Goal: Task Accomplishment & Management: Manage account settings

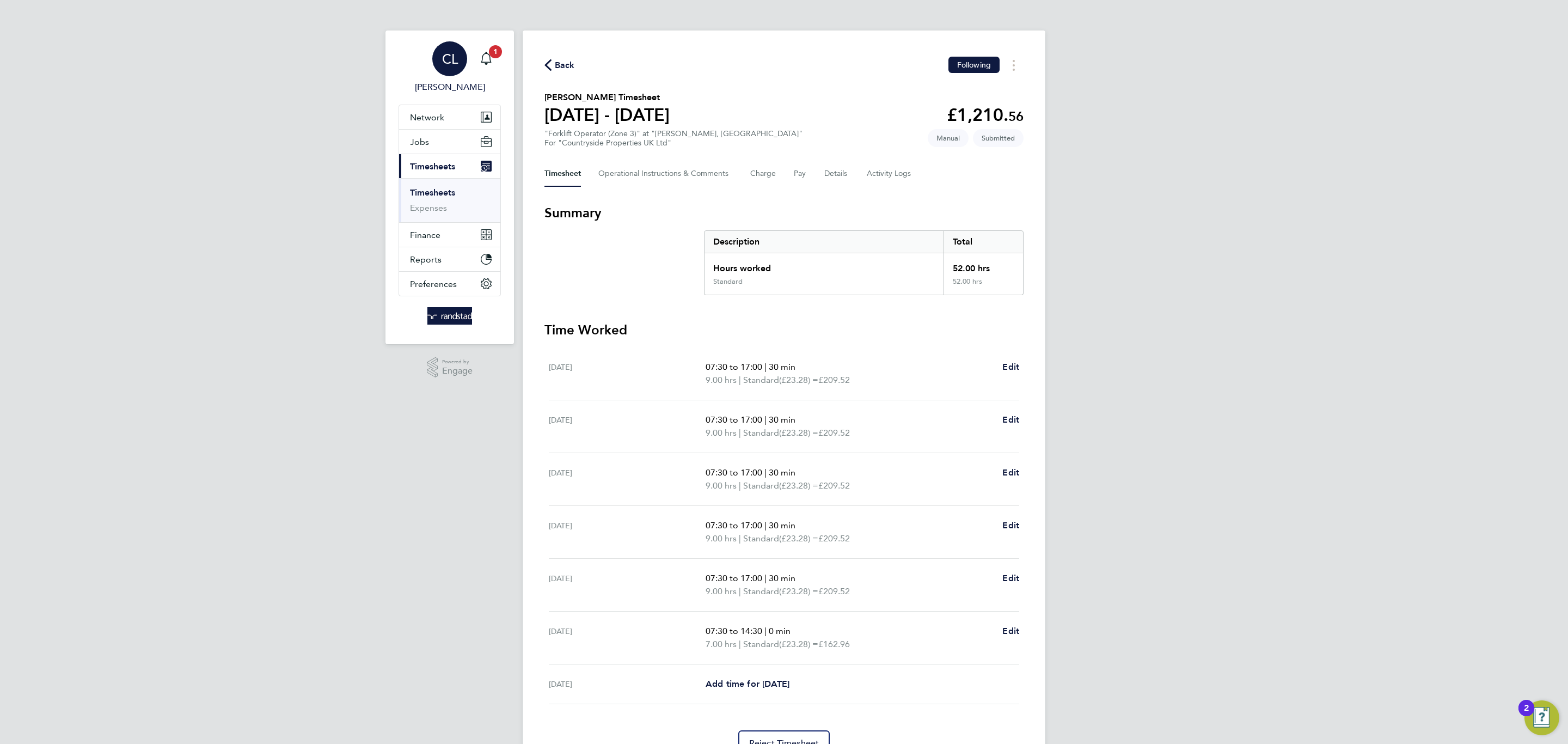
click at [497, 61] on link "CL [PERSON_NAME]" at bounding box center [450, 68] width 102 height 52
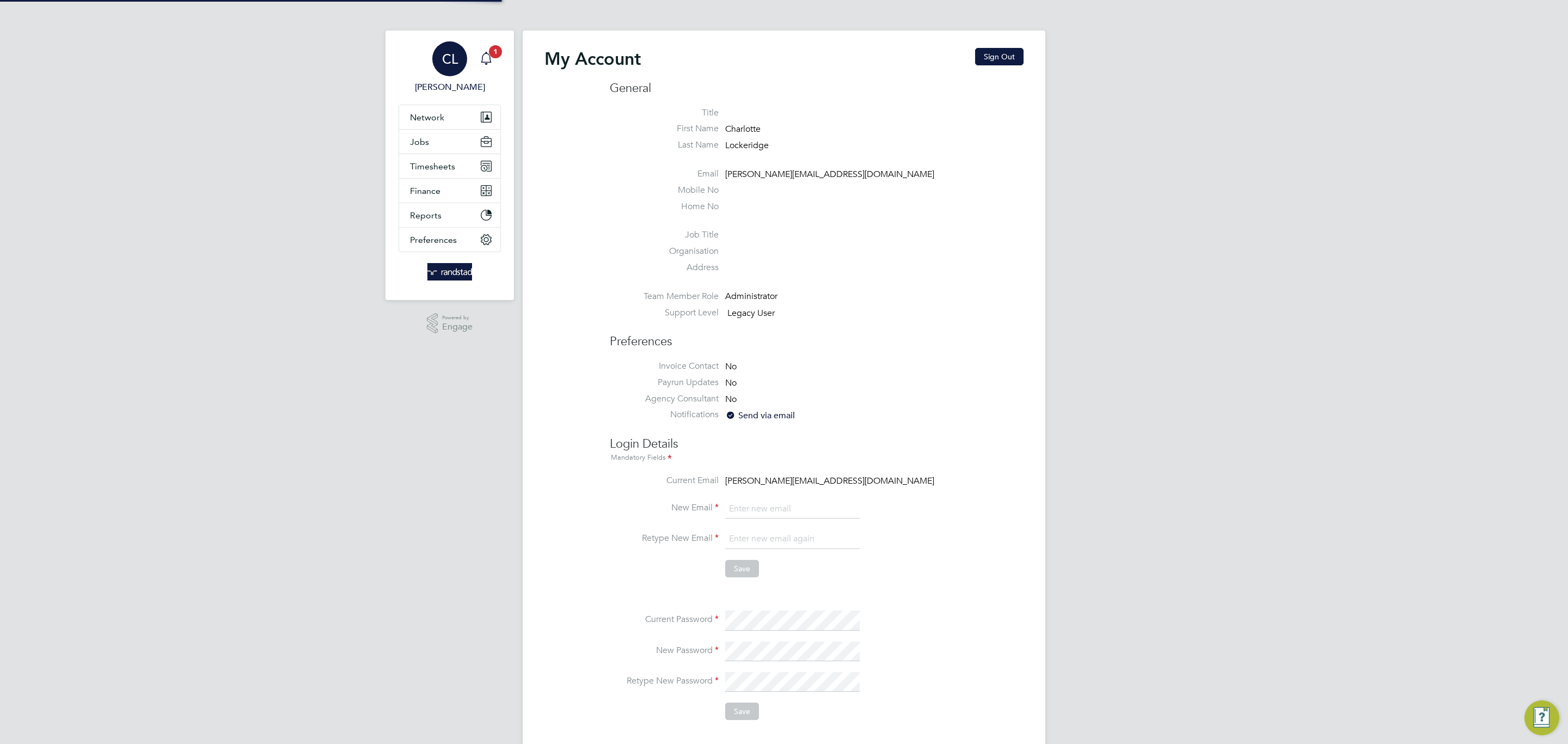
type input "[PERSON_NAME][EMAIL_ADDRESS][DOMAIN_NAME]"
click at [483, 54] on icon "Main navigation" at bounding box center [486, 58] width 13 height 13
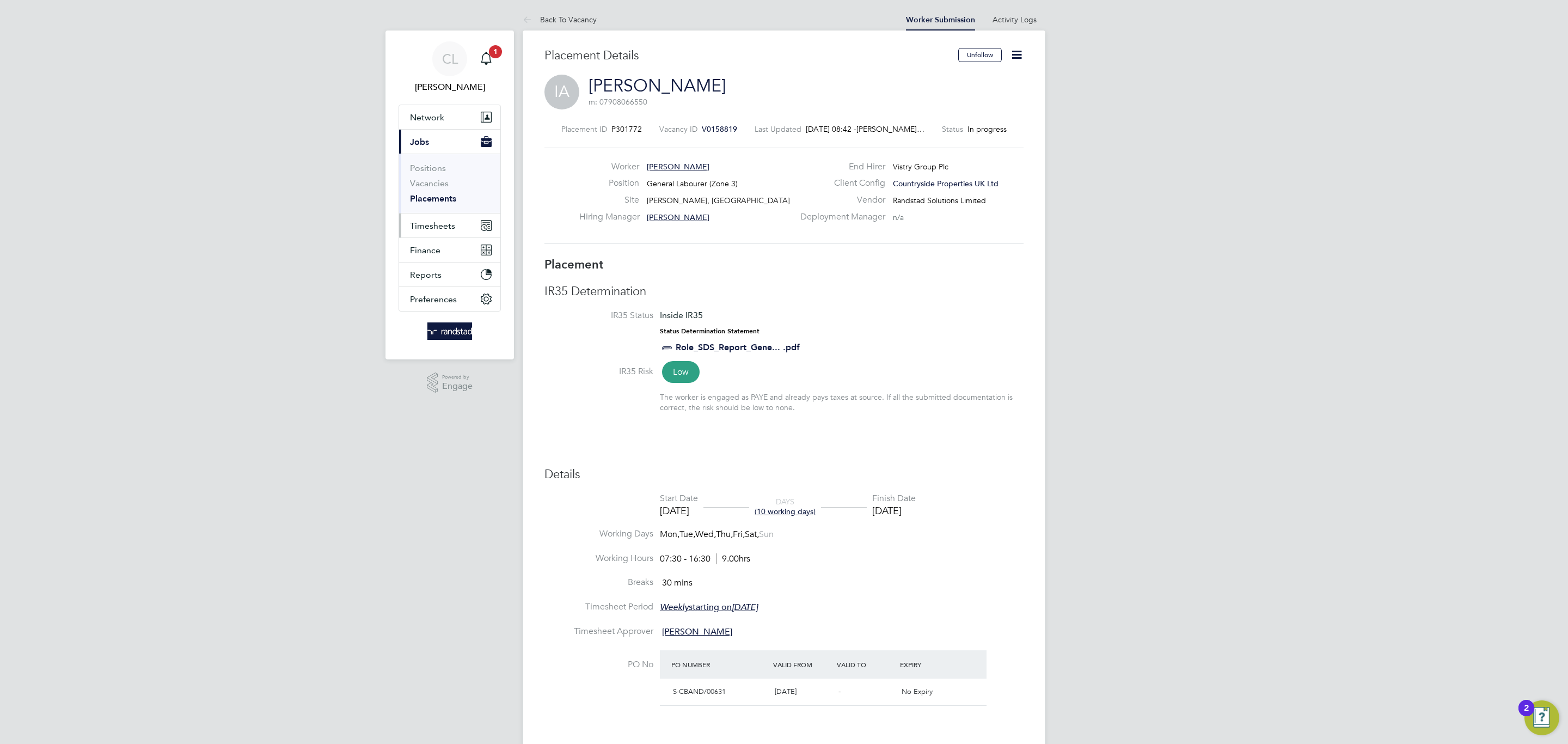
click at [435, 224] on span "Timesheets" at bounding box center [433, 225] width 45 height 10
click at [435, 139] on button "Current page: Jobs" at bounding box center [450, 141] width 101 height 24
click at [435, 188] on link "Vacancies" at bounding box center [430, 183] width 39 height 10
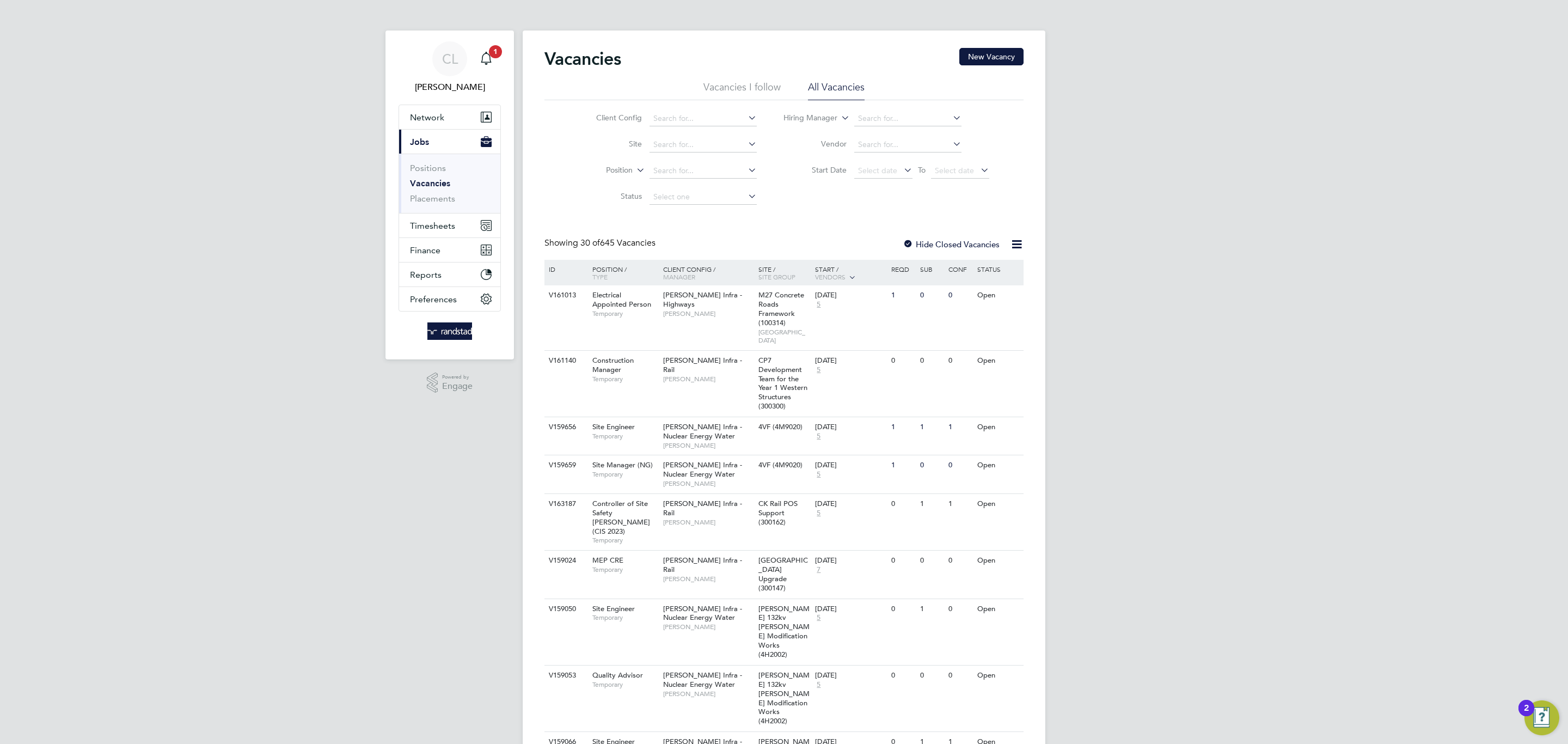
click at [713, 157] on li "Site" at bounding box center [668, 144] width 205 height 26
click at [706, 138] on input at bounding box center [703, 144] width 107 height 15
click at [722, 153] on li "Netherhampton / Wilton Gate P1" at bounding box center [709, 160] width 121 height 15
type input "Netherhampton / Wilton Gate P1"
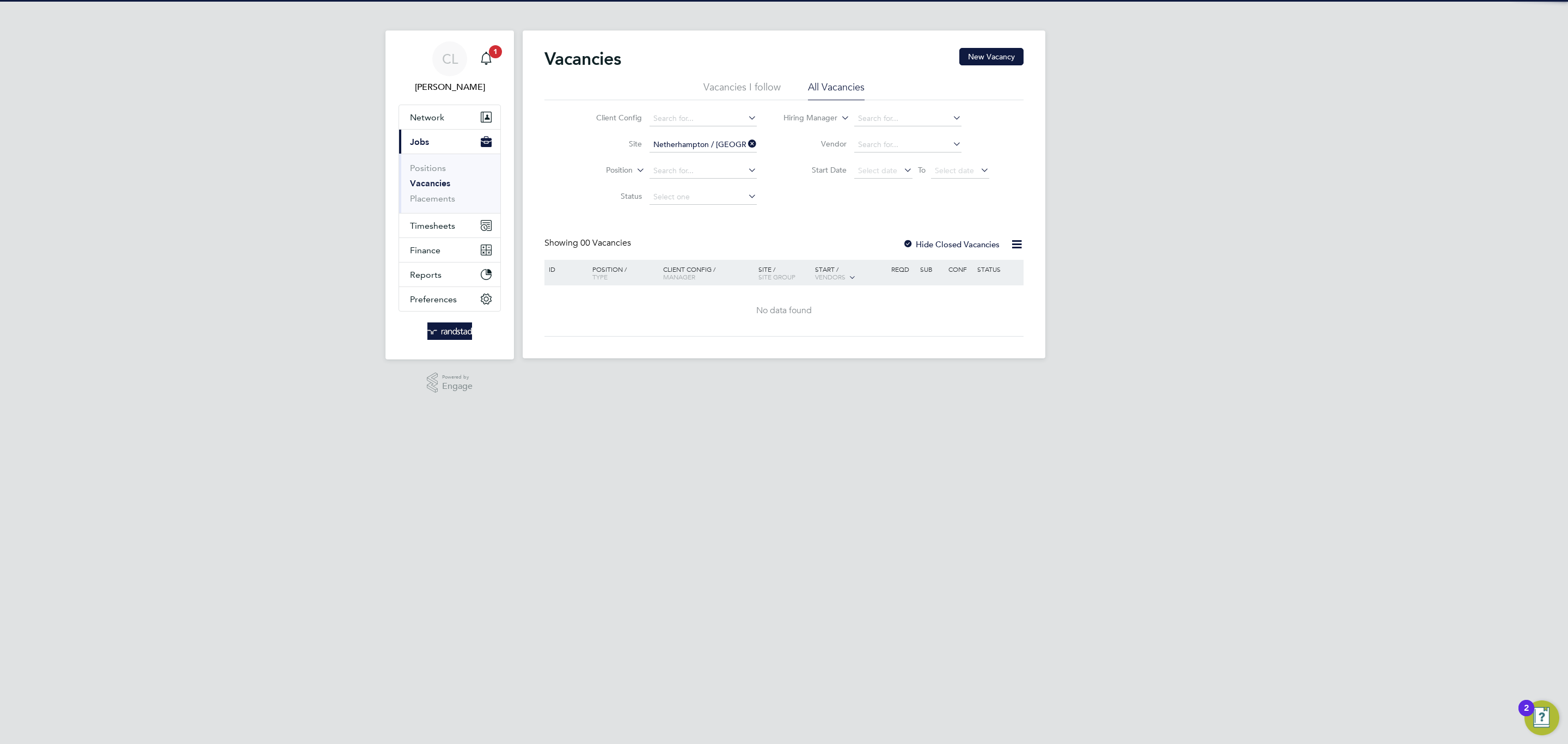
click at [915, 250] on label "Hide Closed Vacancies" at bounding box center [951, 244] width 97 height 10
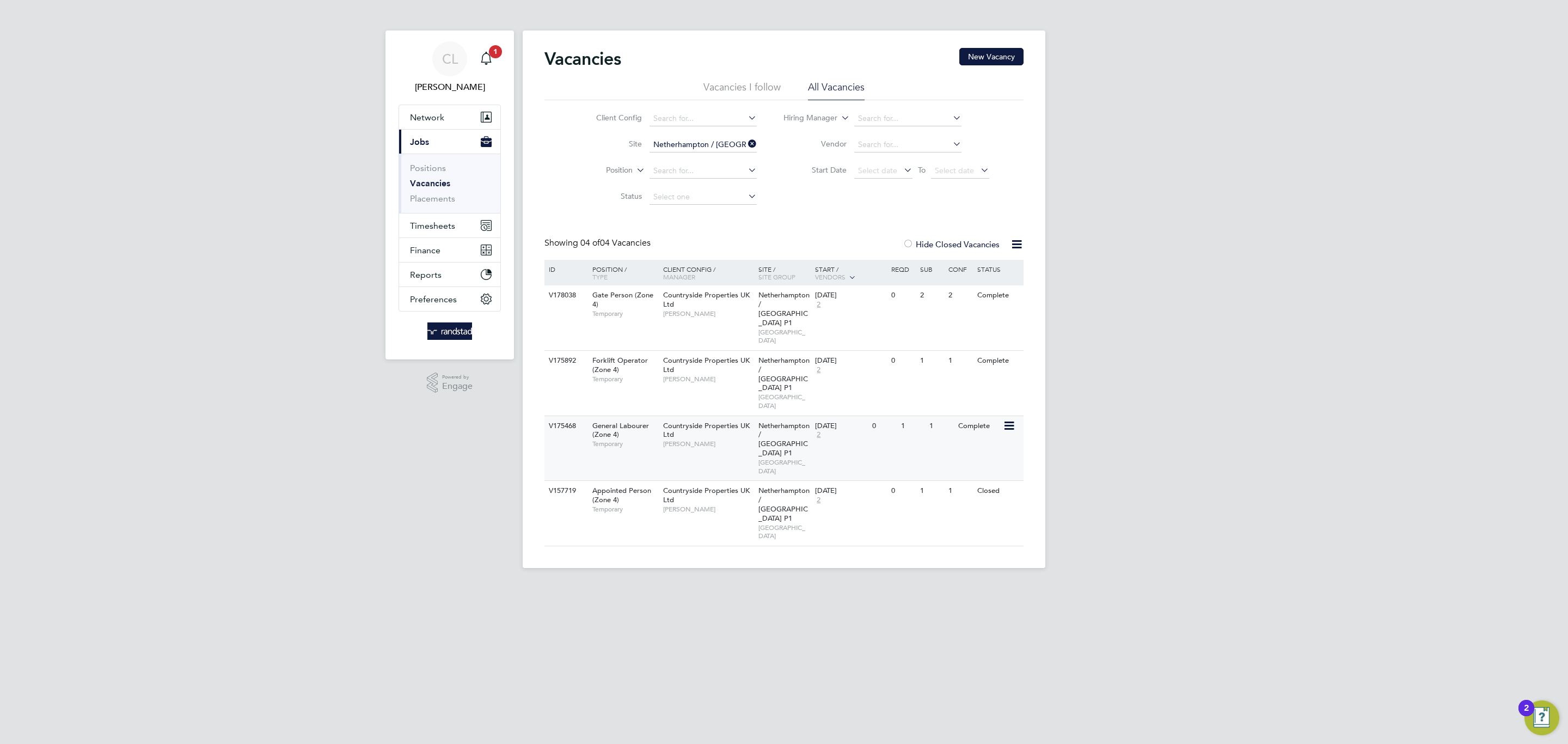
click at [760, 458] on span "BRISTOL" at bounding box center [784, 466] width 52 height 17
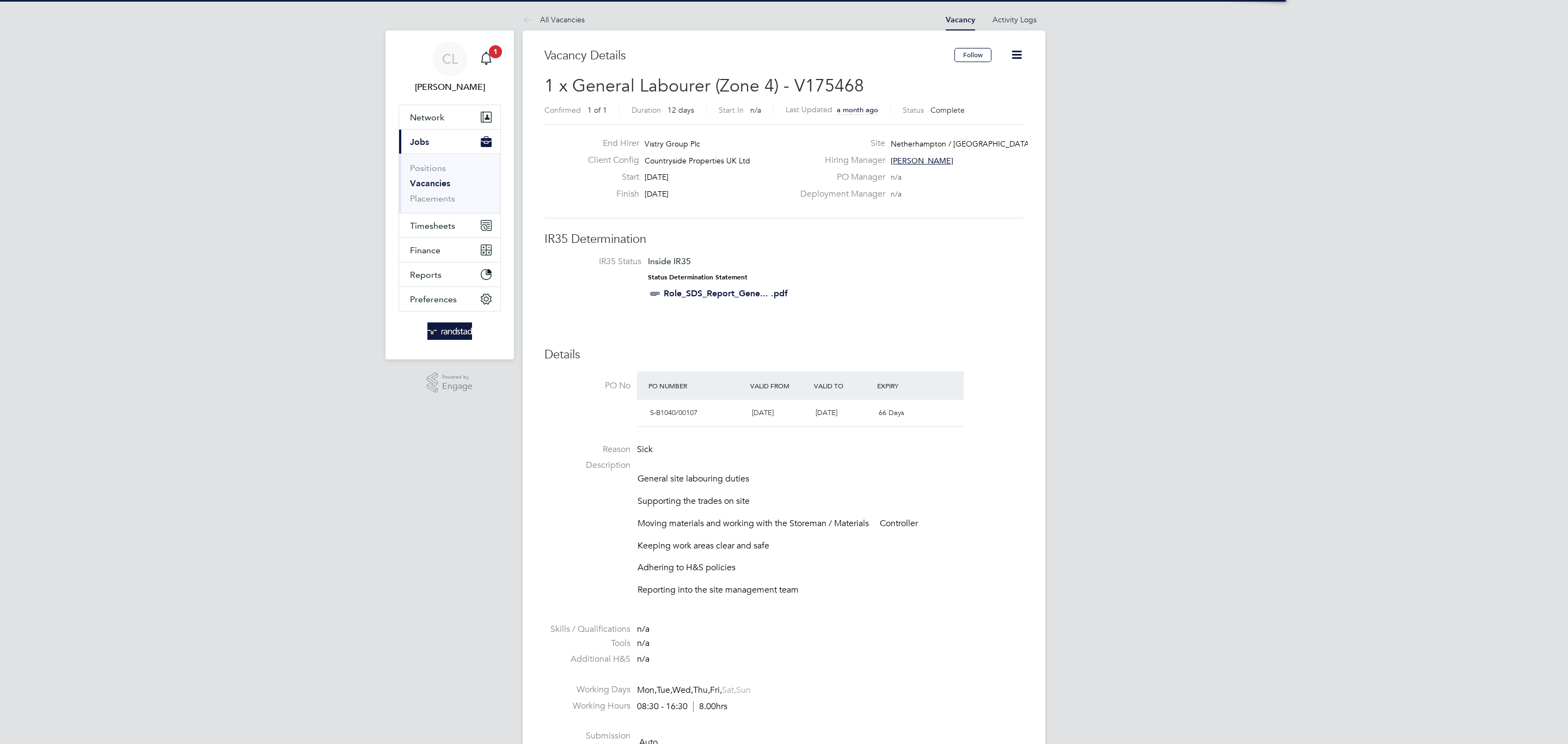
click at [1019, 48] on icon at bounding box center [1017, 55] width 13 height 13
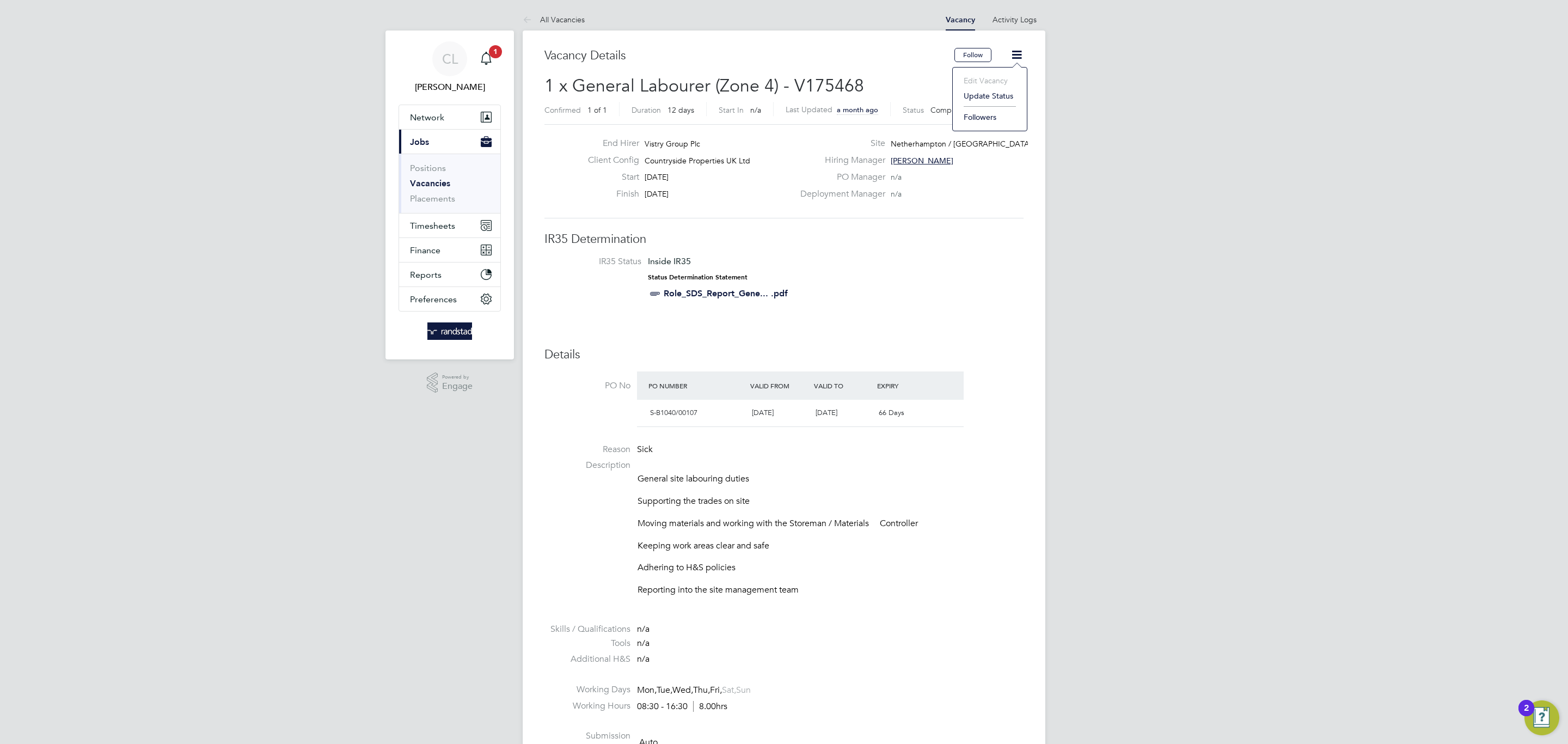
click at [977, 96] on li "Update Status" at bounding box center [990, 96] width 63 height 15
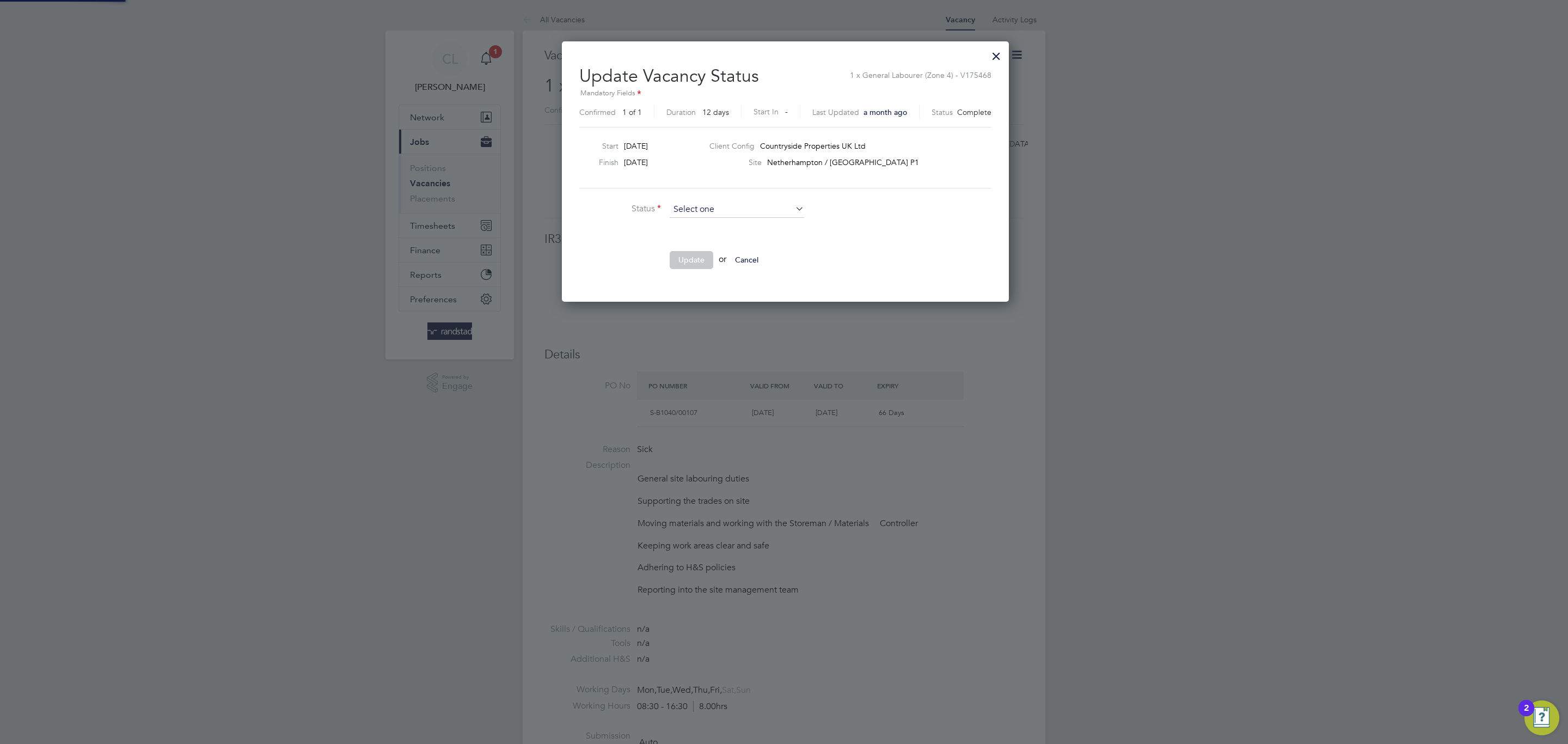
scroll to position [261, 444]
click at [724, 222] on li "Open" at bounding box center [737, 225] width 136 height 14
type input "Open"
click at [689, 253] on button "Update" at bounding box center [691, 259] width 44 height 18
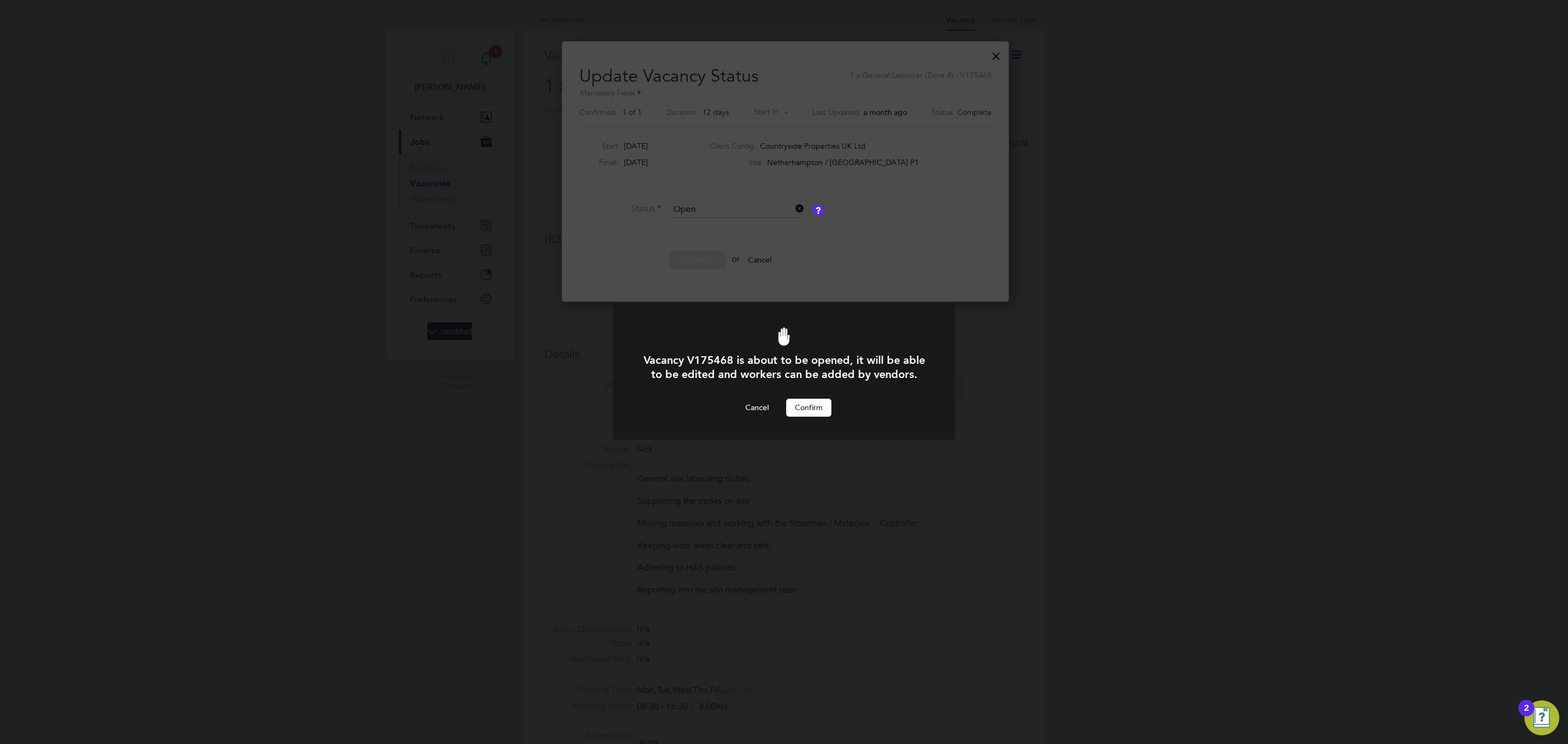
click at [800, 401] on button "Confirm" at bounding box center [809, 407] width 45 height 18
click at [808, 430] on div "Error while Updating Status Cannot open a vacancy that doesn't have a saved or …" at bounding box center [784, 379] width 342 height 115
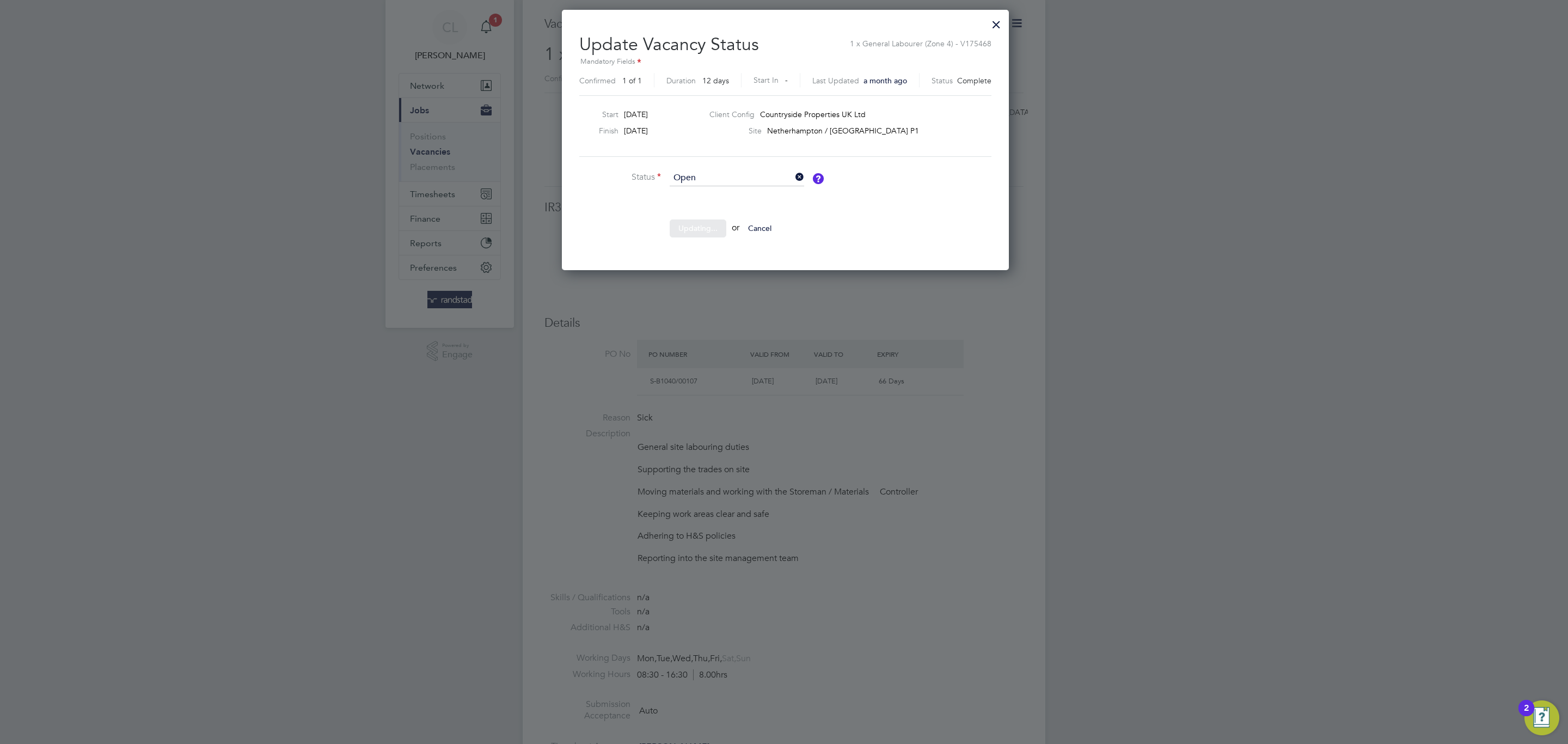
scroll to position [46, 0]
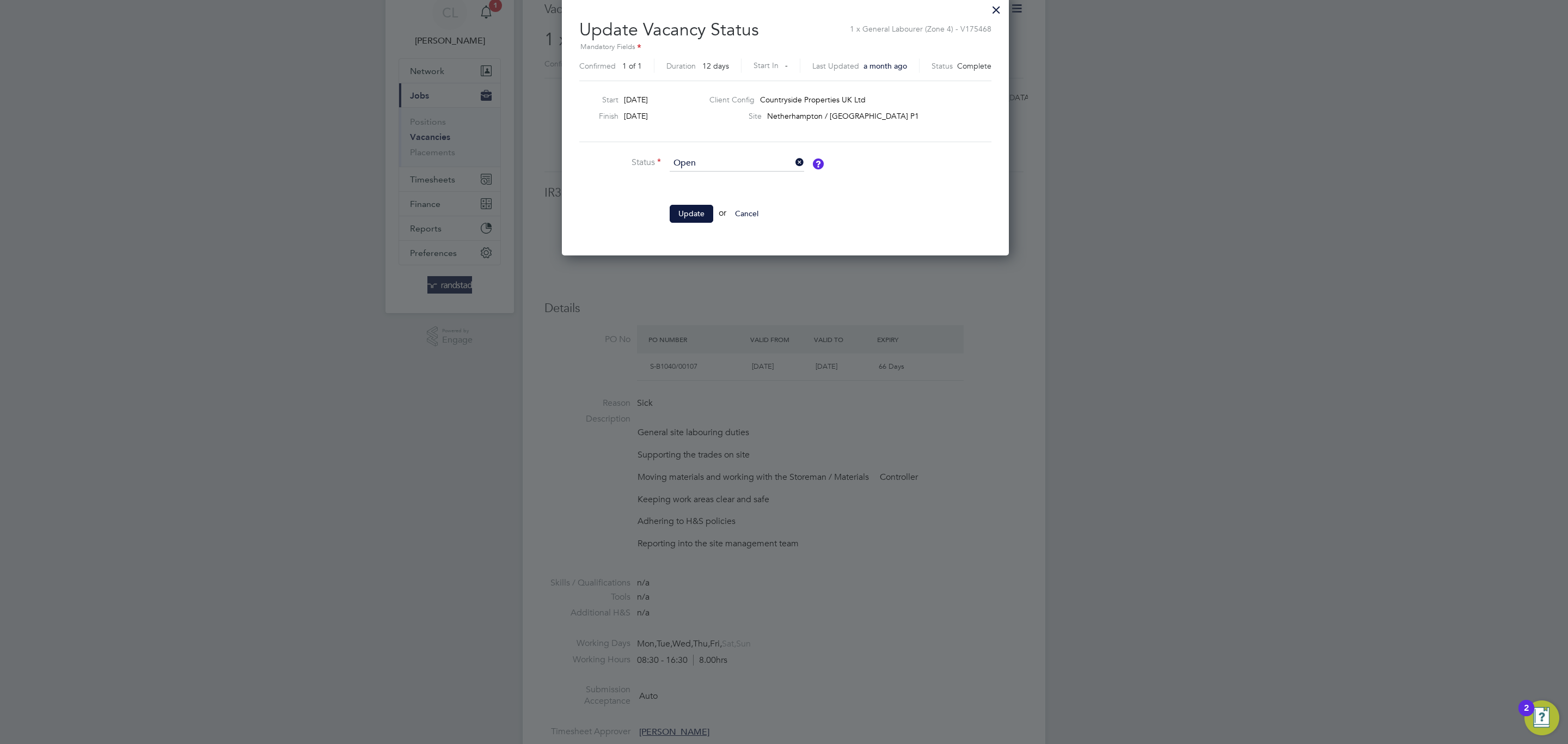
click at [761, 209] on button "Cancel" at bounding box center [746, 213] width 41 height 18
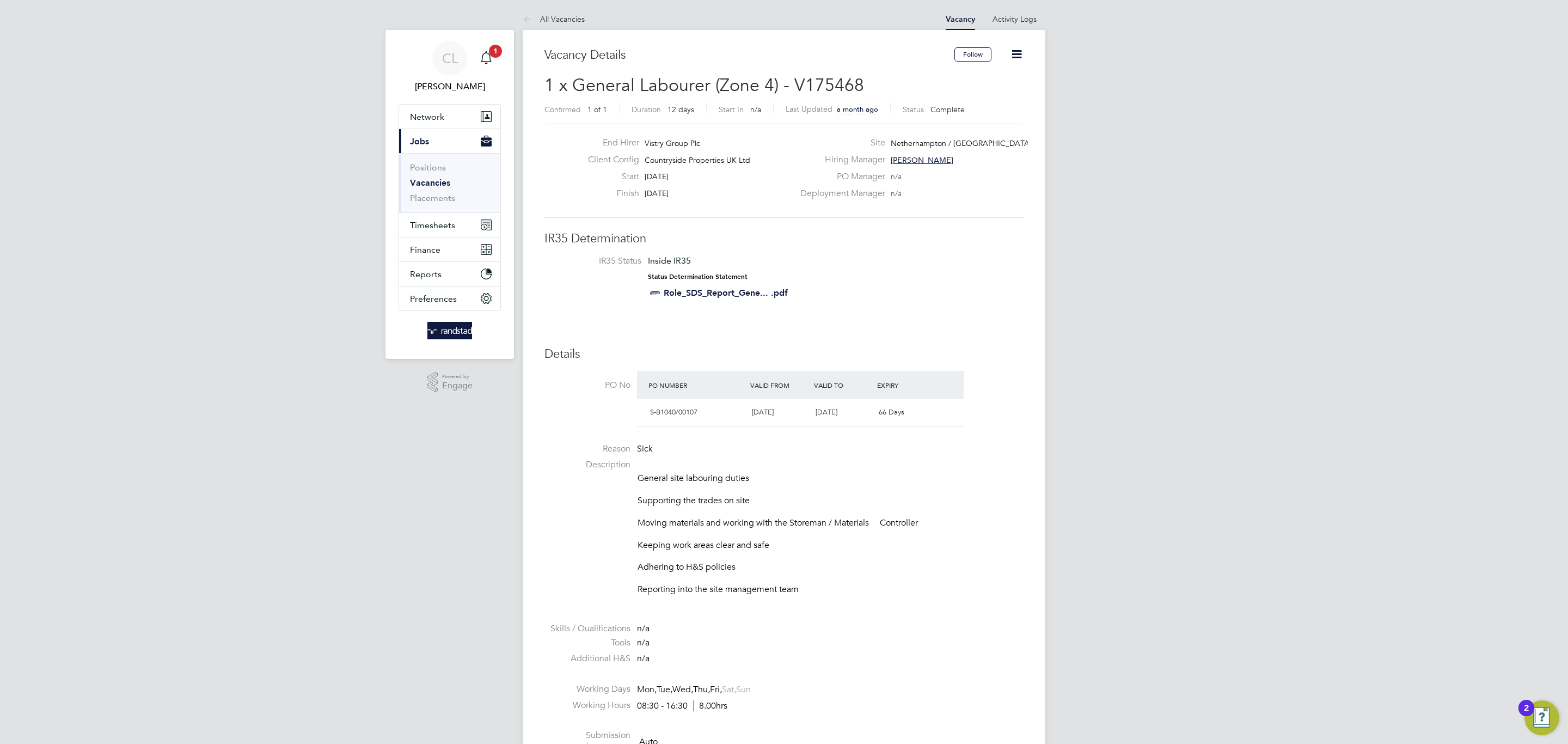
scroll to position [0, 0]
click at [1018, 59] on icon at bounding box center [1017, 55] width 13 height 13
click at [967, 99] on li "Update Status" at bounding box center [990, 96] width 63 height 15
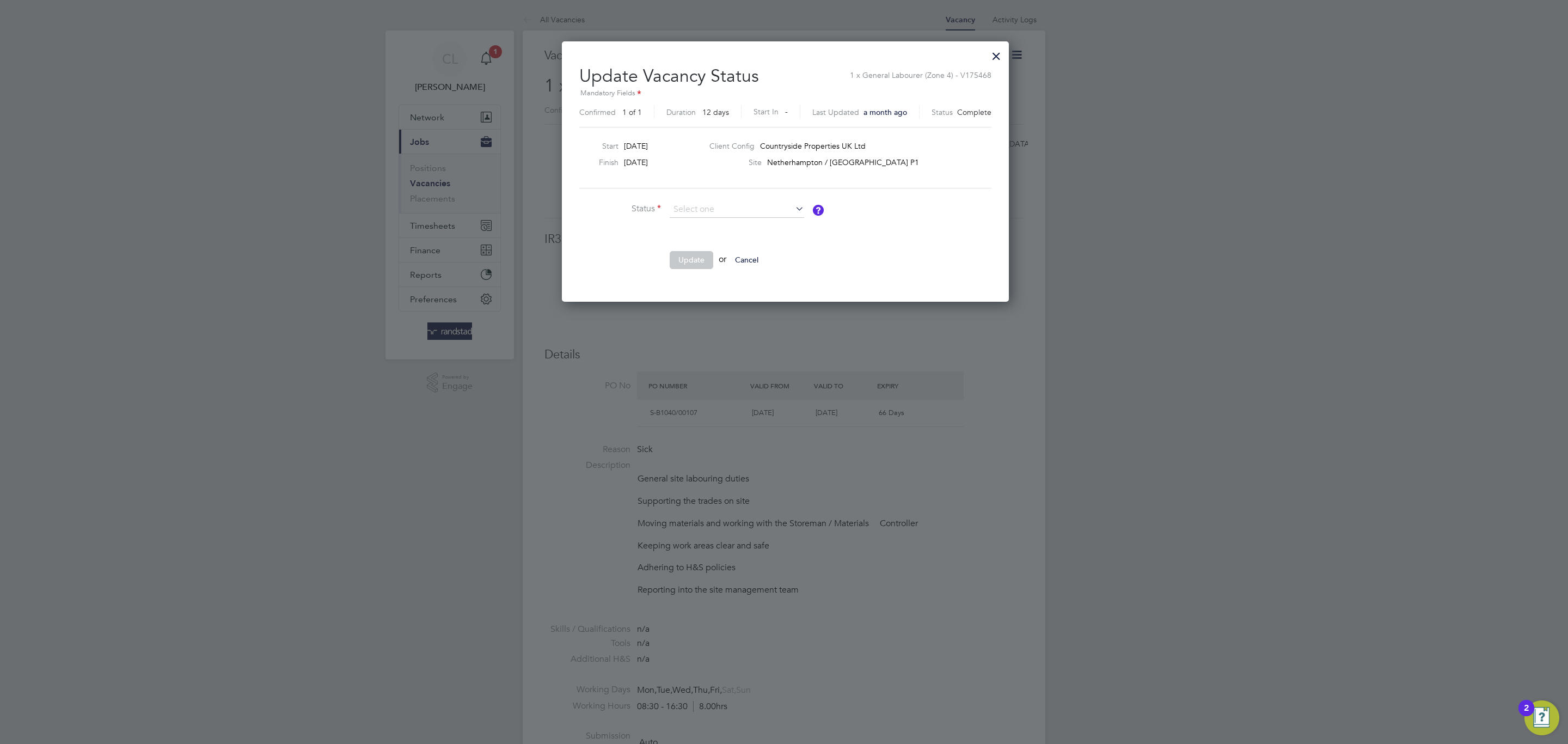
click at [728, 218] on ul "Open" at bounding box center [737, 225] width 137 height 15
click at [722, 212] on input at bounding box center [737, 209] width 135 height 16
click at [726, 225] on li "Open" at bounding box center [737, 225] width 136 height 14
type input "Open"
click at [701, 254] on button "Update" at bounding box center [691, 259] width 44 height 18
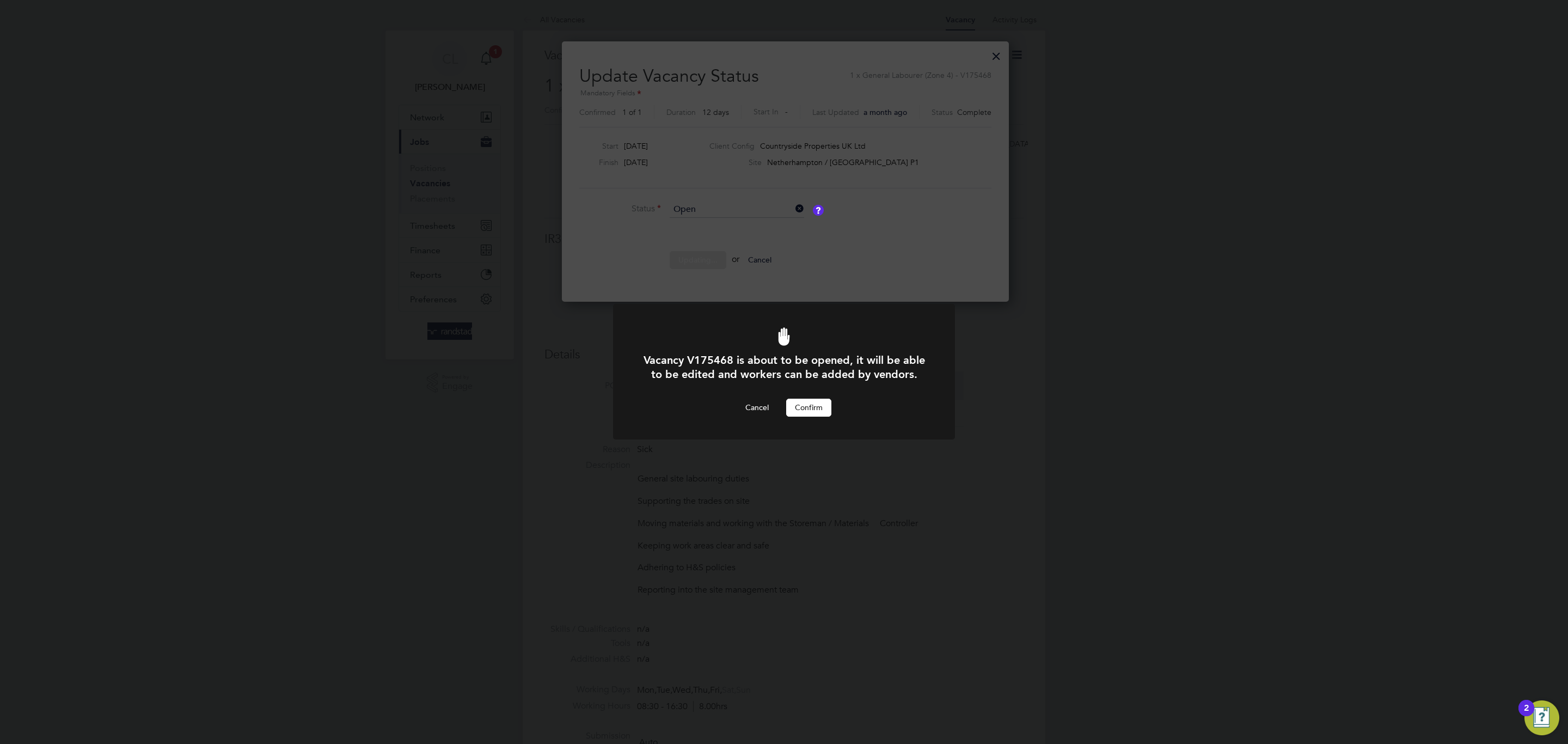
click at [803, 407] on button "Confirm" at bounding box center [809, 407] width 45 height 18
click at [807, 413] on div at bounding box center [784, 372] width 342 height 102
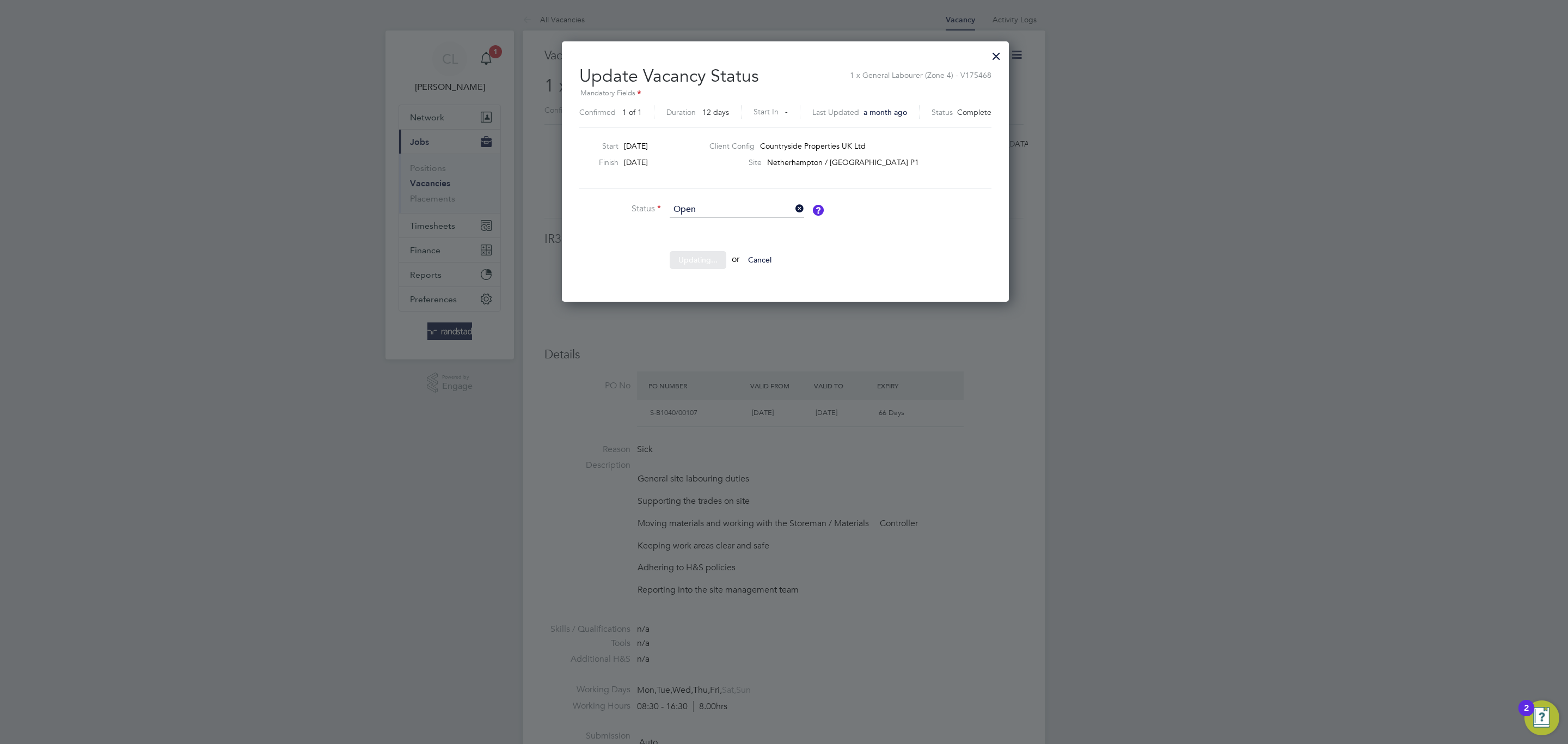
click at [803, 441] on div "Sorry, we are having problems connecting to our services." at bounding box center [784, 752] width 523 height 1487
click at [803, 441] on div "Sorry, we are having problems connecting to our services." at bounding box center [784, 752] width 523 height 1487
click at [647, 335] on div "Sorry, we are having problems connecting to our services." at bounding box center [784, 752] width 523 height 1487
click at [757, 262] on button "Cancel" at bounding box center [746, 259] width 41 height 18
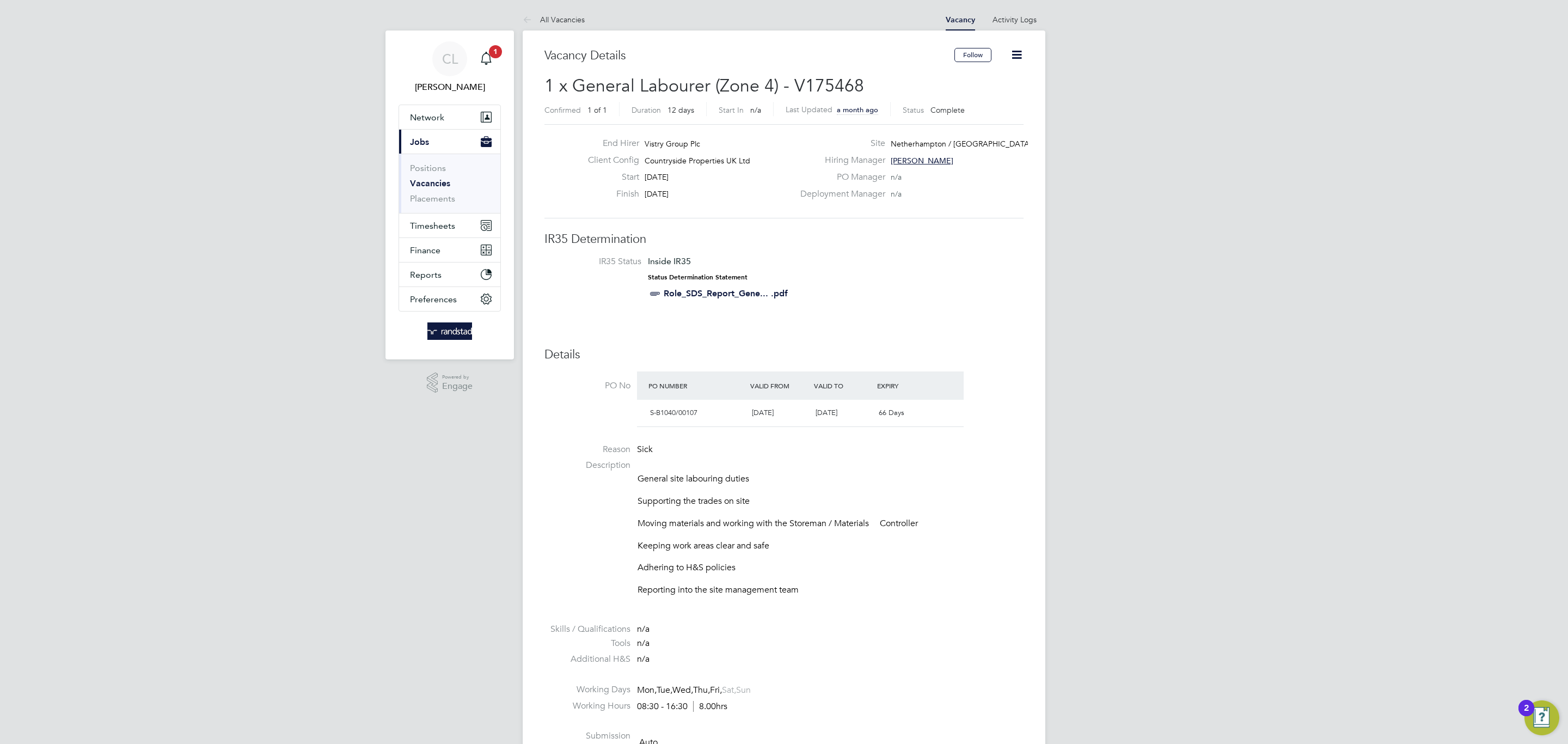
click at [441, 183] on link "Vacancies" at bounding box center [430, 183] width 40 height 10
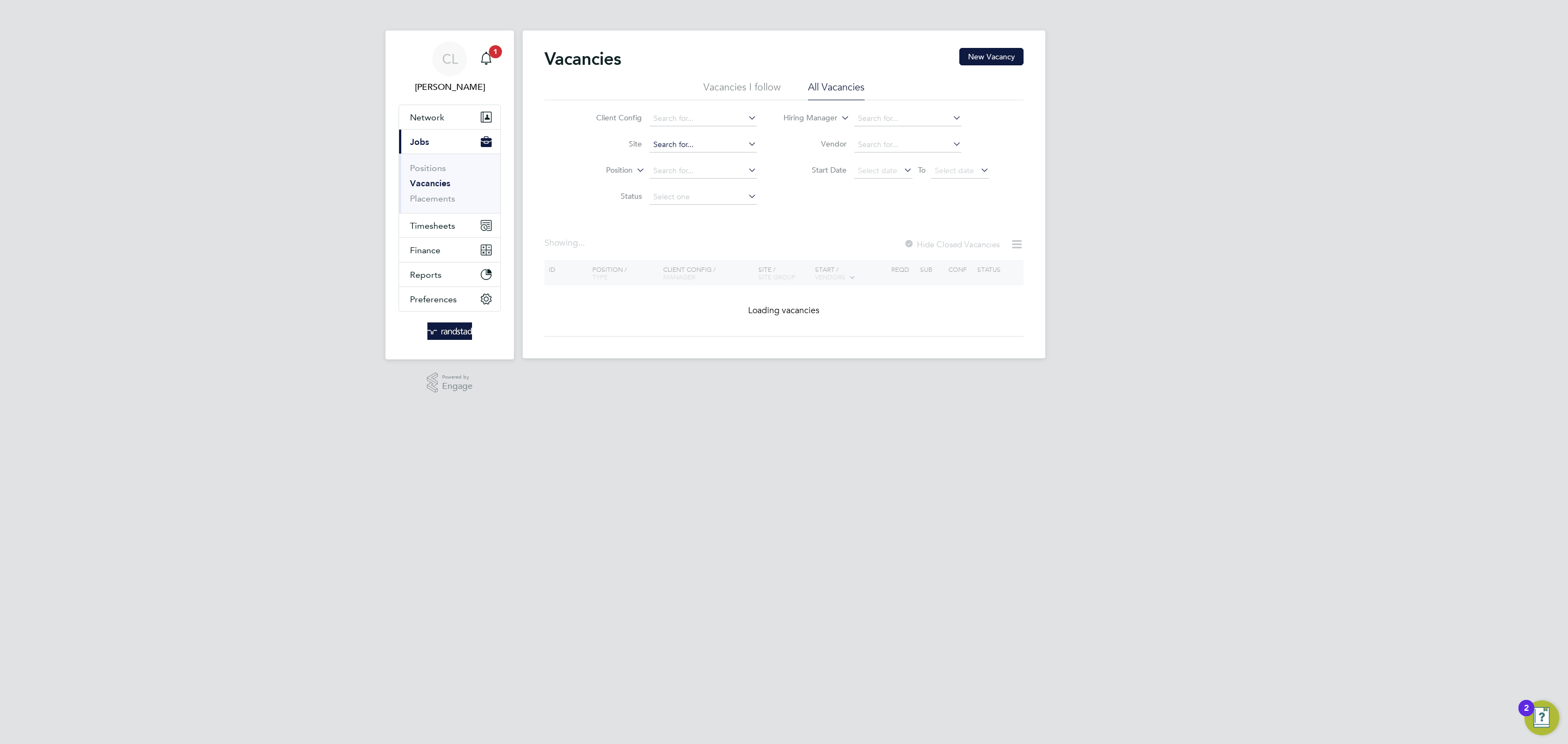
click at [697, 152] on input at bounding box center [703, 144] width 107 height 15
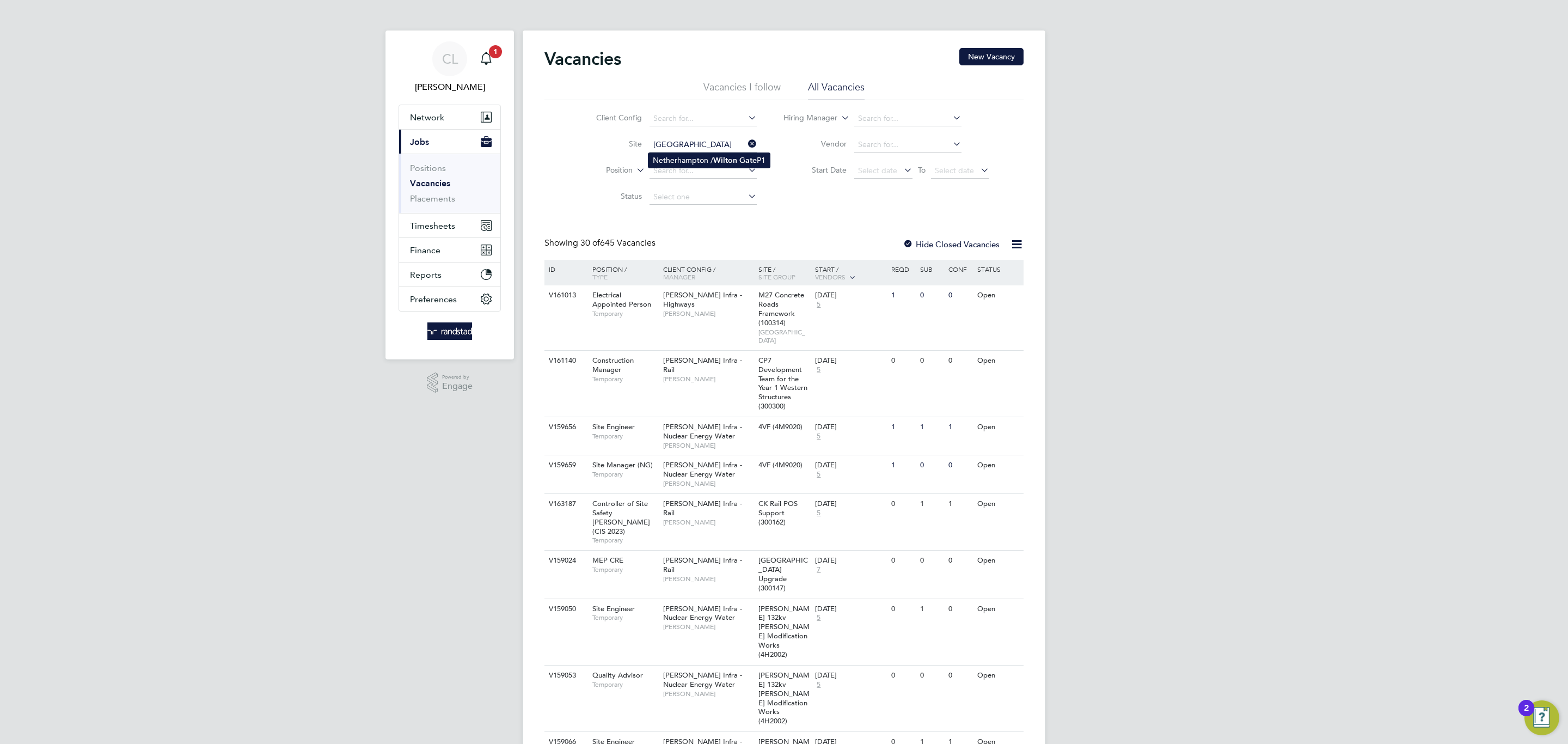
click at [730, 158] on b "Wilton" at bounding box center [725, 160] width 24 height 9
type input "Netherhampton / Wilton Gate P1"
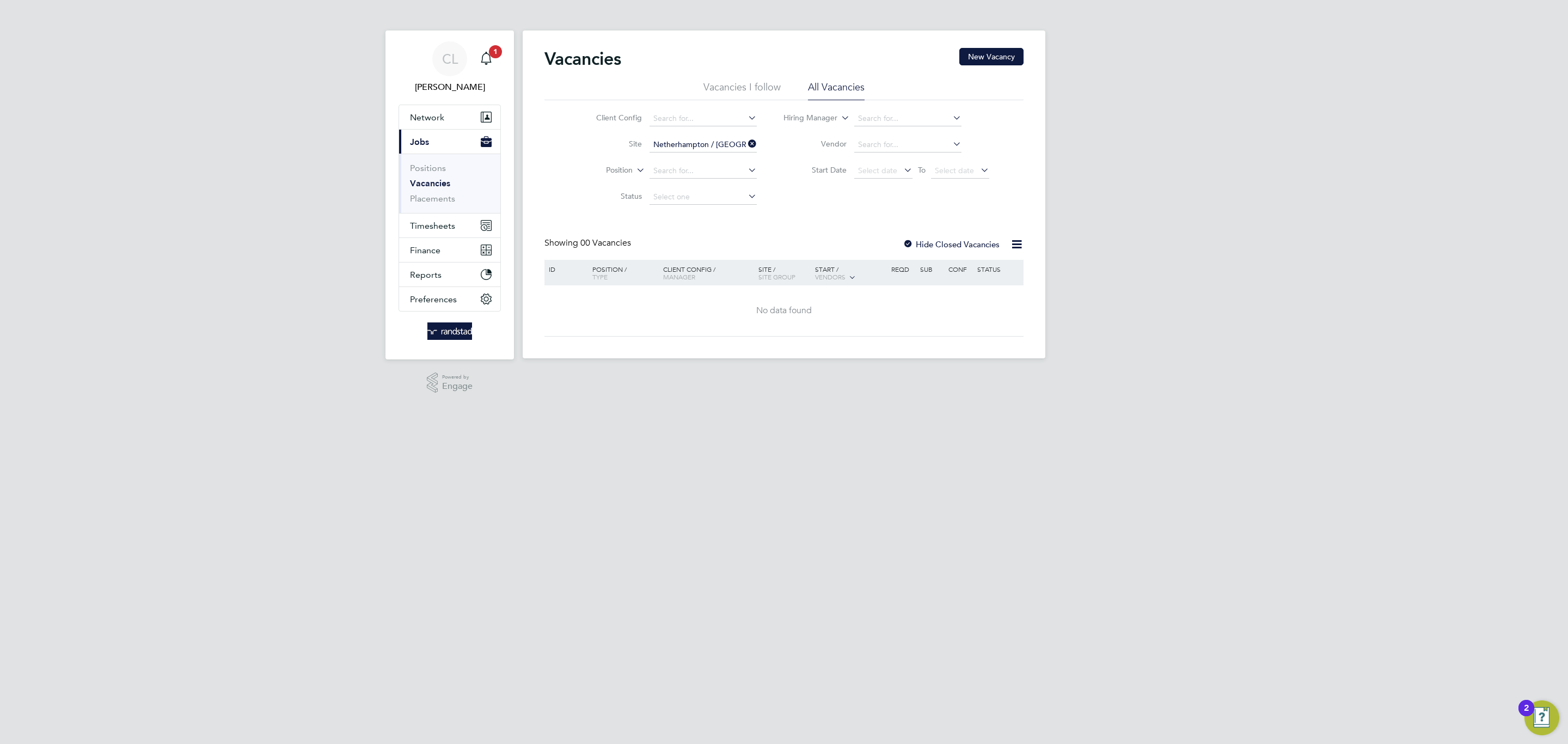
click at [915, 243] on label "Hide Closed Vacancies" at bounding box center [951, 244] width 97 height 10
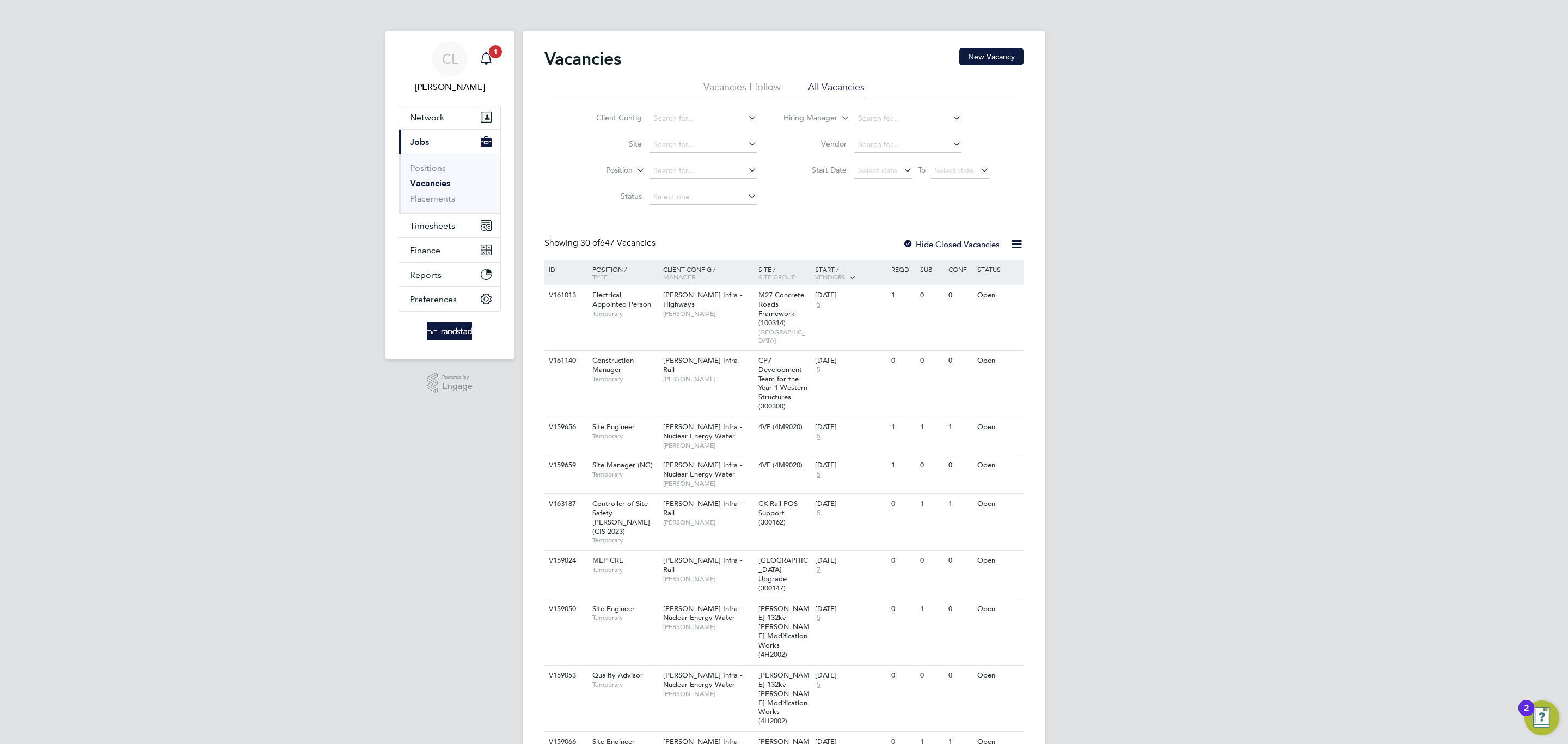
click at [481, 61] on icon "Main navigation" at bounding box center [486, 57] width 10 height 11
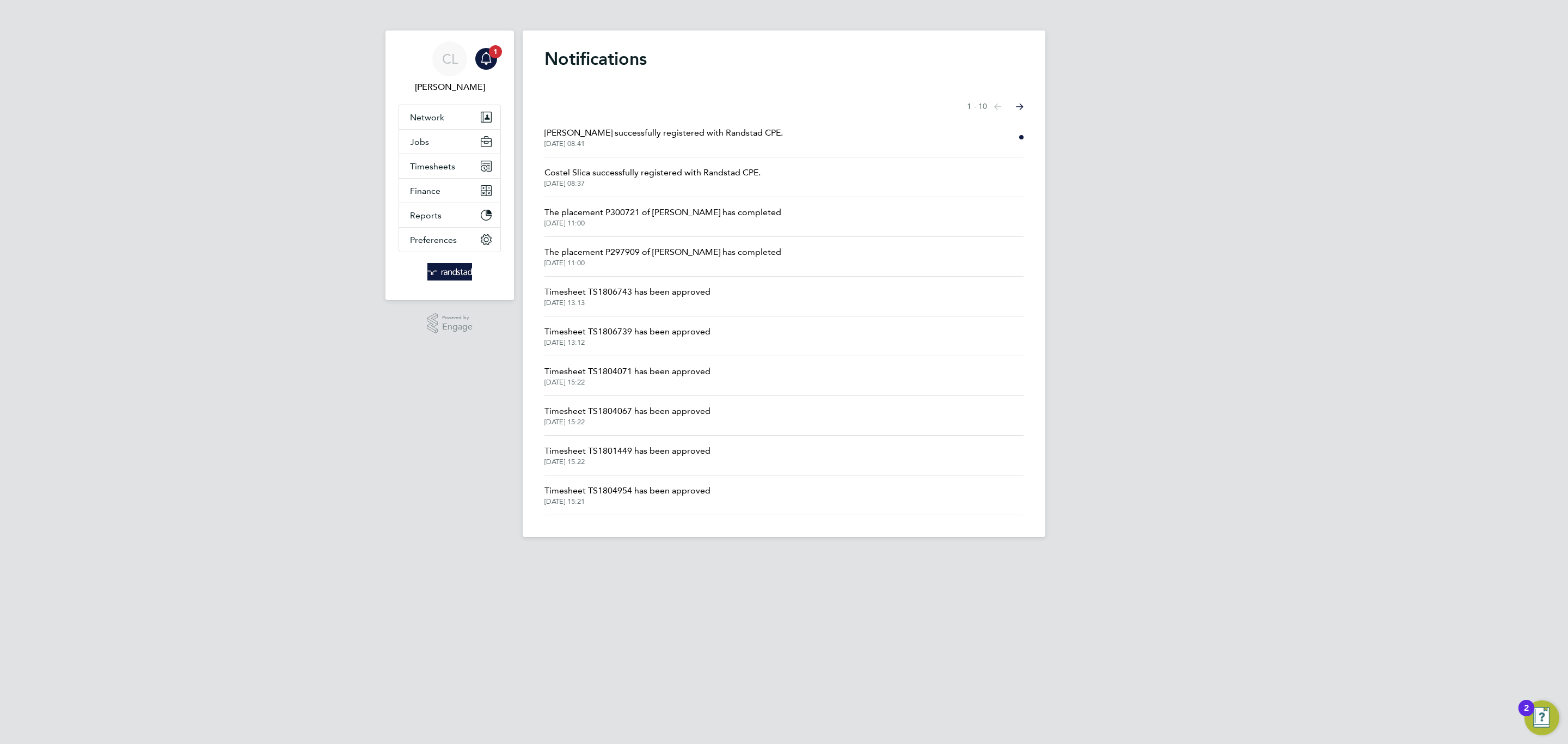
click at [673, 135] on span "[PERSON_NAME] successfully registered with Randstad CPE." at bounding box center [663, 133] width 239 height 13
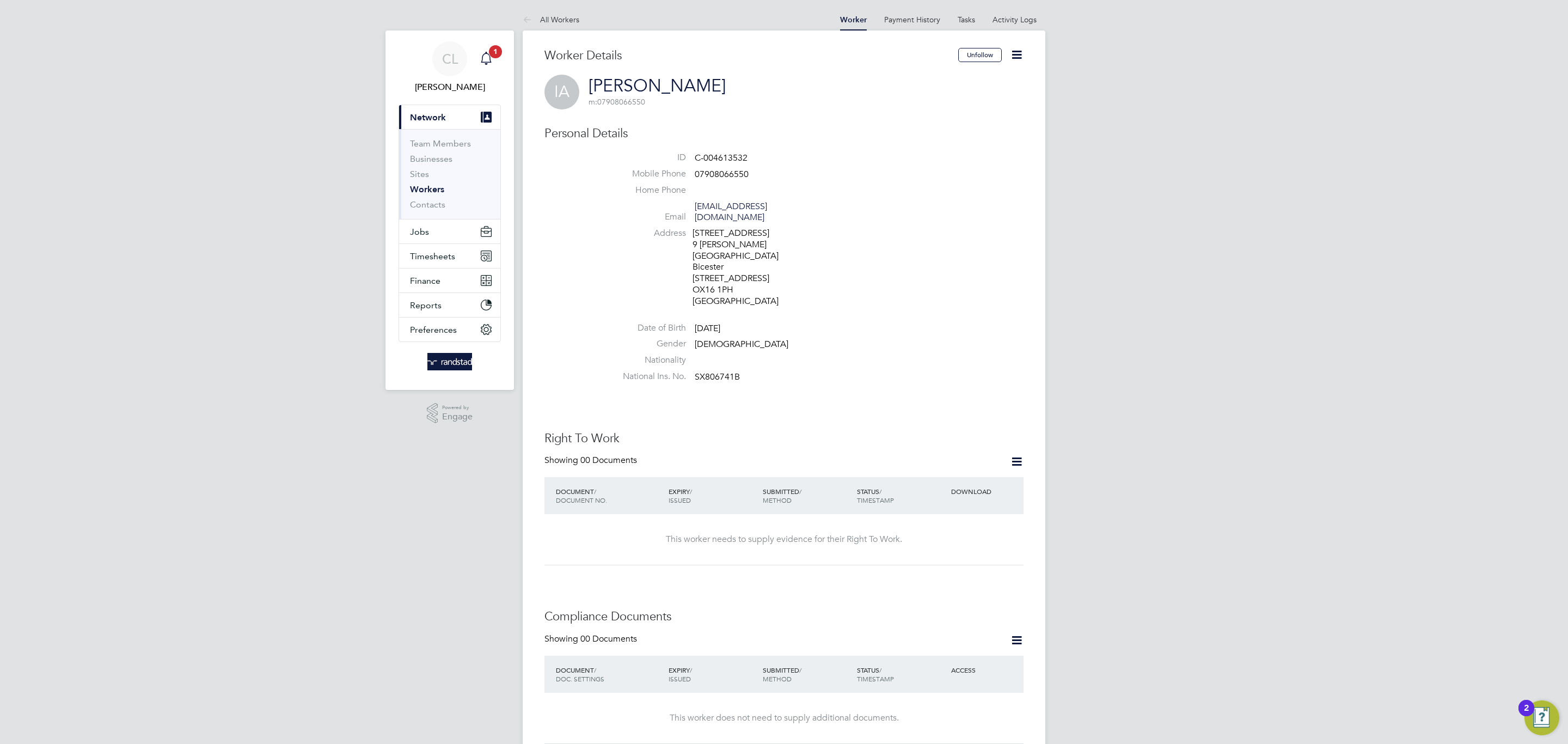
click at [494, 54] on span "1" at bounding box center [495, 51] width 13 height 13
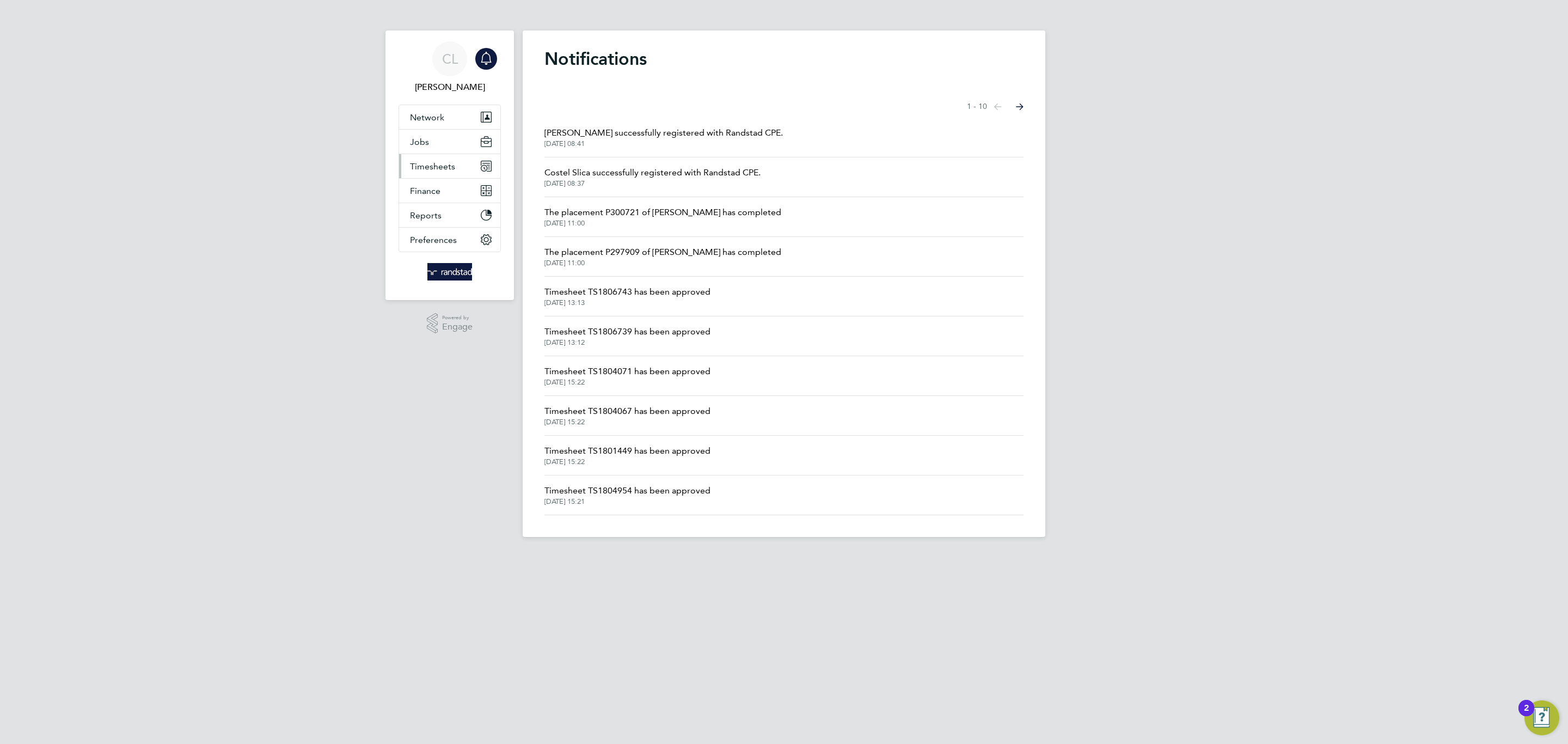
drag, startPoint x: 451, startPoint y: 163, endPoint x: 451, endPoint y: 170, distance: 7.0
click at [449, 164] on span "Timesheets" at bounding box center [433, 166] width 45 height 10
click at [441, 189] on link "Timesheets" at bounding box center [433, 192] width 45 height 10
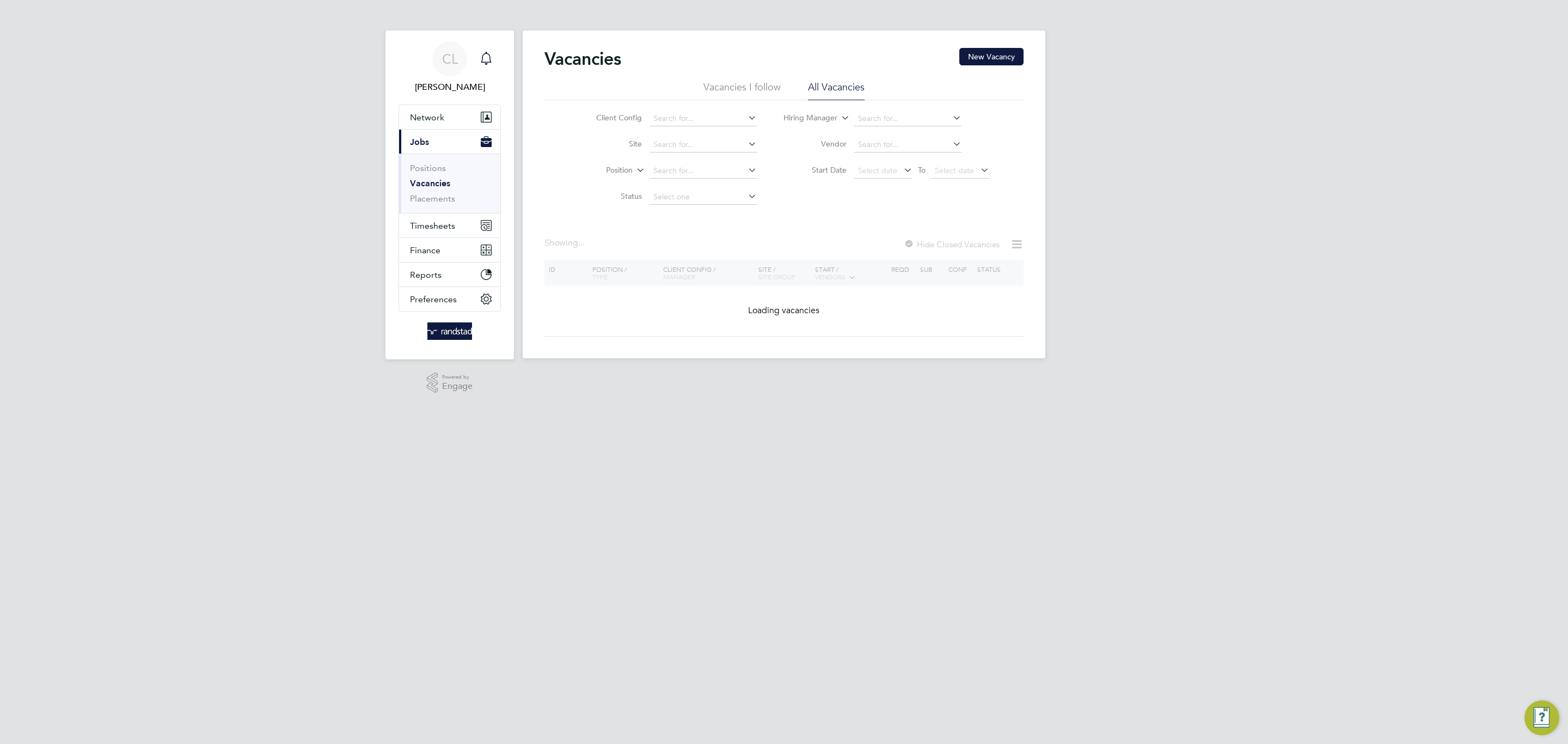
click at [491, 54] on icon "Main navigation" at bounding box center [486, 58] width 13 height 13
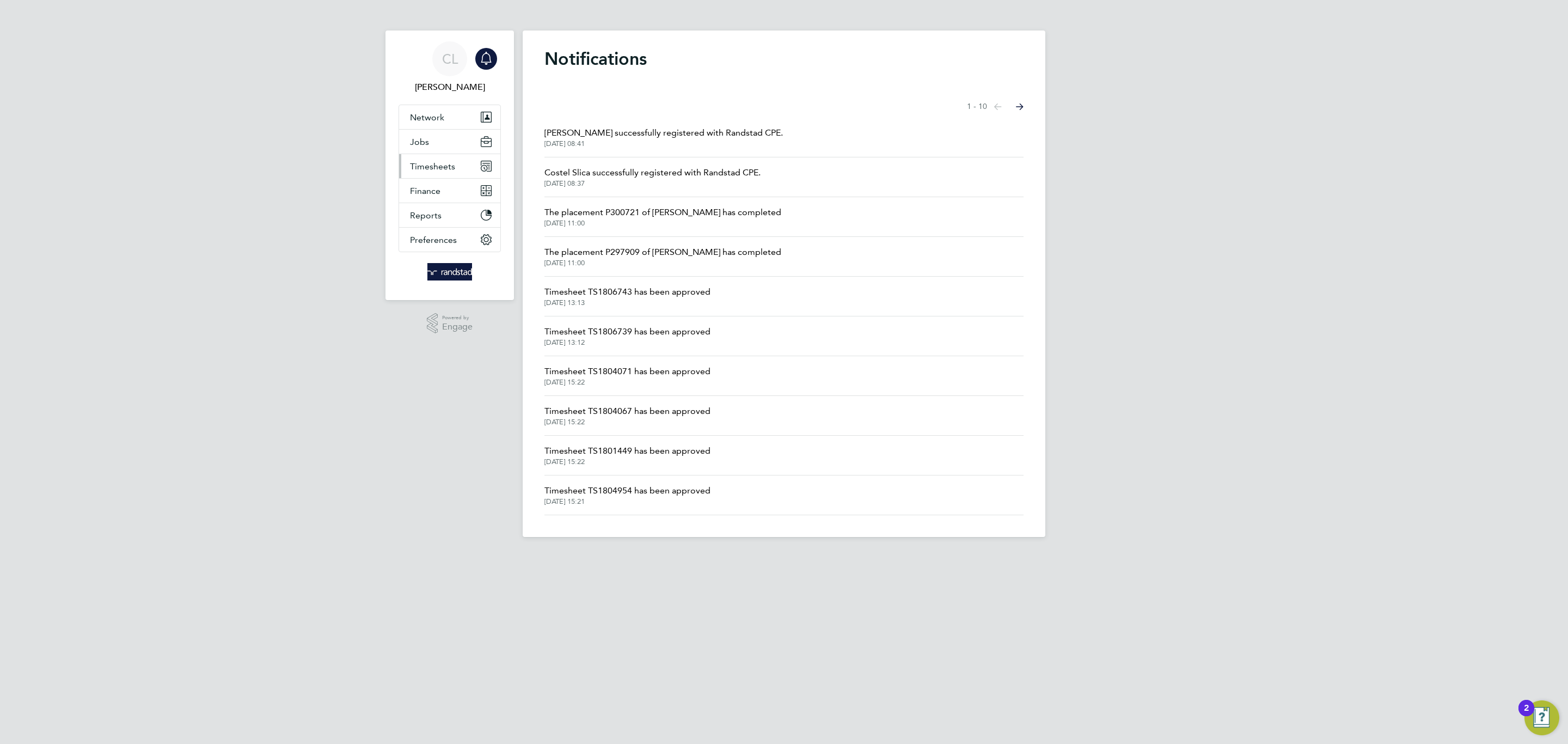
click at [476, 166] on button "Timesheets" at bounding box center [450, 166] width 101 height 24
click at [441, 191] on link "Timesheets" at bounding box center [433, 192] width 45 height 10
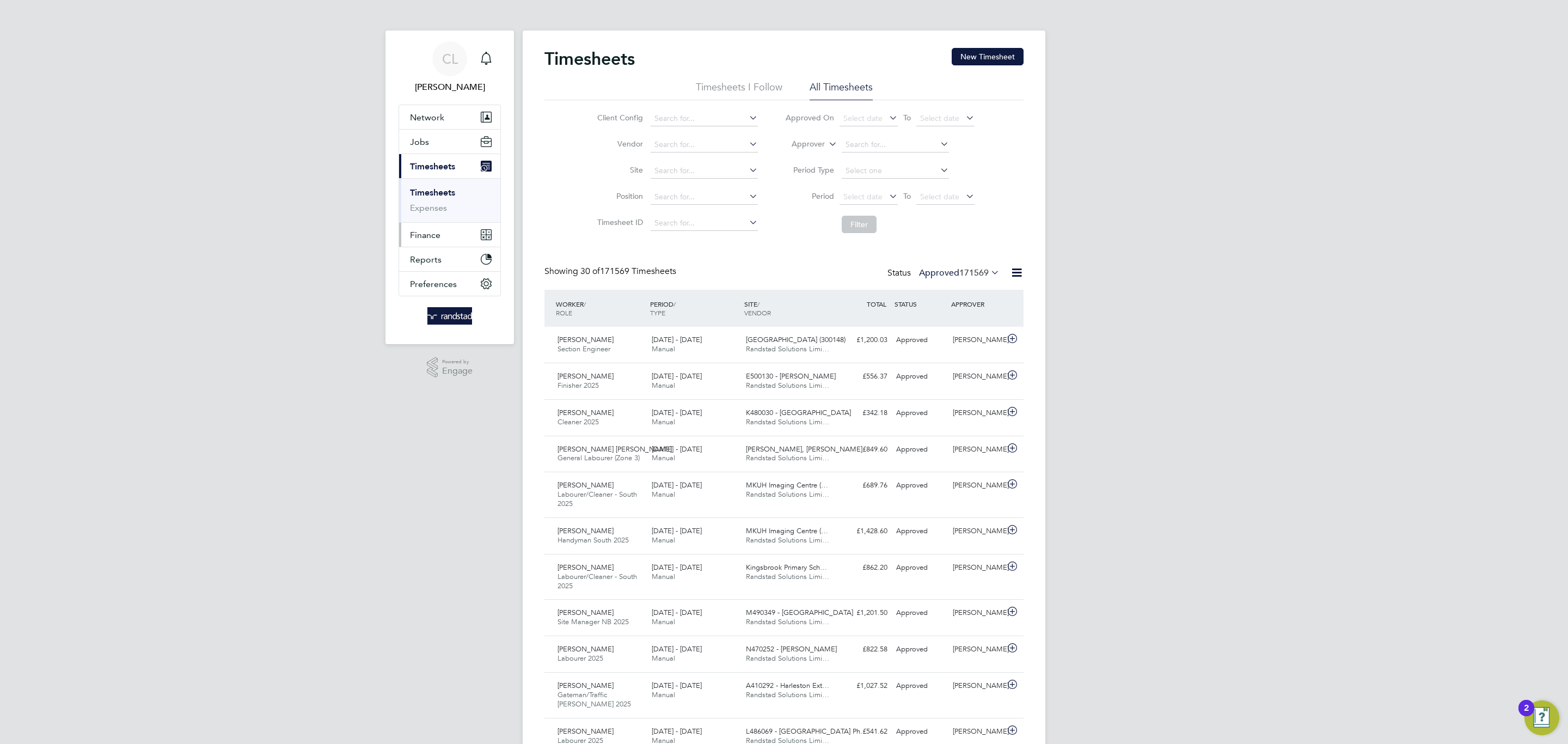
drag, startPoint x: 449, startPoint y: 226, endPoint x: 447, endPoint y: 179, distance: 47.0
click at [446, 226] on button "Finance" at bounding box center [450, 234] width 101 height 24
click at [447, 152] on button "Jobs" at bounding box center [450, 141] width 101 height 24
click at [447, 192] on li "Vacancies" at bounding box center [451, 185] width 82 height 15
click at [443, 192] on li "Vacancies" at bounding box center [451, 185] width 82 height 15
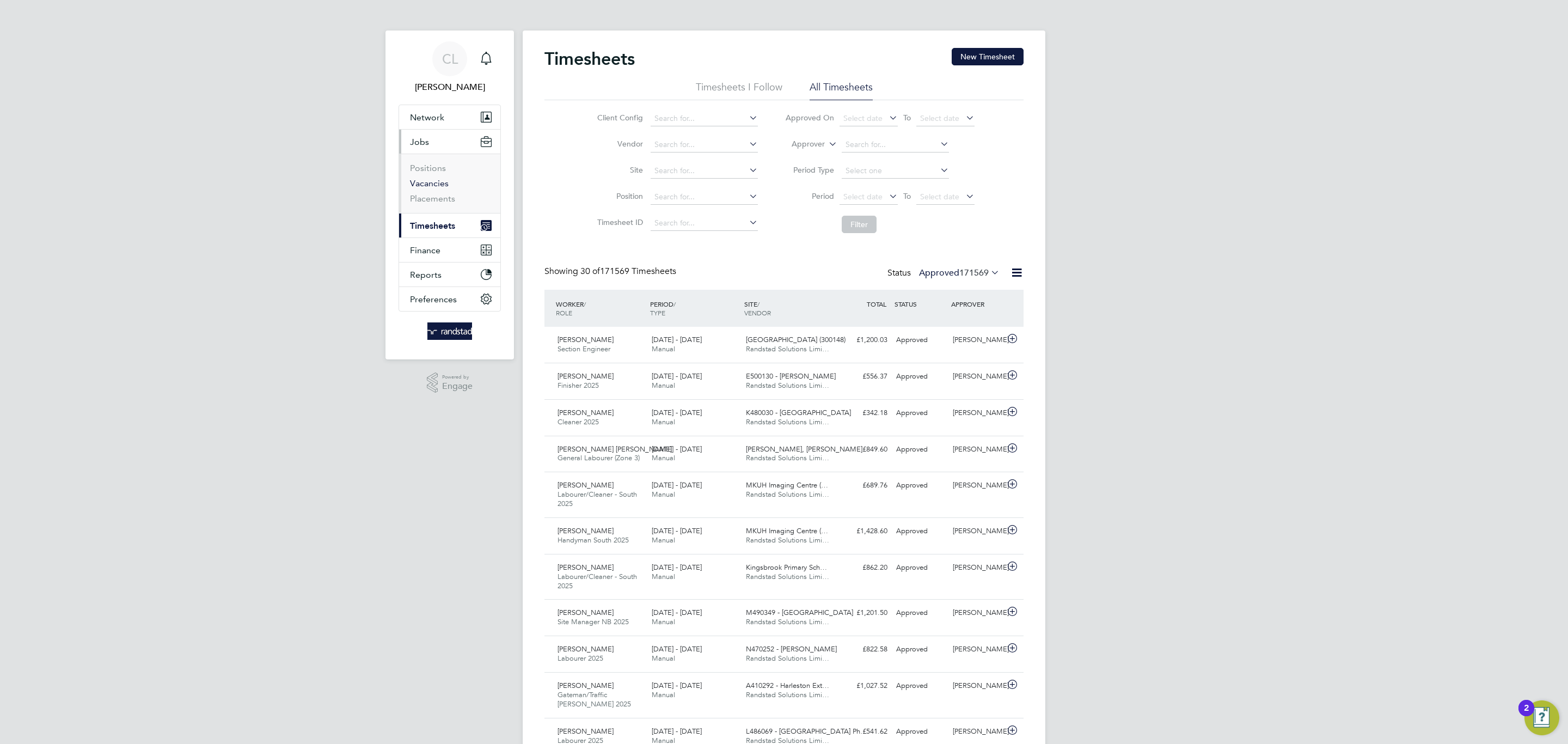
click at [438, 188] on link "Vacancies" at bounding box center [430, 183] width 39 height 10
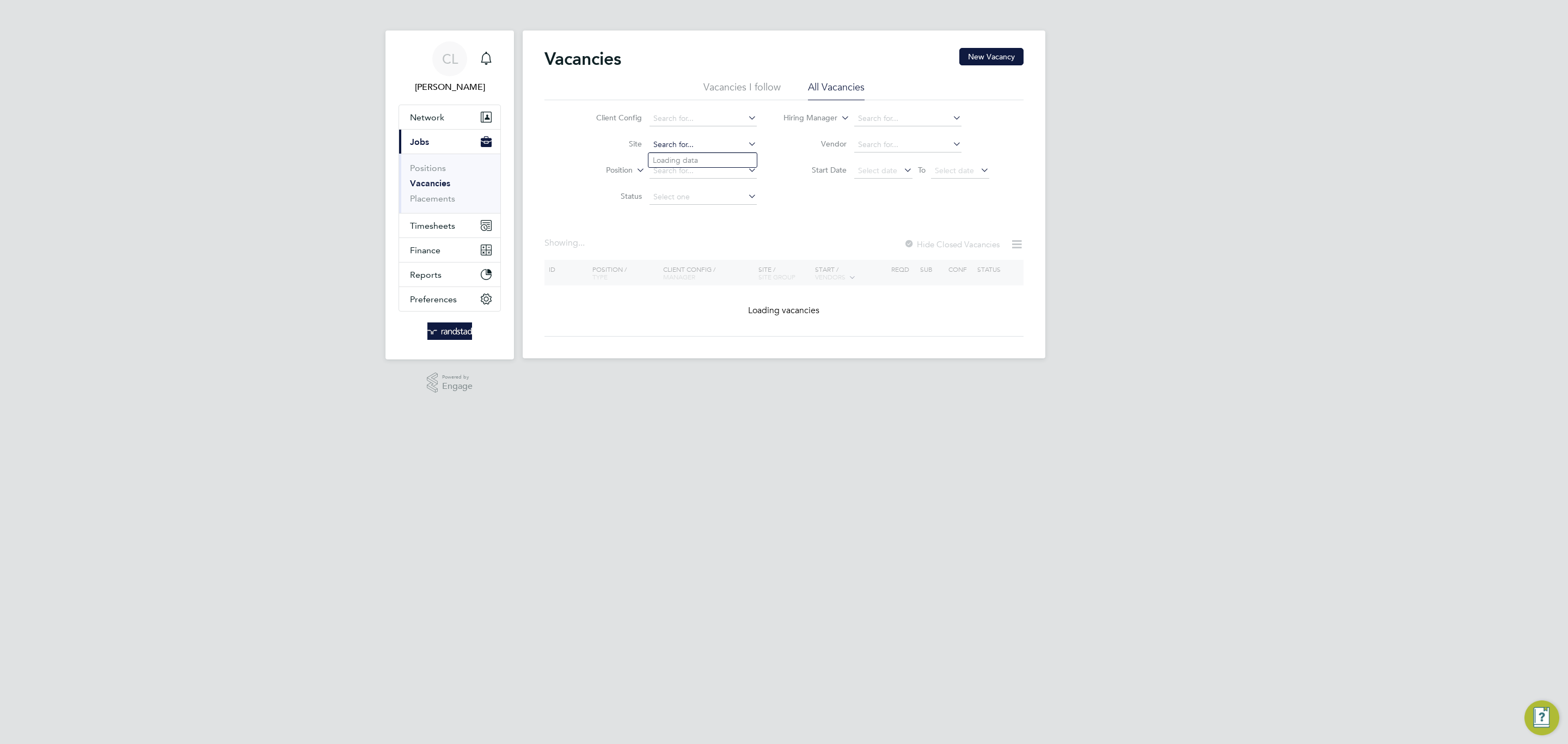
click at [679, 152] on div "Vacancies New Vacancy Vacancies I follow All Vacancies Client Config Site Posit…" at bounding box center [784, 194] width 523 height 328
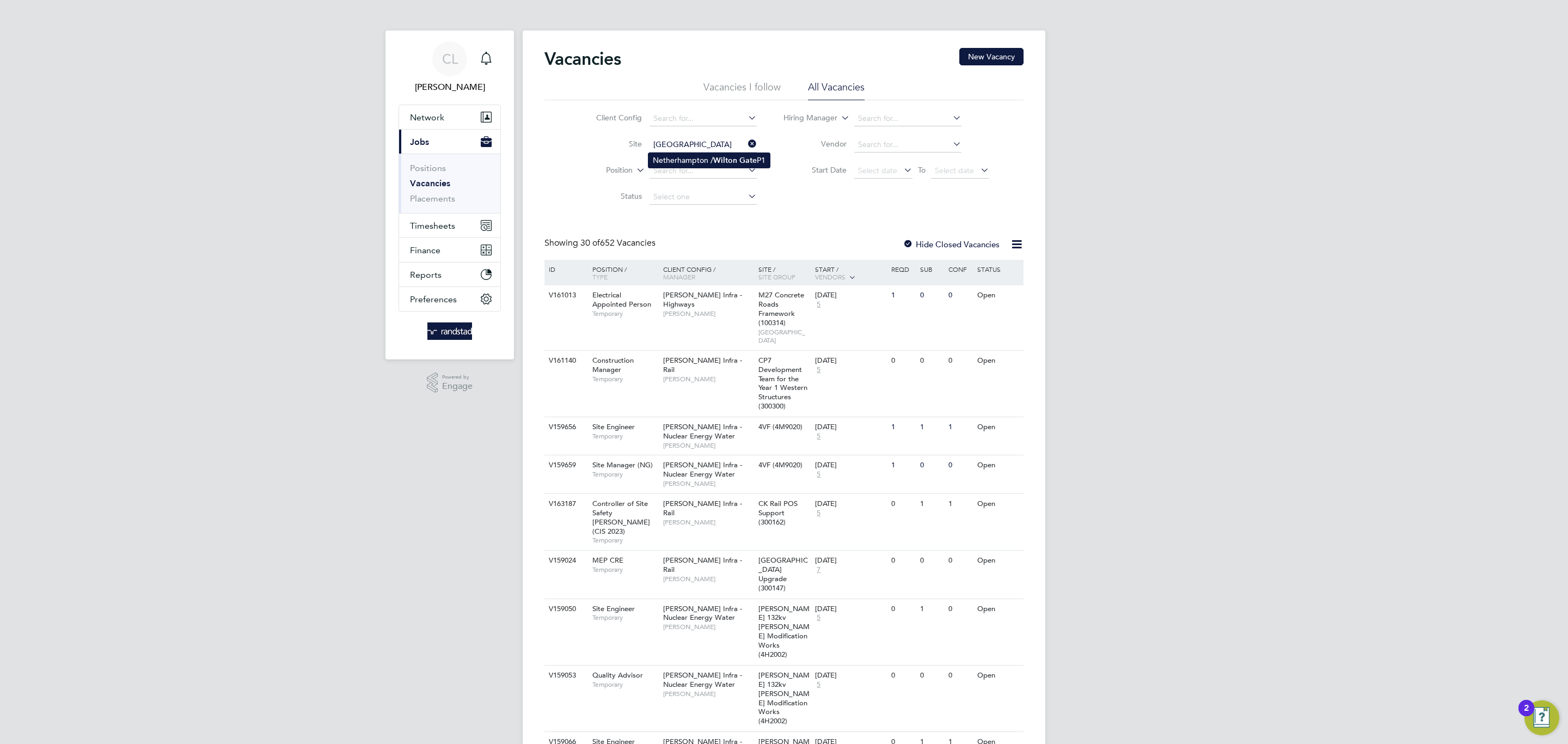
click at [698, 166] on li "Netherhampton / Wilton Gate P1" at bounding box center [709, 160] width 121 height 15
type input "Netherhampton / Wilton Gate P1"
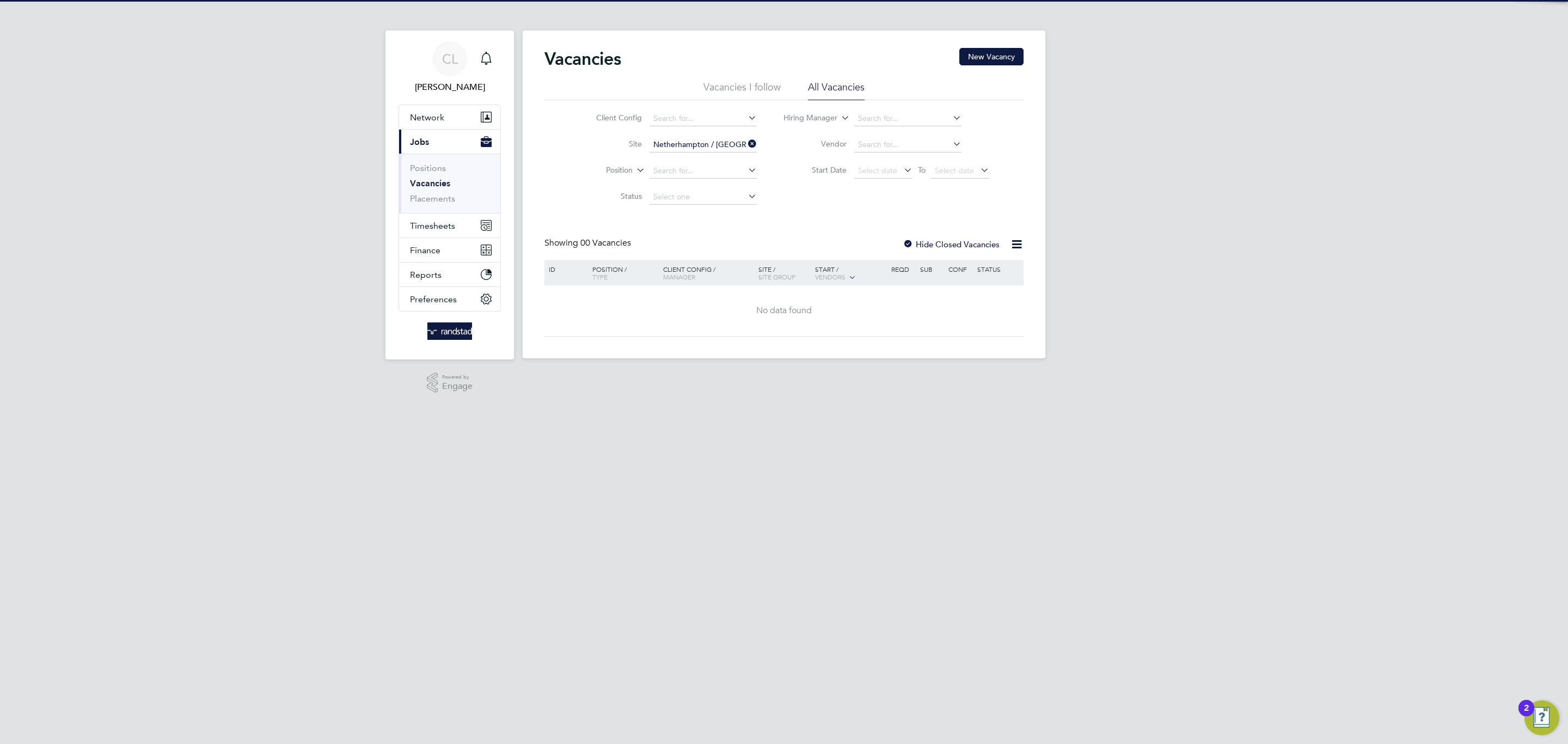
click at [924, 247] on label "Hide Closed Vacancies" at bounding box center [951, 244] width 97 height 10
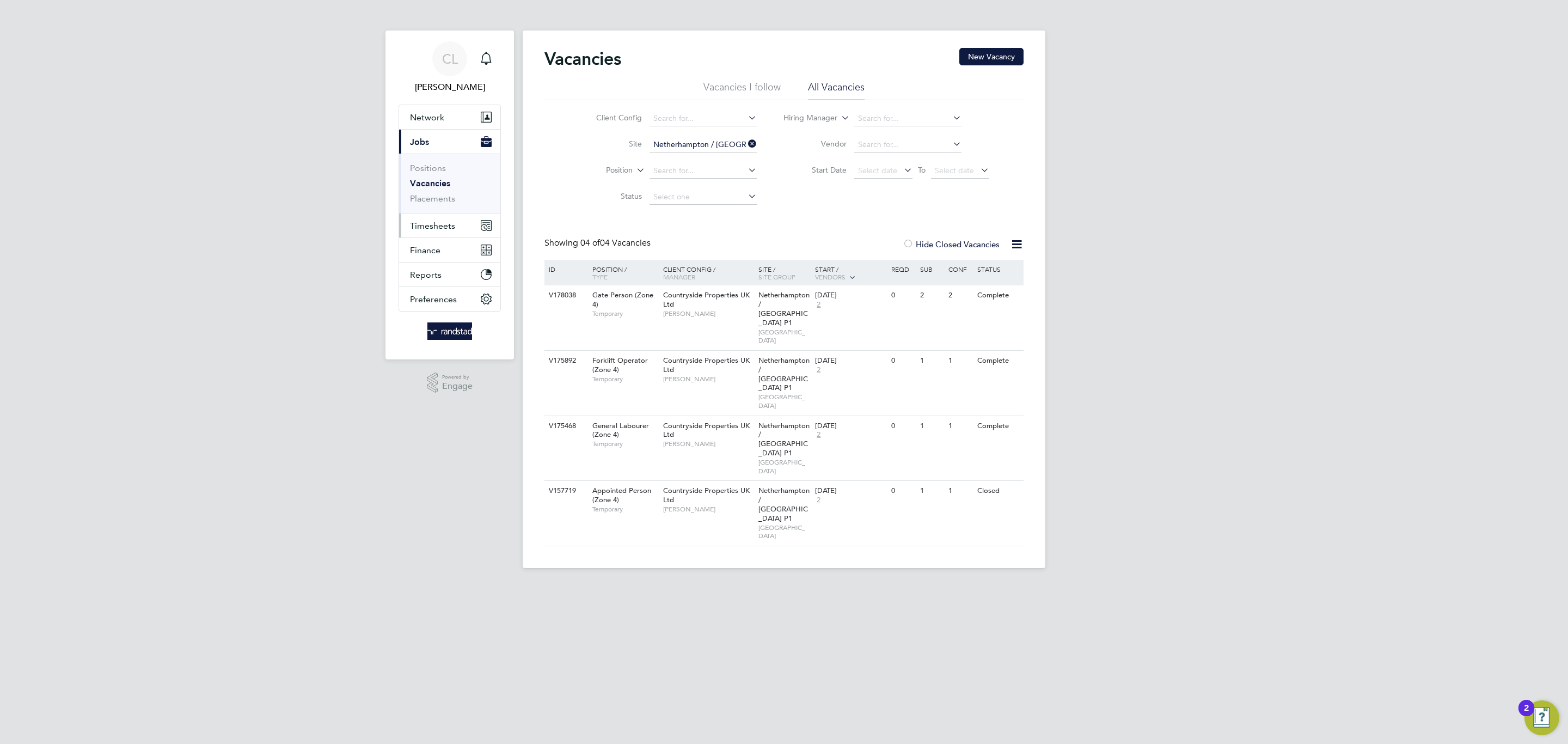
click at [441, 233] on button "Timesheets" at bounding box center [450, 225] width 101 height 24
click at [445, 191] on link "Timesheets" at bounding box center [433, 192] width 45 height 10
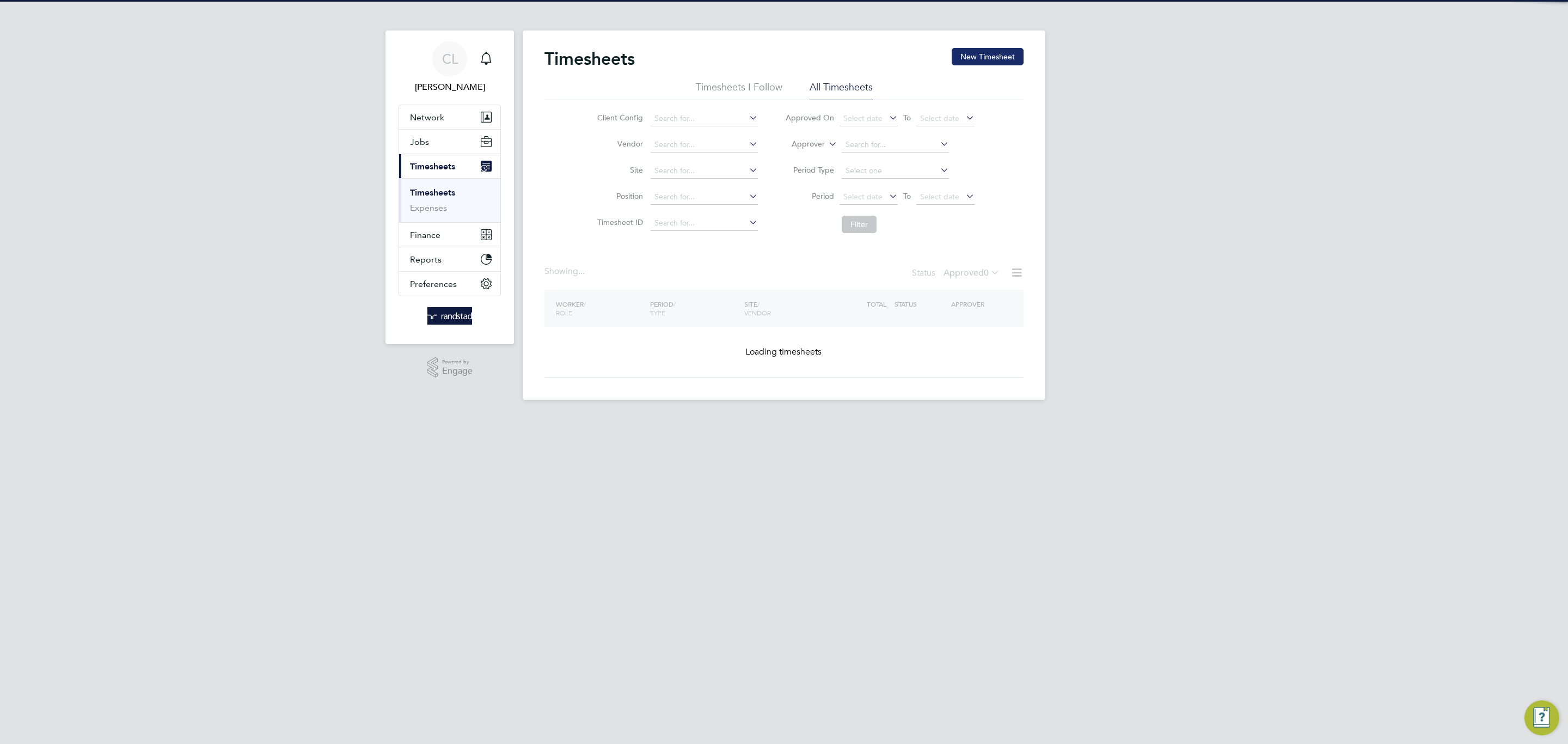
click at [967, 55] on button "New Timesheet" at bounding box center [987, 57] width 72 height 18
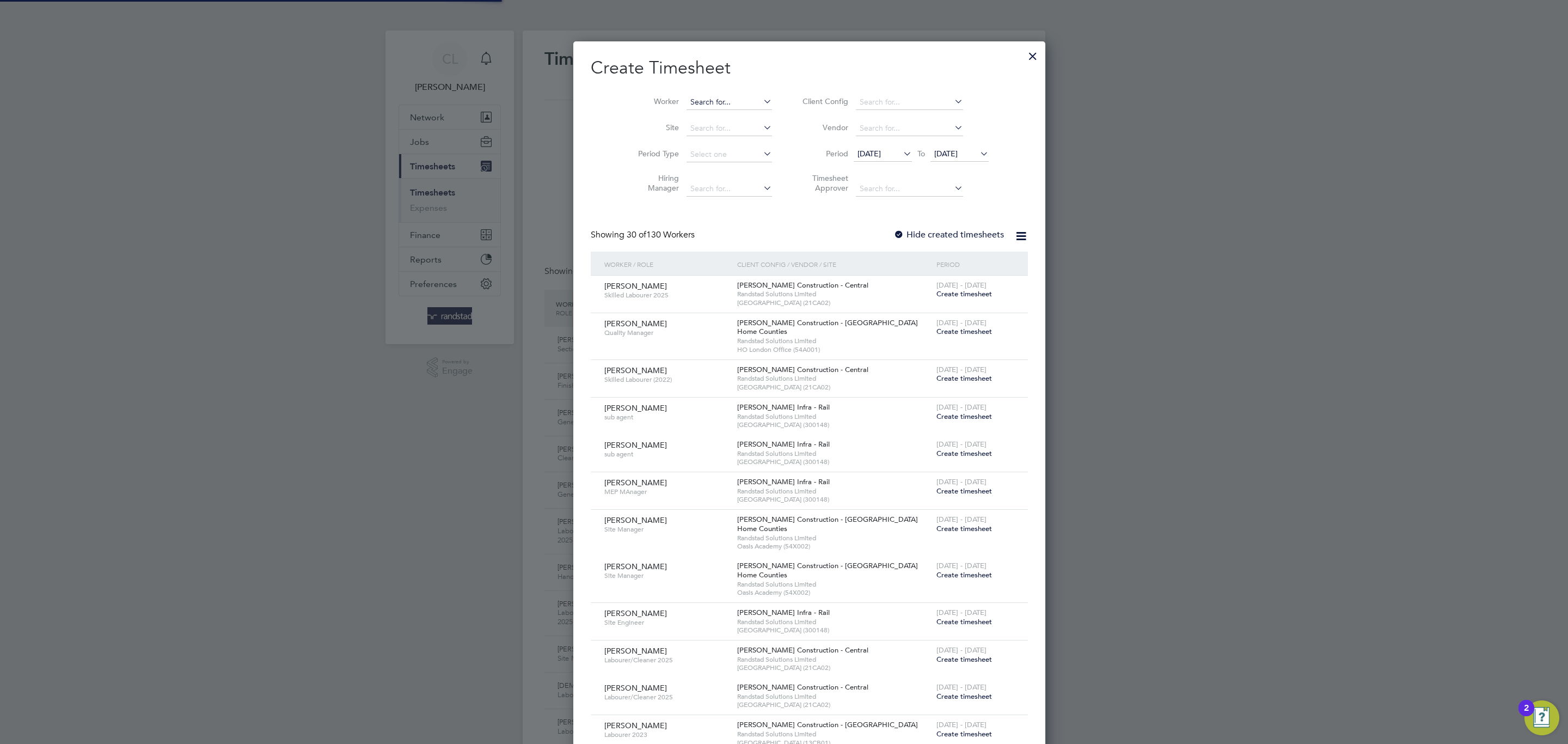
click at [687, 95] on input at bounding box center [729, 102] width 85 height 15
drag, startPoint x: 710, startPoint y: 99, endPoint x: 648, endPoint y: 87, distance: 63.2
click at [651, 86] on div "Worker mcdona Site Period Type Hiring Manager Client Config Vendor Period 12 Au…" at bounding box center [809, 143] width 437 height 118
click at [722, 114] on li "Michael Mcd onagh" at bounding box center [716, 118] width 111 height 15
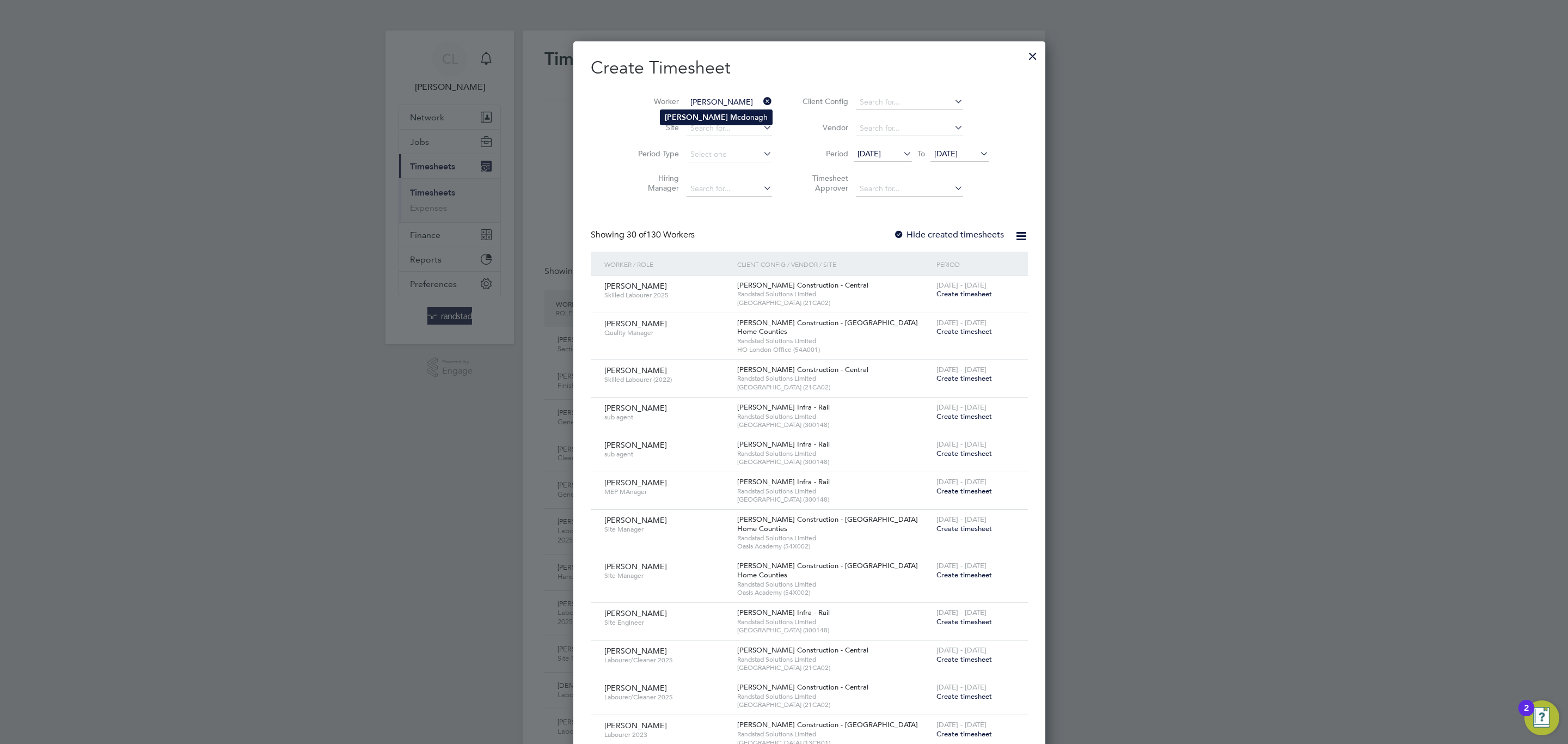
type input "Michael Mcdonagh"
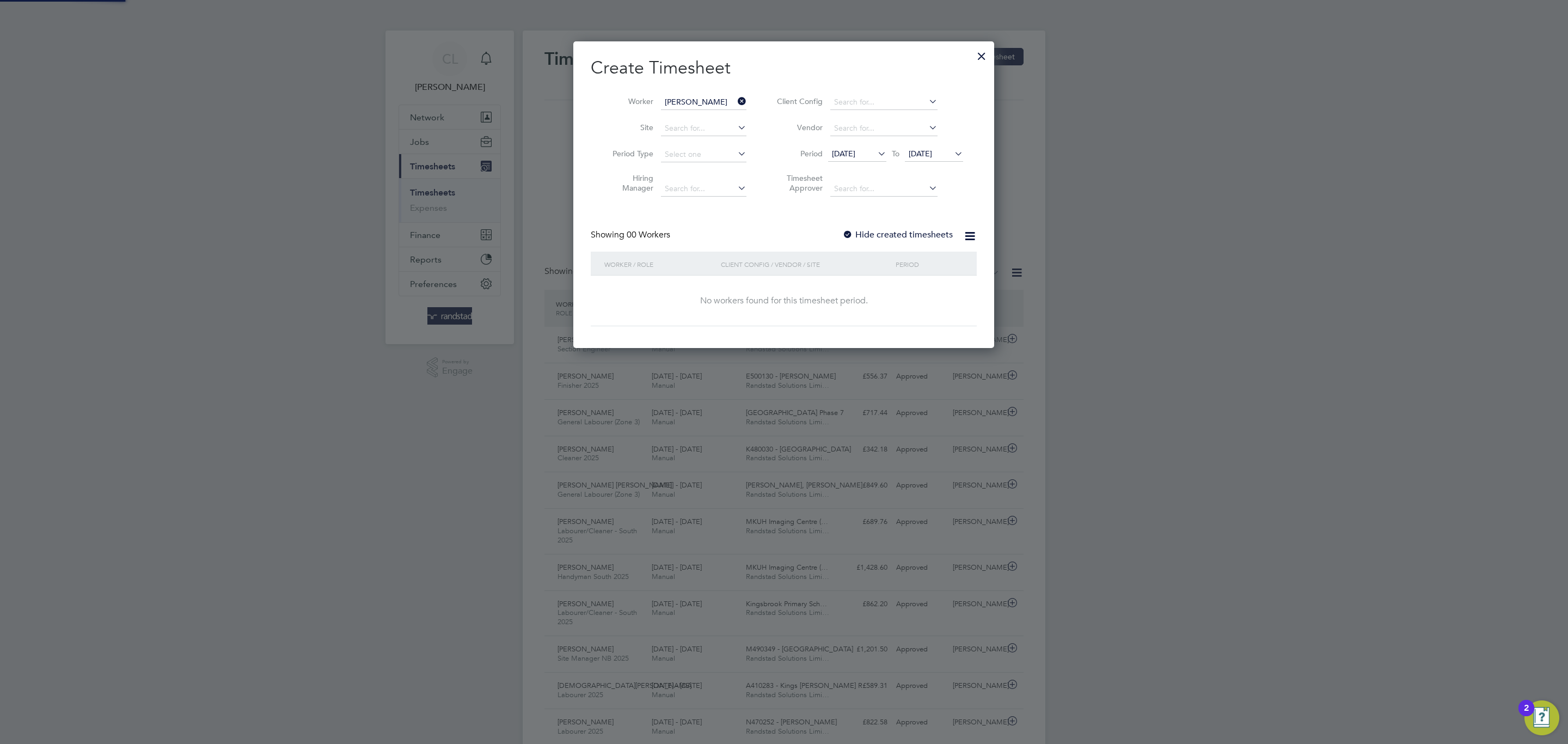
click at [869, 237] on label "Hide created timesheets" at bounding box center [898, 235] width 111 height 11
click at [934, 158] on span "19 Aug 2025" at bounding box center [934, 155] width 58 height 15
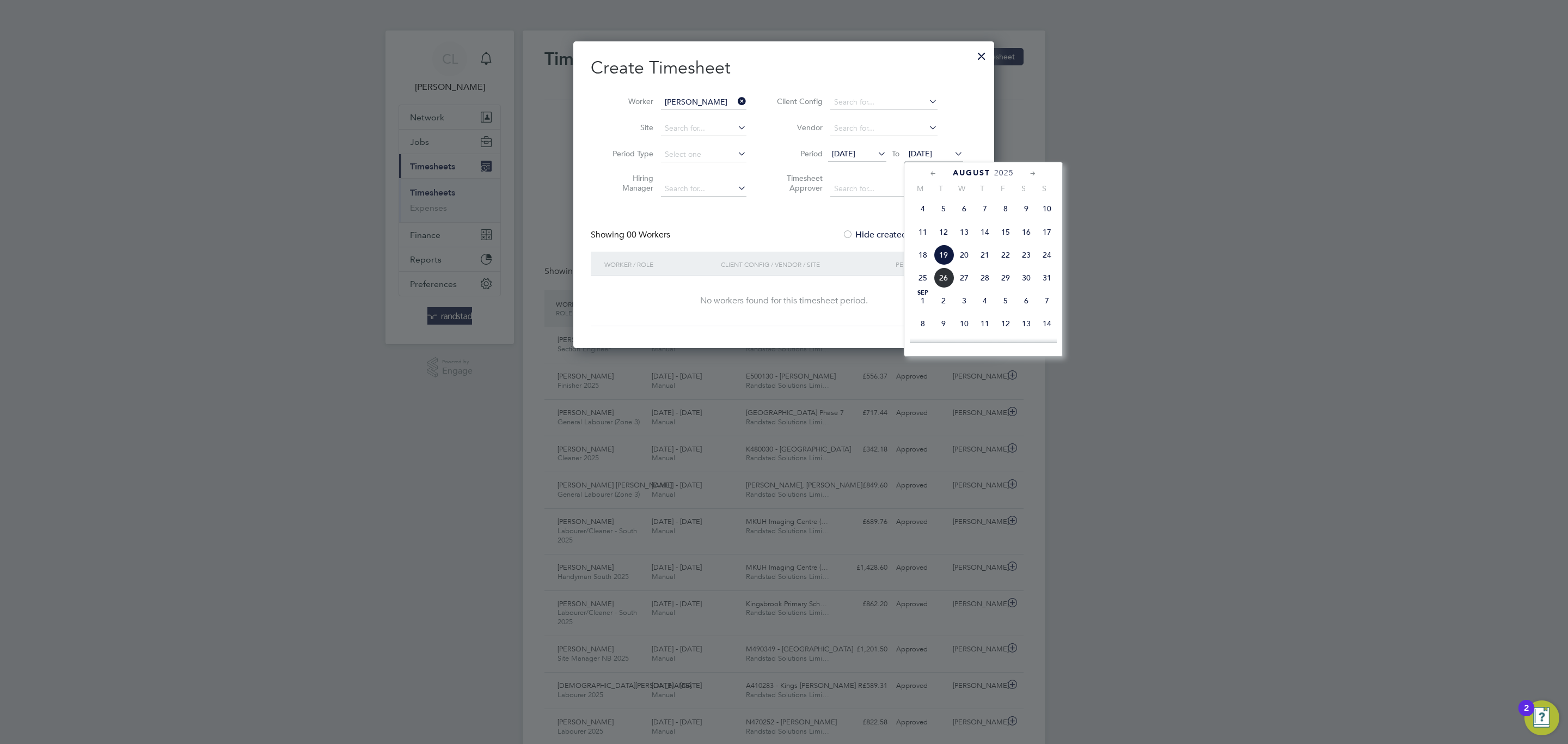
click at [960, 311] on span "3" at bounding box center [964, 301] width 21 height 21
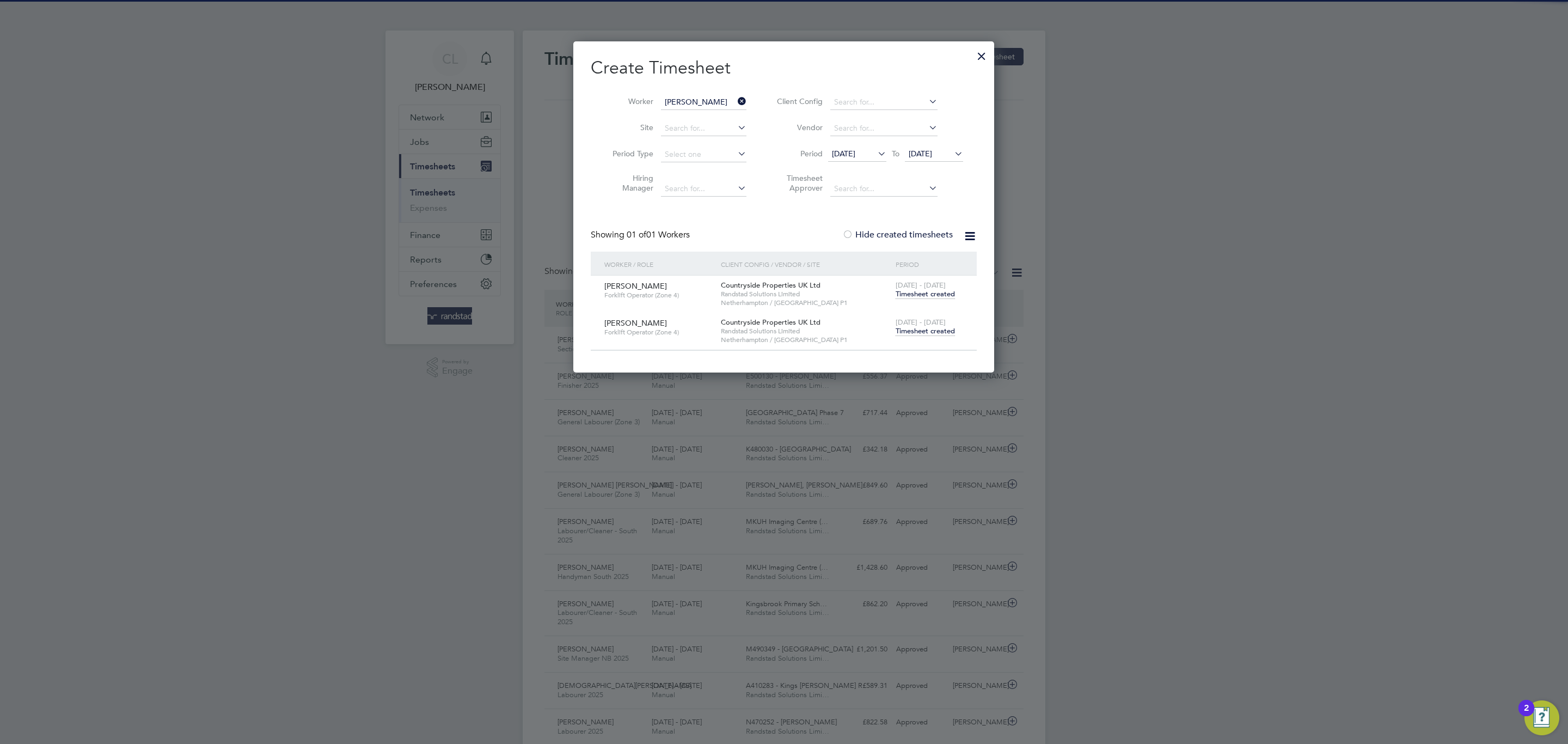
click at [928, 330] on span "Timesheet created" at bounding box center [925, 331] width 59 height 10
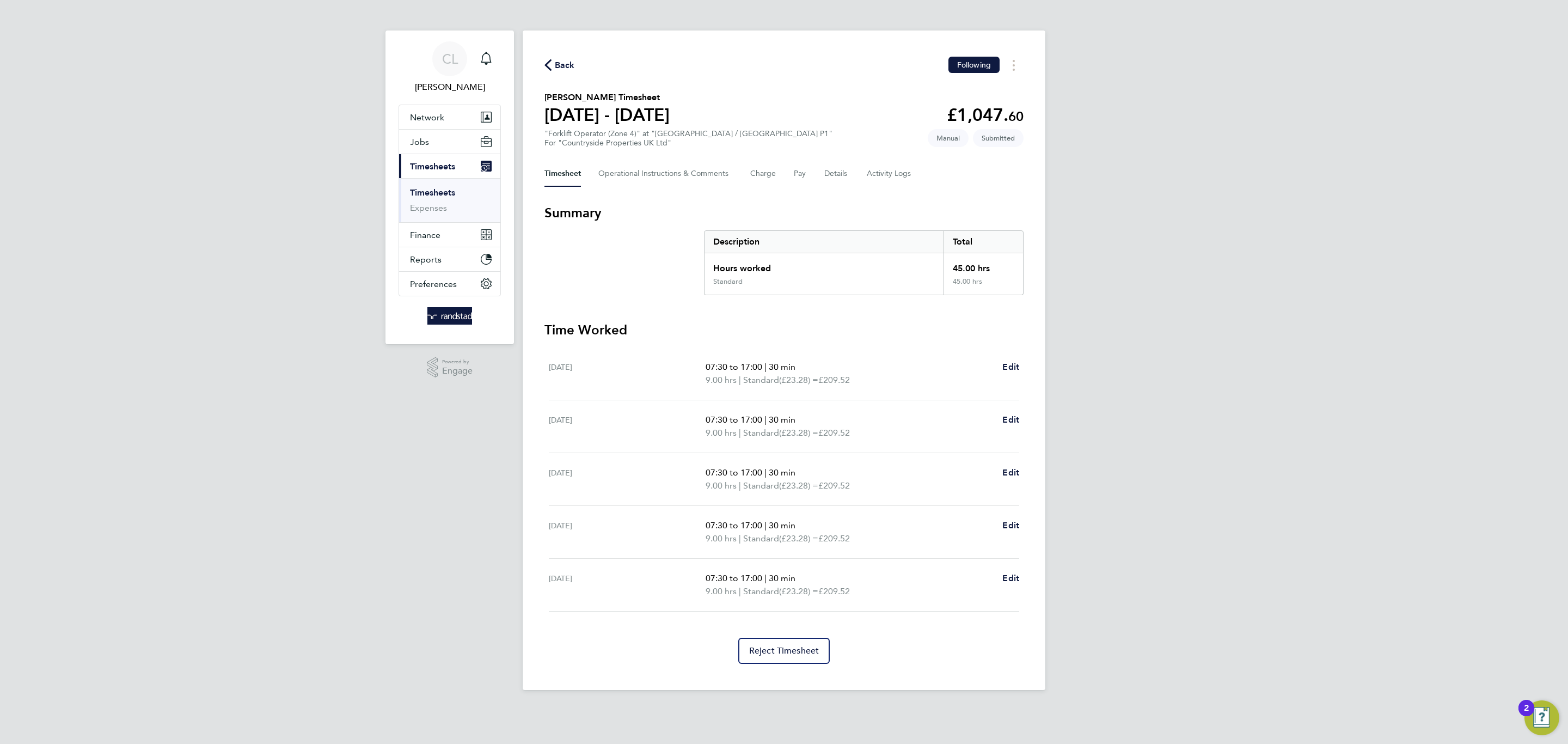
click at [860, 164] on div "Timesheet Operational Instructions & Comments Charge Pay Details Activity Logs" at bounding box center [783, 174] width 479 height 26
click at [845, 165] on button "Details" at bounding box center [836, 174] width 25 height 26
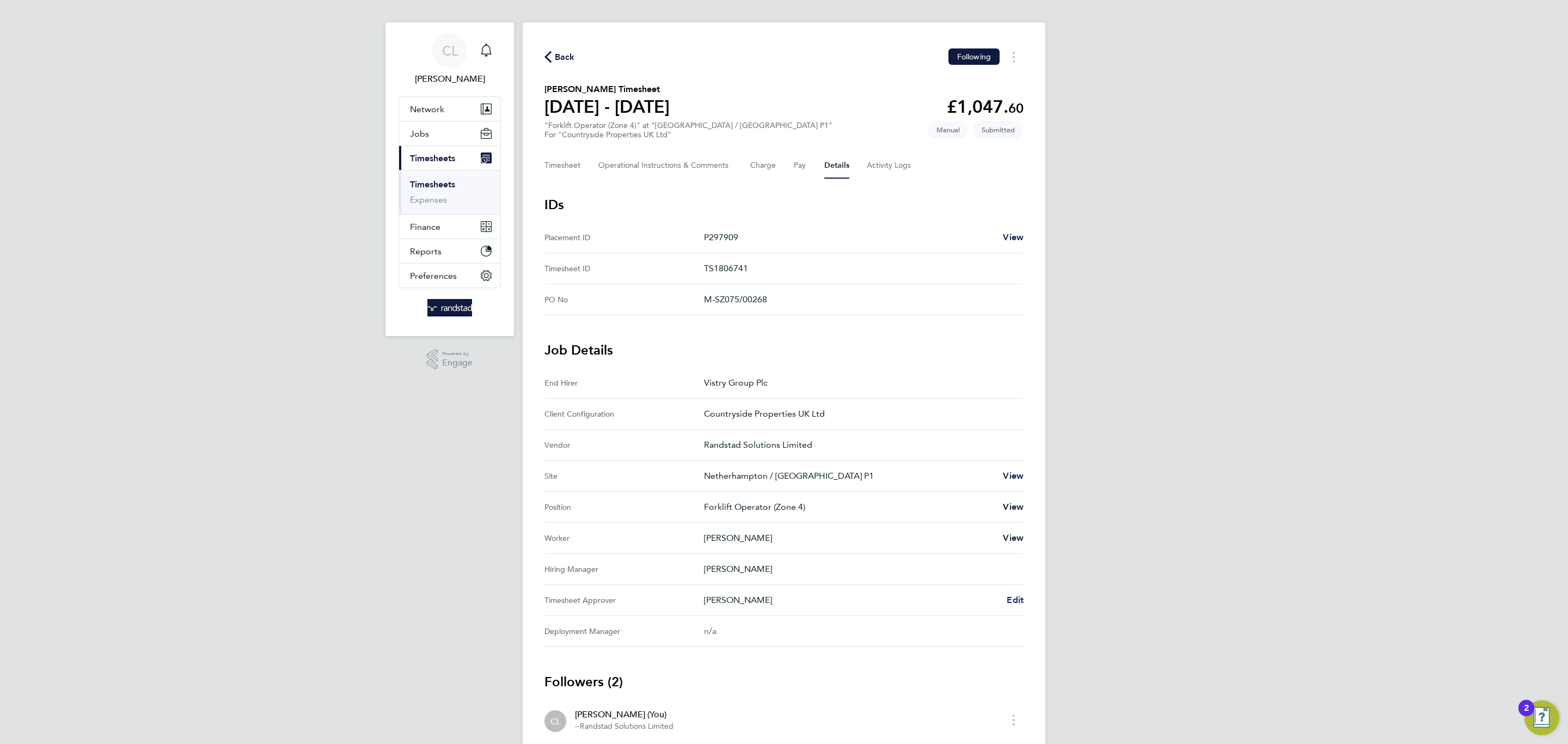
click at [1017, 595] on span "Edit" at bounding box center [1015, 600] width 17 height 10
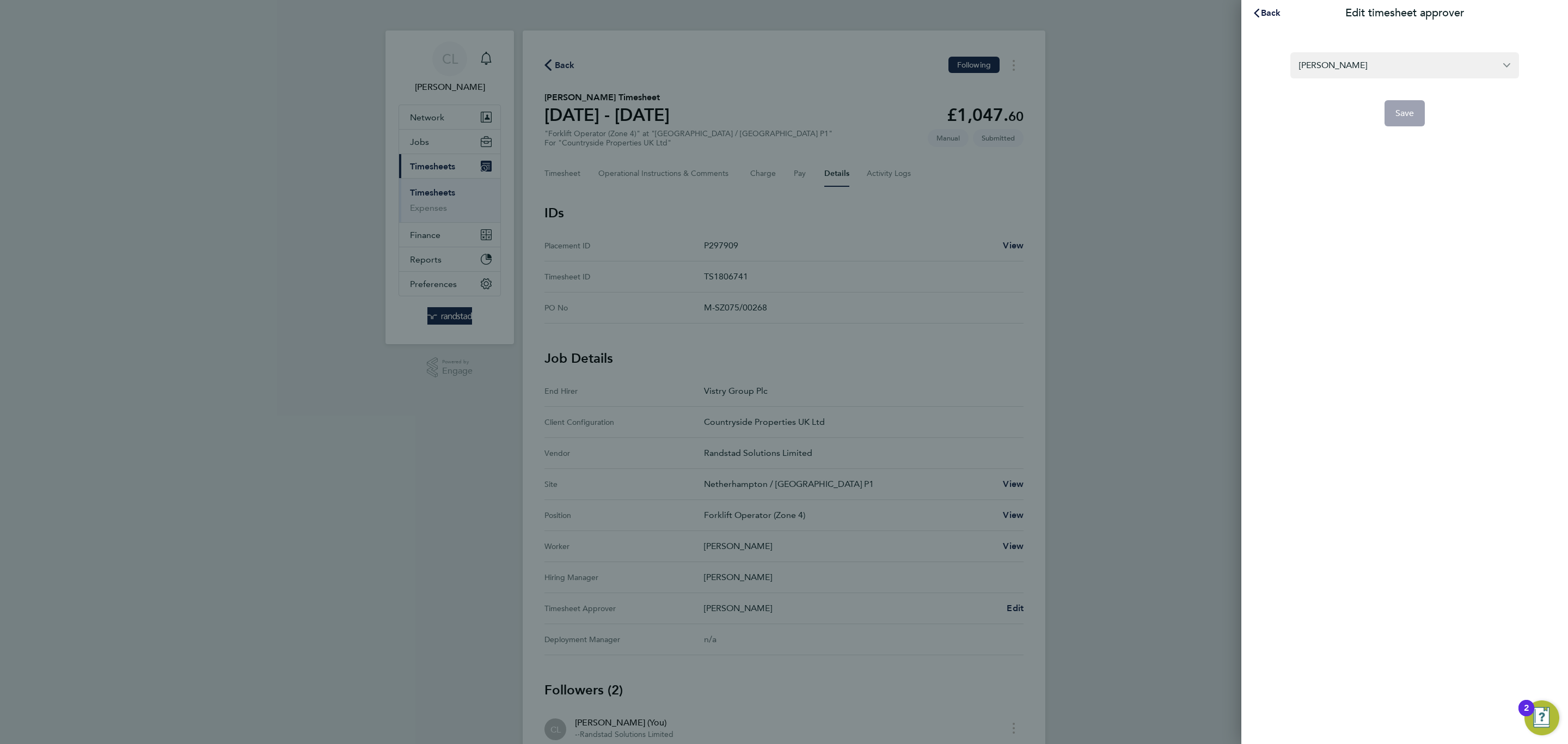
click at [1318, 85] on form "Gary French Save" at bounding box center [1405, 89] width 229 height 74
click at [1325, 76] on input "Gary French" at bounding box center [1405, 65] width 229 height 26
click at [1362, 90] on span "Richard Colborne" at bounding box center [1334, 91] width 70 height 13
type input "Richard Colborne"
click at [1362, 90] on form "Richard Colborne Save" at bounding box center [1405, 89] width 229 height 74
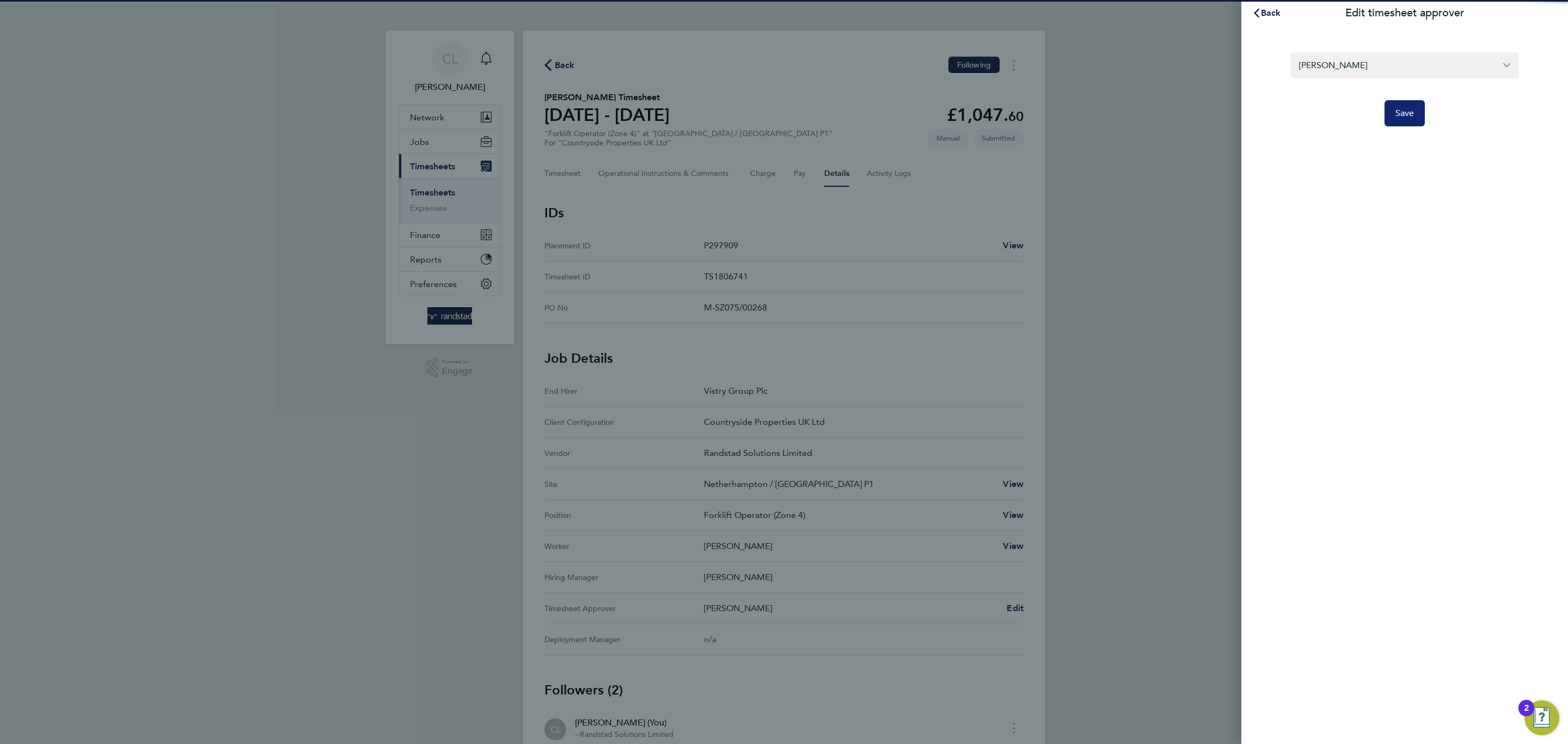
click at [1387, 108] on button "Save" at bounding box center [1405, 113] width 41 height 26
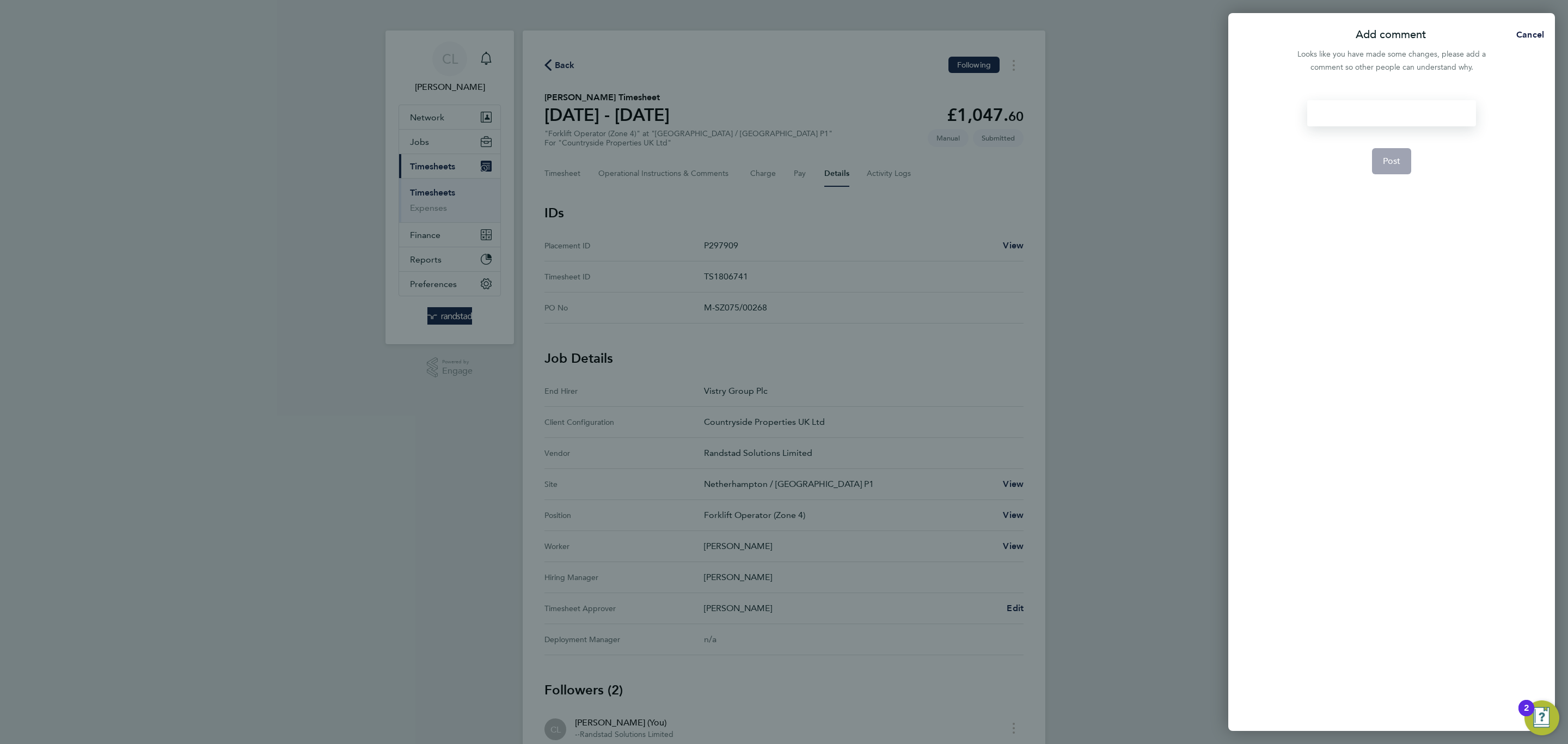
click at [1386, 112] on div at bounding box center [1391, 113] width 168 height 26
click at [1382, 154] on button "Post" at bounding box center [1391, 161] width 40 height 26
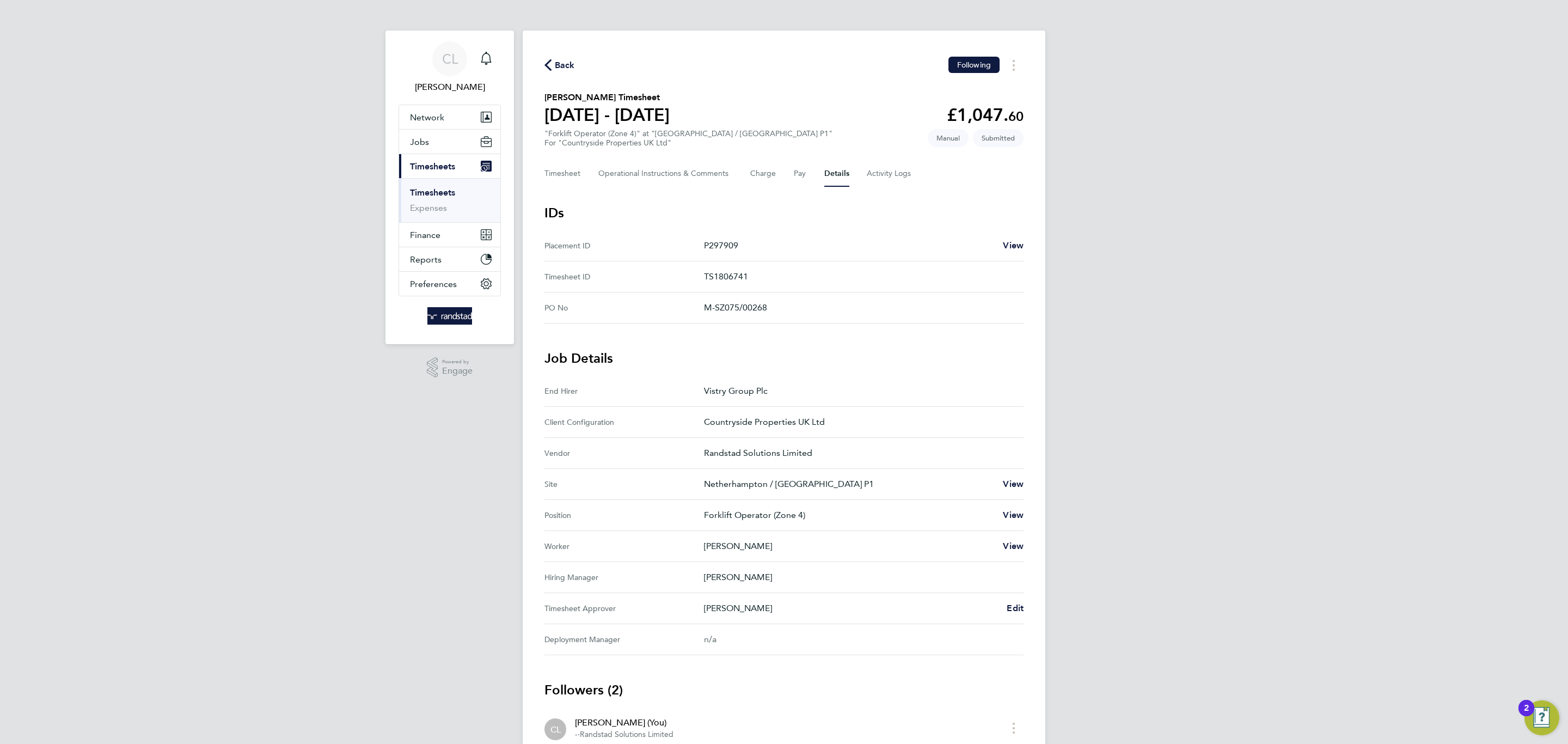
click at [565, 66] on span "Back" at bounding box center [564, 65] width 20 height 13
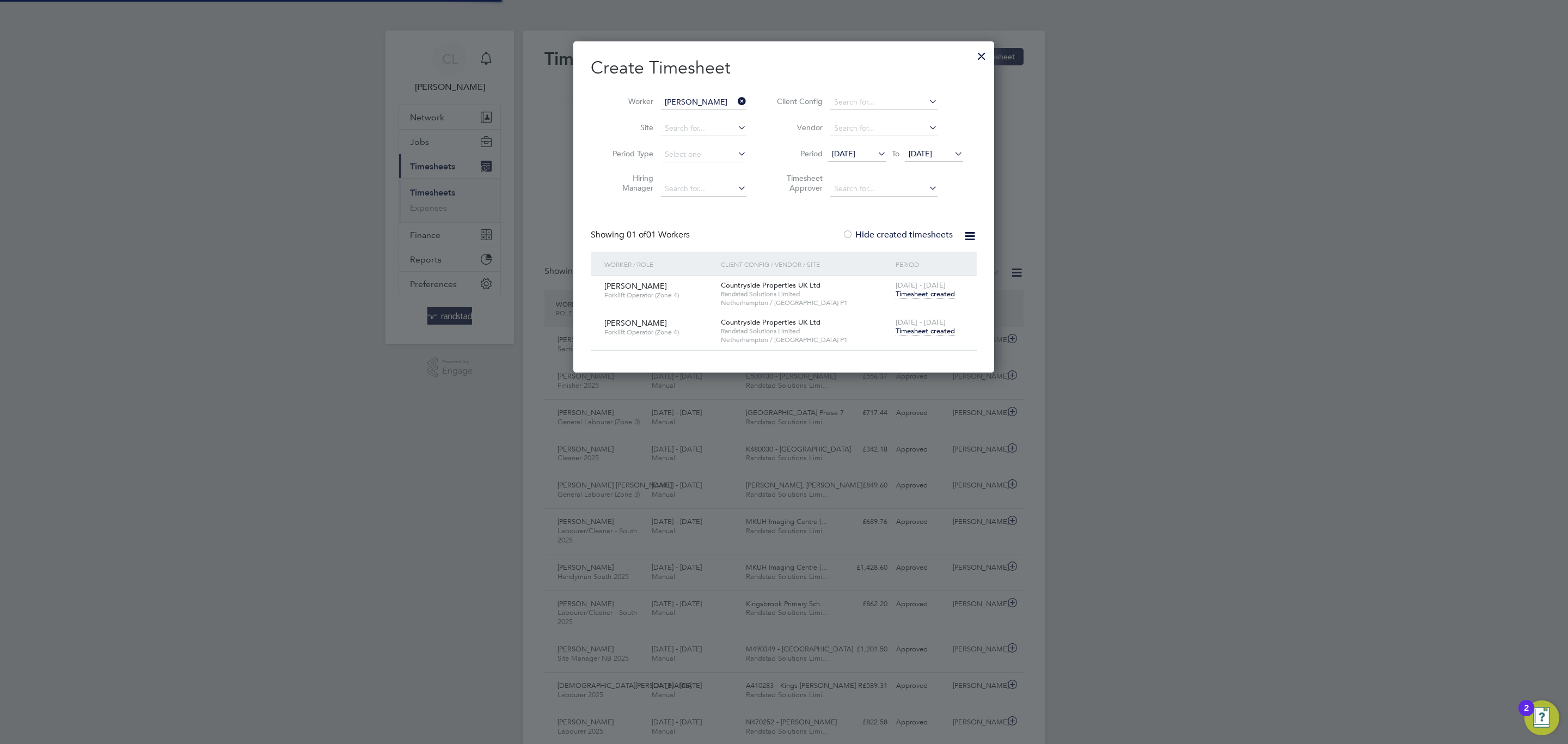
click at [741, 92] on li "Worker Michael Mcdonagh" at bounding box center [675, 102] width 169 height 26
click at [735, 97] on icon at bounding box center [735, 101] width 0 height 15
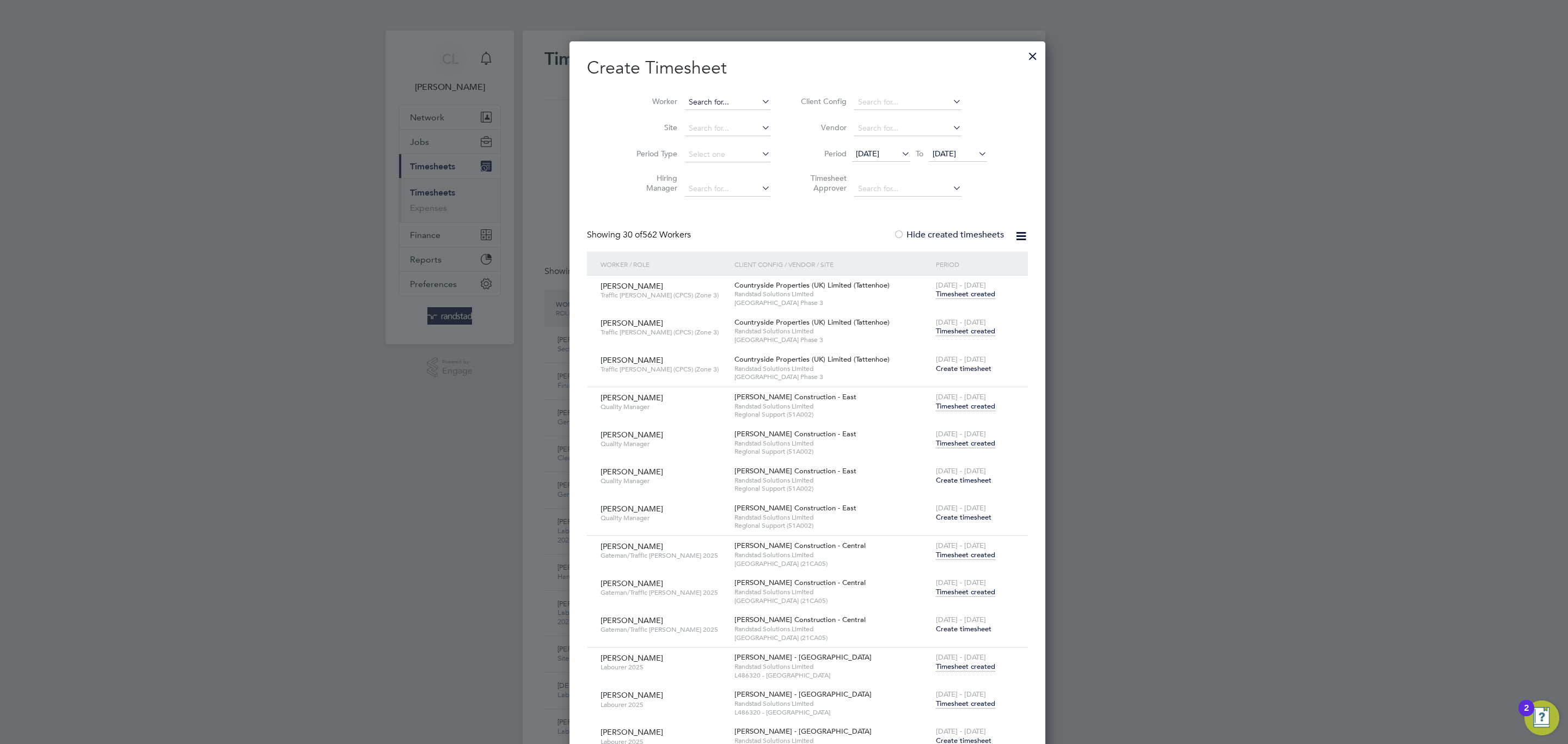
click at [685, 96] on input at bounding box center [727, 102] width 85 height 15
click at [746, 120] on li "Robert Lyndley" at bounding box center [710, 118] width 99 height 15
type input "Robert Lyndley"
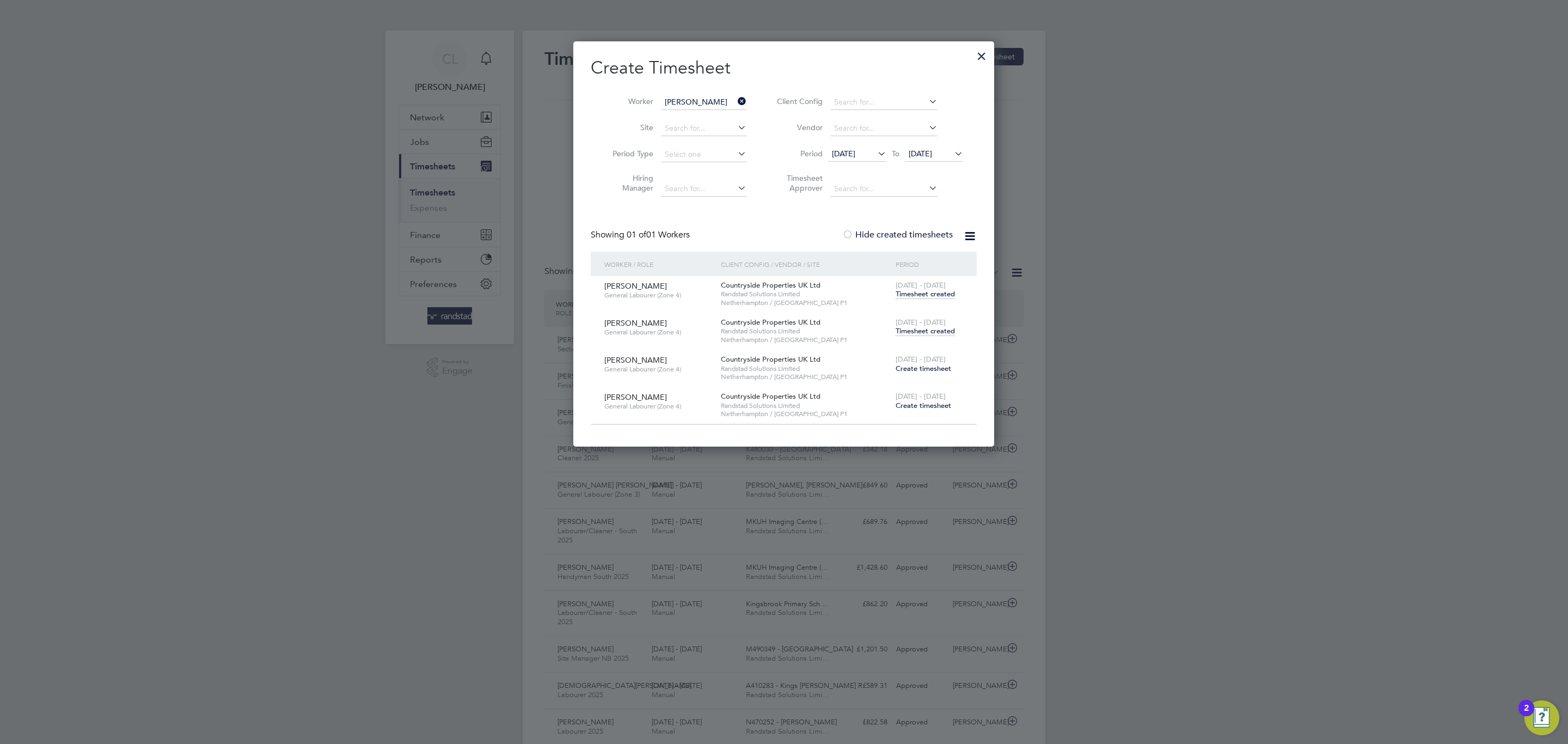
click at [922, 325] on span "[DATE] - [DATE]" at bounding box center [920, 321] width 50 height 9
click at [922, 332] on span "Timesheet created" at bounding box center [925, 331] width 59 height 10
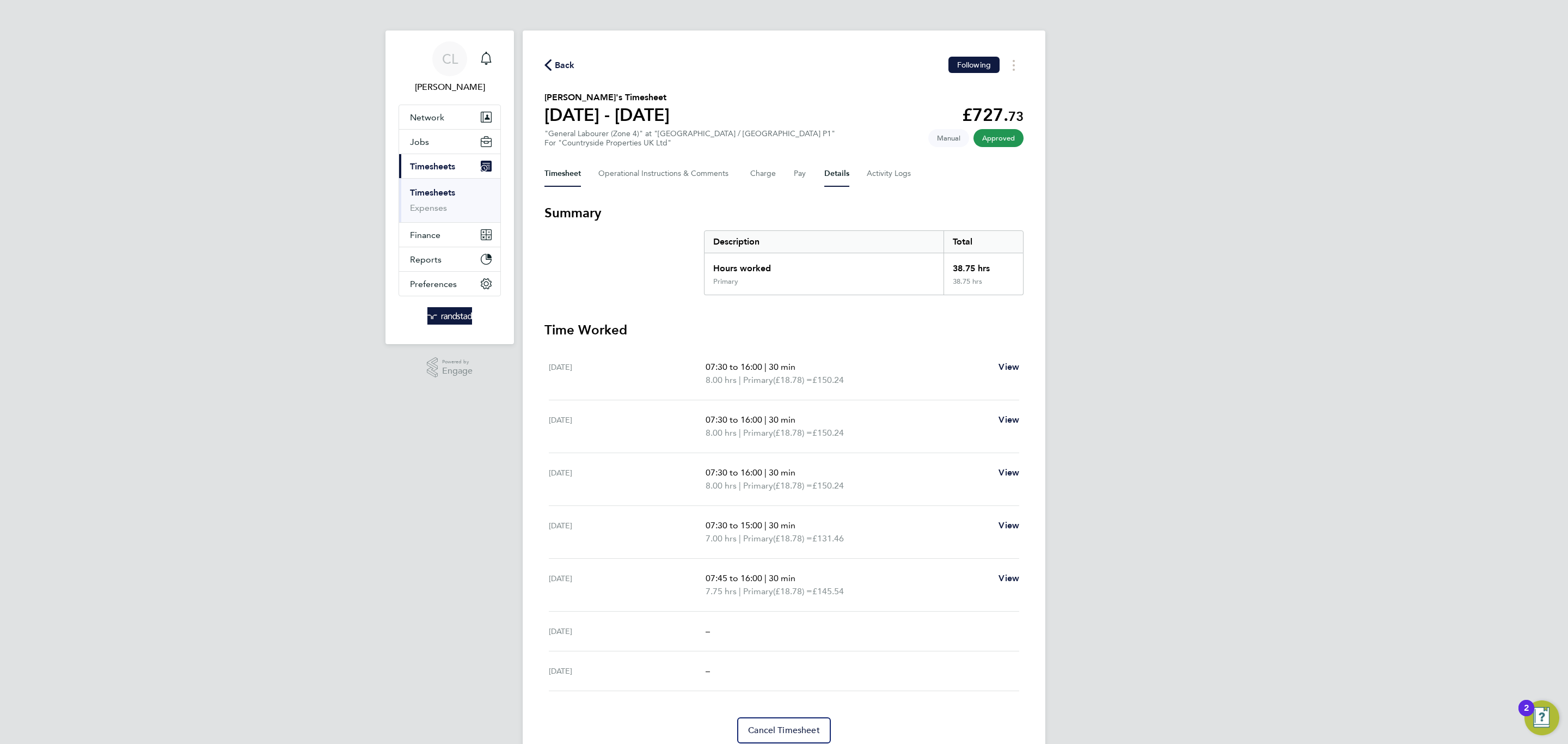
click at [836, 173] on button "Details" at bounding box center [836, 174] width 25 height 26
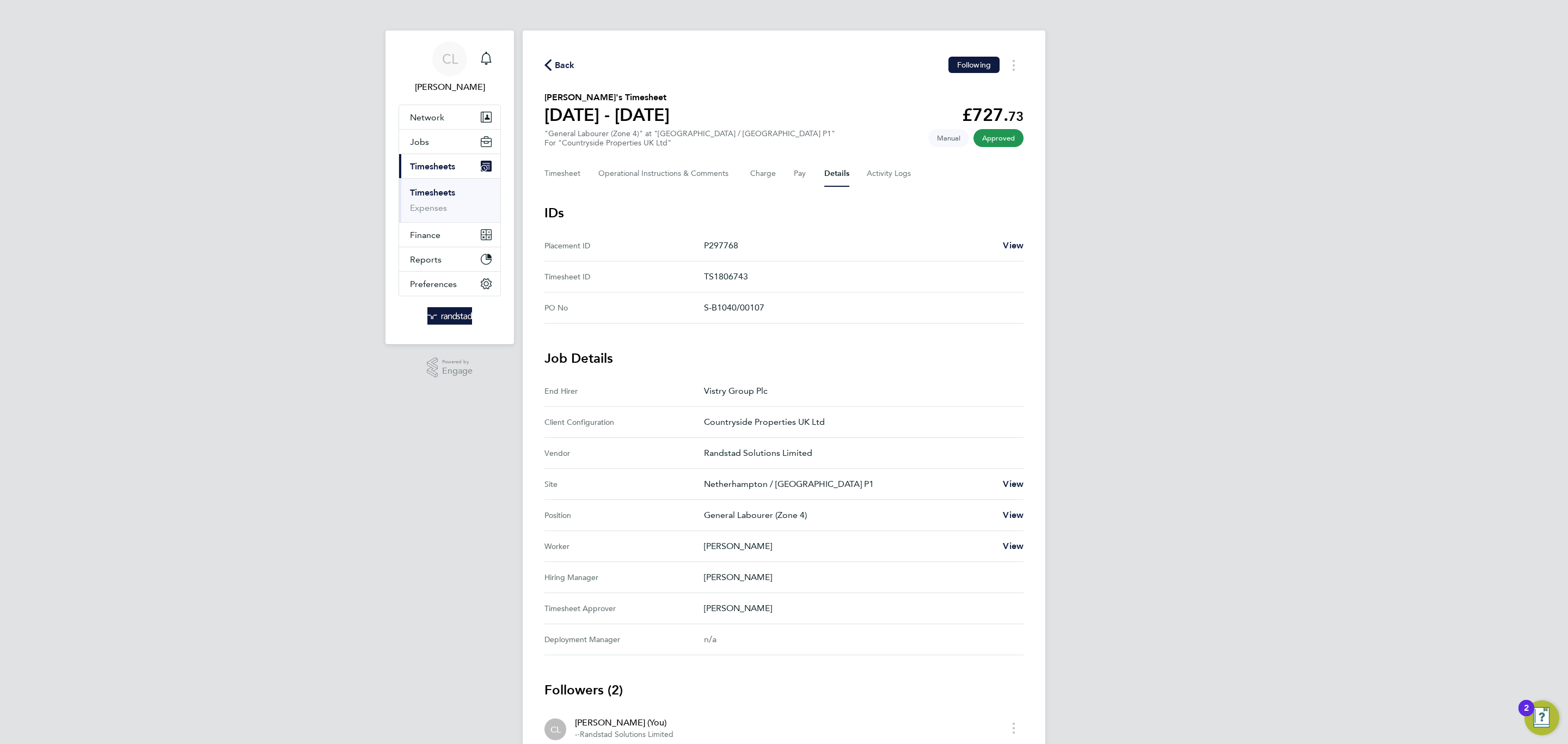
click at [558, 54] on div "Back Following Robert Lyndley's Timesheet 18 - 24 Aug 2025 £727. 73 "General La…" at bounding box center [784, 438] width 523 height 816
click at [573, 66] on div "Back Following" at bounding box center [783, 65] width 479 height 17
click at [570, 66] on span "Back" at bounding box center [564, 65] width 20 height 13
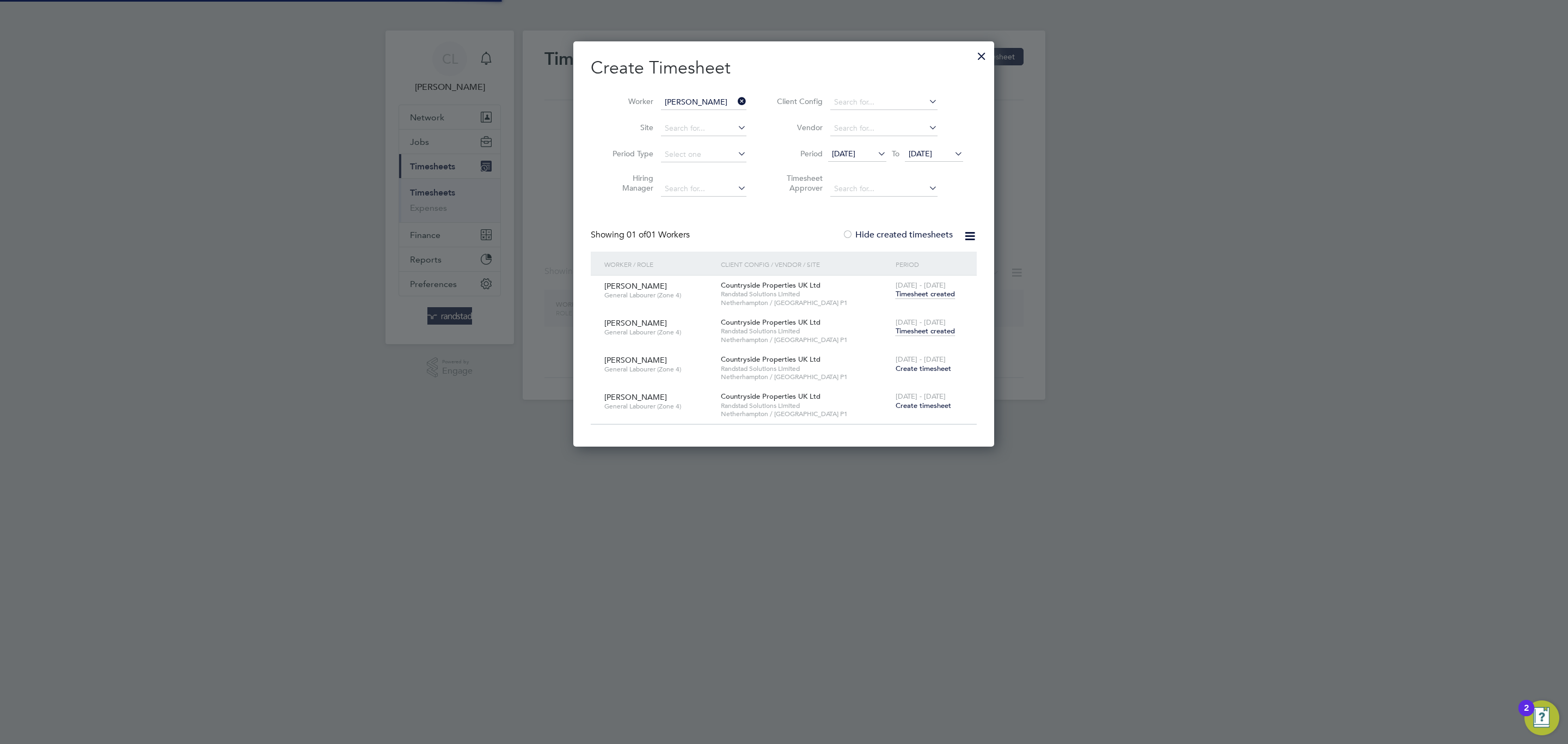
click at [735, 96] on icon at bounding box center [735, 101] width 0 height 15
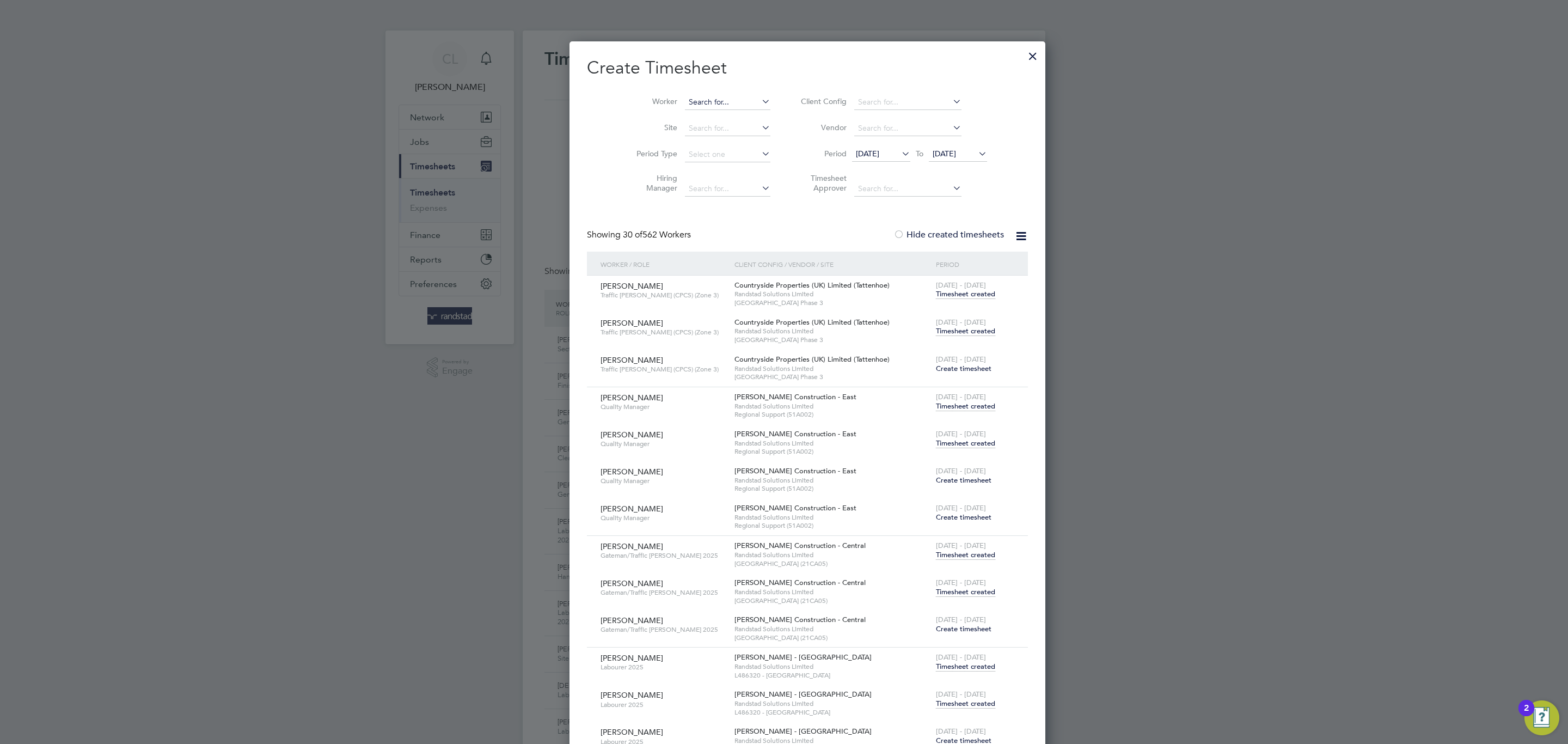
click at [718, 102] on input at bounding box center [727, 102] width 85 height 15
click at [735, 132] on li "Ibrahim Mo hammed" at bounding box center [718, 132] width 116 height 15
type input "Ibrahim Mohammed"
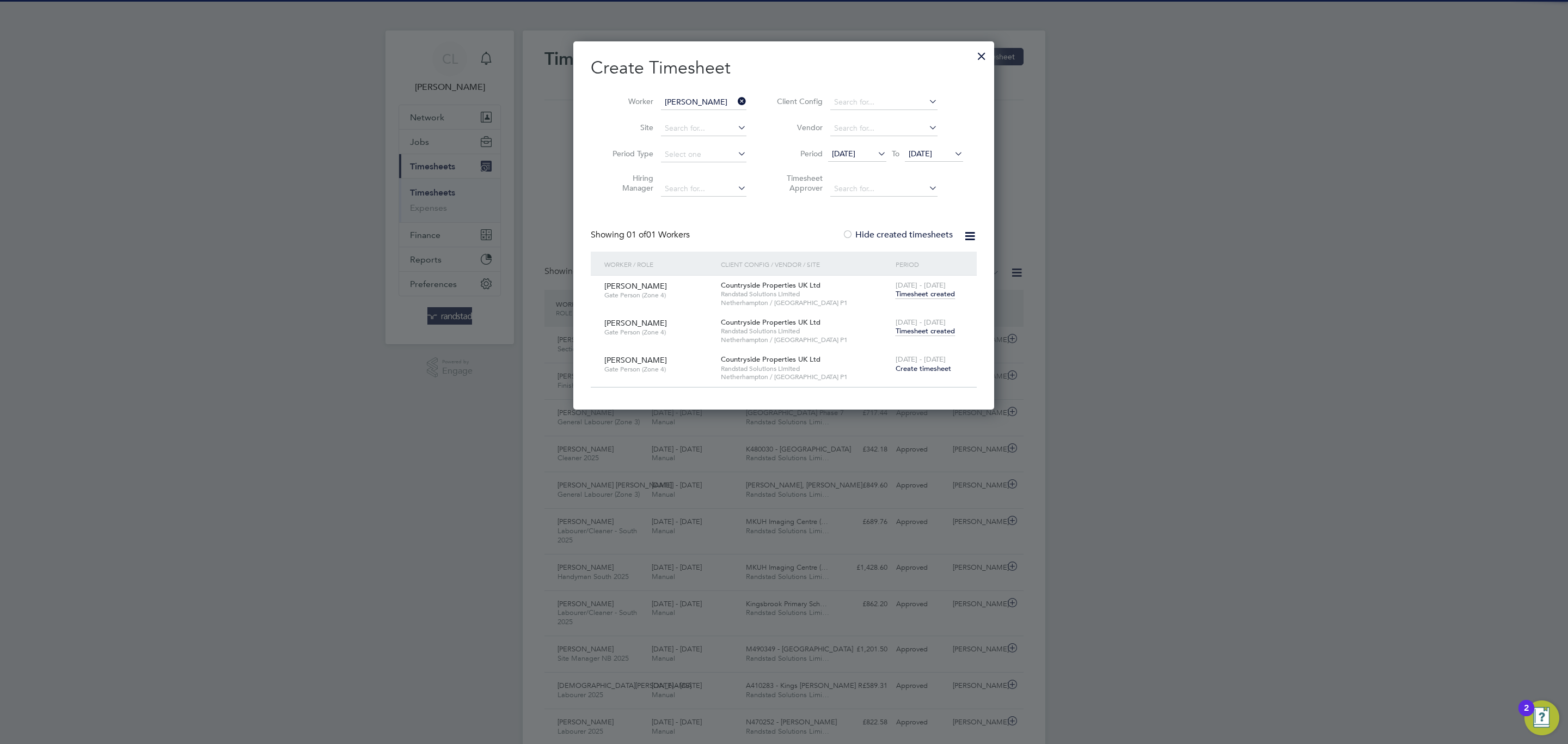
click at [939, 330] on span "Timesheet created" at bounding box center [925, 331] width 59 height 10
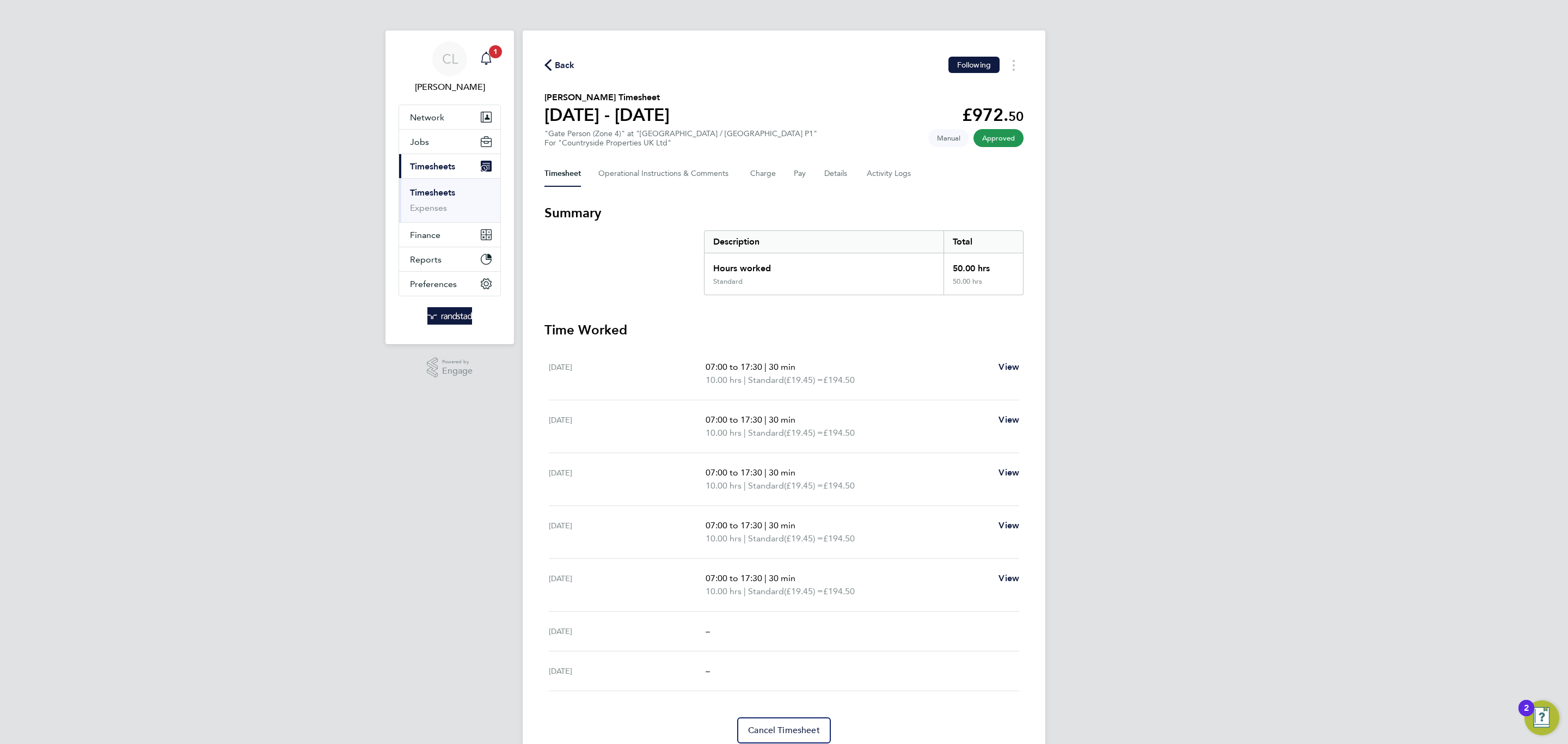
click at [487, 56] on icon "Main navigation" at bounding box center [486, 58] width 13 height 13
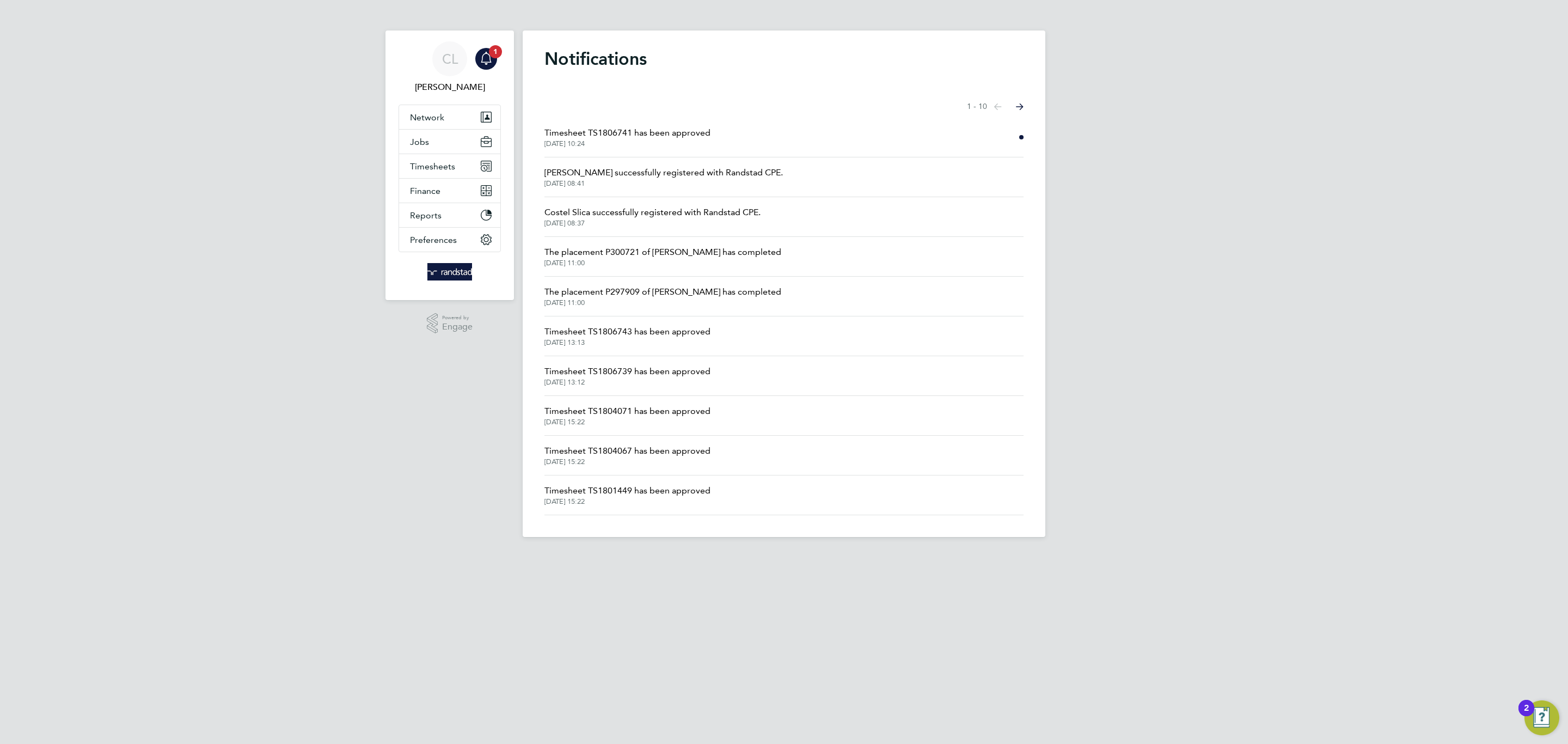
click at [674, 135] on span "Timesheet TS1806741 has been approved" at bounding box center [627, 133] width 166 height 13
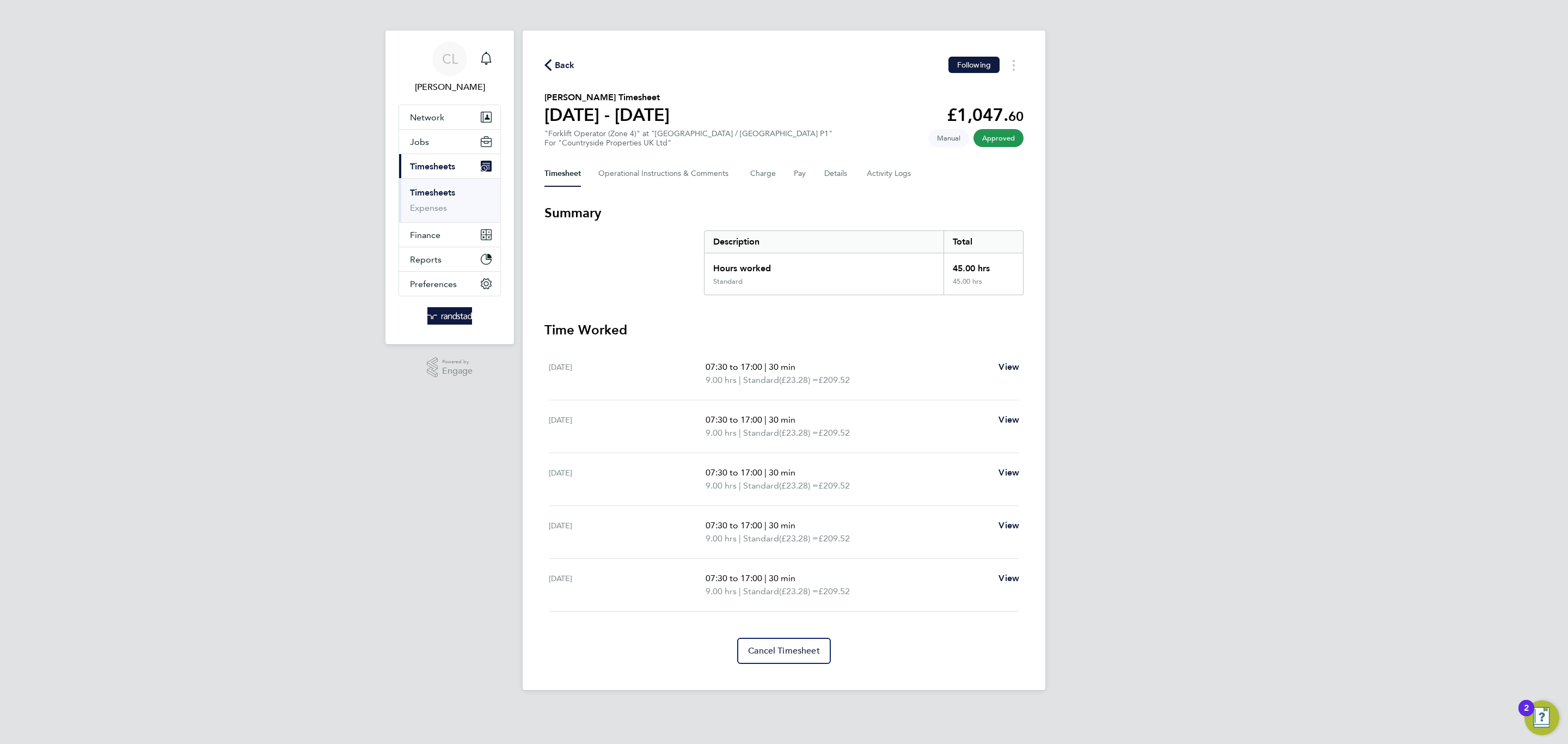
click at [542, 59] on div "Back Following Michael Mcdonagh's Timesheet 18 - 24 Aug 2025 £1,047. 60 "Forkli…" at bounding box center [784, 360] width 523 height 659
drag, startPoint x: 548, startPoint y: 59, endPoint x: 593, endPoint y: 84, distance: 51.5
click at [549, 59] on icon "button" at bounding box center [548, 65] width 7 height 12
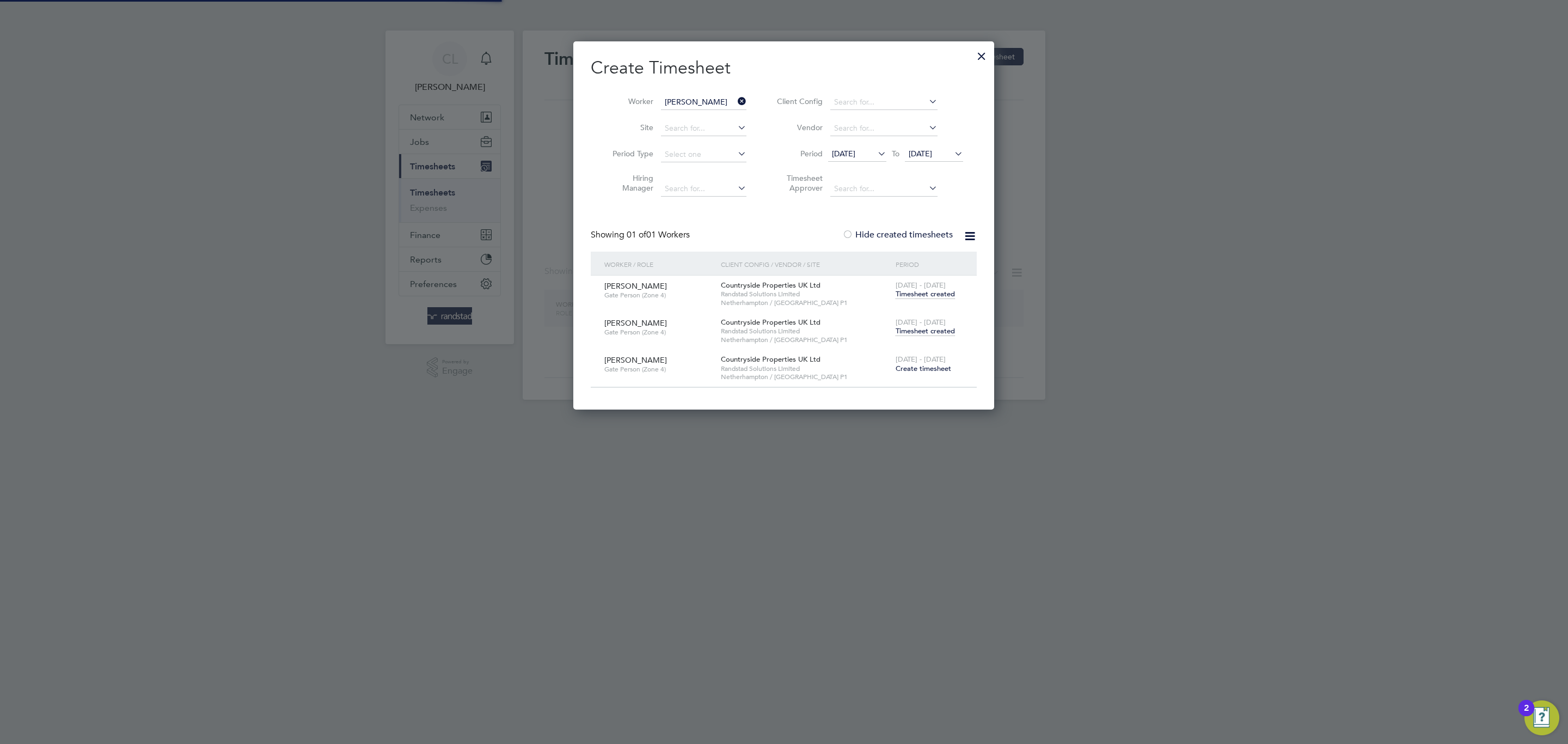
click at [726, 119] on li "Site" at bounding box center [675, 128] width 169 height 26
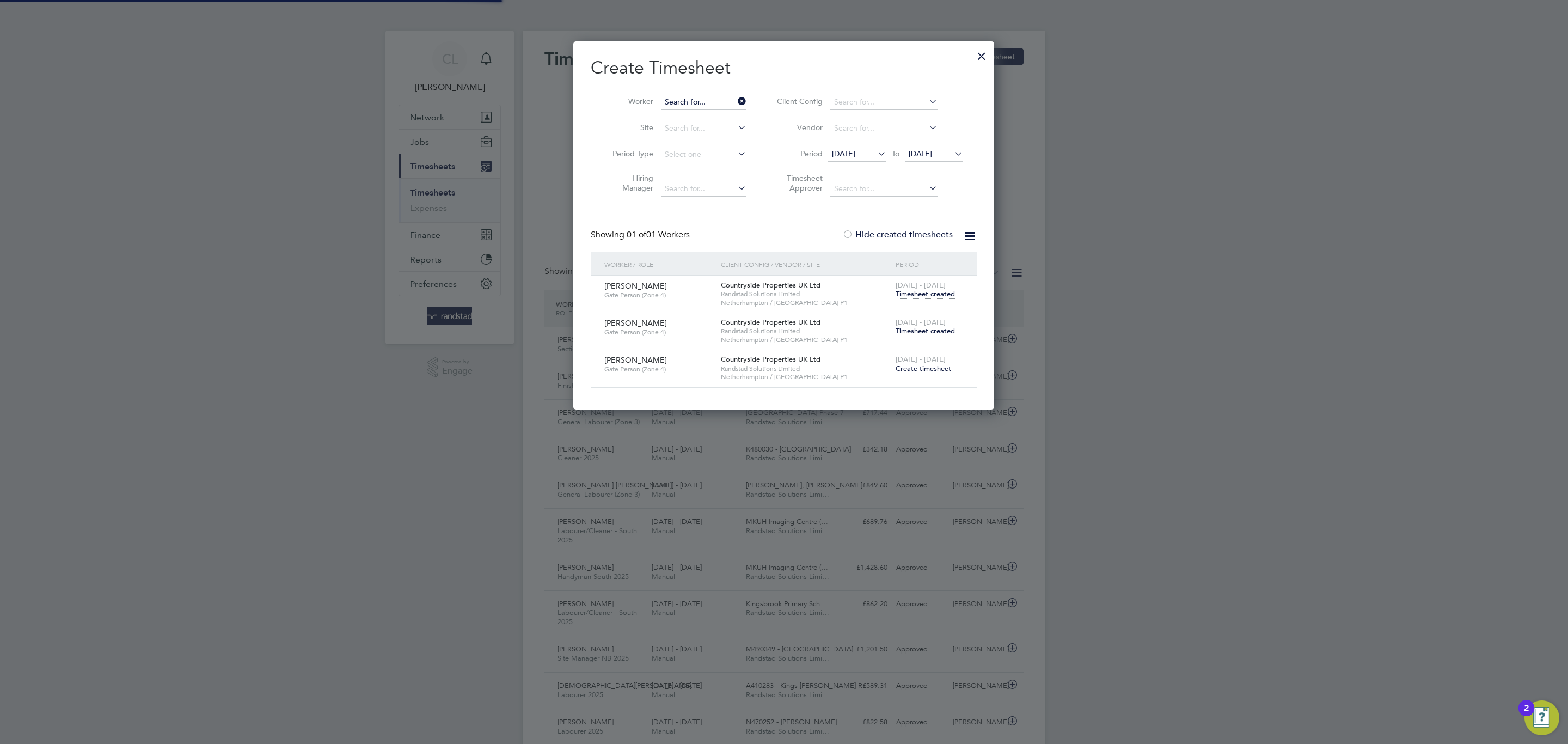
scroll to position [28, 95]
click at [710, 106] on input at bounding box center [704, 102] width 85 height 15
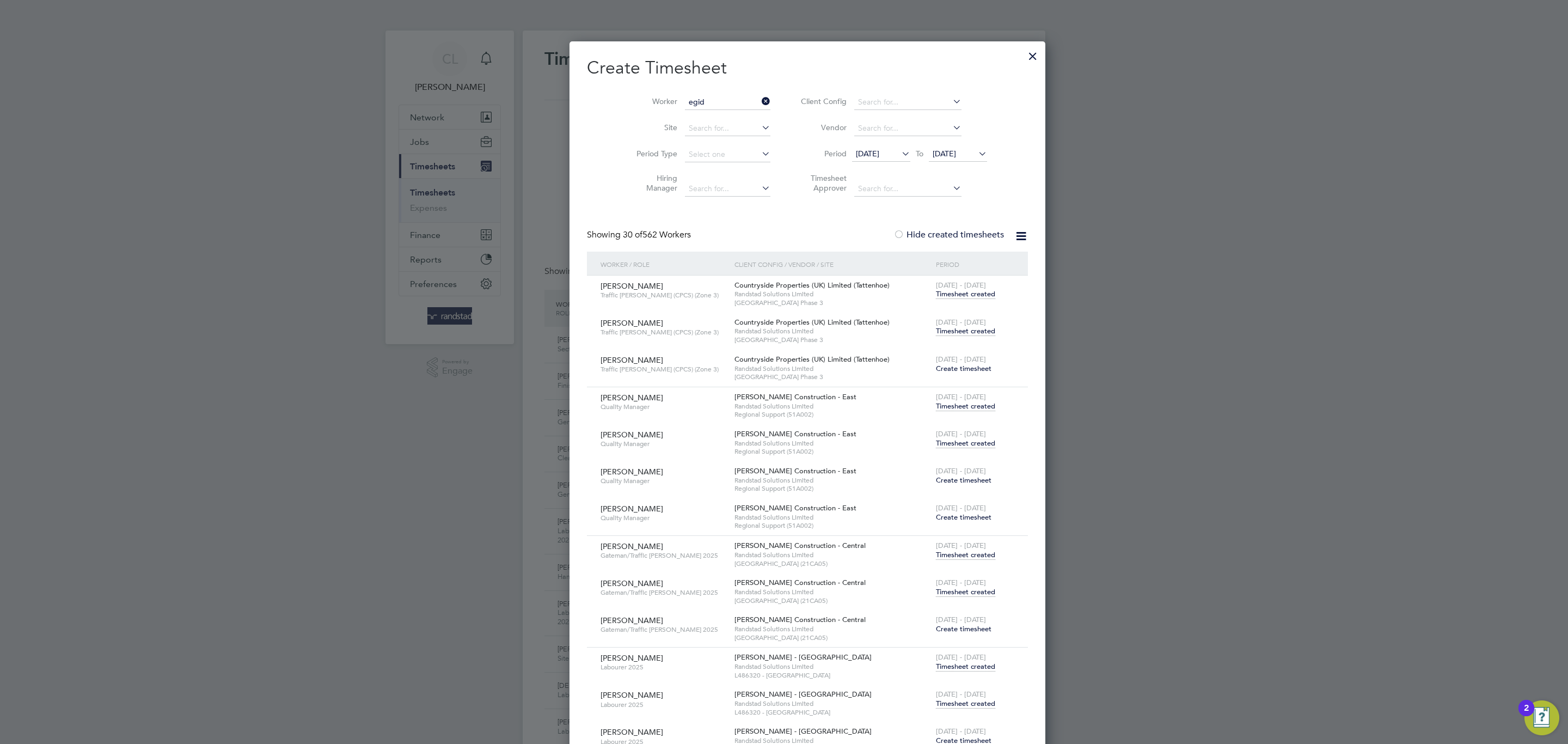
click at [735, 130] on li "Egid ijus Pranckevicius" at bounding box center [704, 132] width 88 height 15
type input "Egidijus Pranckevicius"
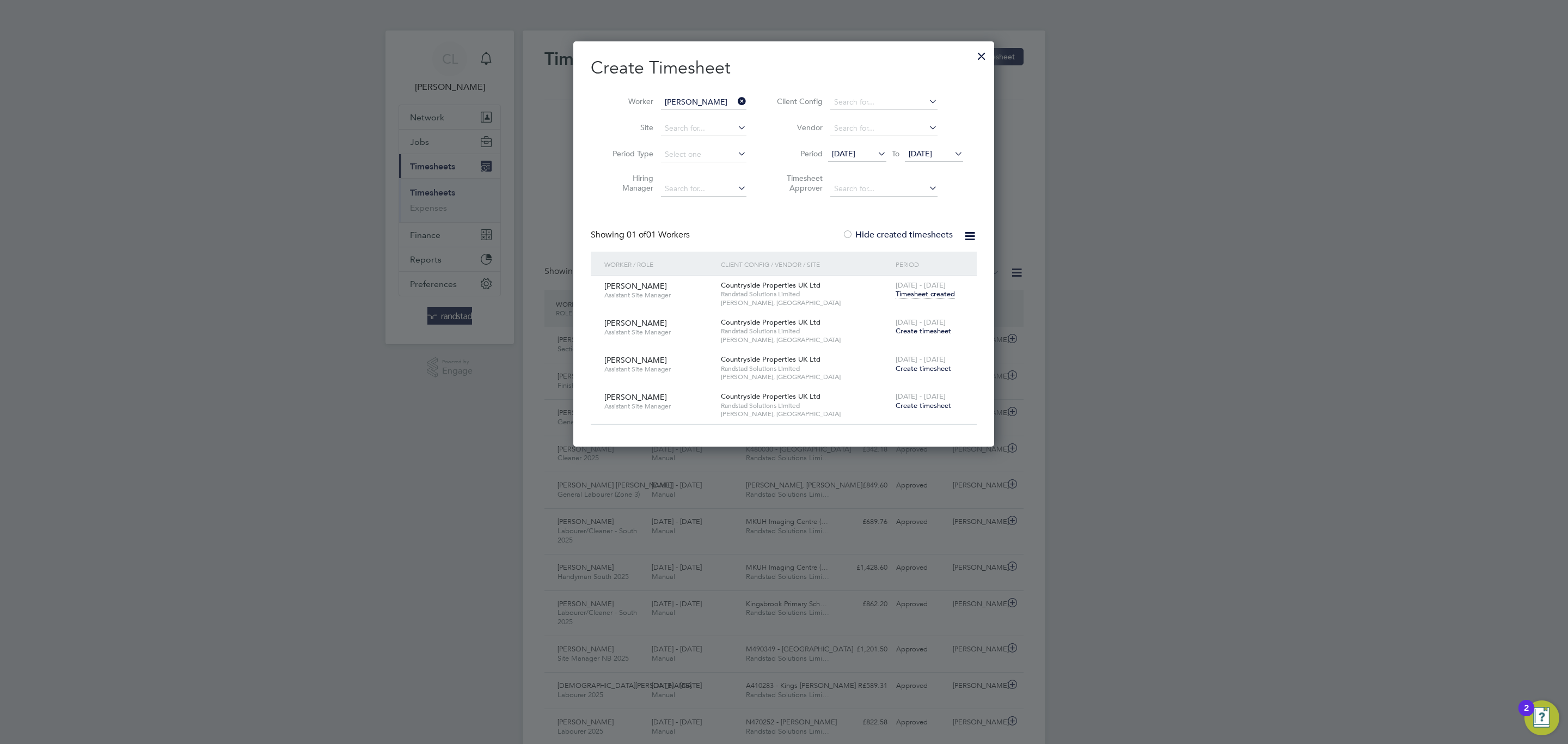
click at [926, 323] on span "[DATE] - [DATE]" at bounding box center [920, 321] width 50 height 9
click at [929, 326] on span "[DATE] - [DATE]" at bounding box center [920, 321] width 50 height 9
click at [933, 326] on span "[DATE] - [DATE]" at bounding box center [920, 321] width 50 height 9
click at [931, 329] on span "Create timesheet" at bounding box center [923, 331] width 55 height 9
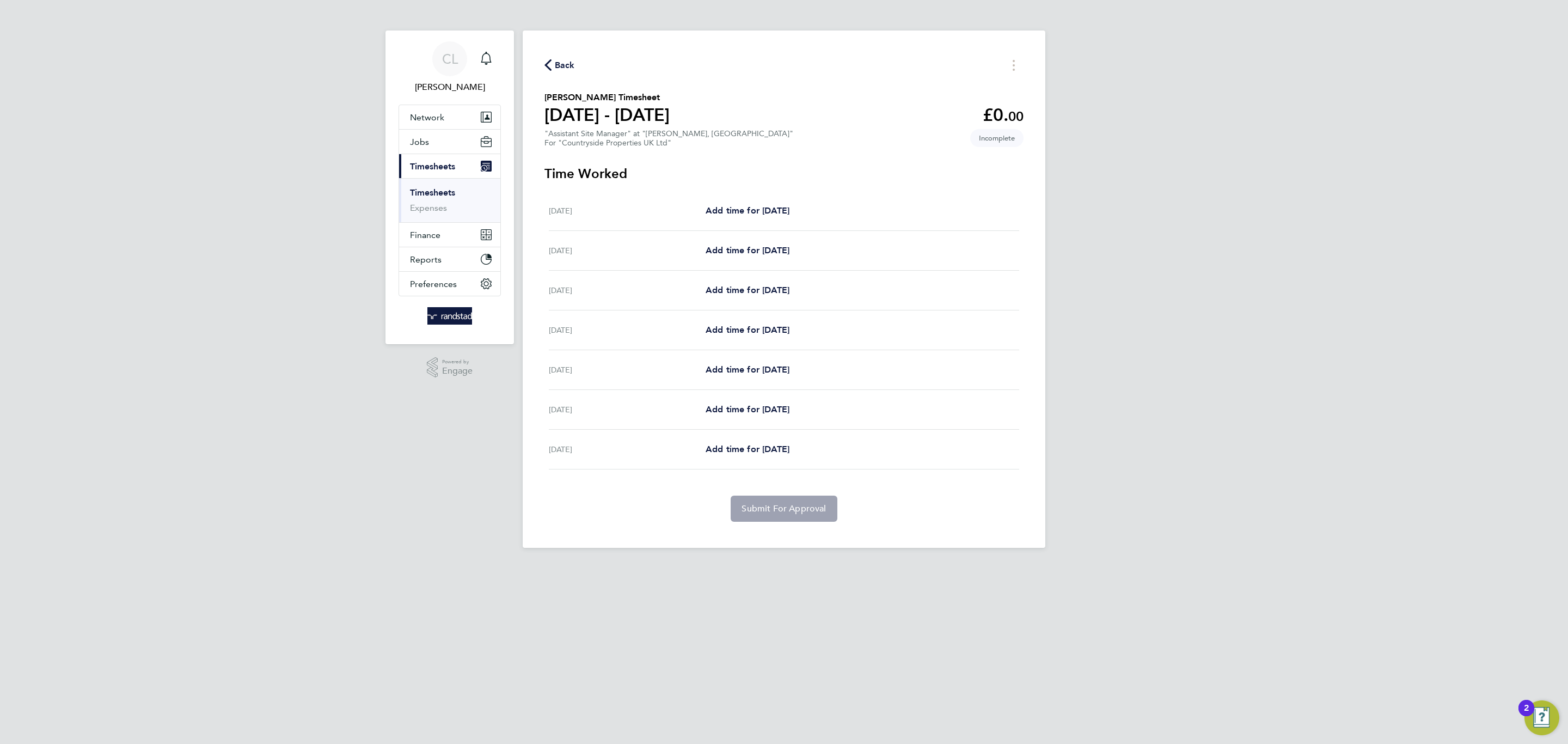
click at [786, 200] on div "Mon 18 Aug Add time for Mon 18 Aug Add time for Mon 18 Aug" at bounding box center [784, 211] width 471 height 40
click at [789, 208] on span "Add time for Mon 18 Aug" at bounding box center [747, 210] width 84 height 10
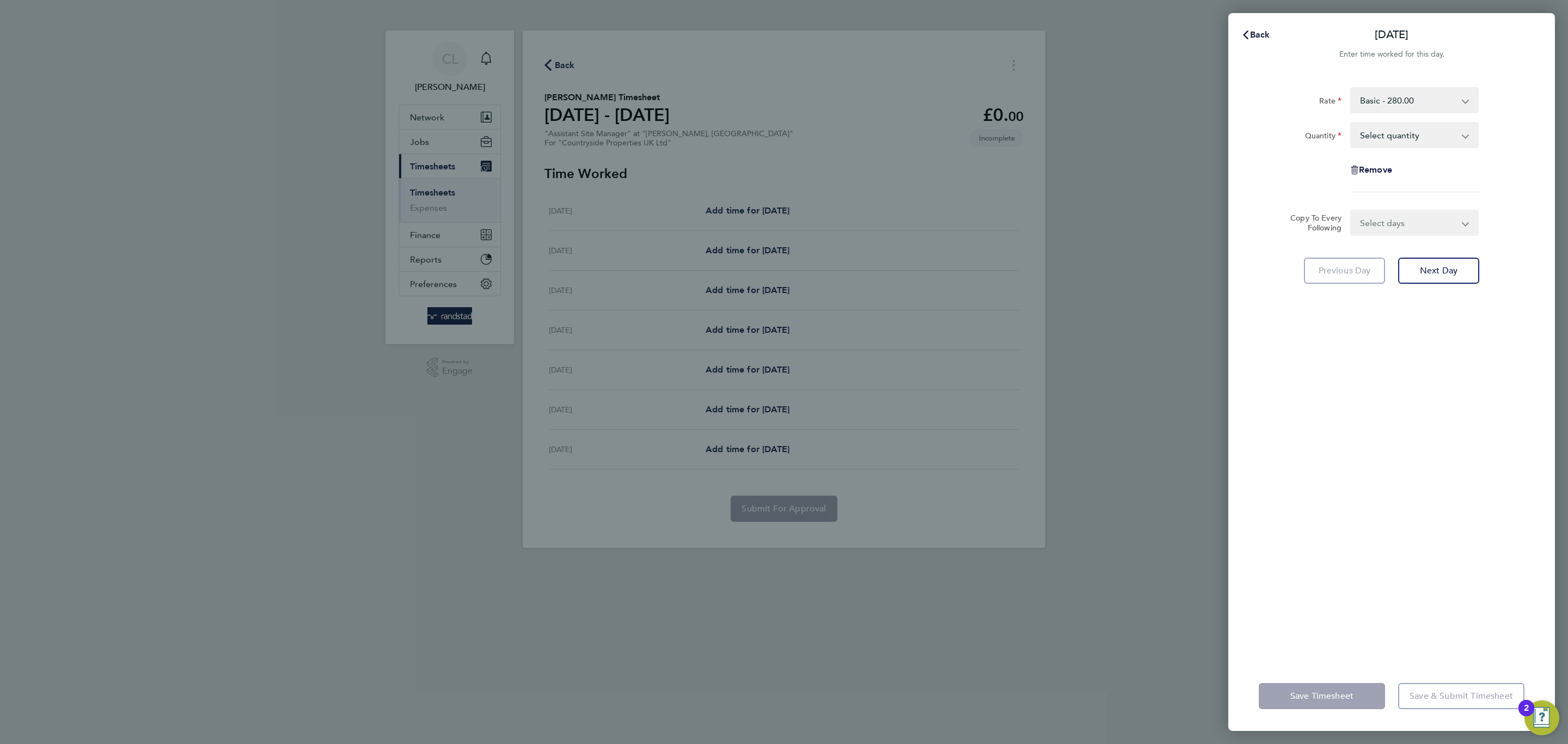
click at [1403, 131] on select "Select quantity 0.5 1" at bounding box center [1408, 135] width 113 height 24
select select "1"
click at [1351, 123] on select "Select quantity 0.5 1" at bounding box center [1408, 135] width 113 height 24
click at [1378, 219] on select "Select days Day Weekday (Mon-Fri) Weekend (Sat-Sun) Tuesday Wednesday Thursday …" at bounding box center [1409, 222] width 114 height 24
select select "WEEKDAY"
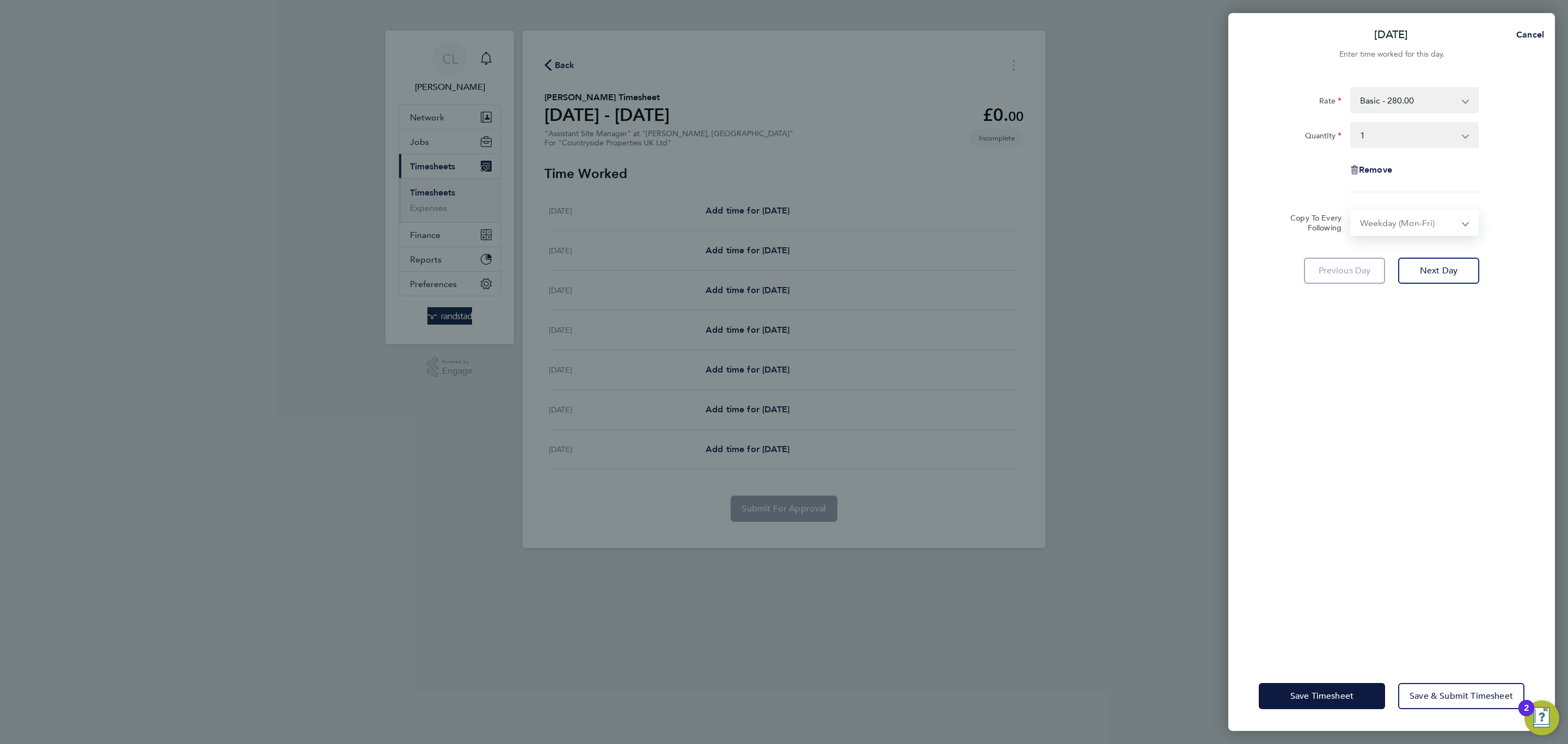
click at [1351, 211] on select "Select days Day Weekday (Mon-Fri) Weekend (Sat-Sun) Tuesday Wednesday Thursday …" at bounding box center [1409, 222] width 114 height 24
click at [1406, 265] on select "19 Aug 2025 20 Aug 2025 21 Aug 2025 22 Aug 2025 23 Aug 2025 24 Aug 2025" at bounding box center [1408, 257] width 113 height 24
select select "2025-08-22"
click at [1351, 245] on select "19 Aug 2025 20 Aug 2025 21 Aug 2025 22 Aug 2025 23 Aug 2025 24 Aug 2025" at bounding box center [1408, 257] width 113 height 24
click at [1321, 721] on div "Save Timesheet Save & Submit Timesheet" at bounding box center [1391, 696] width 327 height 69
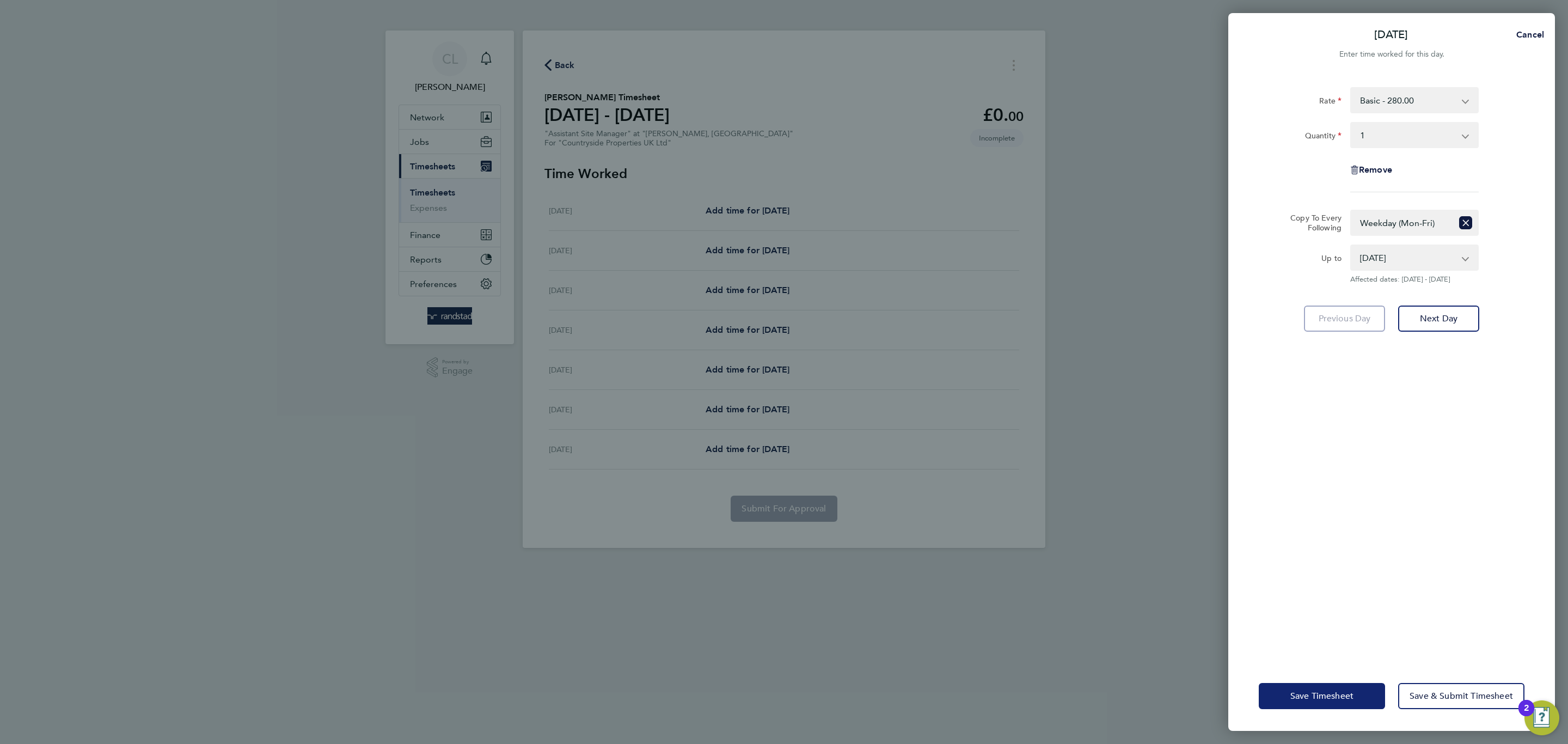
click at [1317, 702] on button "Save Timesheet" at bounding box center [1322, 696] width 127 height 26
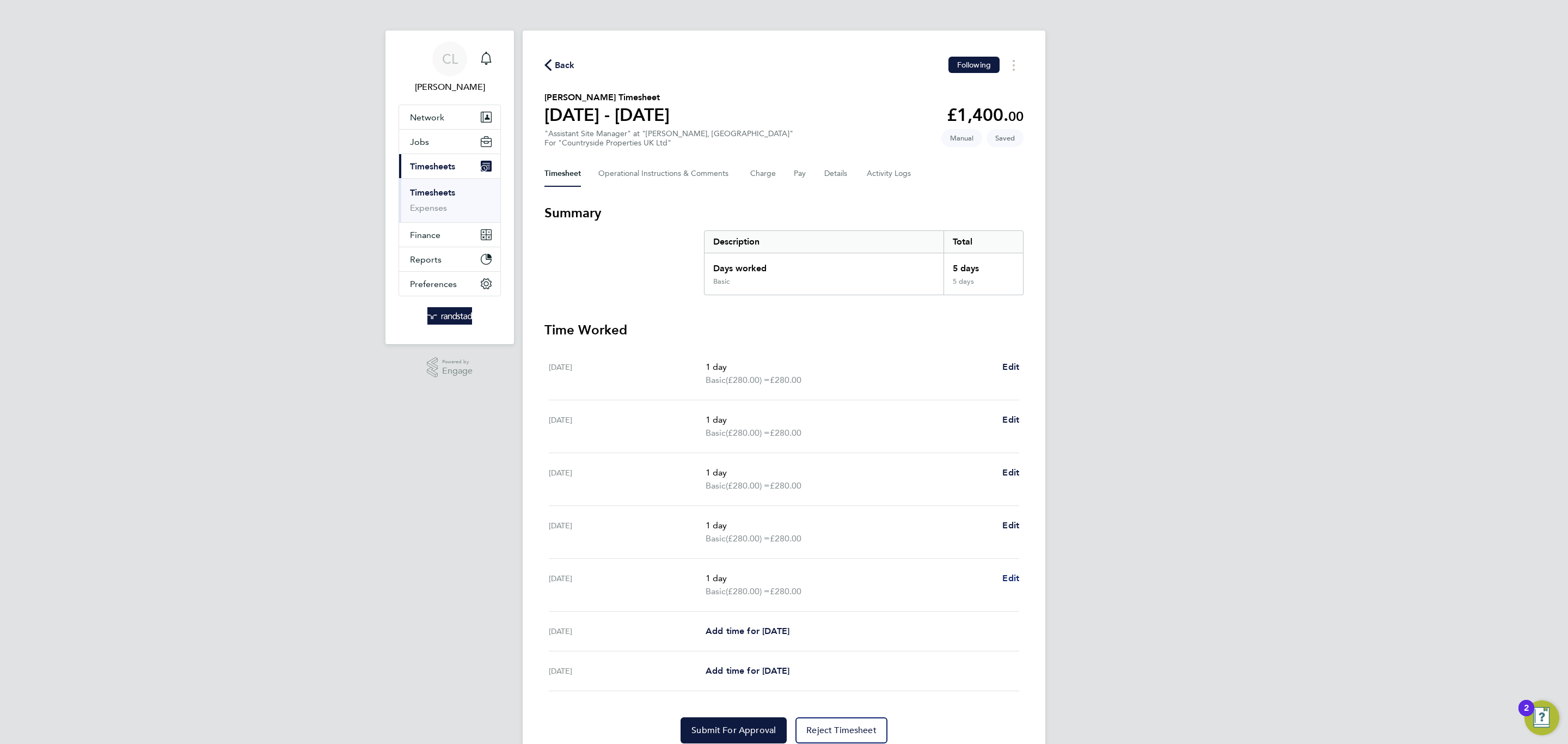
click at [1011, 577] on span "Edit" at bounding box center [1011, 578] width 17 height 10
select select "1"
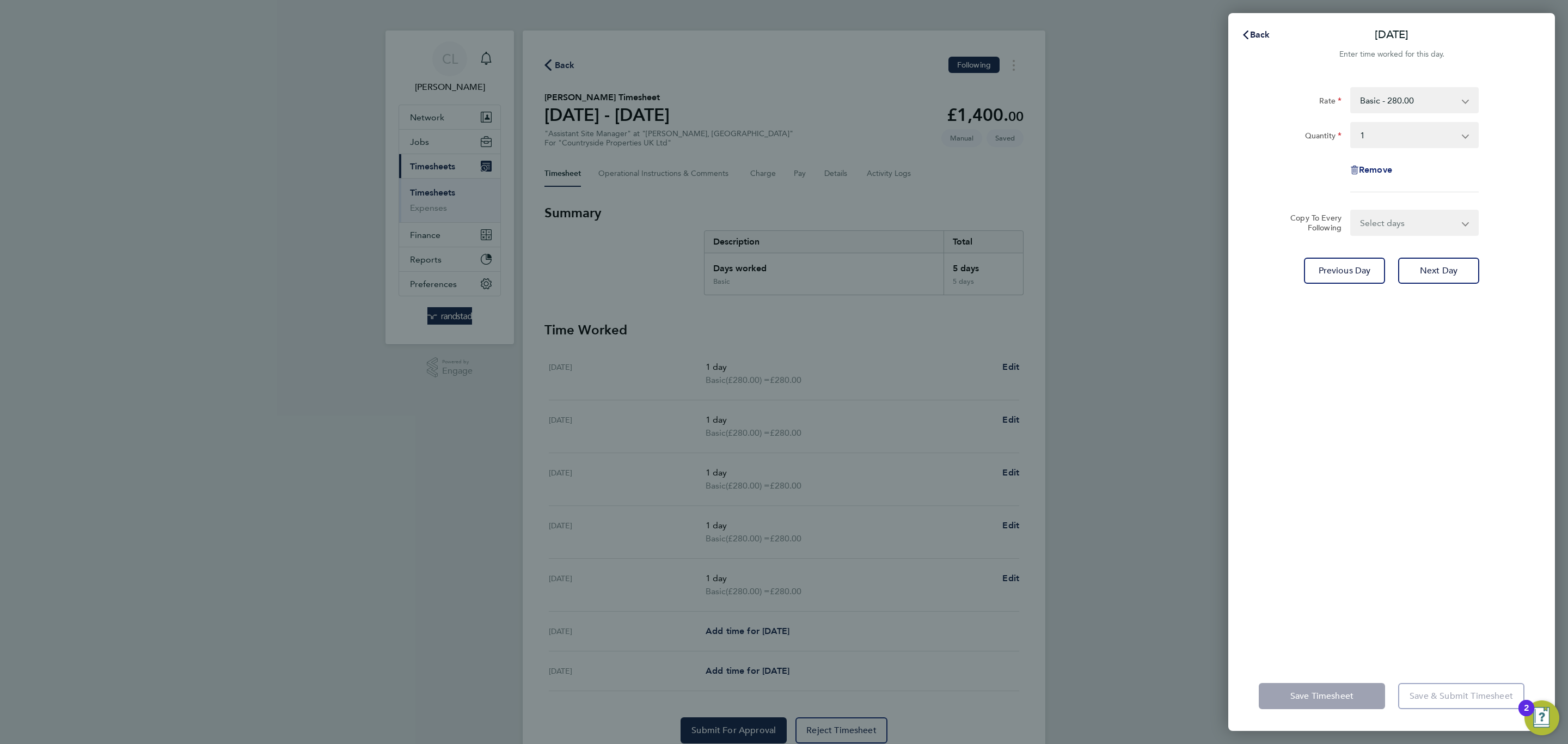
click at [1367, 164] on span "Remove" at bounding box center [1376, 169] width 33 height 10
select select "null"
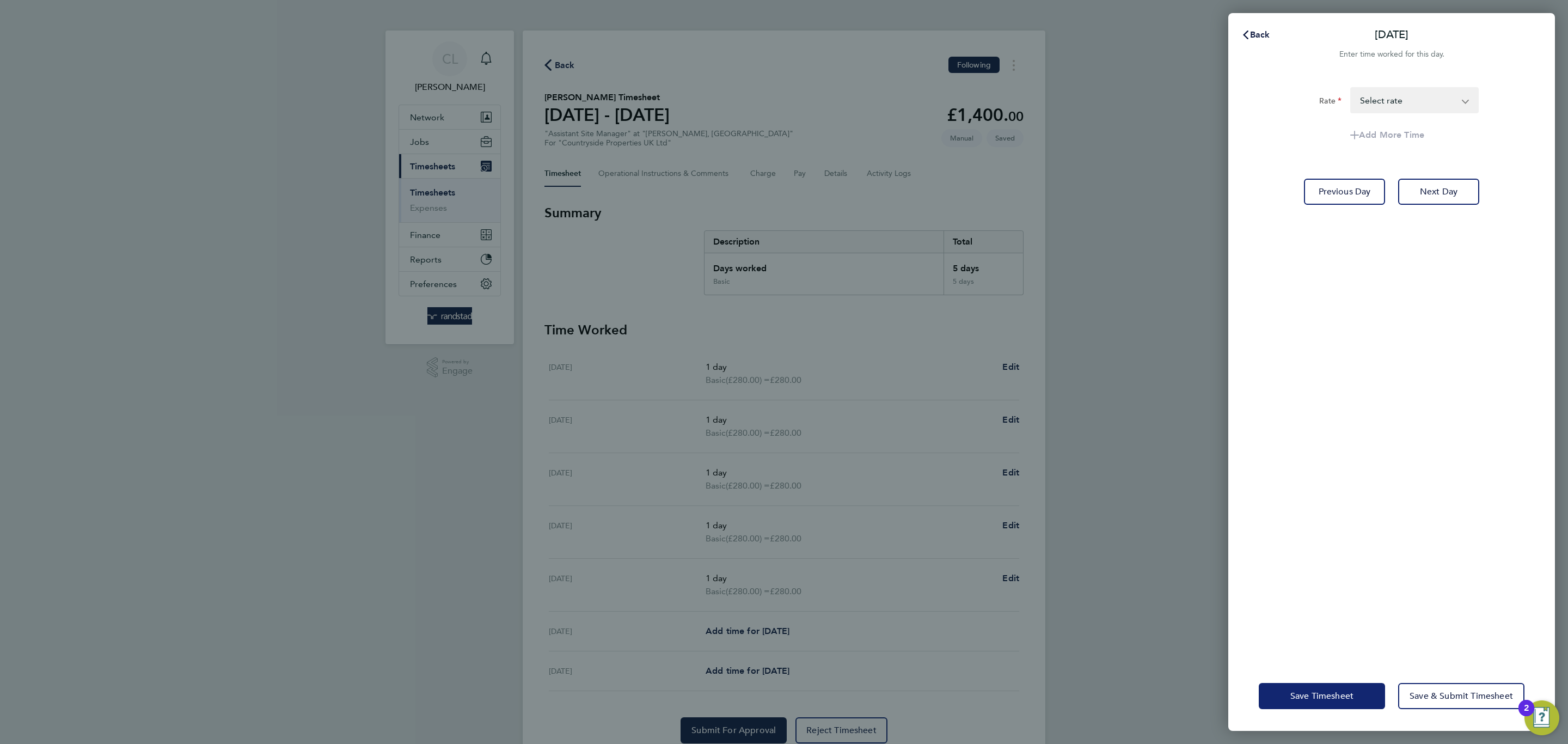
drag, startPoint x: 1320, startPoint y: 684, endPoint x: 1303, endPoint y: 690, distance: 18.0
click at [1318, 684] on button "Save Timesheet" at bounding box center [1322, 696] width 127 height 26
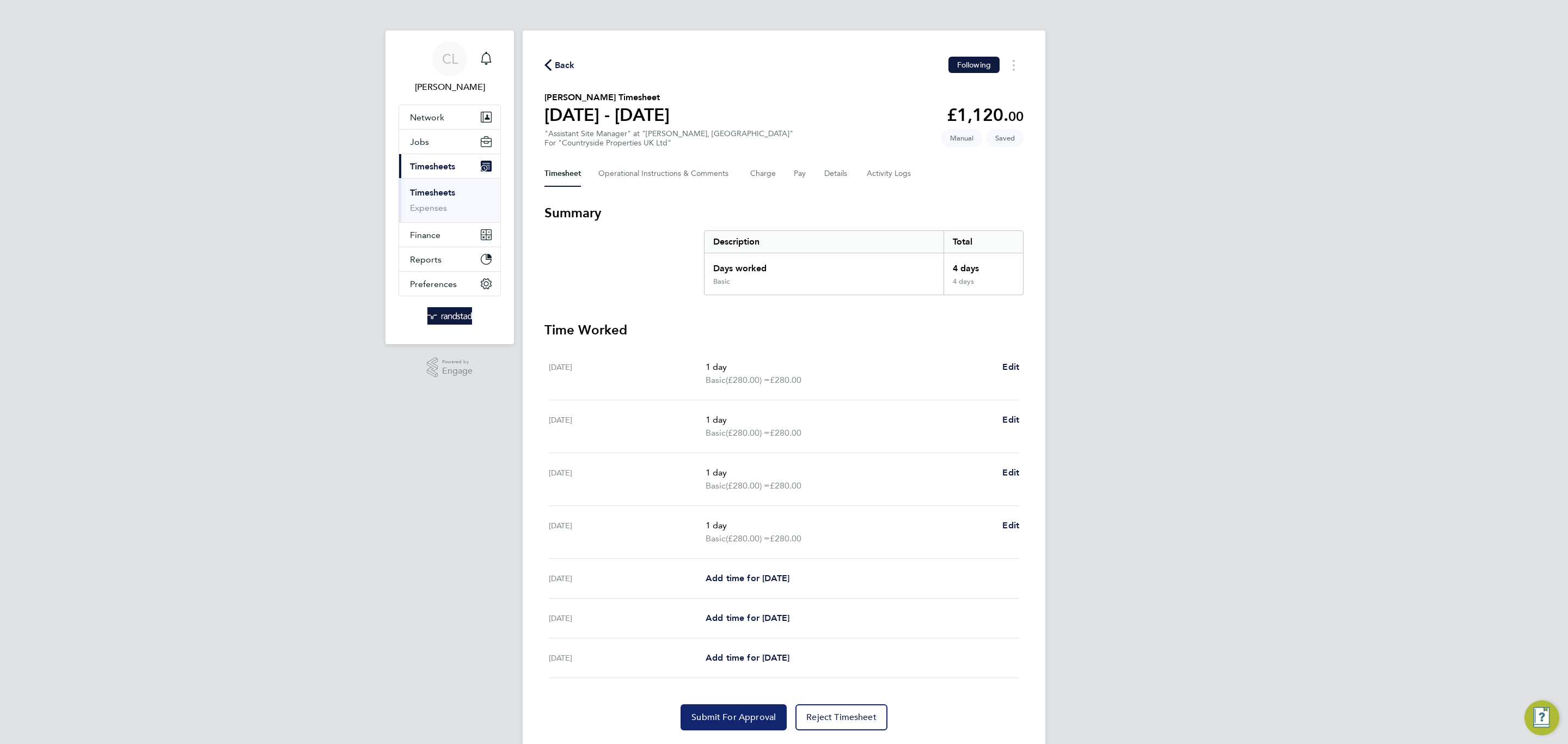
click at [716, 709] on button "Submit For Approval" at bounding box center [733, 717] width 106 height 26
click at [835, 170] on button "Details" at bounding box center [836, 174] width 25 height 26
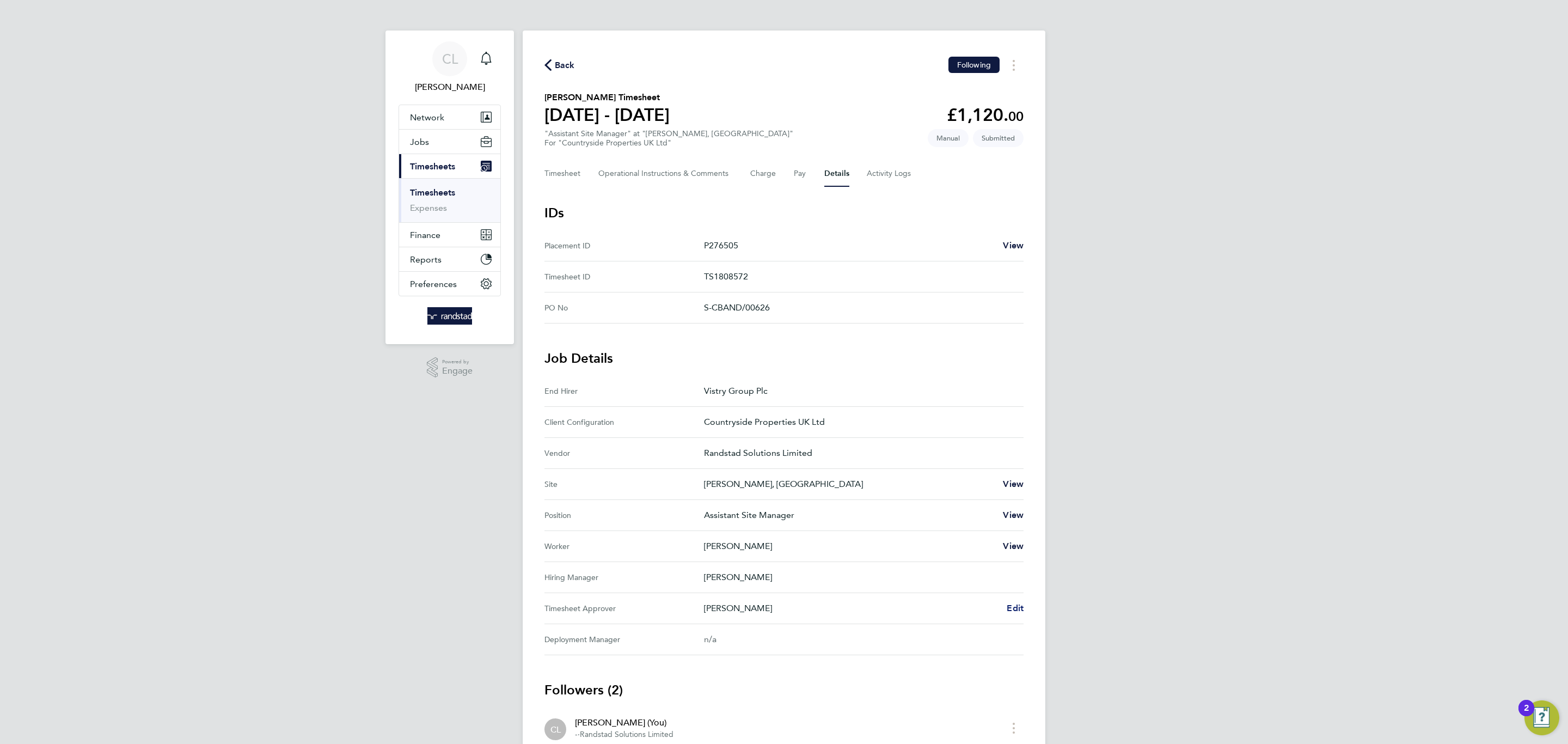
click at [1020, 610] on span "Edit" at bounding box center [1015, 608] width 17 height 10
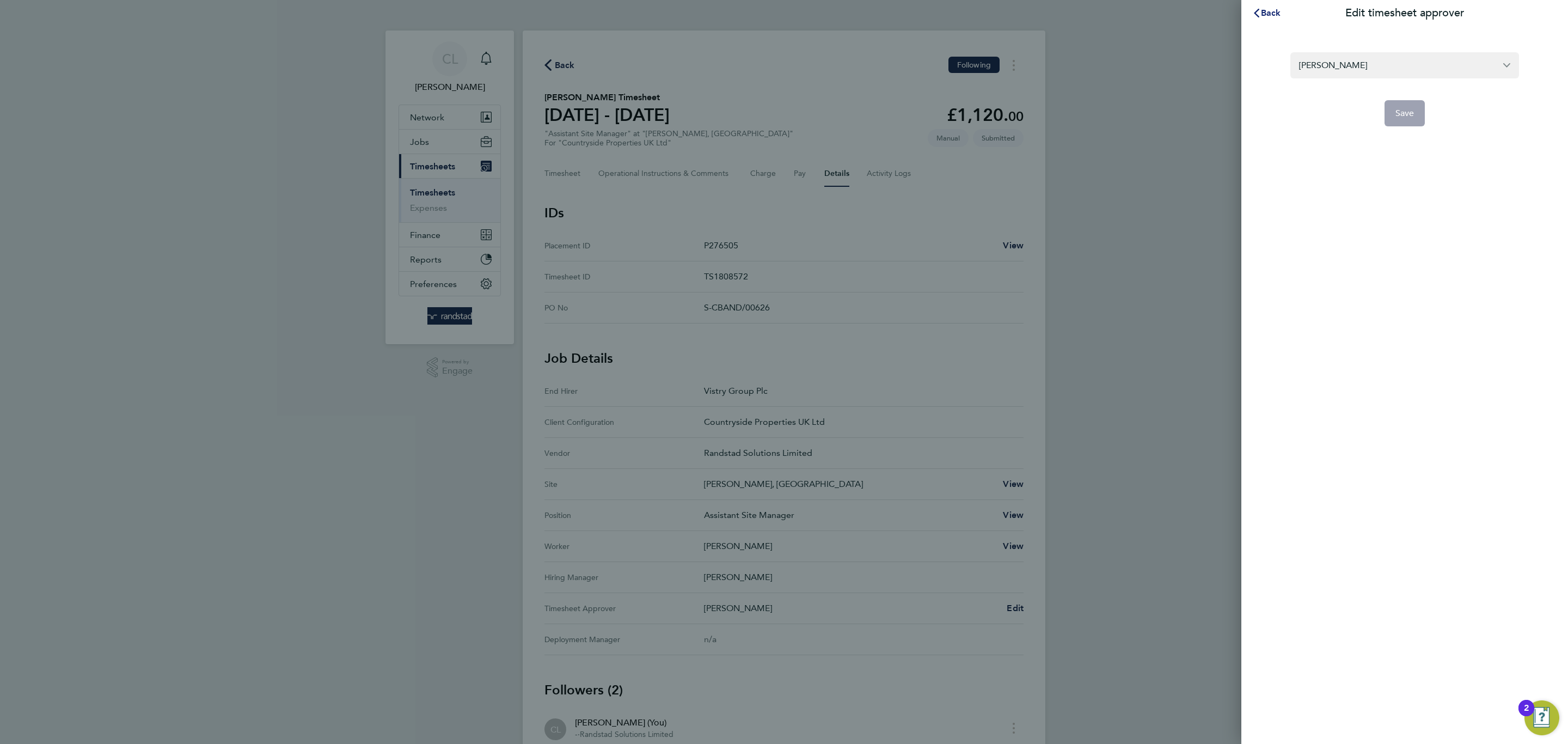
click at [1270, 8] on span "Back" at bounding box center [1271, 13] width 20 height 10
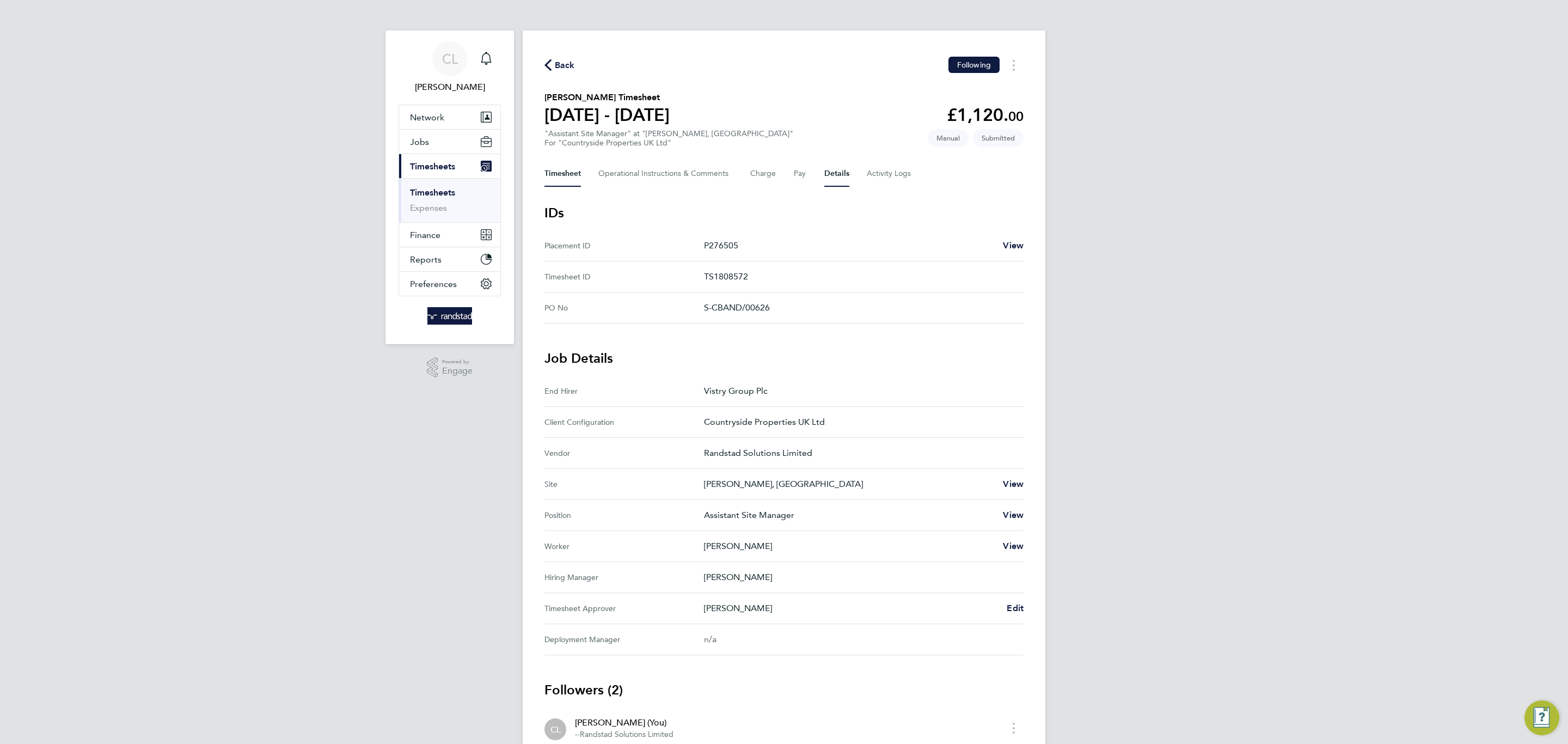
click at [559, 169] on button "Timesheet" at bounding box center [562, 174] width 37 height 26
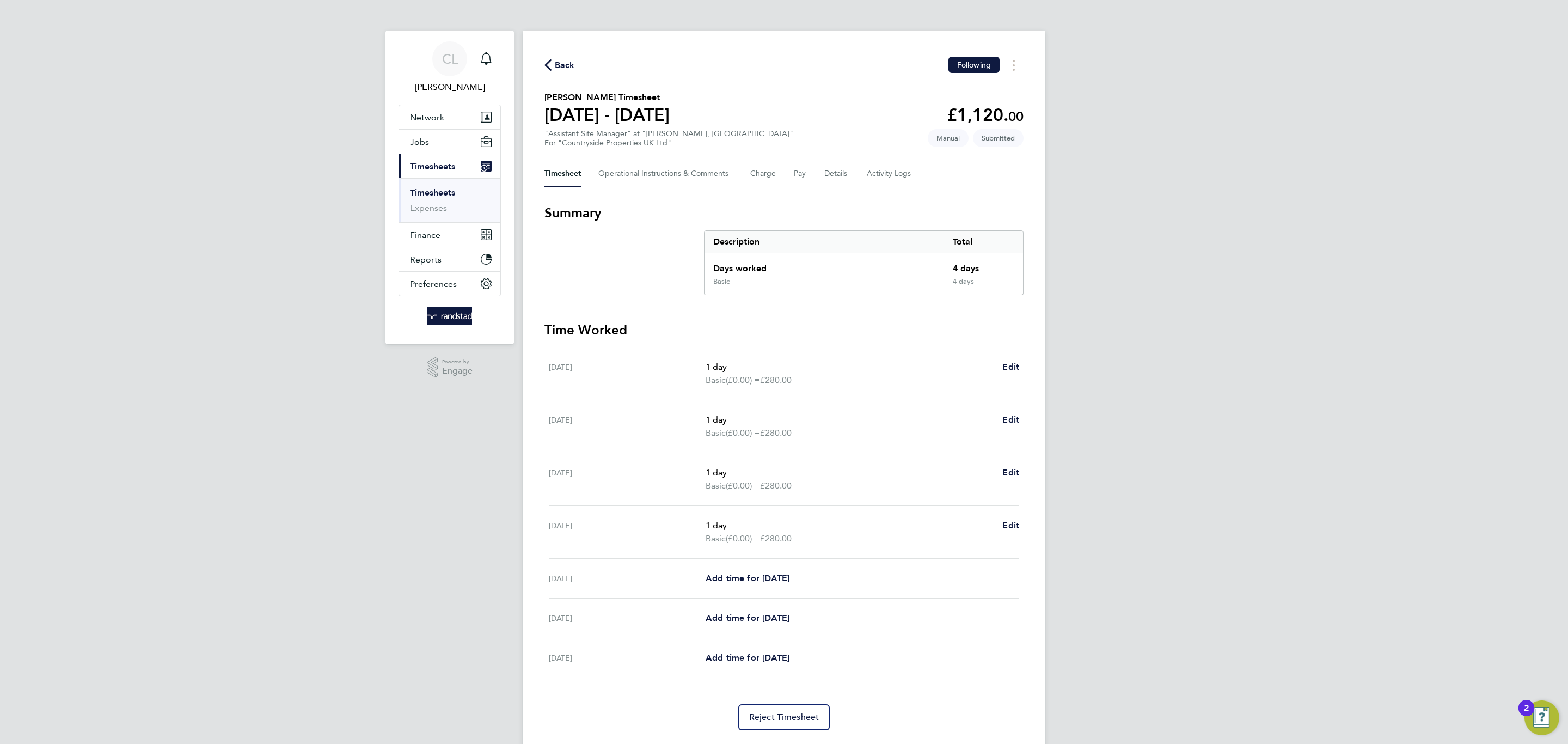
click at [452, 194] on link "Timesheets" at bounding box center [433, 192] width 45 height 10
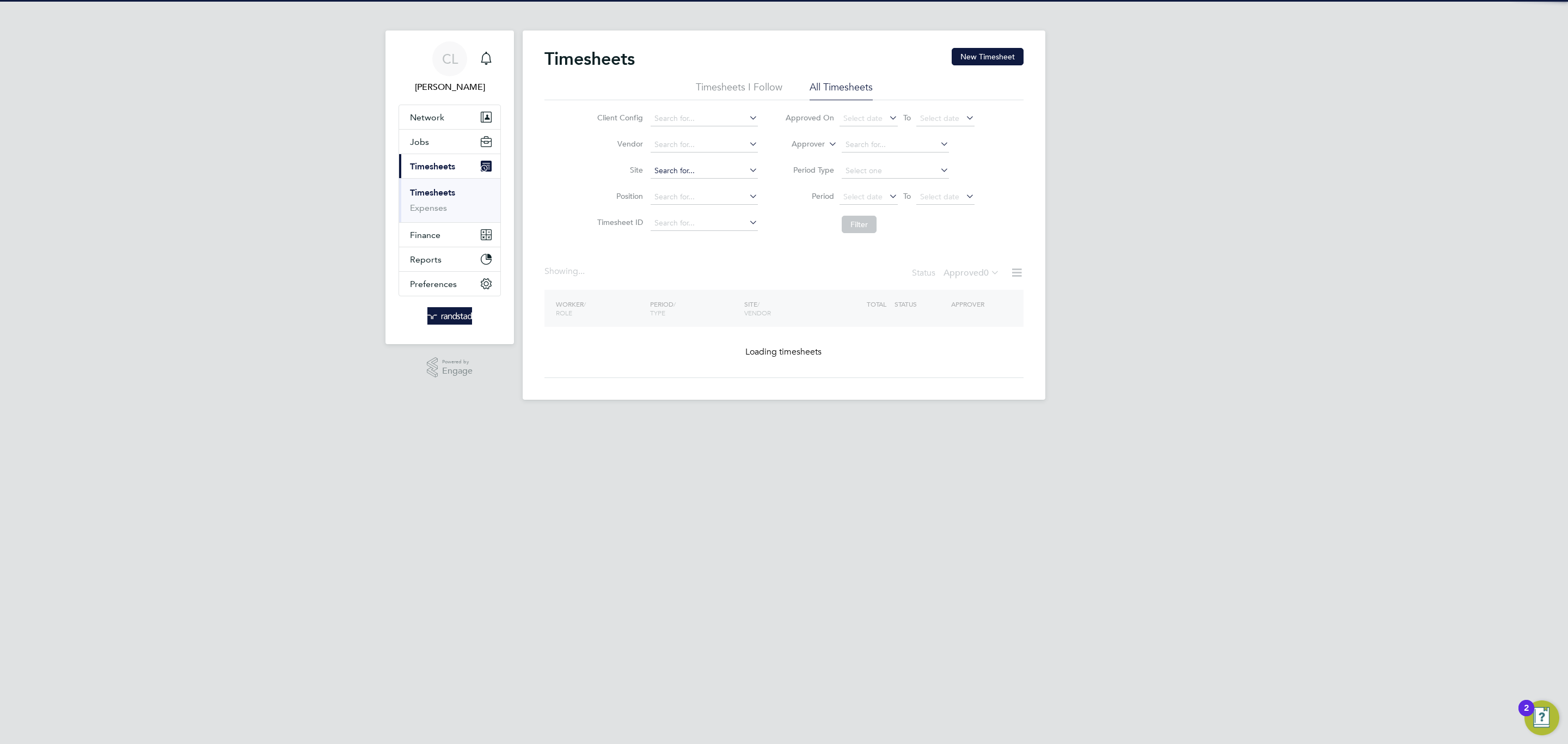
click at [690, 175] on input at bounding box center [704, 170] width 107 height 15
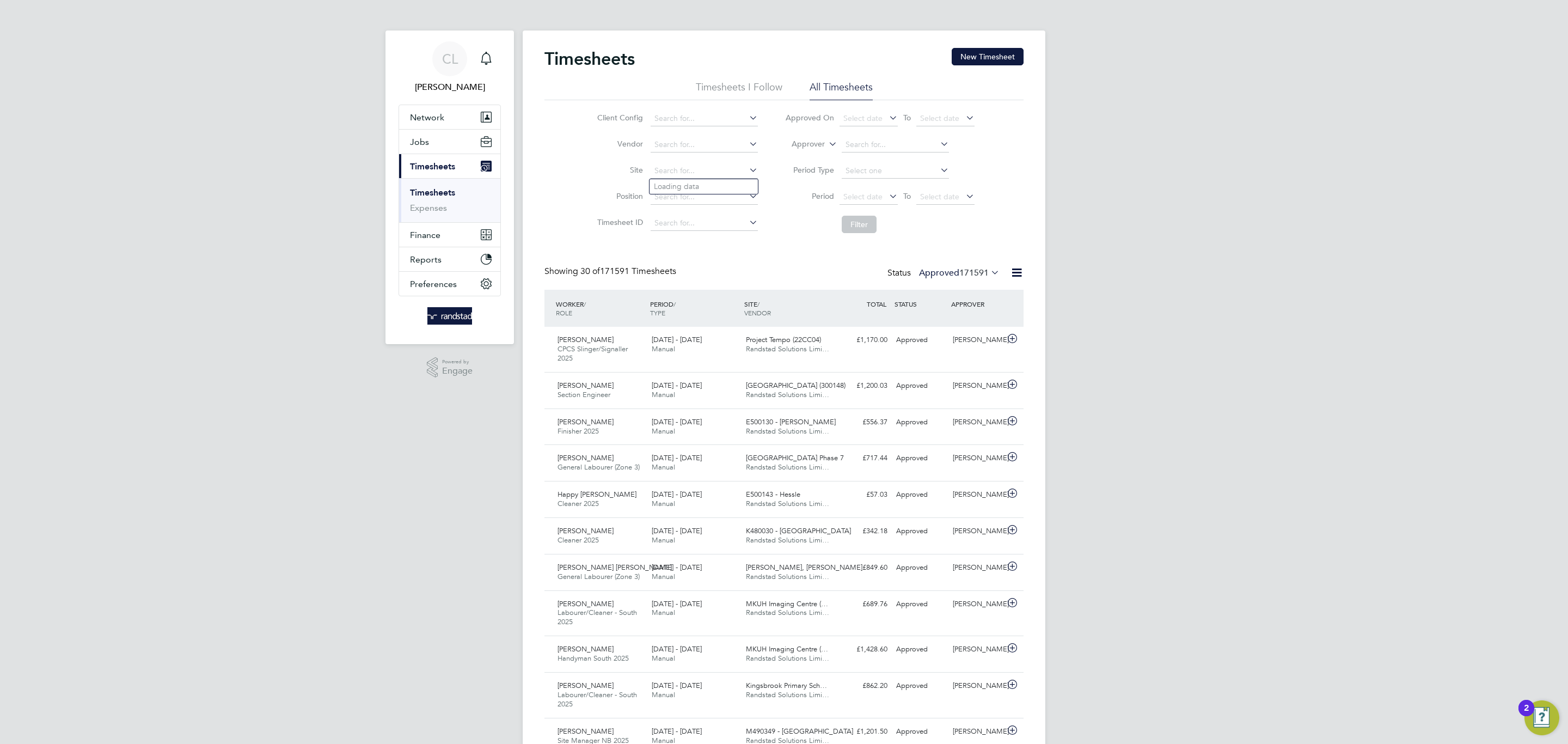
scroll to position [28, 95]
click at [730, 191] on li "Roman Fields , Banbury" at bounding box center [719, 186] width 140 height 15
type input "Roman Fields, Banbury"
click at [849, 219] on button "Filter" at bounding box center [859, 224] width 35 height 18
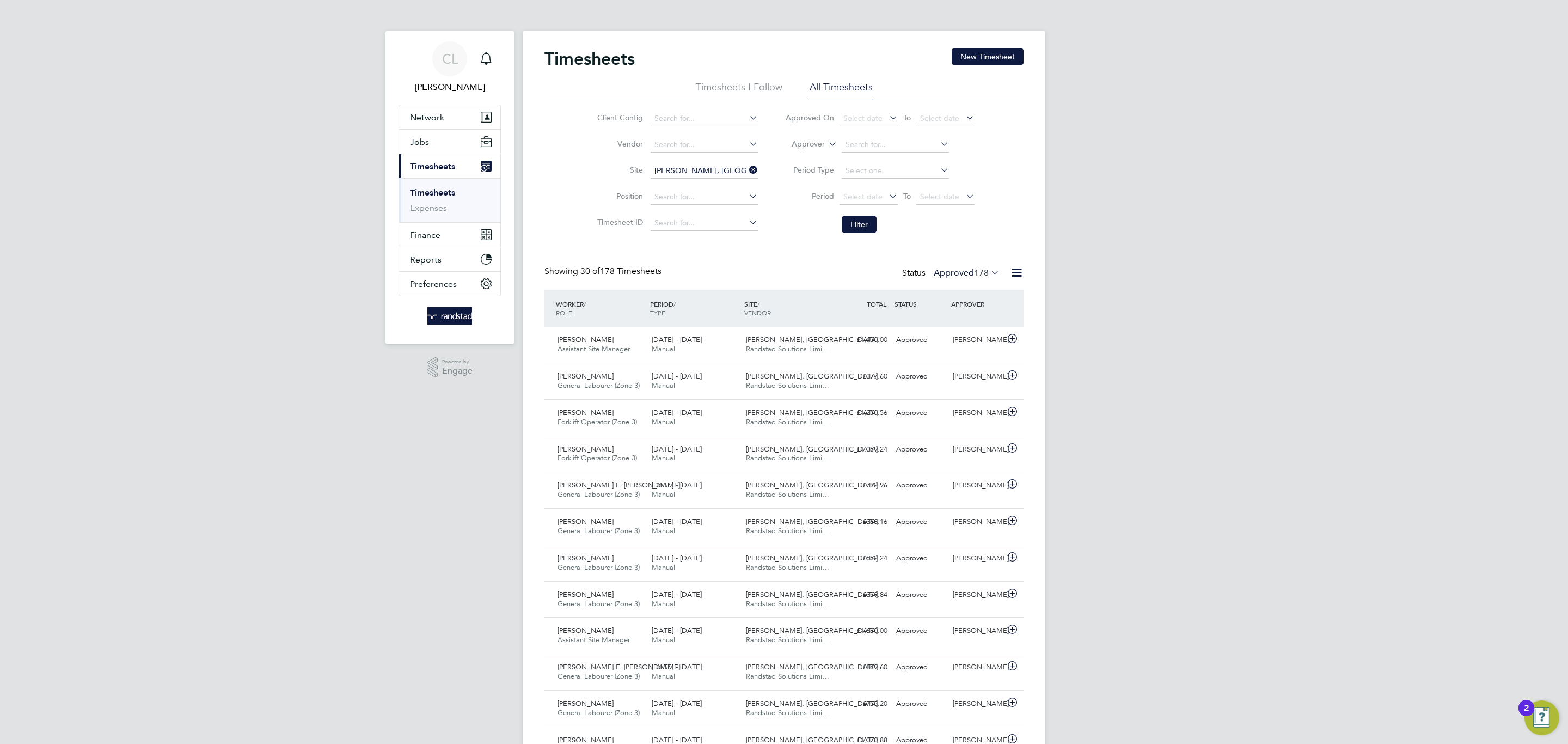
click at [946, 272] on label "Approved 178" at bounding box center [967, 273] width 66 height 11
click at [960, 323] on li "Submitted" at bounding box center [959, 325] width 50 height 15
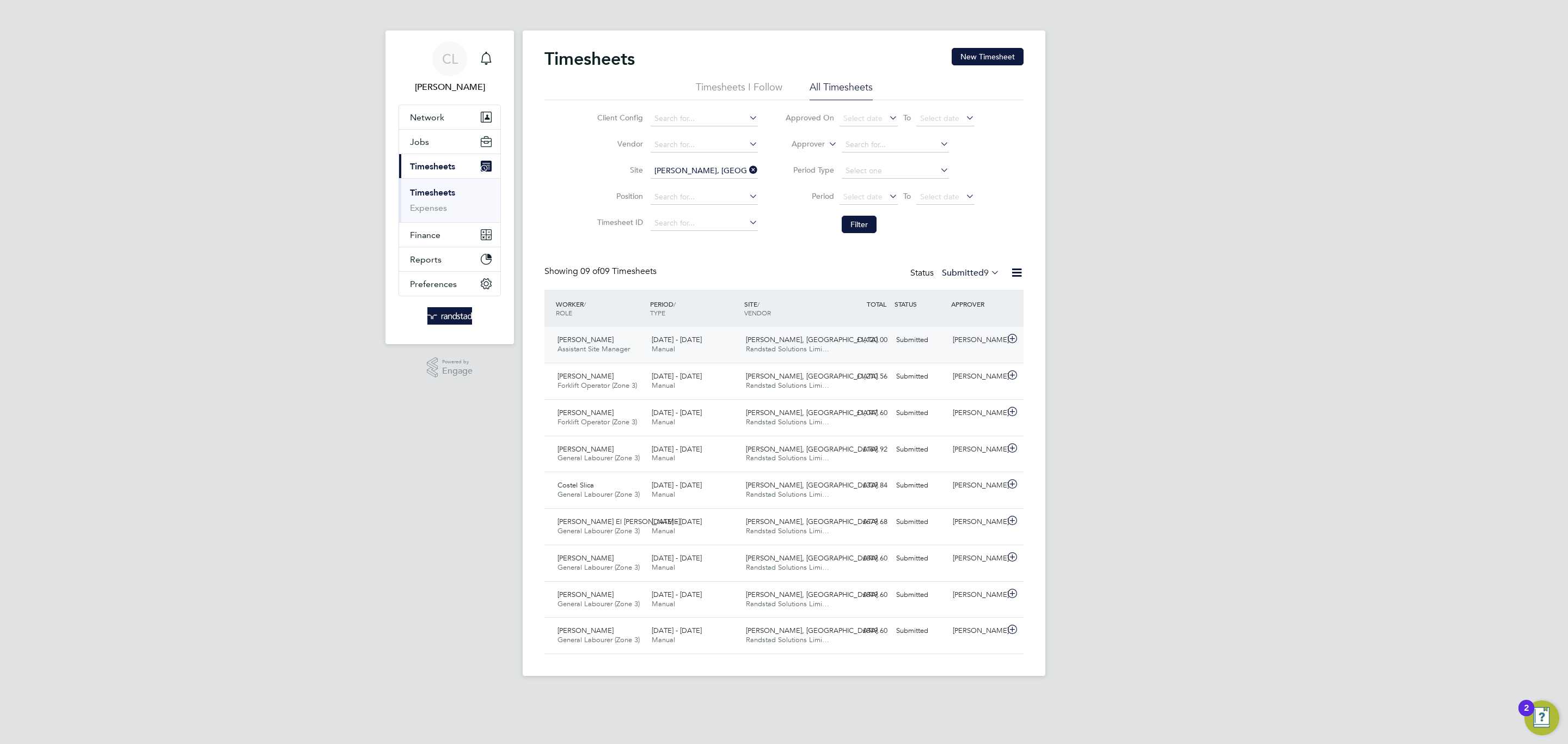
click at [807, 345] on span "Randstad Solutions Limi…" at bounding box center [787, 348] width 83 height 9
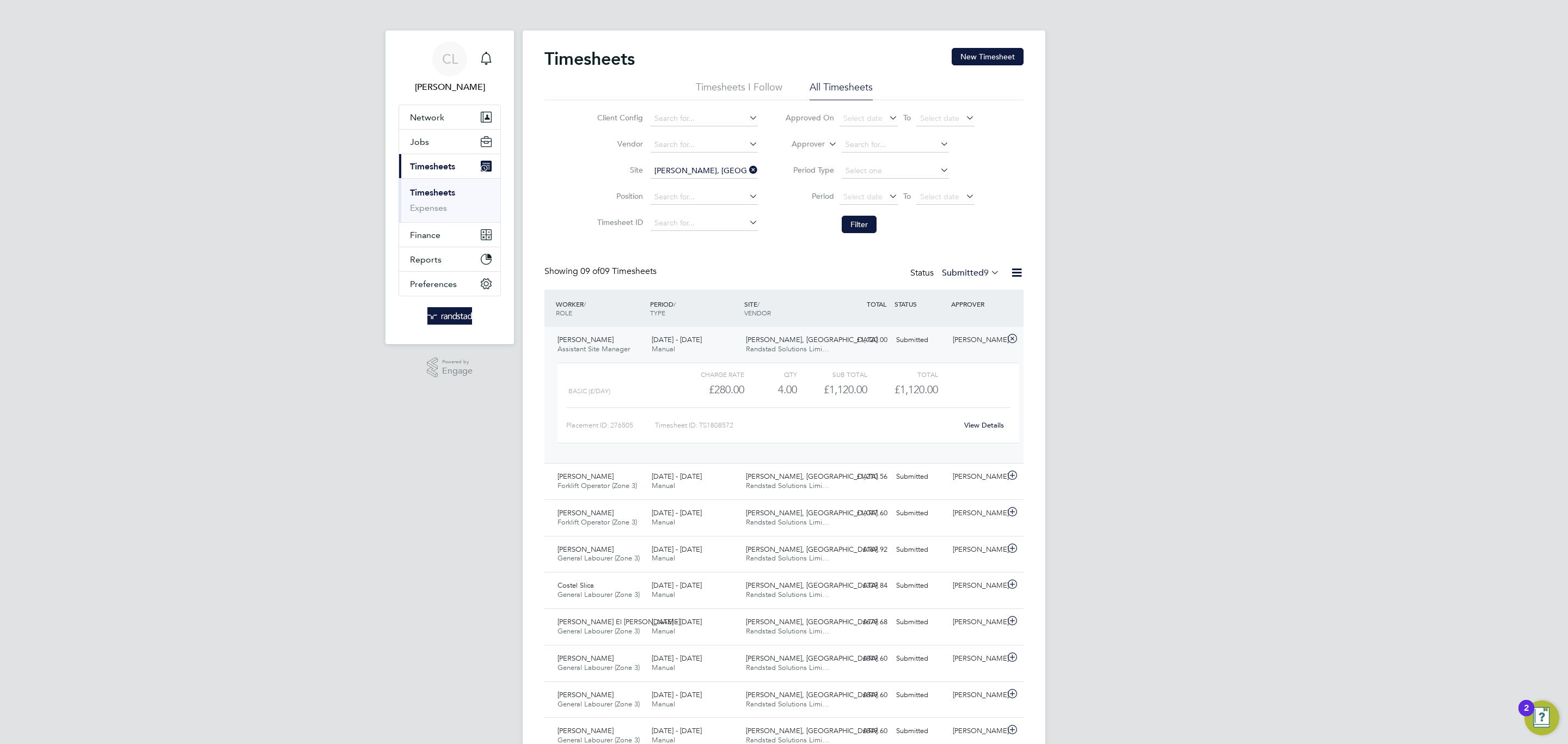
click at [969, 430] on link "View Details" at bounding box center [984, 425] width 40 height 9
click at [759, 488] on span "Randstad Solutions Limi…" at bounding box center [787, 485] width 83 height 9
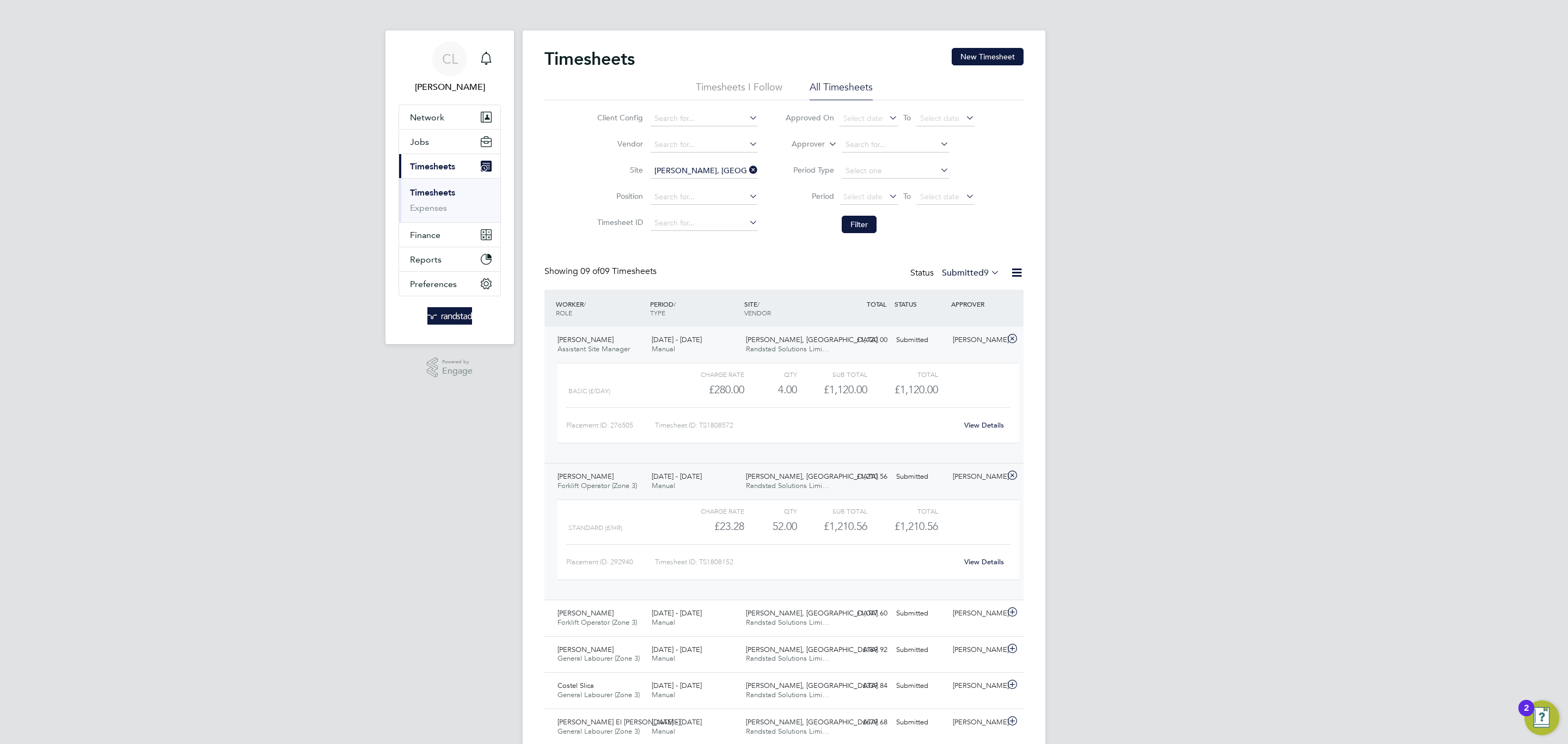
click at [994, 562] on link "View Details" at bounding box center [984, 561] width 40 height 9
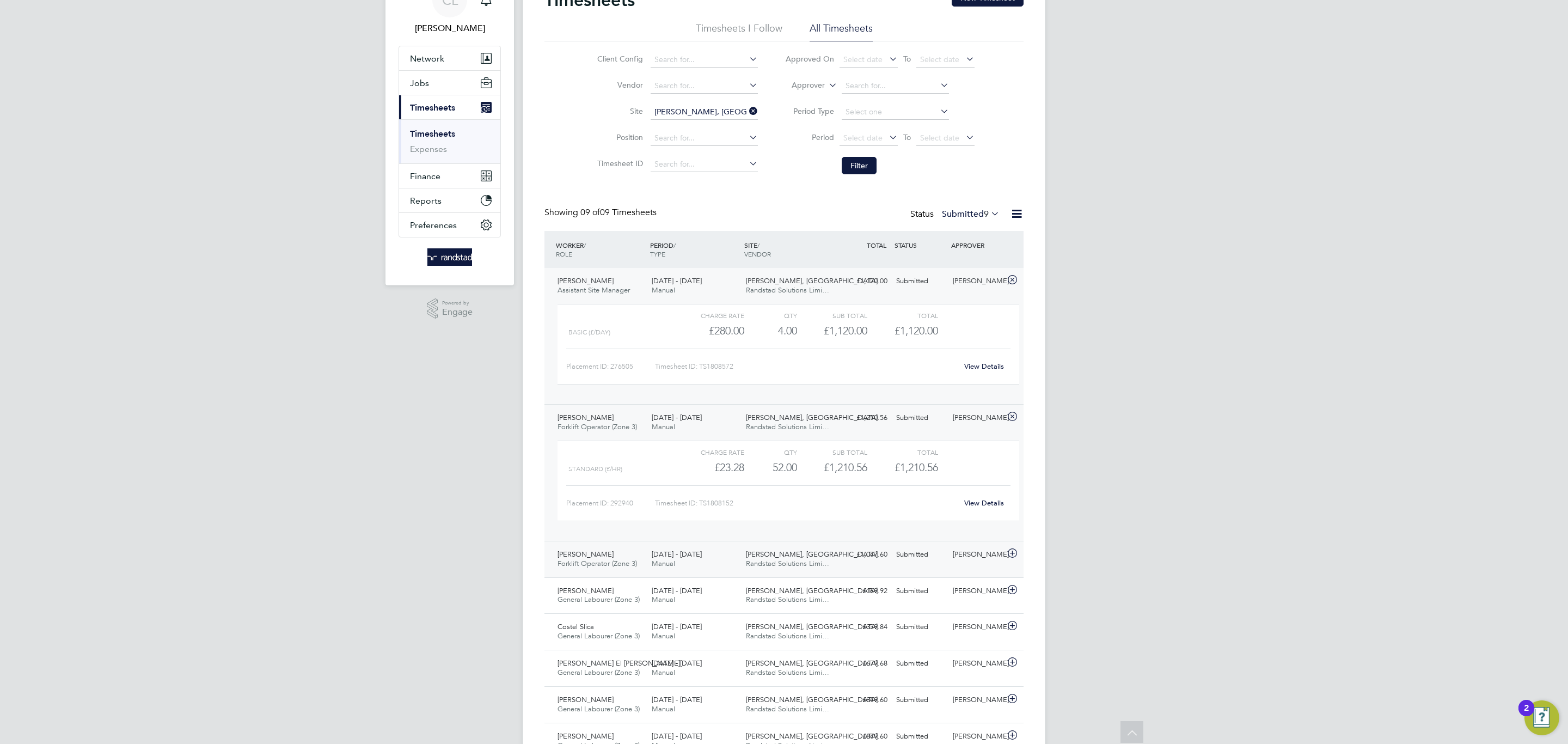
click at [918, 558] on div "Submitted" at bounding box center [920, 555] width 57 height 18
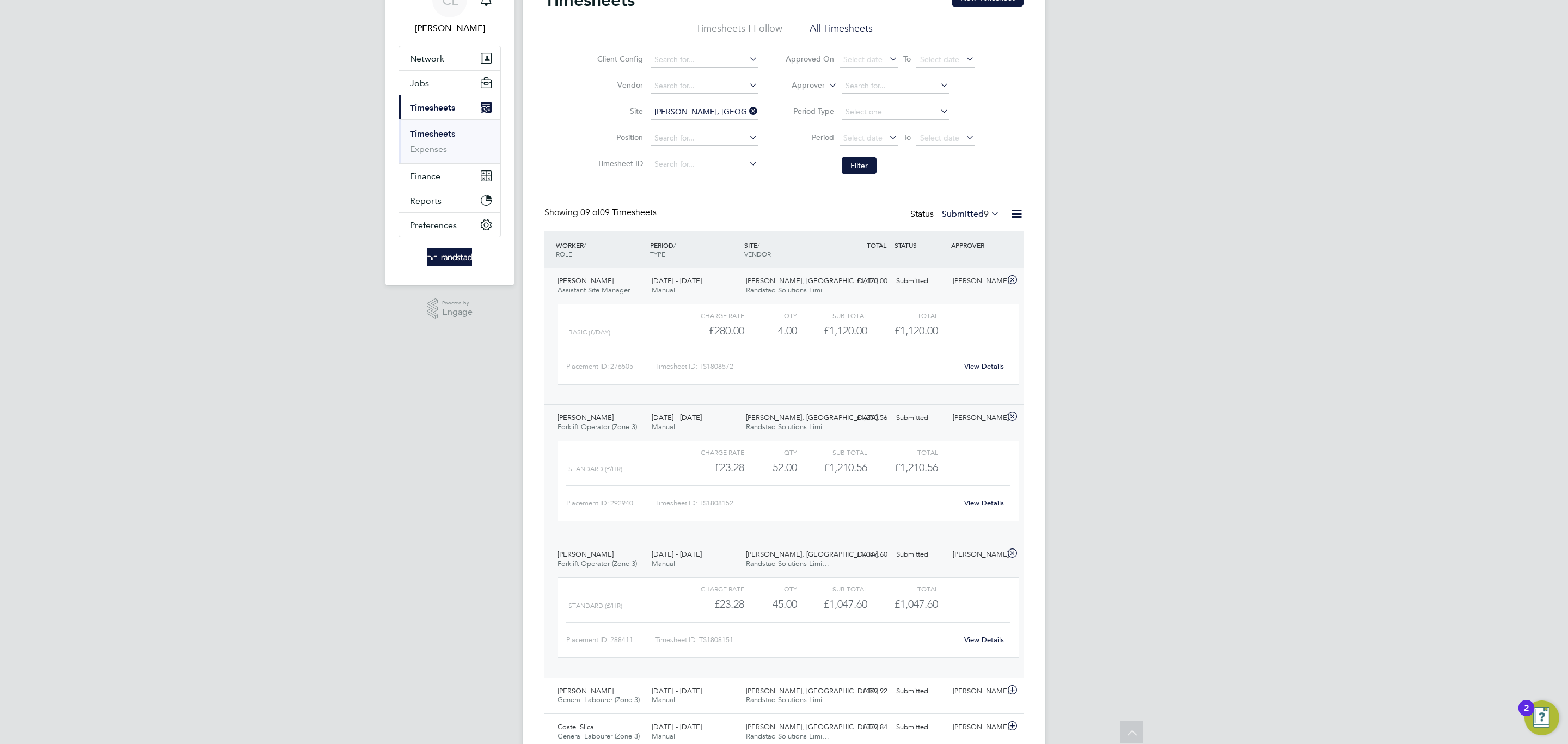
click at [993, 637] on link "View Details" at bounding box center [984, 639] width 40 height 9
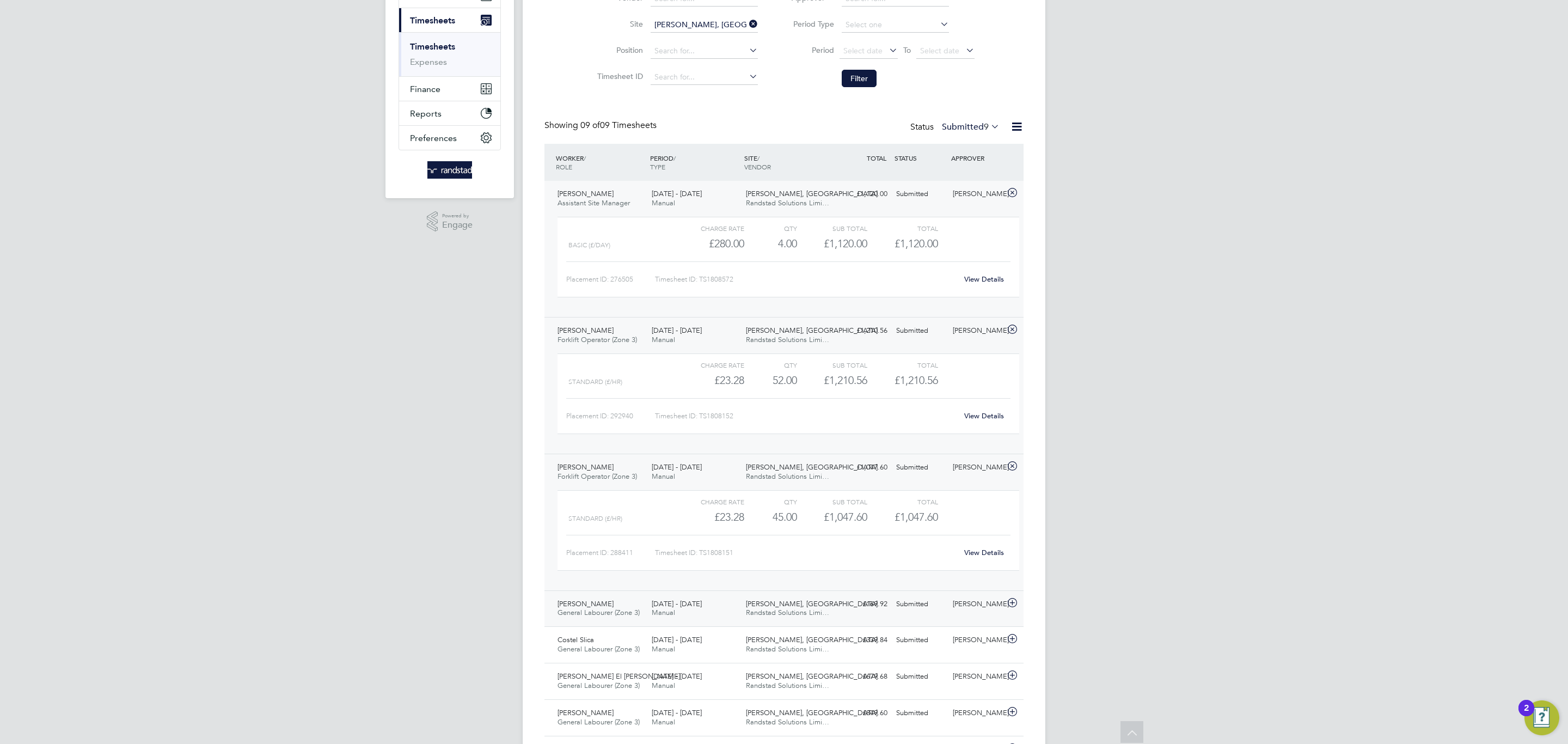
click at [982, 612] on div "Ian Andrews" at bounding box center [976, 605] width 57 height 18
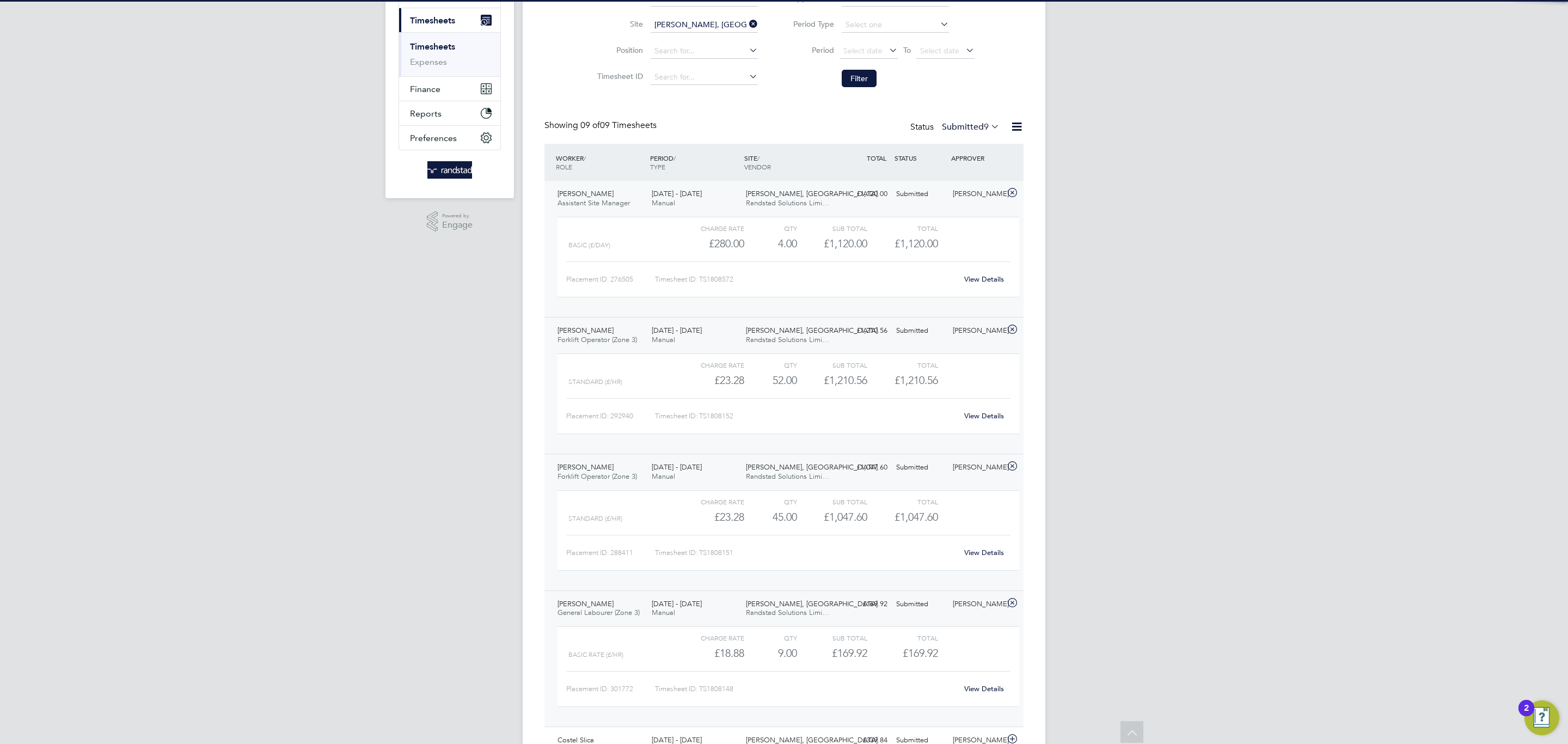
click at [984, 689] on link "View Details" at bounding box center [984, 688] width 40 height 9
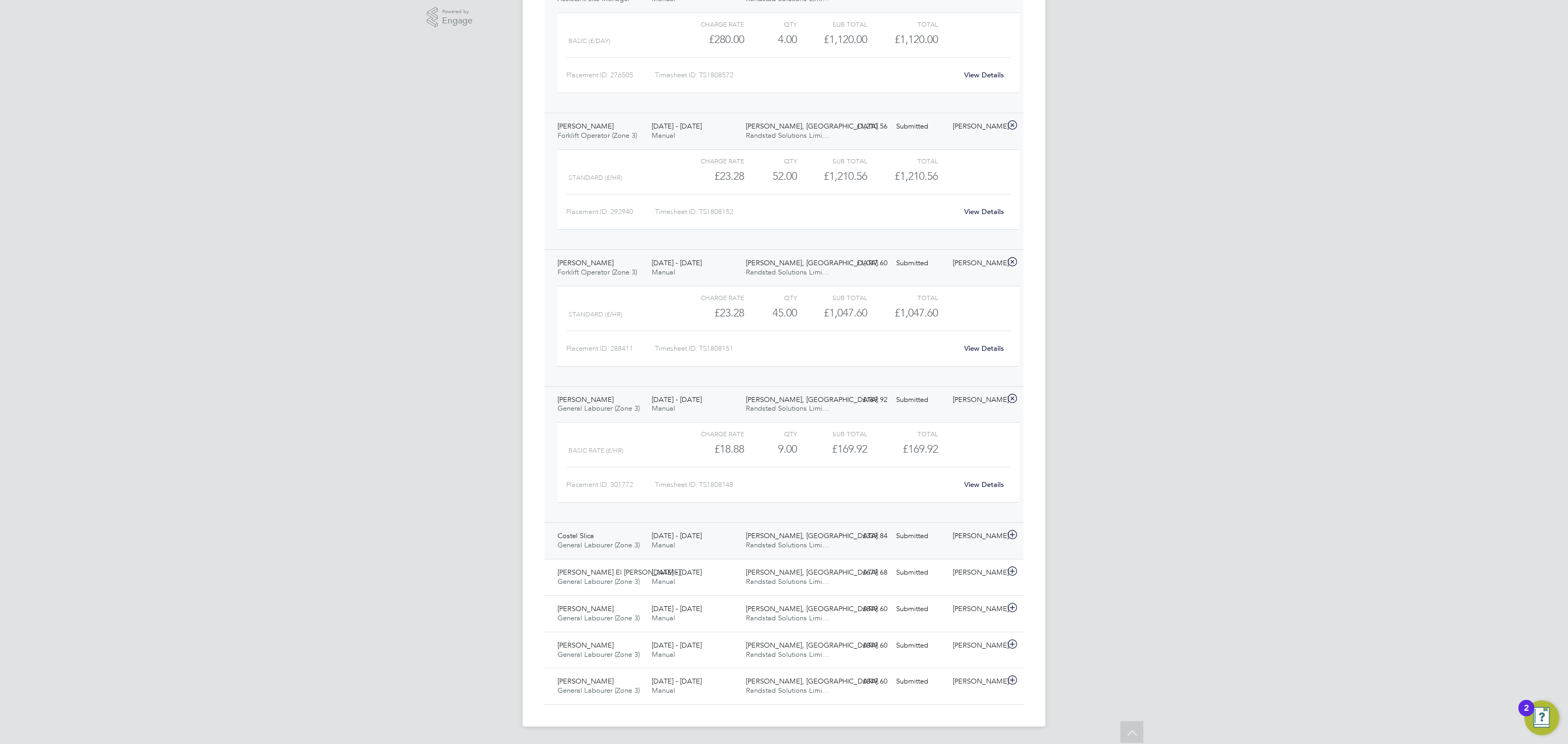
click at [918, 549] on div "Costel Slica General Labourer (Zone 3) 18 - 24 Aug 2025 18 - 24 Aug 2025 Manual…" at bounding box center [783, 541] width 479 height 37
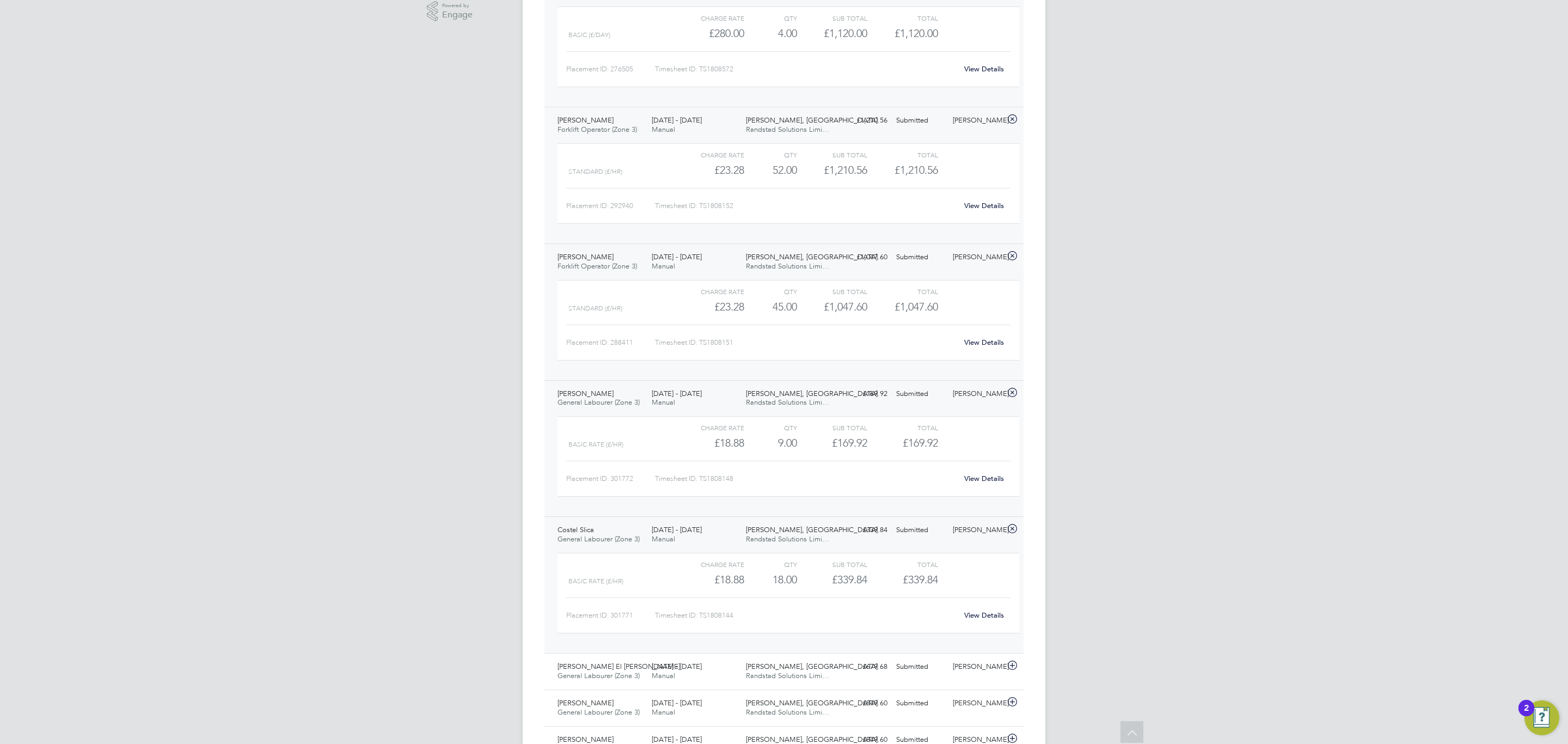
click at [984, 619] on link "View Details" at bounding box center [984, 615] width 40 height 9
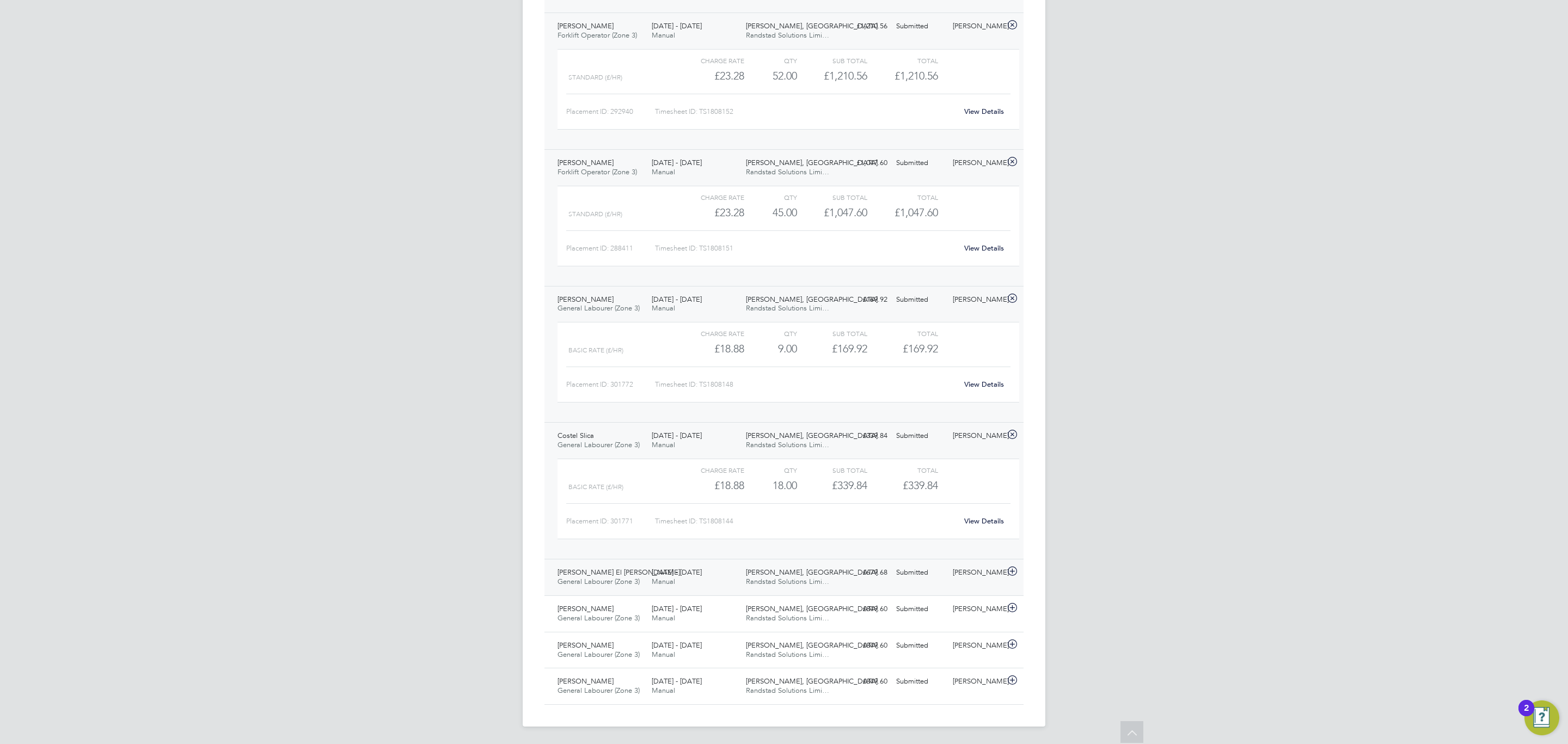
click at [900, 586] on div "Abdul El Omari General Labourer (Zone 3) 18 - 24 Aug 2025 18 - 24 Aug 2025 Manu…" at bounding box center [783, 577] width 479 height 37
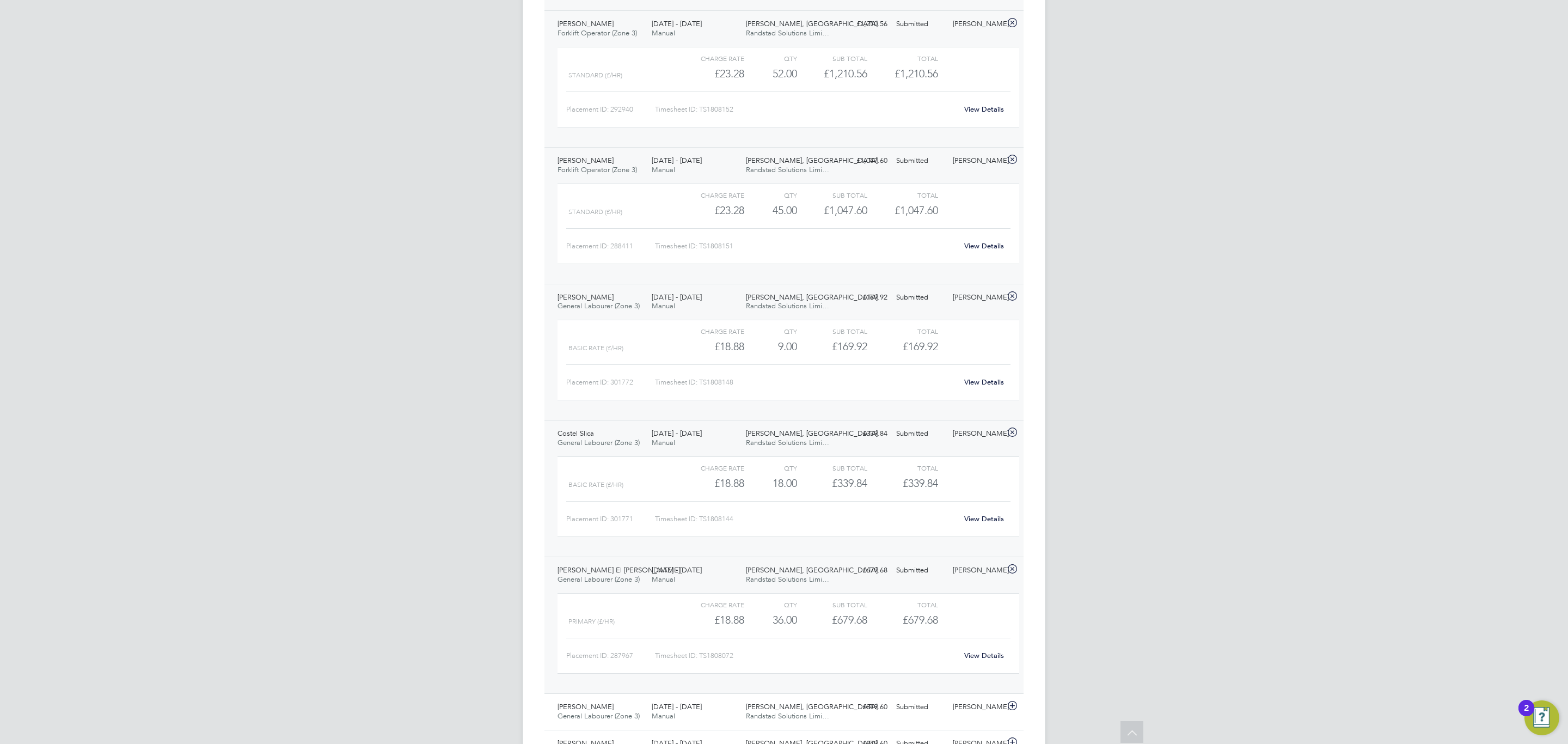
click at [981, 659] on link "View Details" at bounding box center [984, 655] width 40 height 9
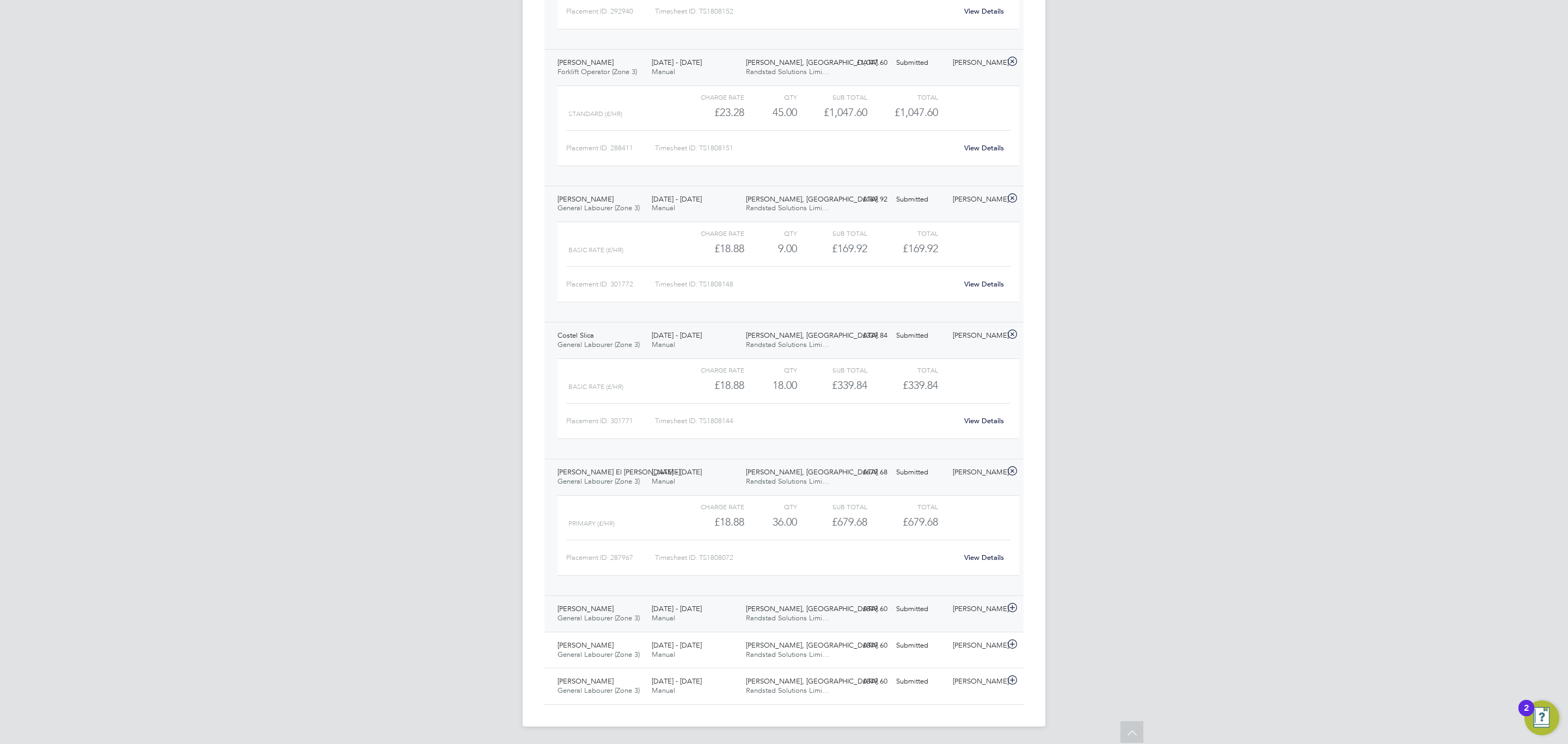
click at [873, 620] on div "Nathan Sabin General Labourer (Zone 3) 18 - 24 Aug 2025 18 - 24 Aug 2025 Manual…" at bounding box center [783, 614] width 479 height 37
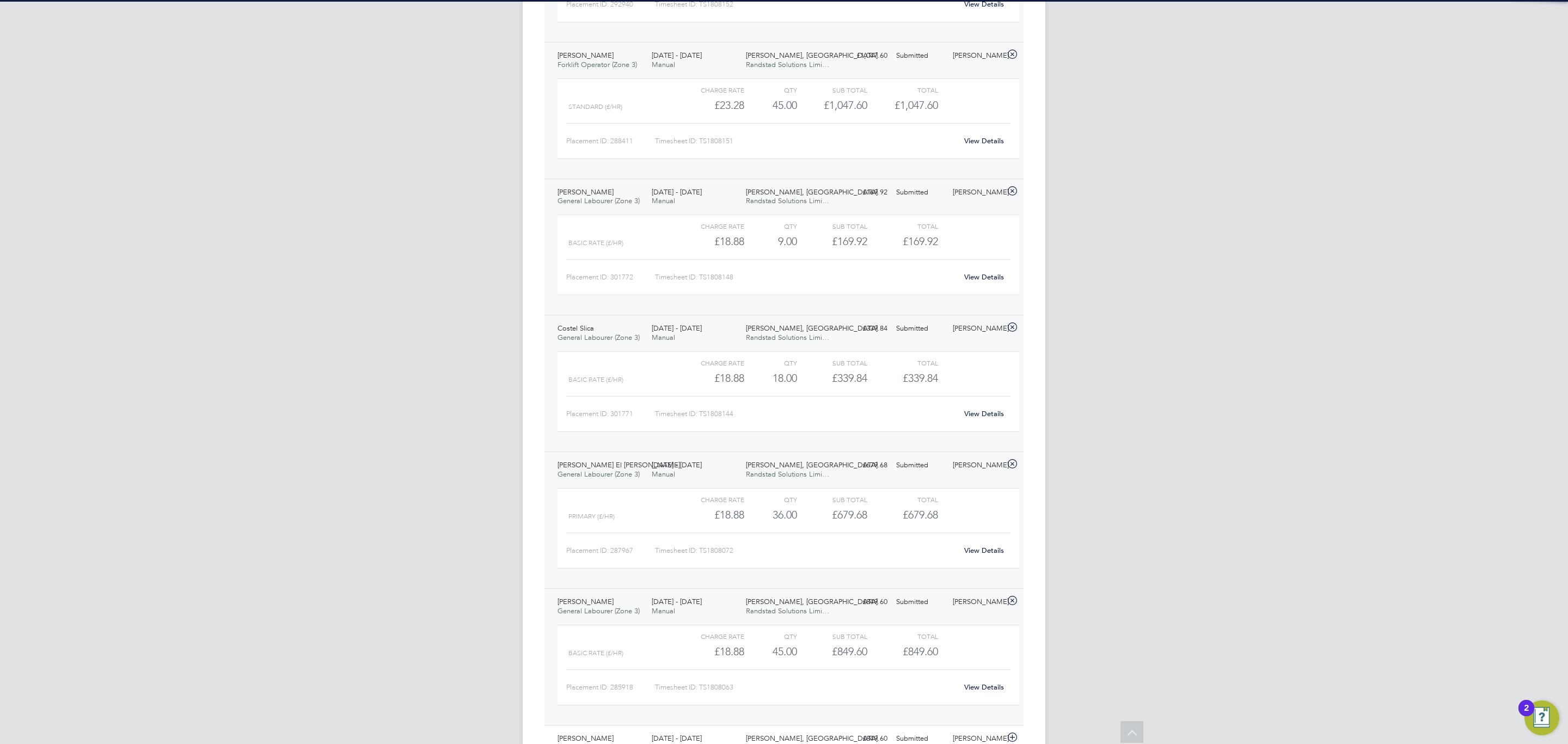
click at [973, 691] on link "View Details" at bounding box center [984, 687] width 40 height 9
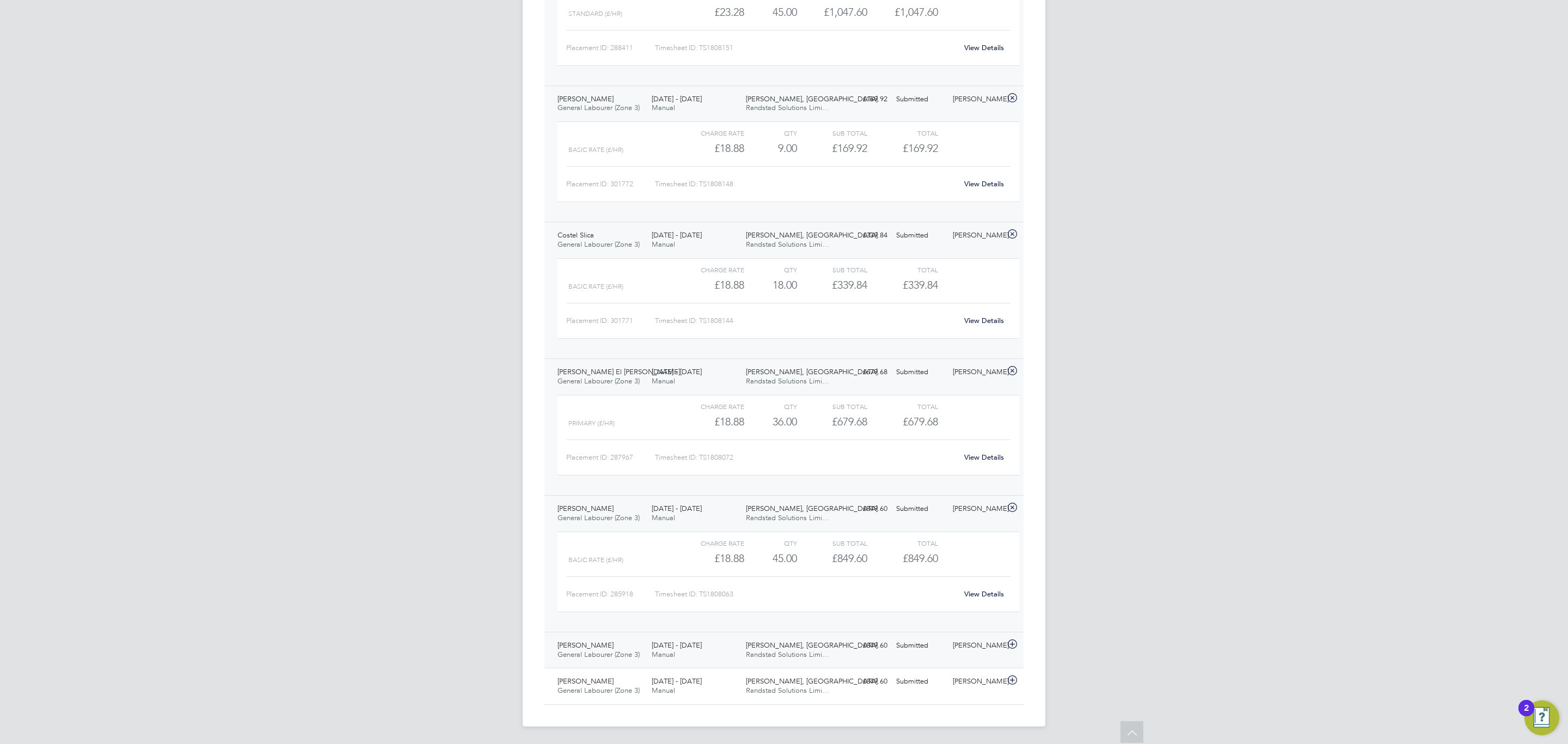
click at [884, 635] on div "Ionel Bratosin General Labourer (Zone 3) 18 - 24 Aug 2025 18 - 24 Aug 2025 Manu…" at bounding box center [783, 650] width 479 height 37
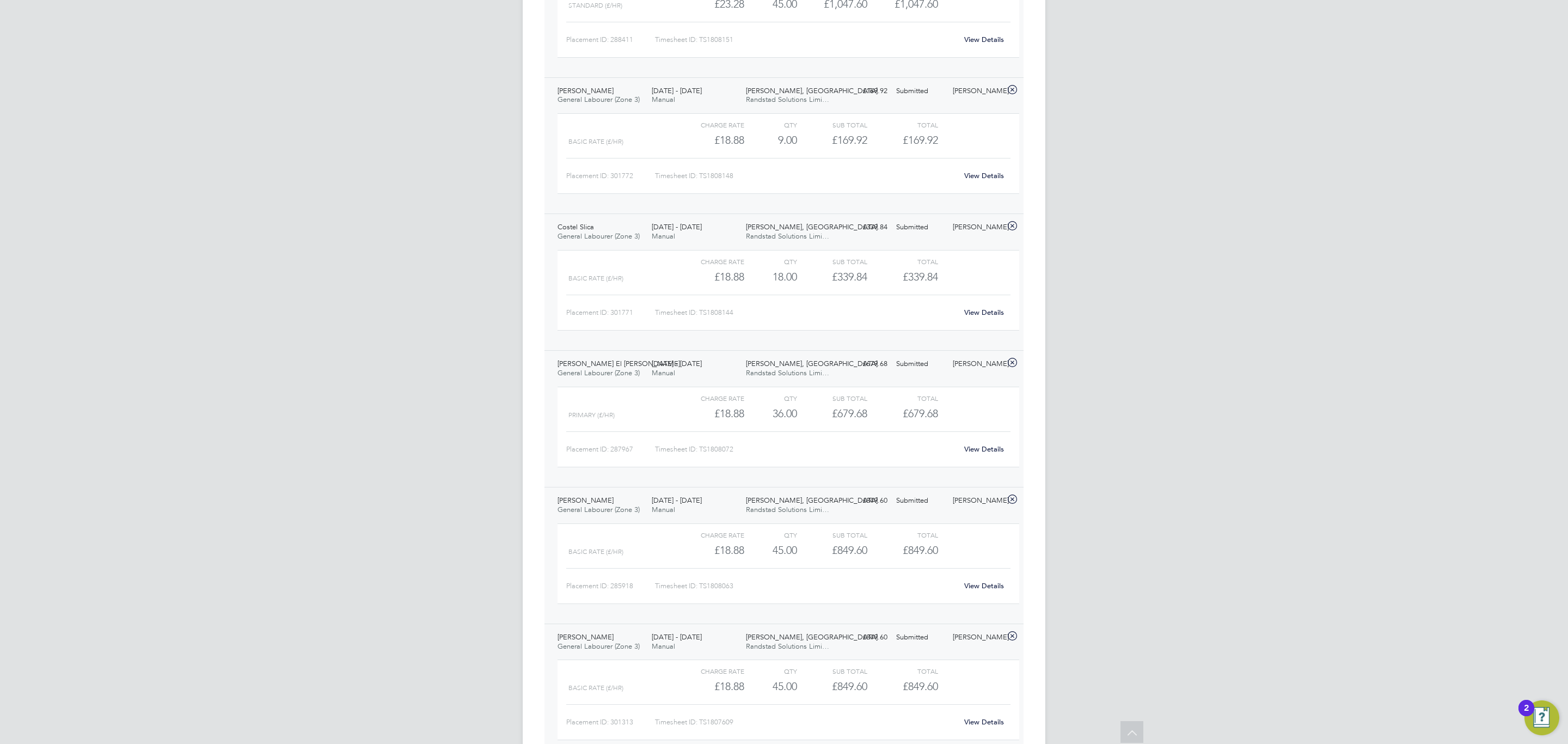
click at [986, 726] on link "View Details" at bounding box center [984, 721] width 40 height 9
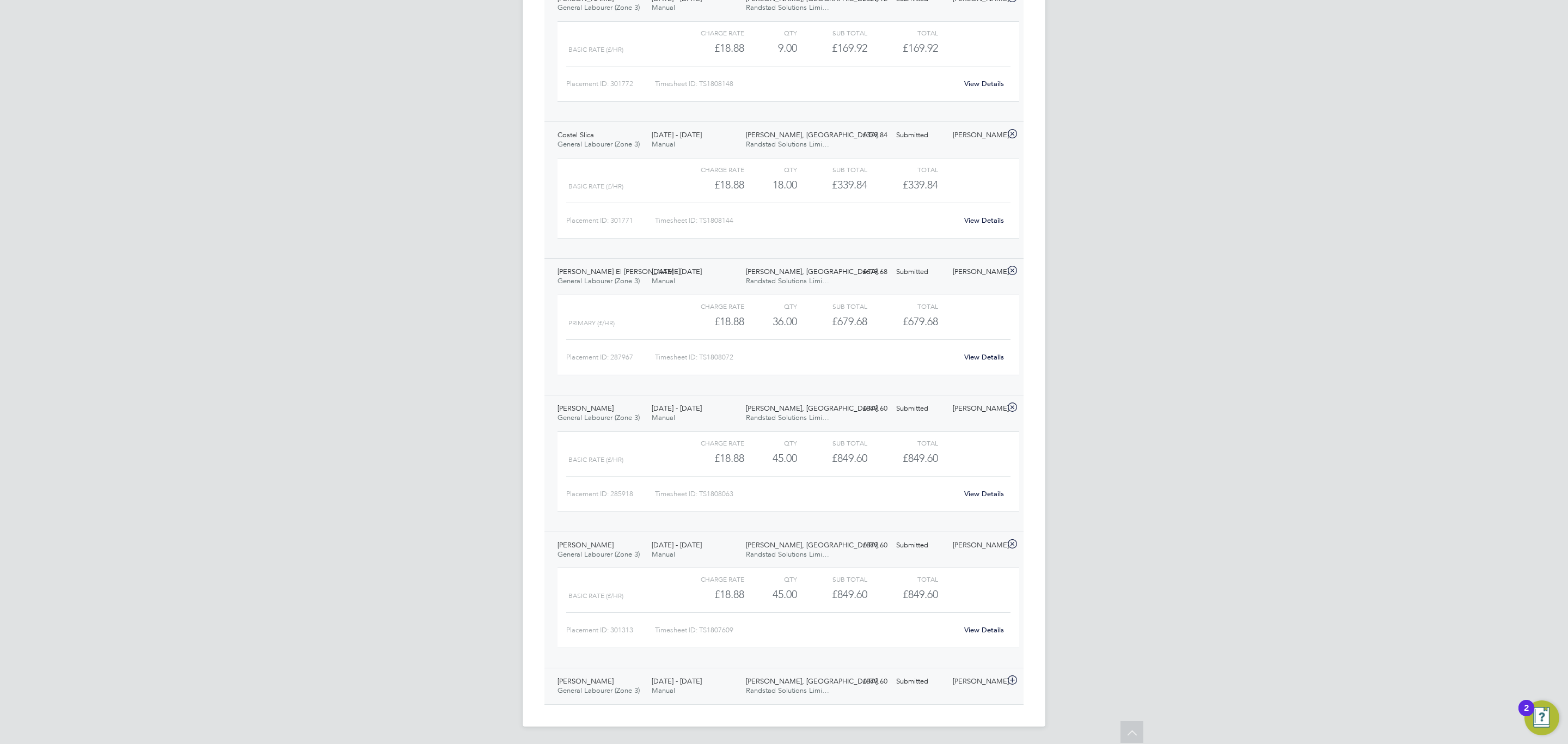
click at [875, 681] on div "£849.60 Submitted" at bounding box center [863, 682] width 57 height 18
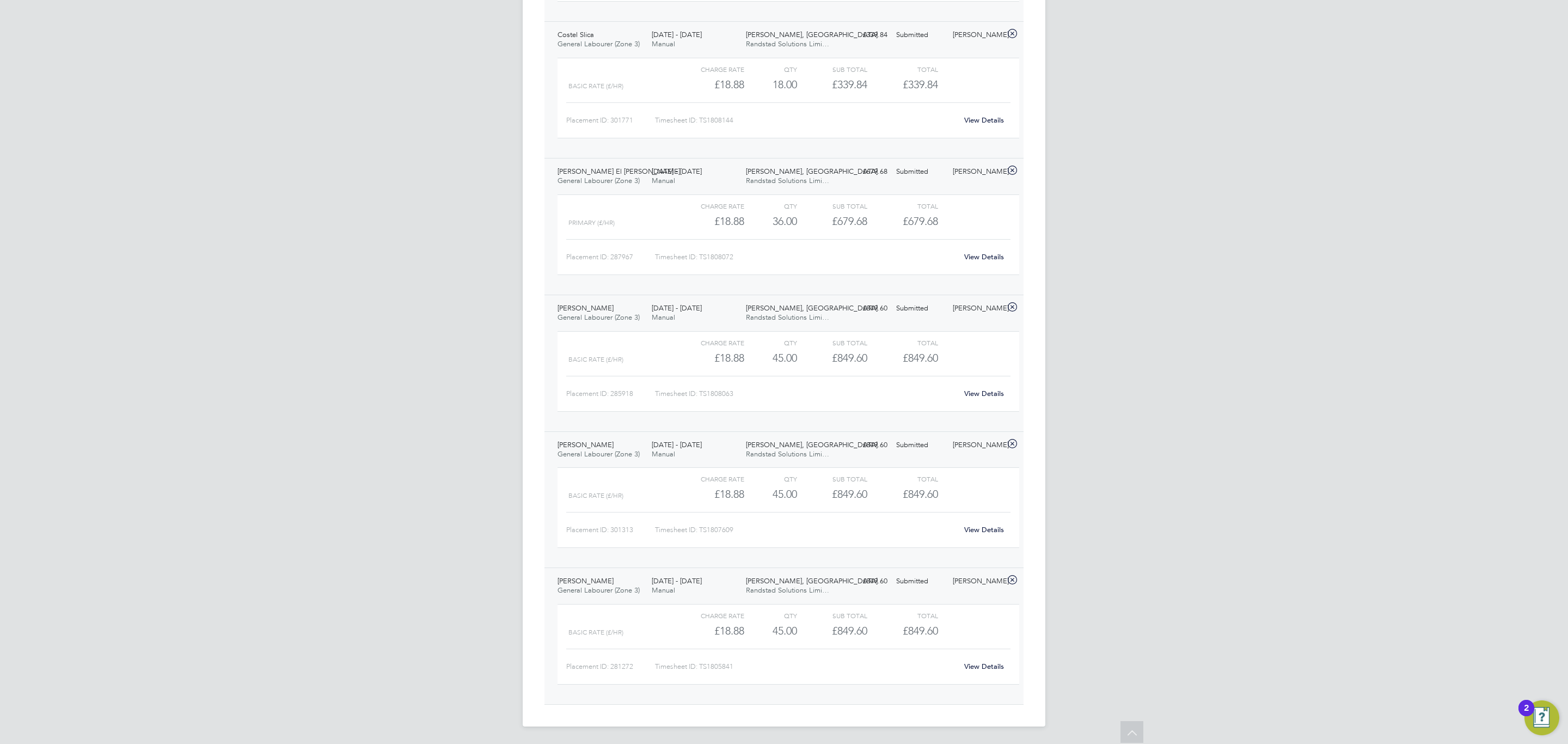
click at [975, 667] on link "View Details" at bounding box center [984, 666] width 40 height 9
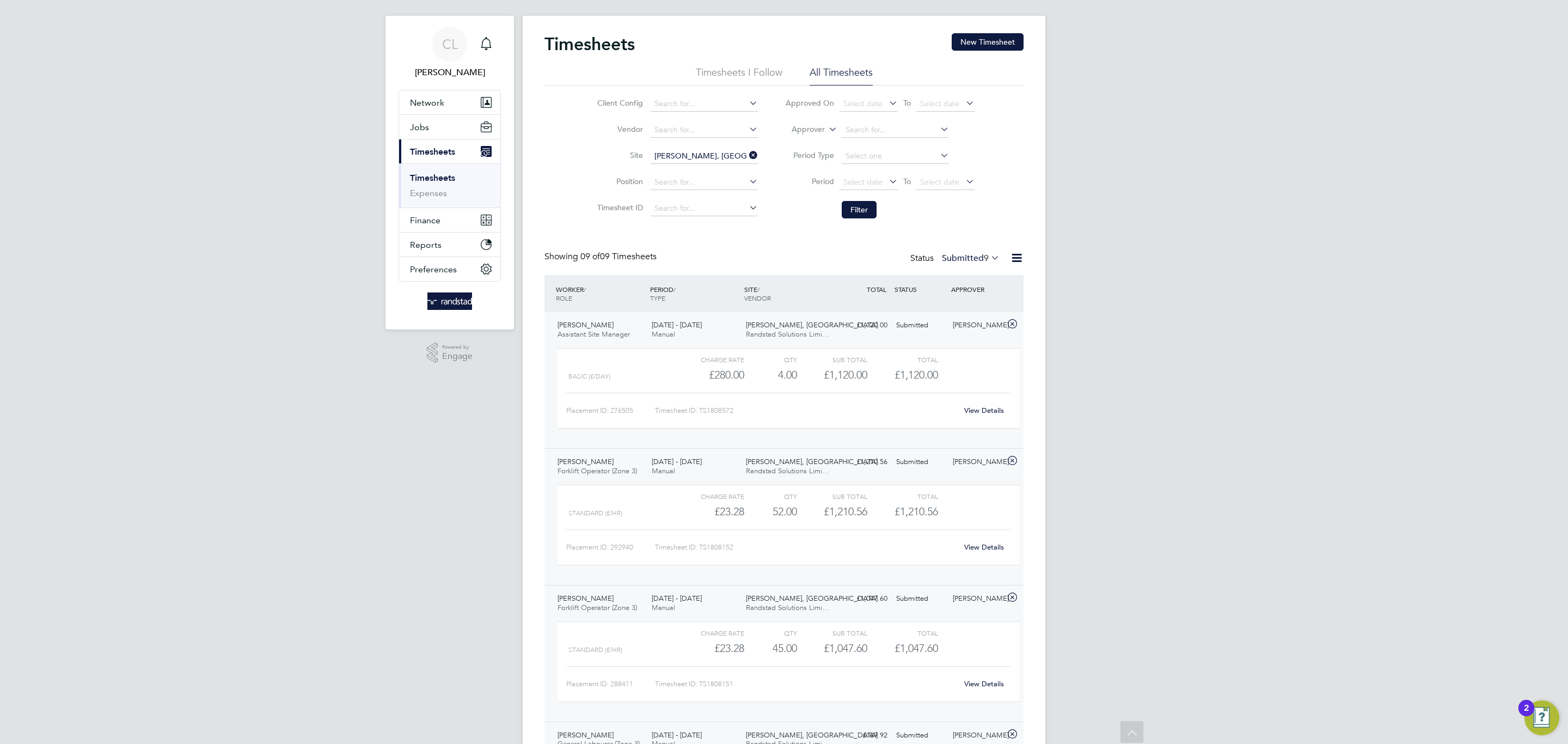
scroll to position [0, 0]
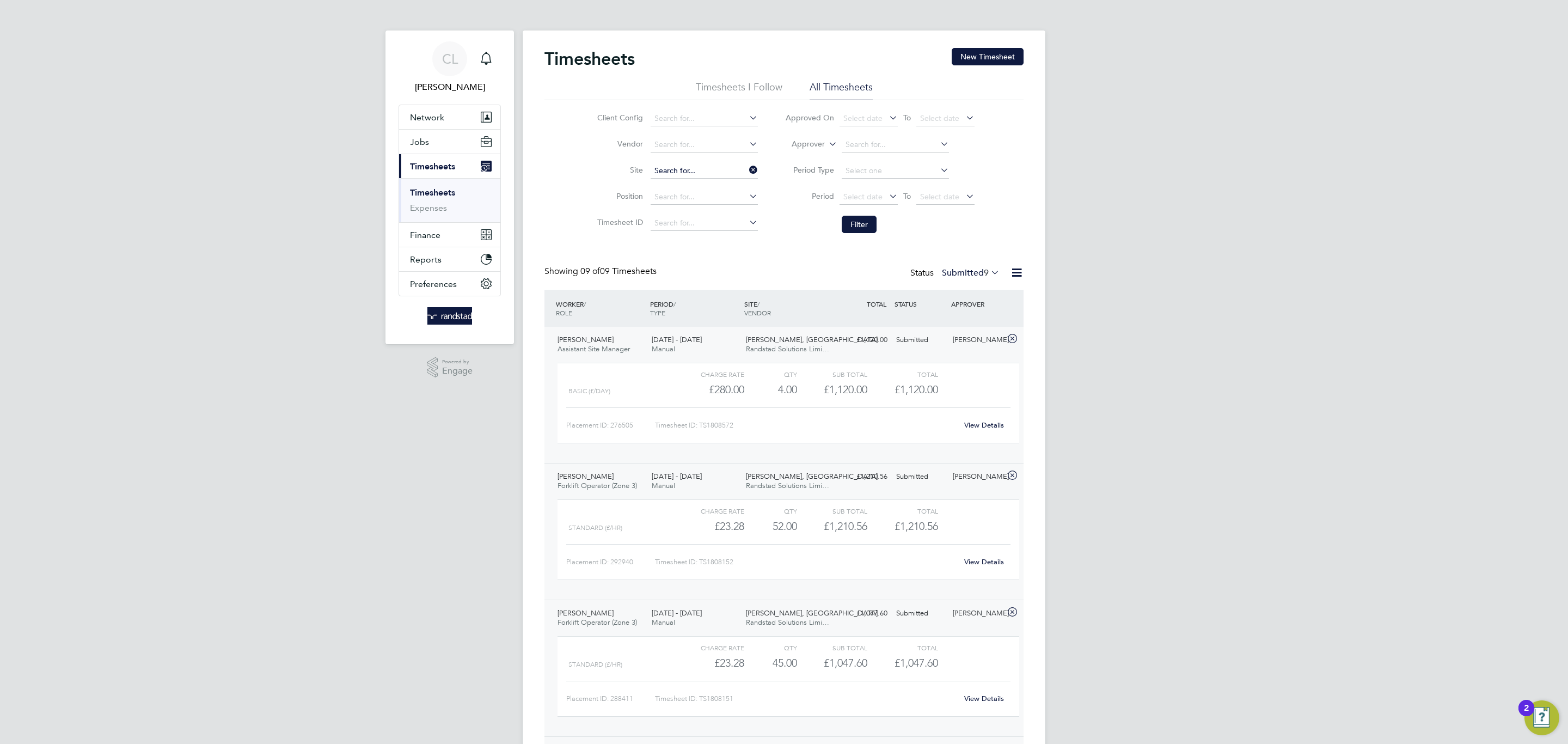
click at [672, 163] on input at bounding box center [704, 170] width 107 height 15
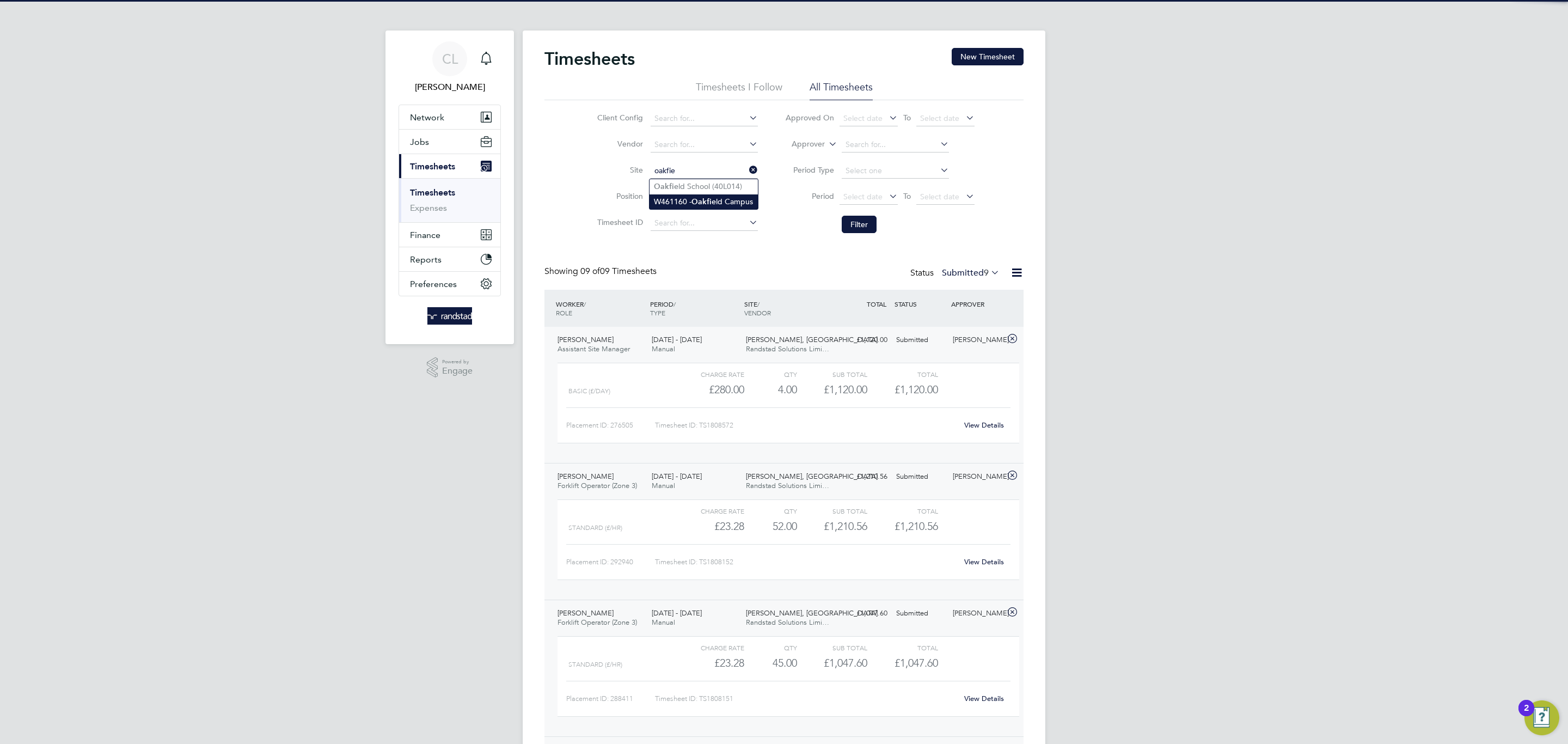
click at [706, 195] on li "W461160 - Oakfie ld Campus" at bounding box center [704, 202] width 108 height 15
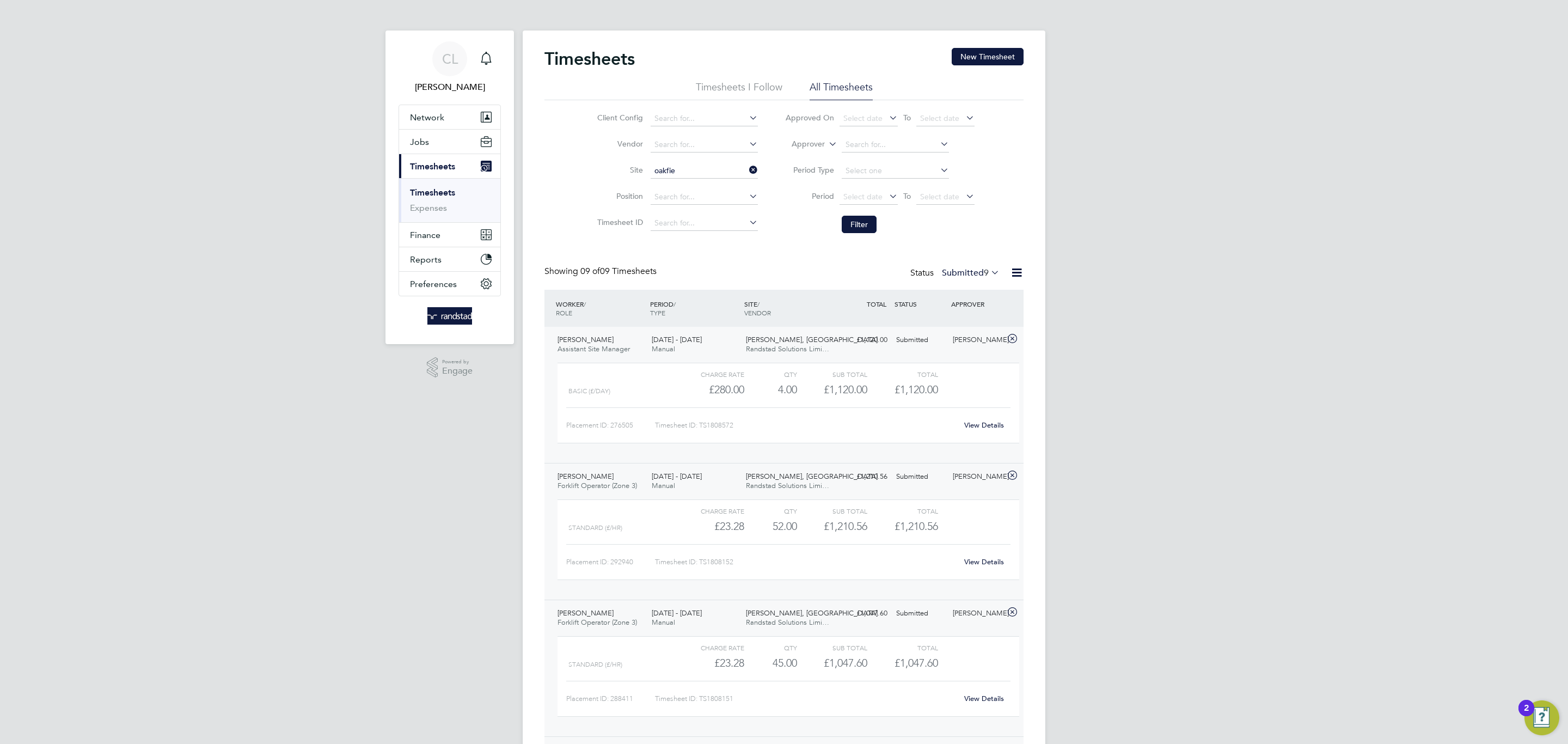
type input "W461160 - Oakfield Campus"
click at [867, 220] on button "Filter" at bounding box center [859, 224] width 35 height 18
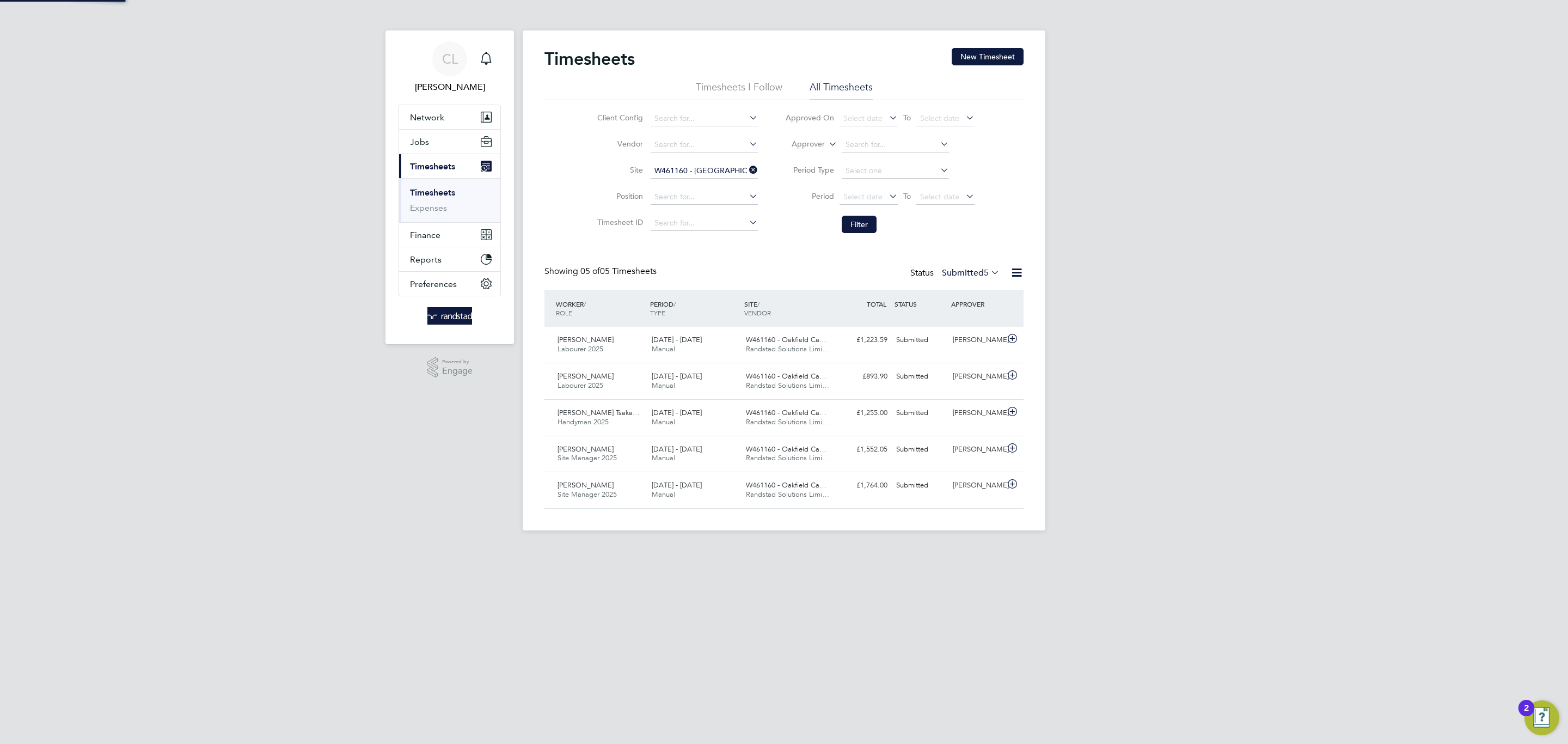
scroll to position [28, 95]
click at [421, 120] on span "Network" at bounding box center [427, 117] width 34 height 10
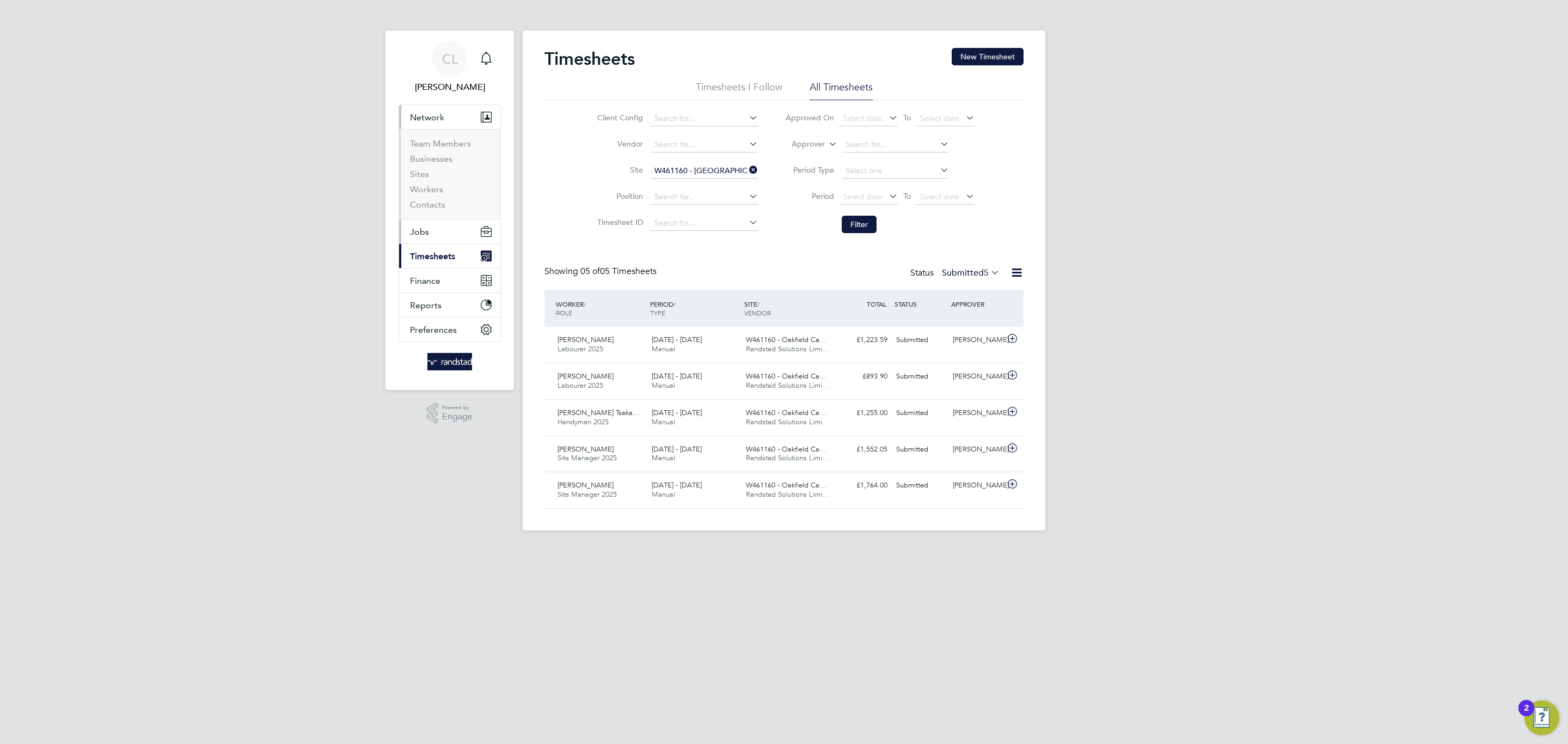
click at [421, 135] on ul "Team Members Businesses Sites Workers Contacts" at bounding box center [450, 174] width 101 height 90
click at [429, 119] on span "Network" at bounding box center [427, 117] width 34 height 10
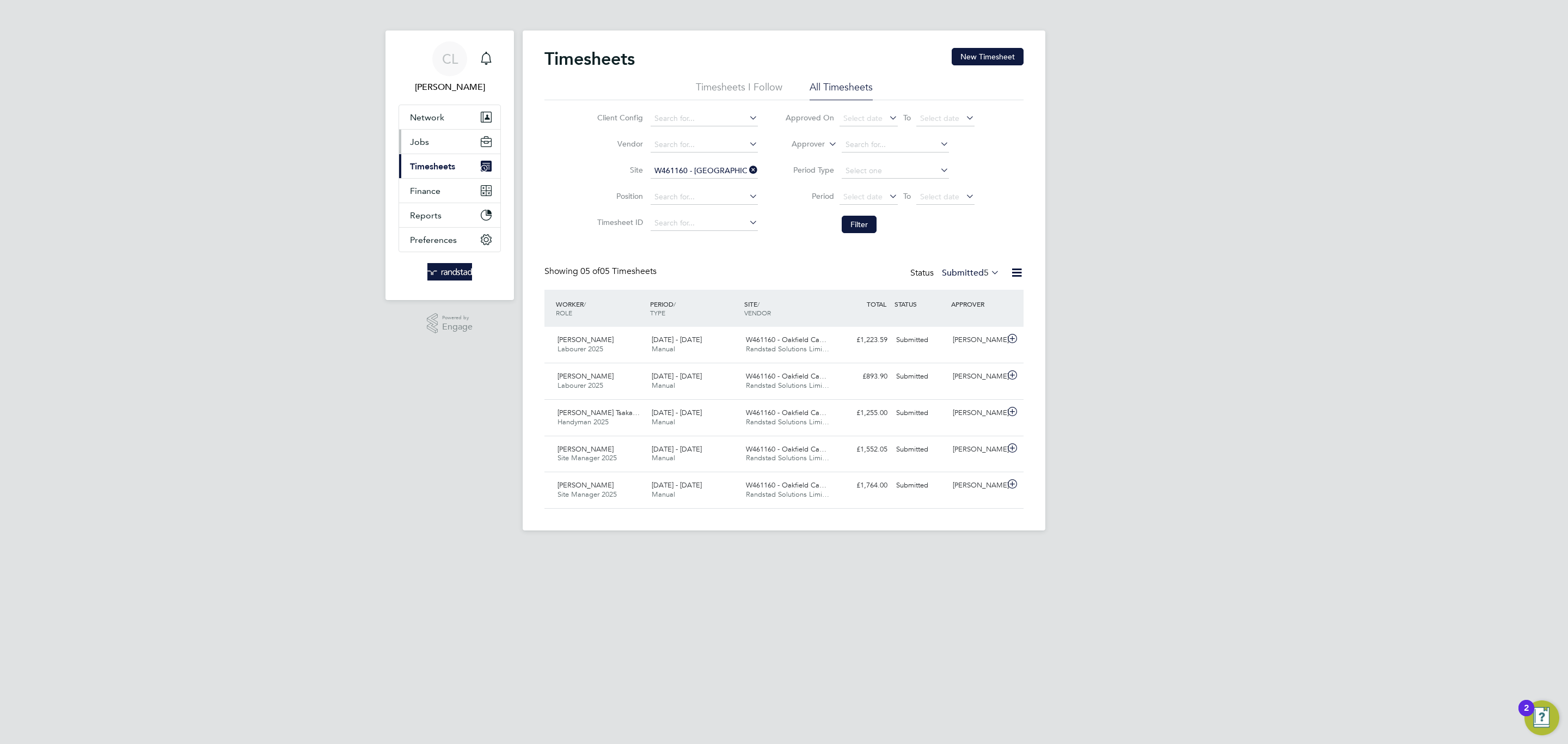
drag, startPoint x: 424, startPoint y: 164, endPoint x: 430, endPoint y: 147, distance: 18.0
click at [424, 163] on span "Timesheets" at bounding box center [433, 166] width 45 height 10
click at [430, 138] on button "Jobs" at bounding box center [450, 141] width 101 height 24
click at [425, 177] on li "Positions" at bounding box center [451, 170] width 82 height 15
click at [423, 181] on link "Vacancies" at bounding box center [430, 183] width 39 height 10
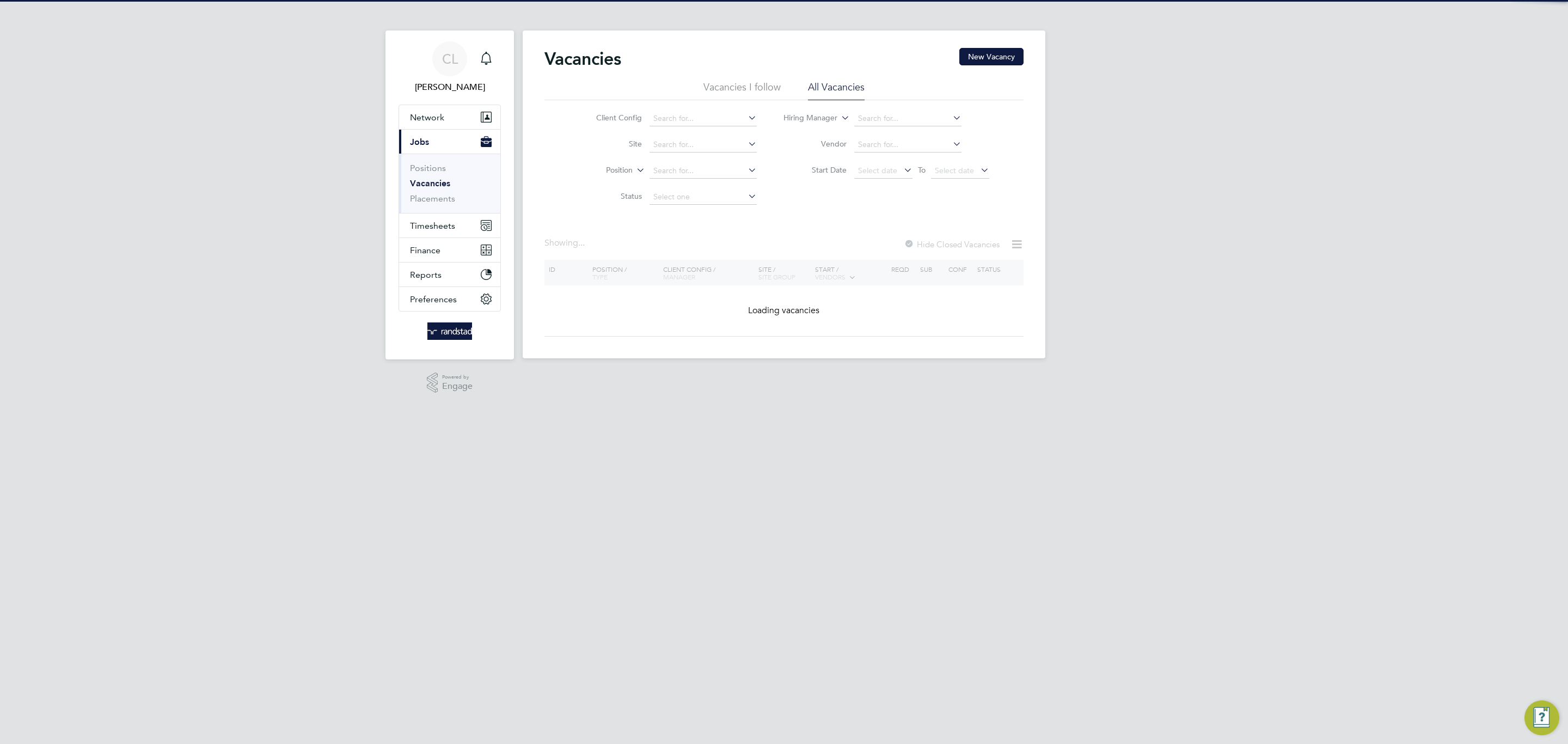
click at [679, 136] on li "Site" at bounding box center [668, 144] width 205 height 26
click at [681, 142] on input at bounding box center [703, 144] width 107 height 15
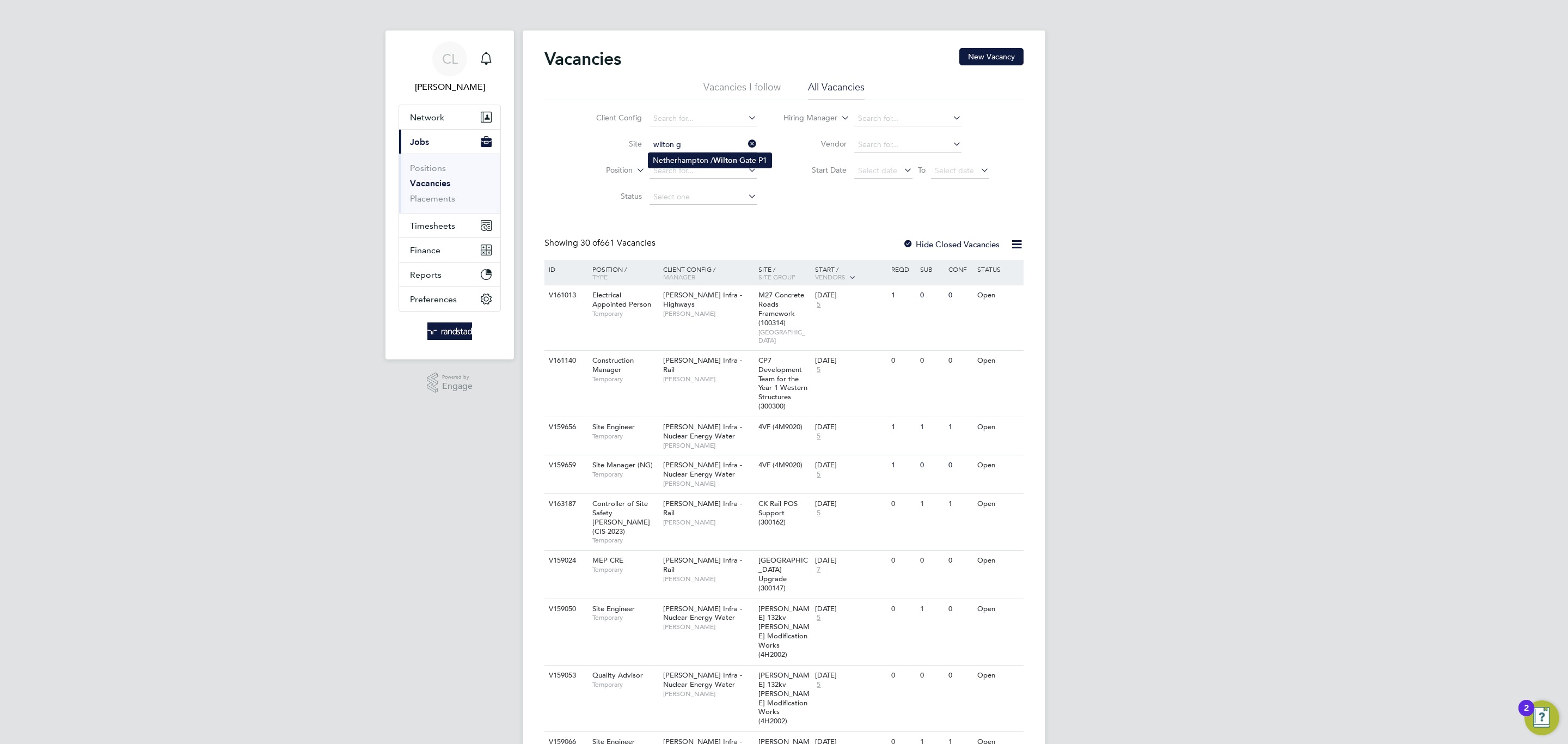
click at [722, 162] on b "Wilton" at bounding box center [725, 160] width 24 height 9
type input "Netherhampton / Wilton Gate P1"
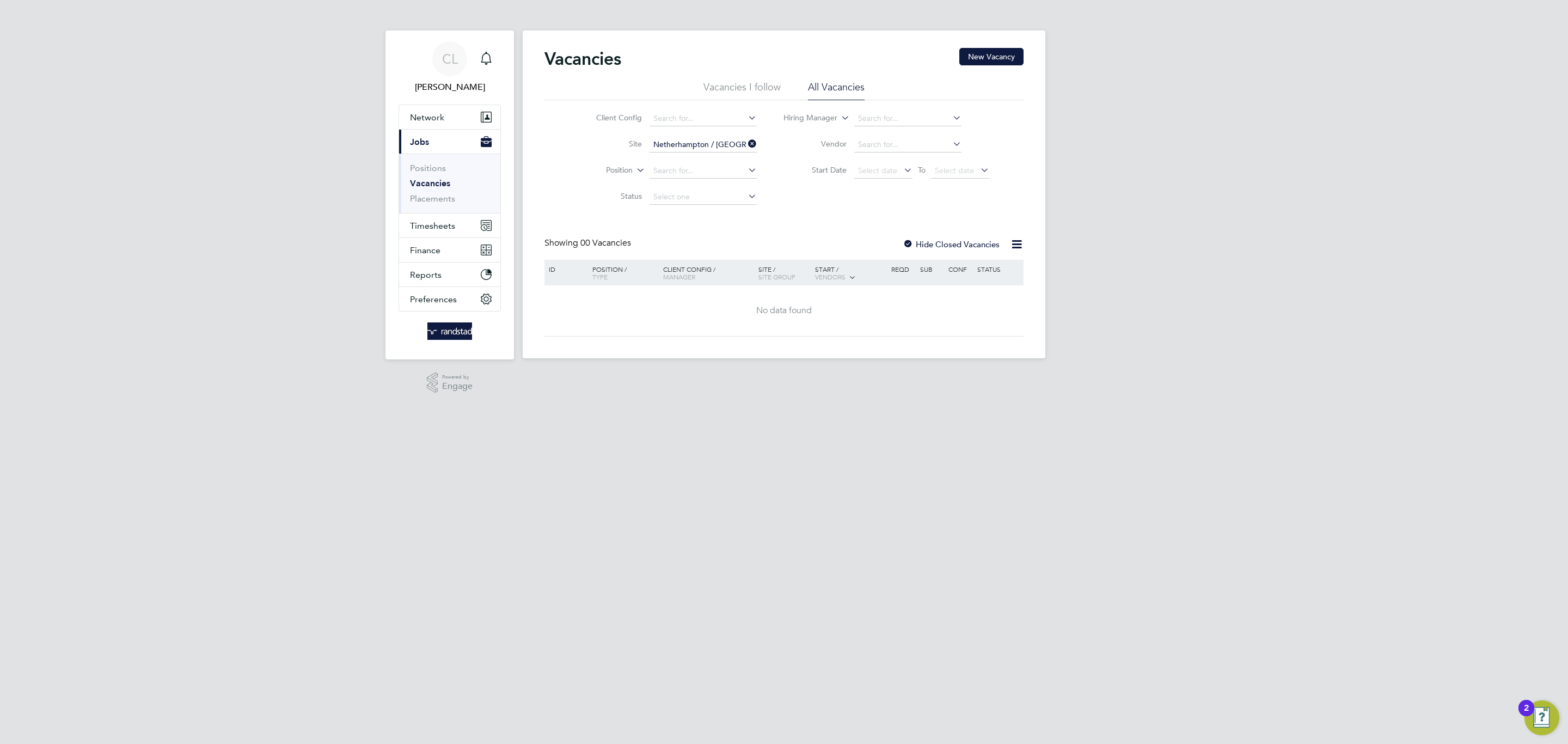
click at [914, 248] on div at bounding box center [908, 245] width 11 height 11
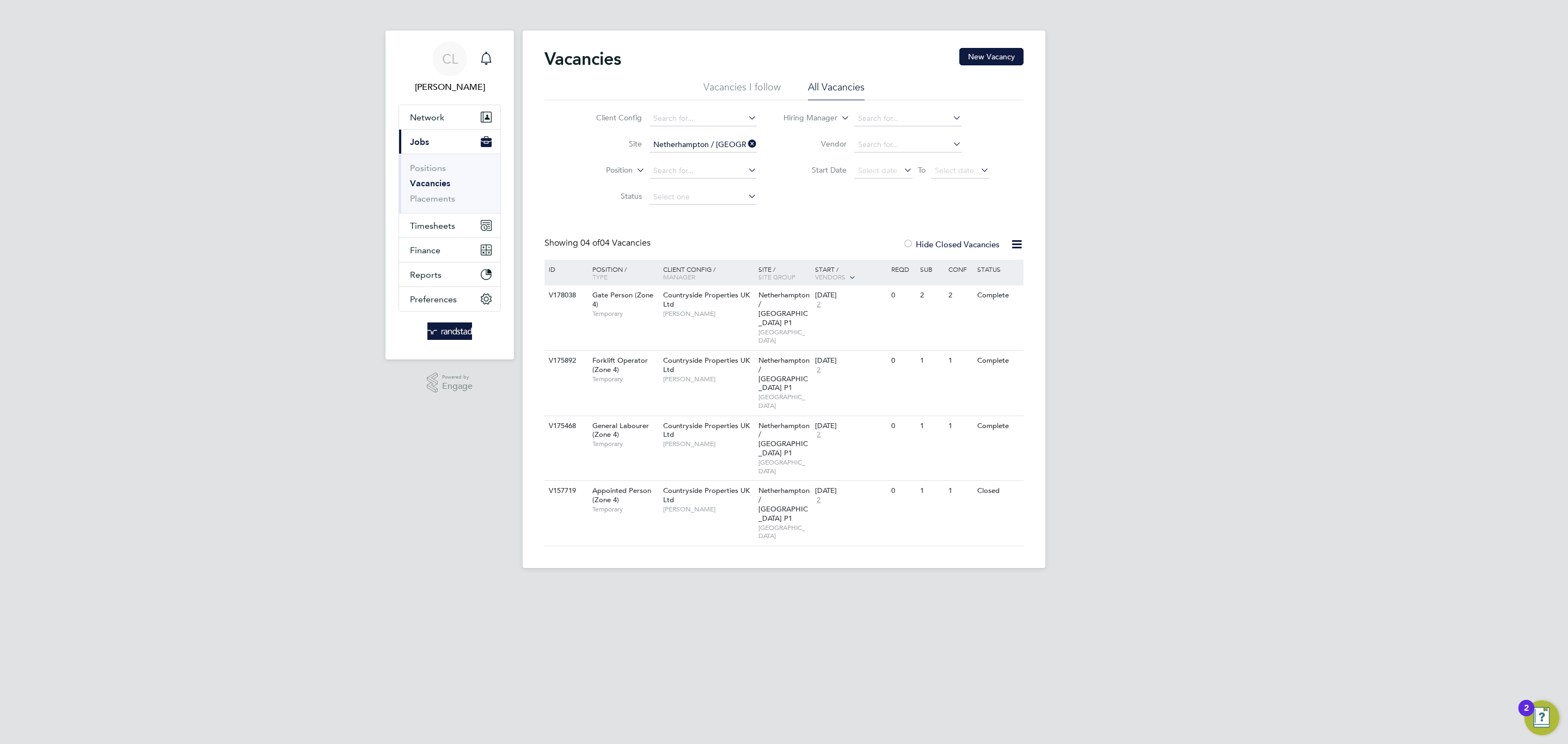
click at [494, 61] on div "Main navigation" at bounding box center [486, 59] width 22 height 22
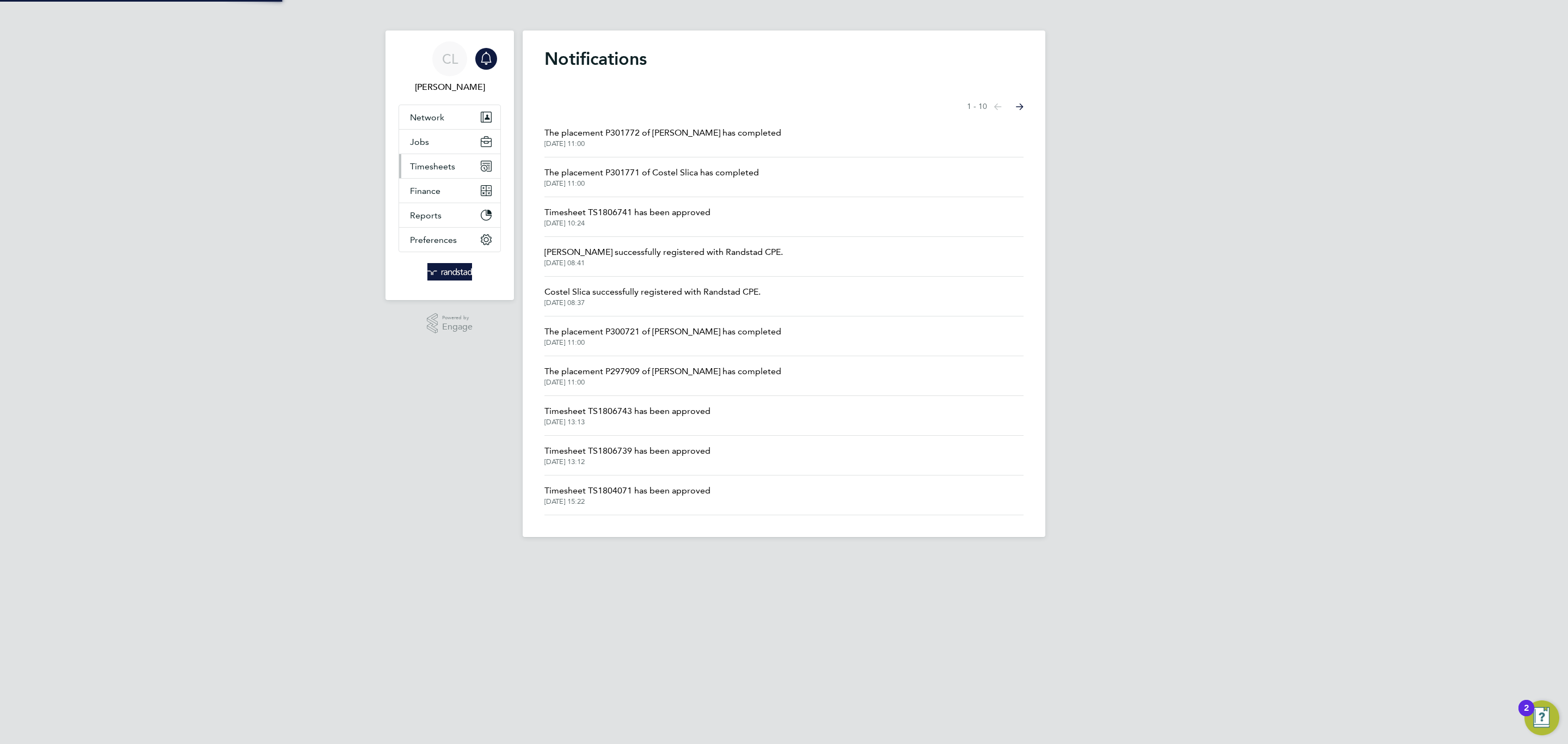
click at [455, 161] on button "Timesheets" at bounding box center [450, 166] width 101 height 24
click at [445, 191] on link "Timesheets" at bounding box center [433, 192] width 45 height 10
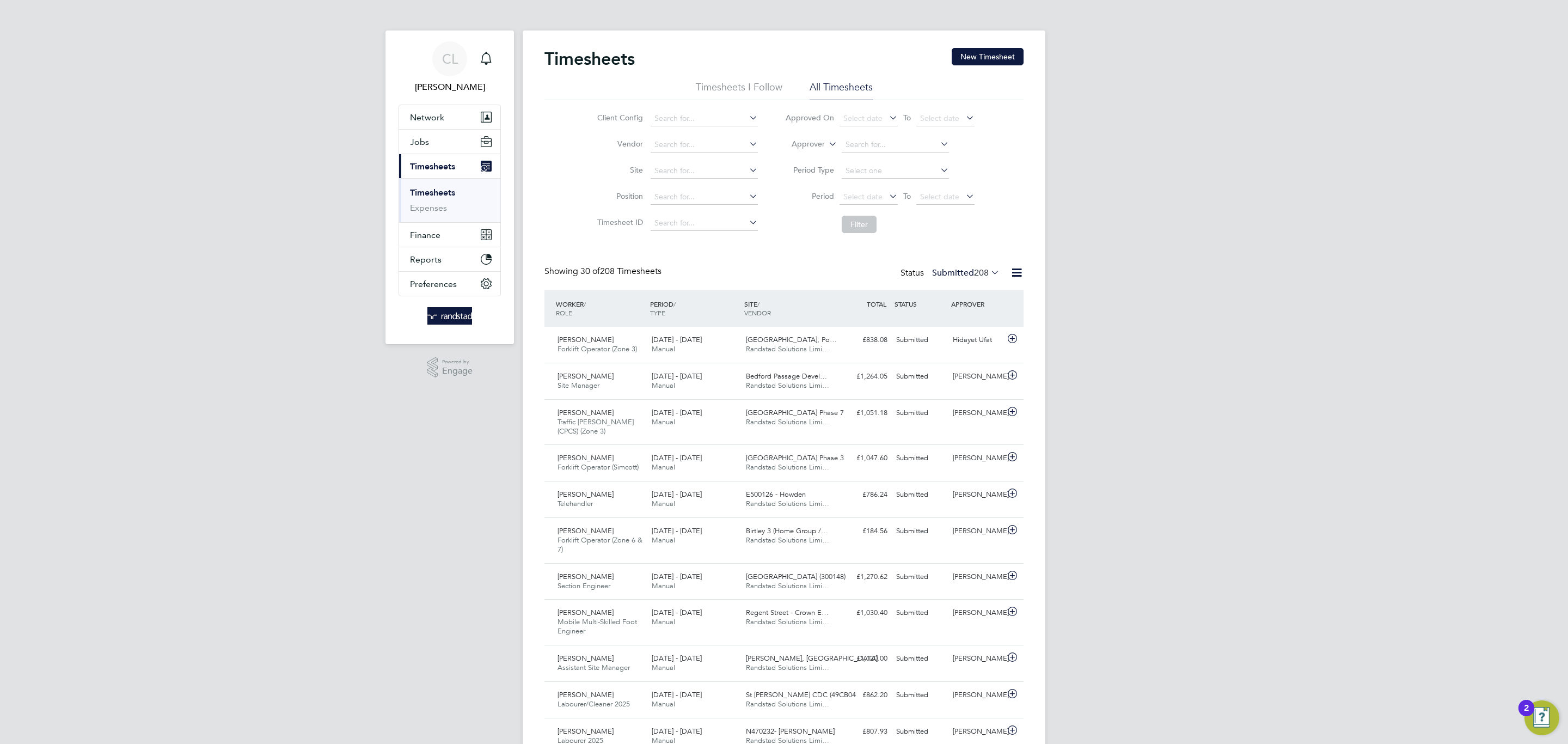
scroll to position [37, 95]
click at [997, 54] on button "New Timesheet" at bounding box center [987, 57] width 72 height 18
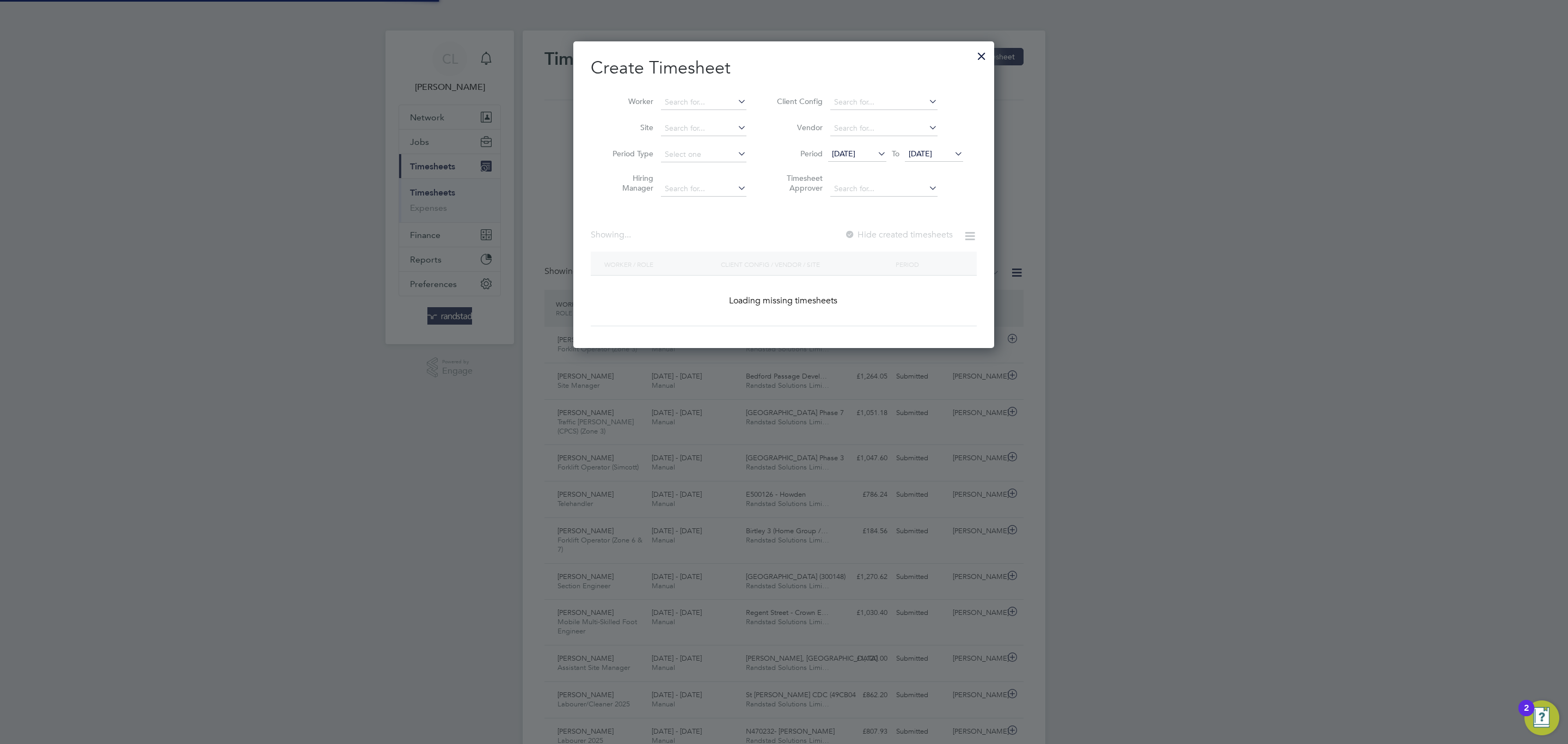
scroll to position [309, 421]
click at [692, 100] on input at bounding box center [704, 102] width 85 height 15
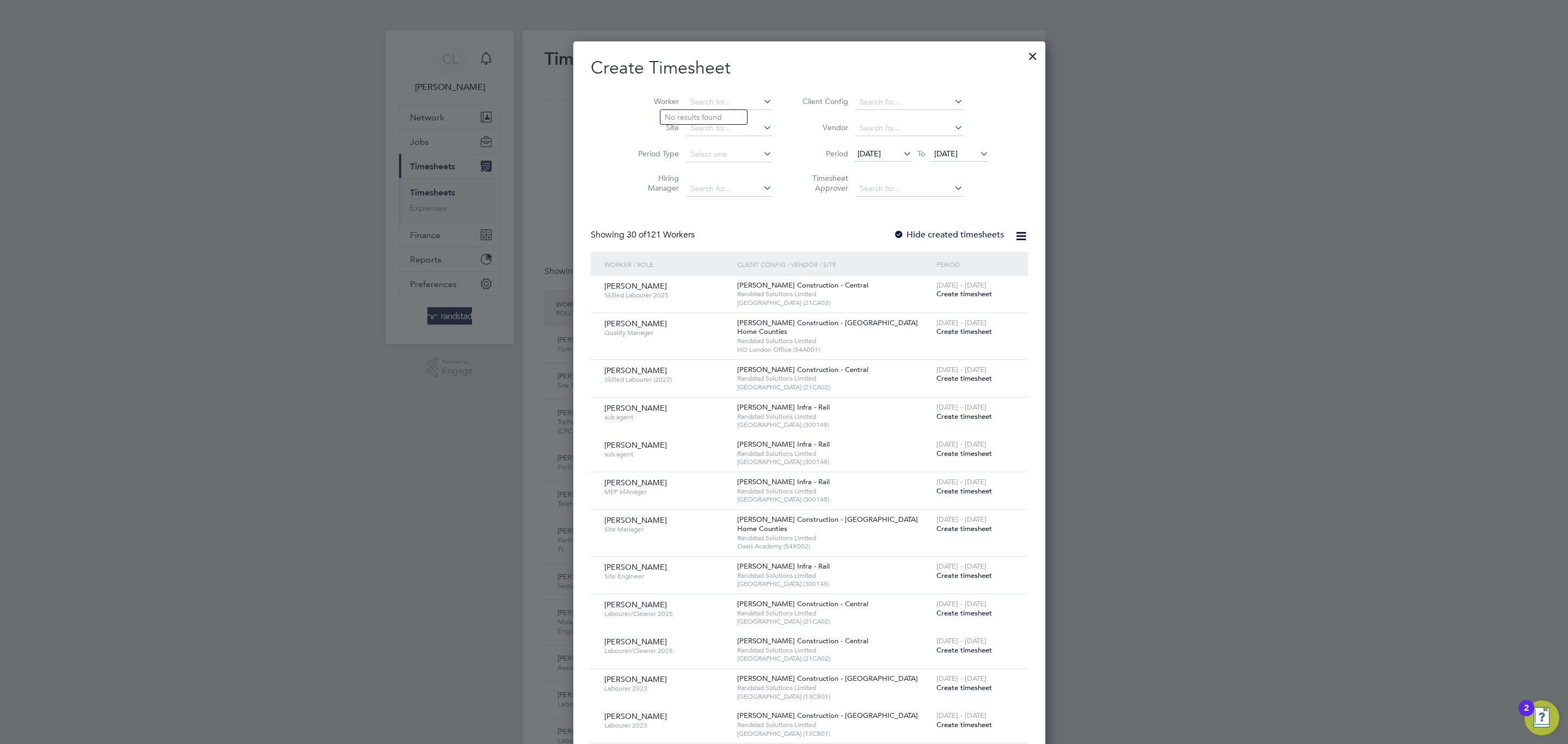
scroll to position [1982, 421]
click at [727, 118] on li "Levan Brod erick" at bounding box center [760, 118] width 200 height 15
type input "Levan Broderick"
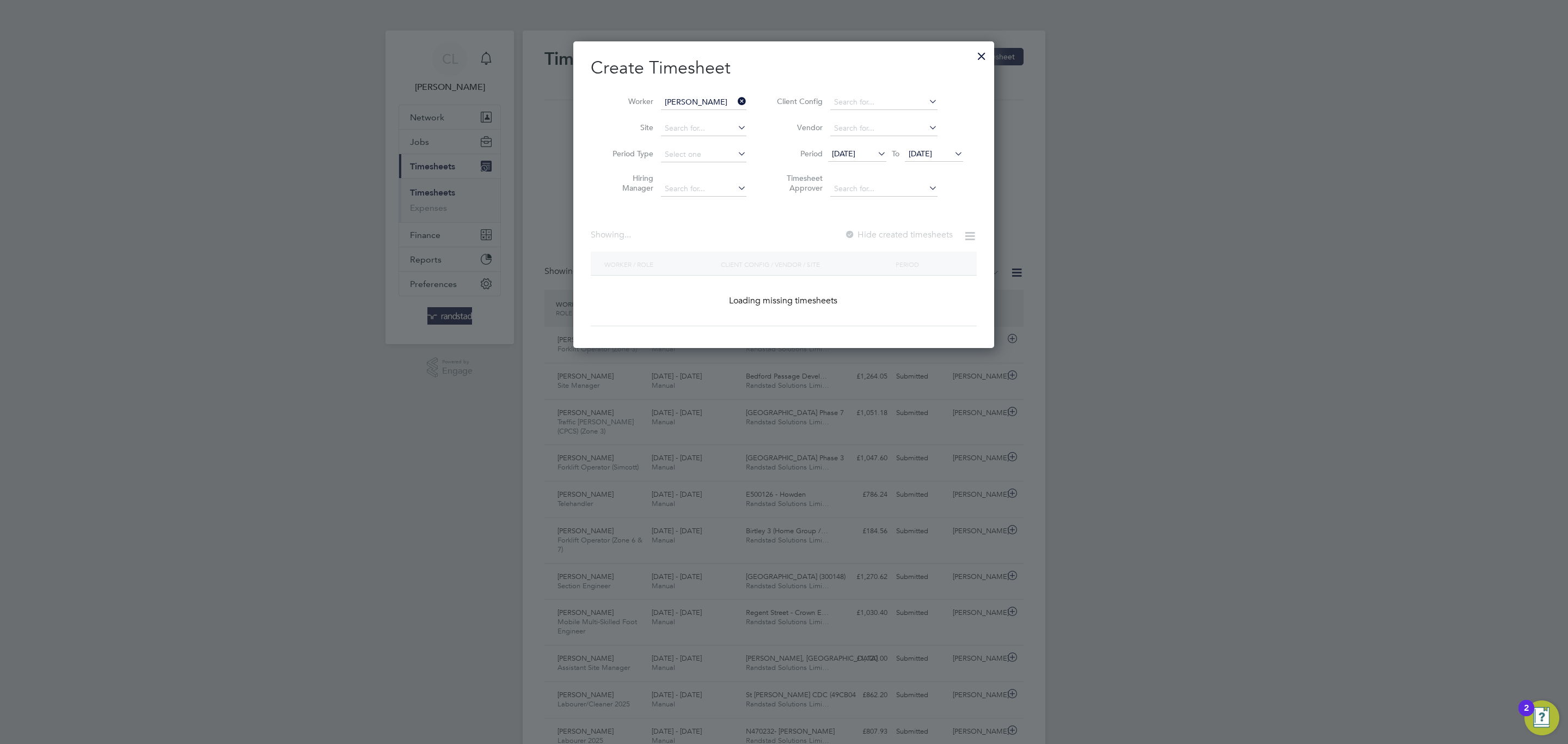
scroll to position [309, 421]
drag, startPoint x: 928, startPoint y: 231, endPoint x: 933, endPoint y: 167, distance: 64.2
click at [927, 231] on label "Hide created timesheets" at bounding box center [898, 235] width 111 height 11
click at [931, 158] on span "19 Aug 2025" at bounding box center [920, 153] width 23 height 10
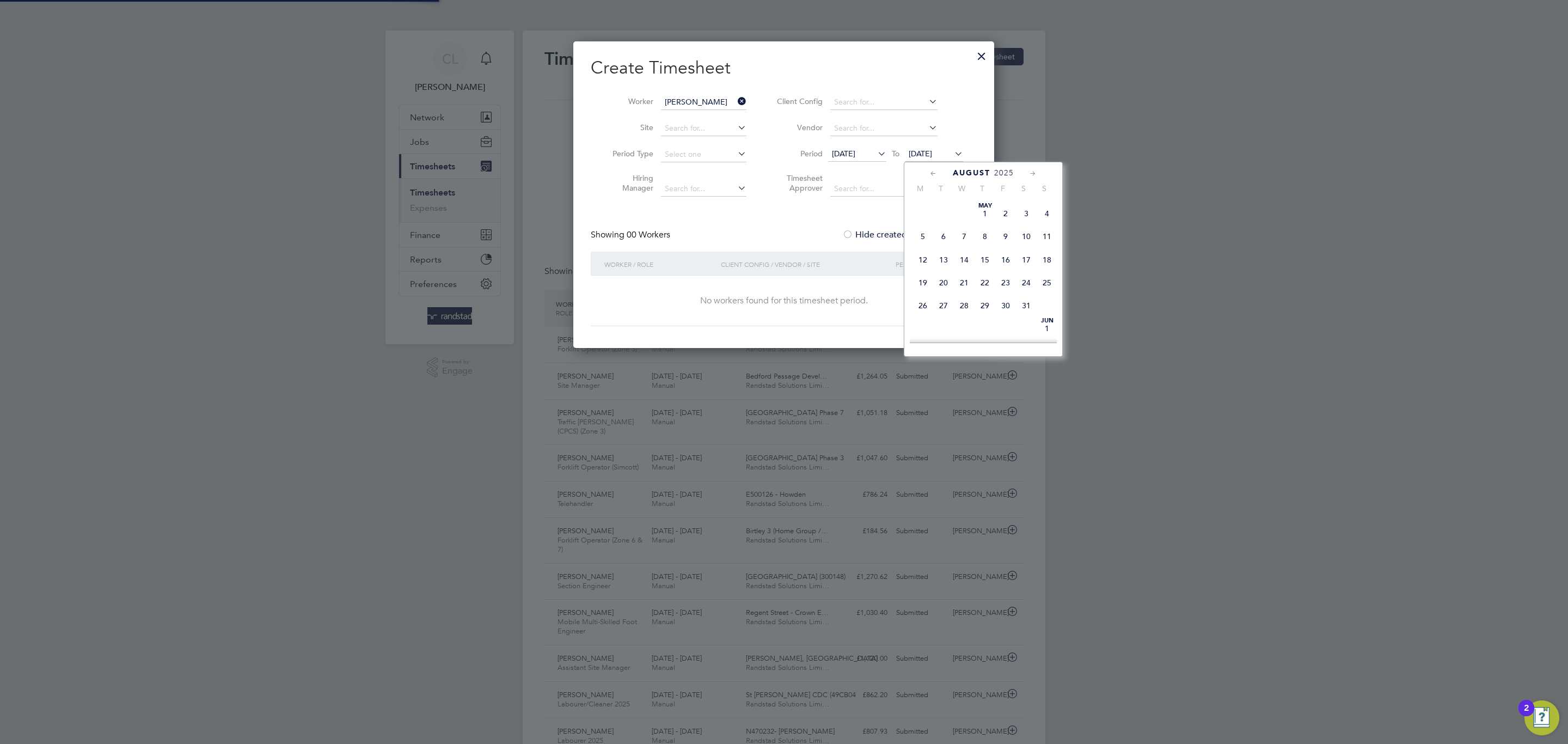
scroll to position [395, 0]
click at [954, 288] on span "27" at bounding box center [964, 278] width 21 height 21
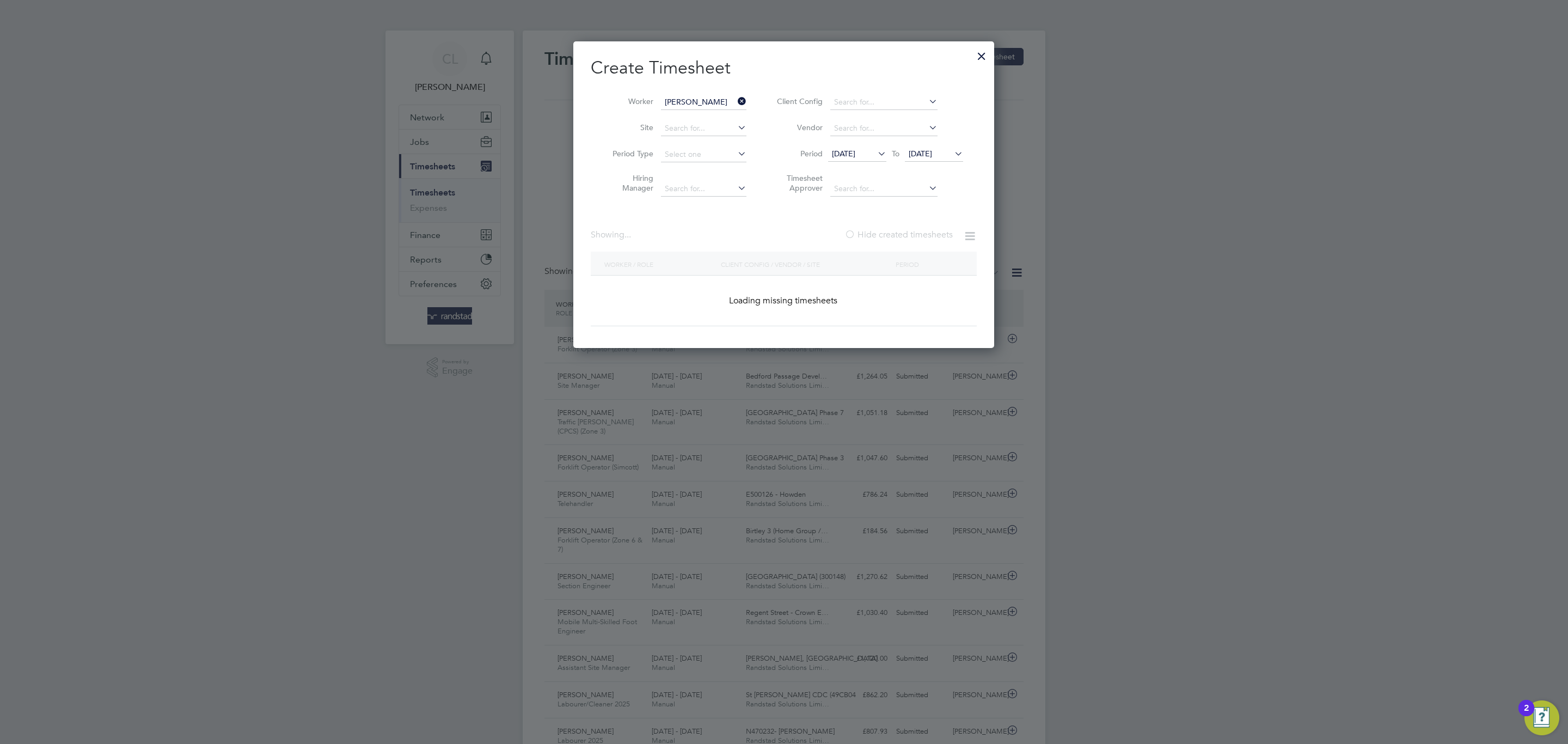
scroll to position [369, 421]
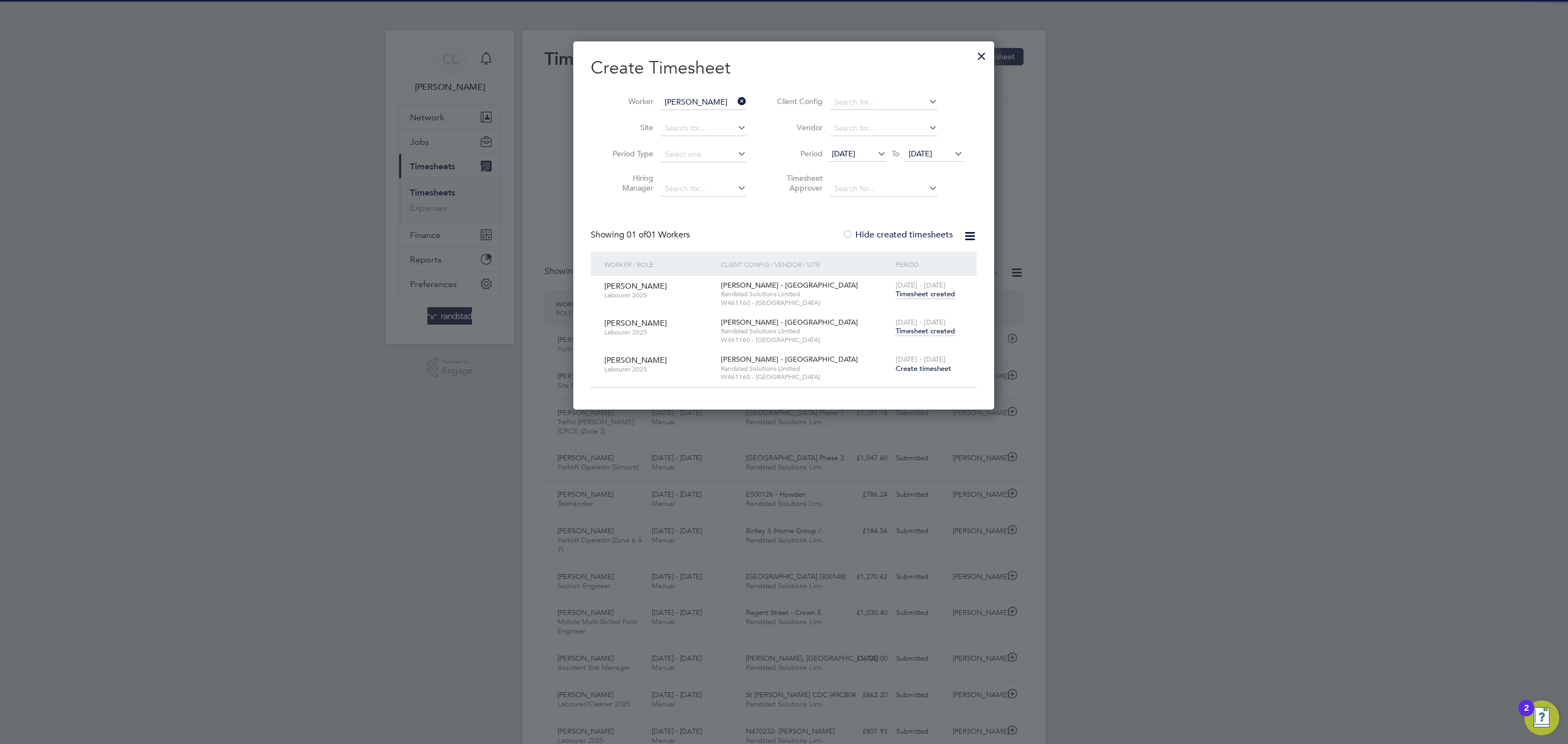
click at [936, 325] on span "16 - 22 Aug 2025" at bounding box center [920, 321] width 50 height 9
click at [936, 327] on div "16 - 22 Aug 2025 Timesheet created" at bounding box center [929, 327] width 73 height 29
click at [936, 328] on span "Timesheet created" at bounding box center [925, 331] width 59 height 10
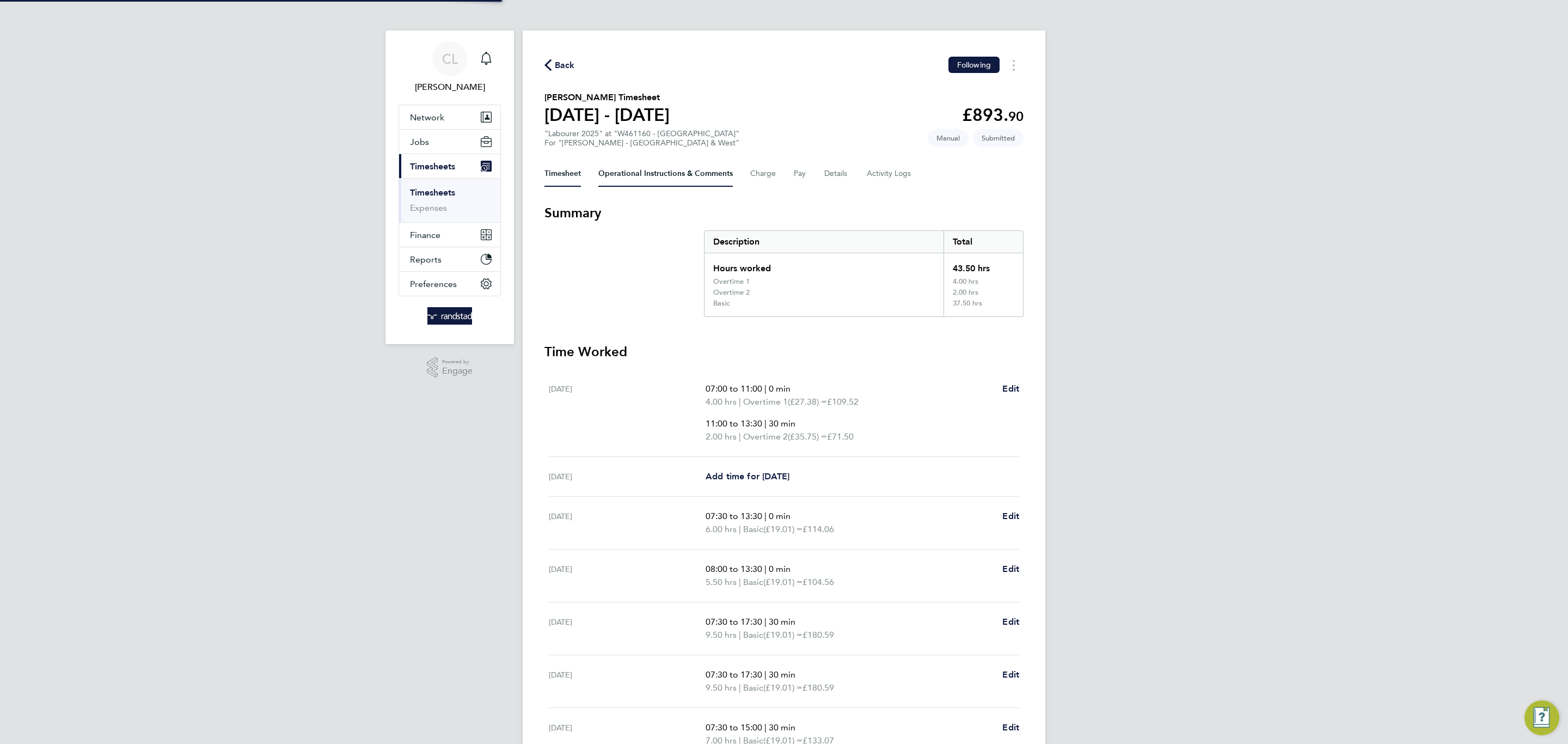
click at [627, 169] on Comments-tab "Operational Instructions & Comments" at bounding box center [665, 174] width 135 height 26
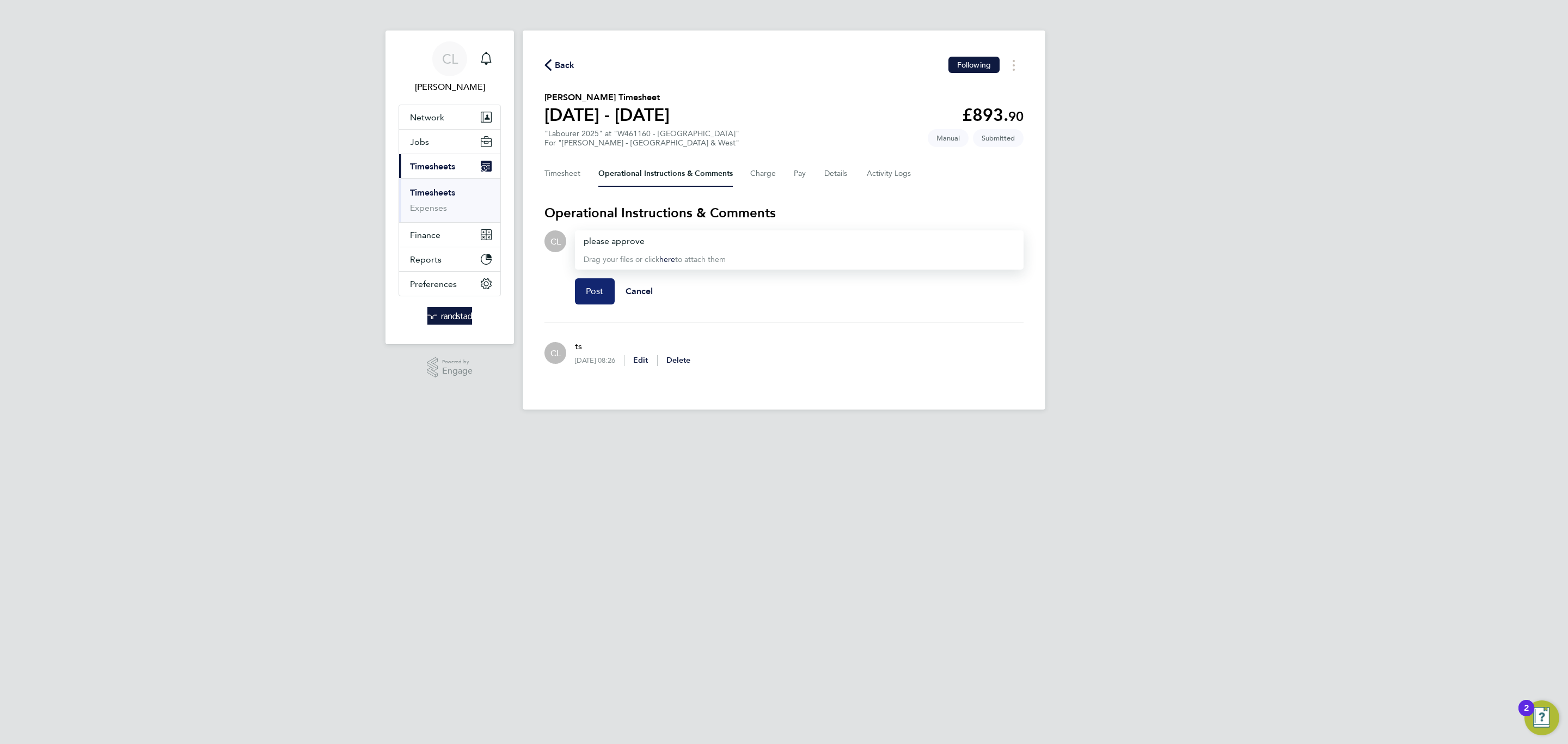
click at [610, 291] on button "Post" at bounding box center [595, 291] width 40 height 26
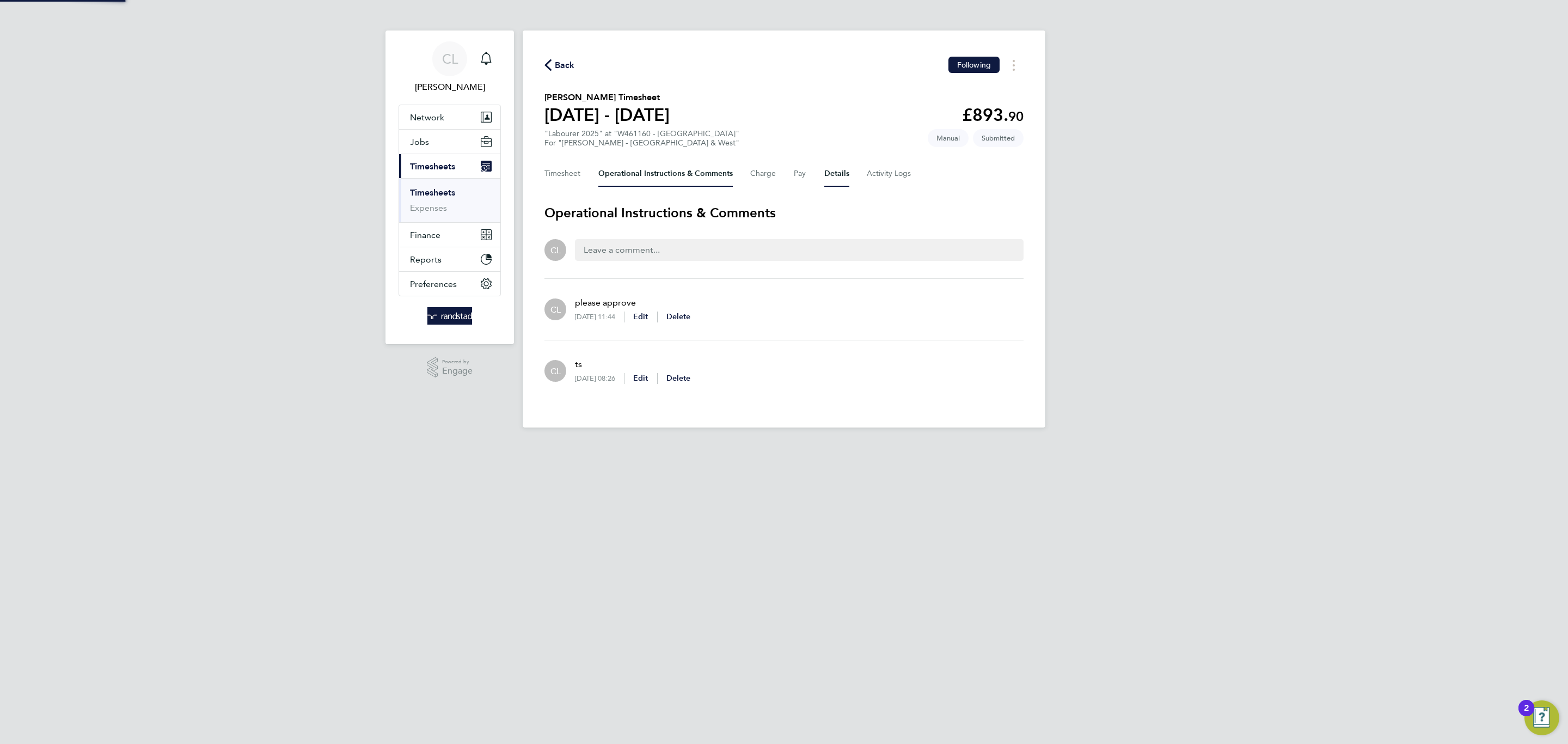
click at [848, 161] on button "Details" at bounding box center [836, 174] width 25 height 26
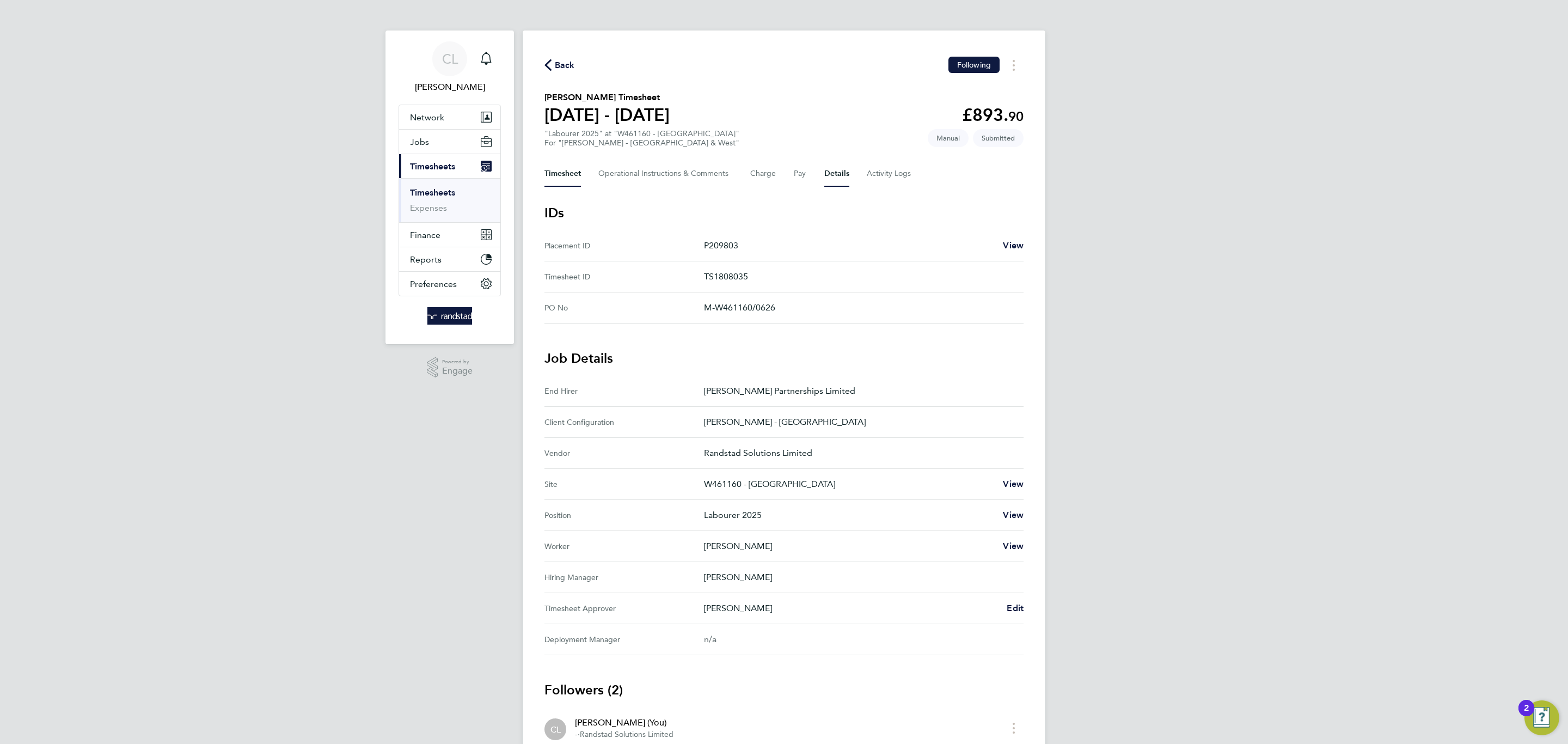
click at [556, 173] on button "Timesheet" at bounding box center [562, 174] width 37 height 26
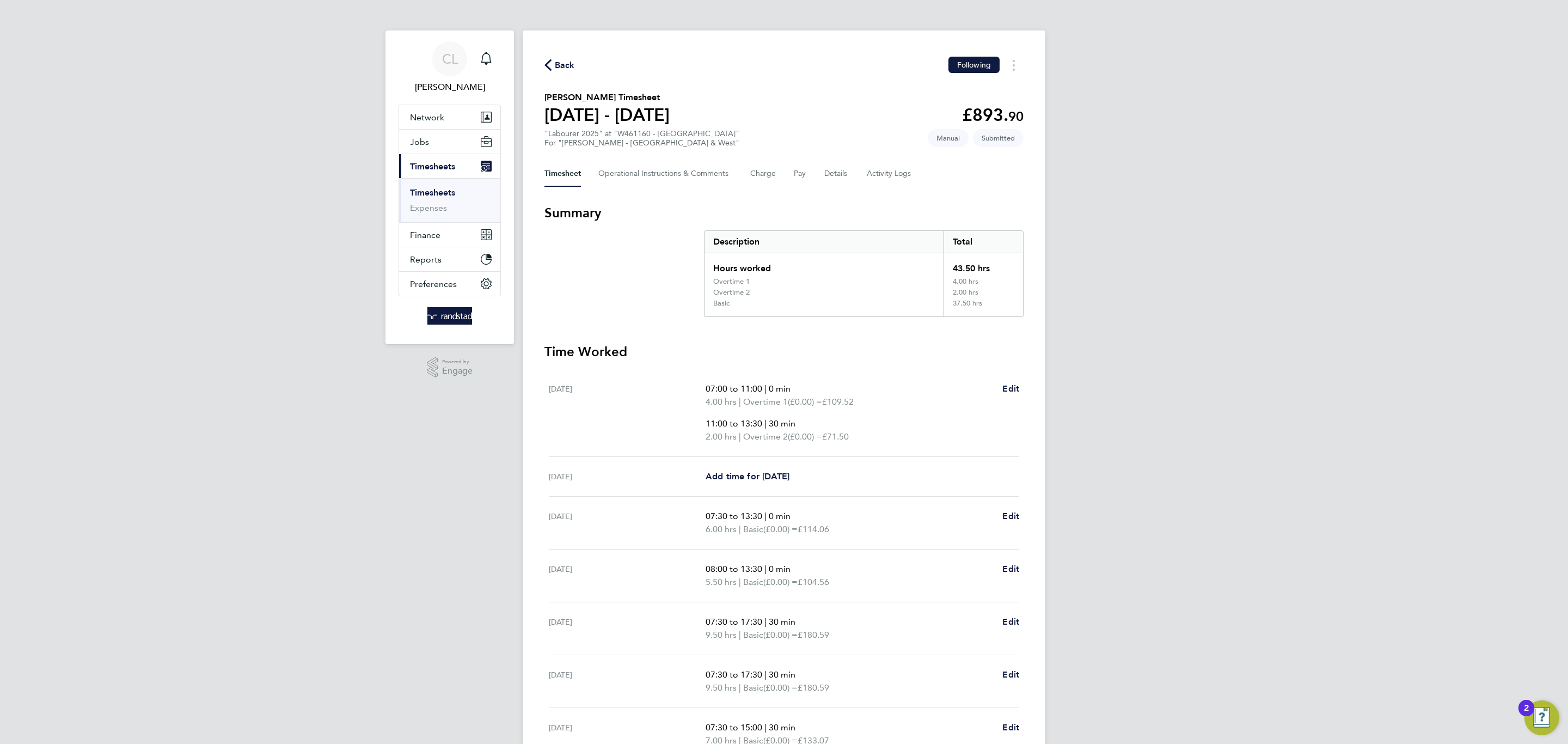
click at [565, 63] on span "Back" at bounding box center [564, 65] width 20 height 13
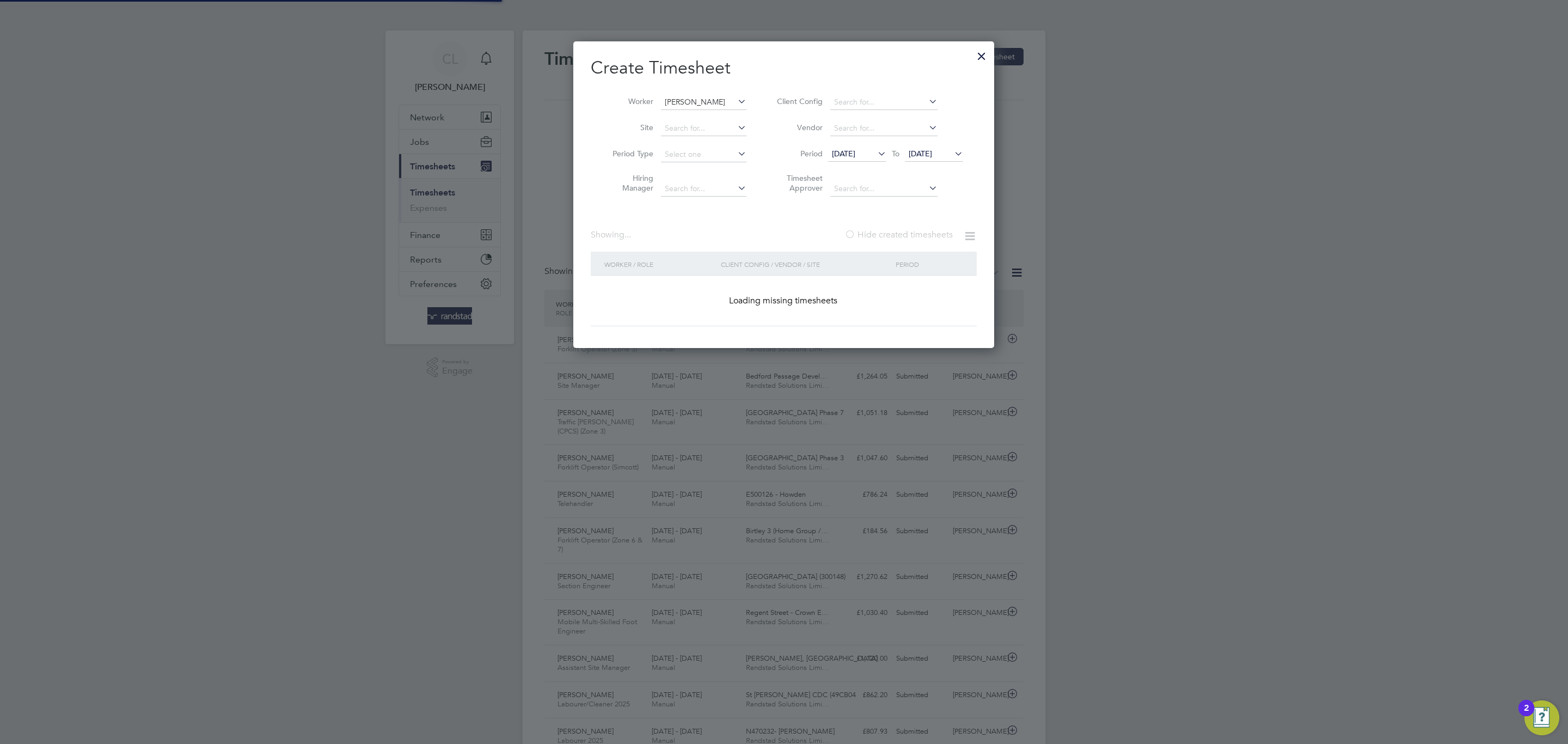
click at [721, 96] on input "Levan Broderick" at bounding box center [704, 102] width 85 height 15
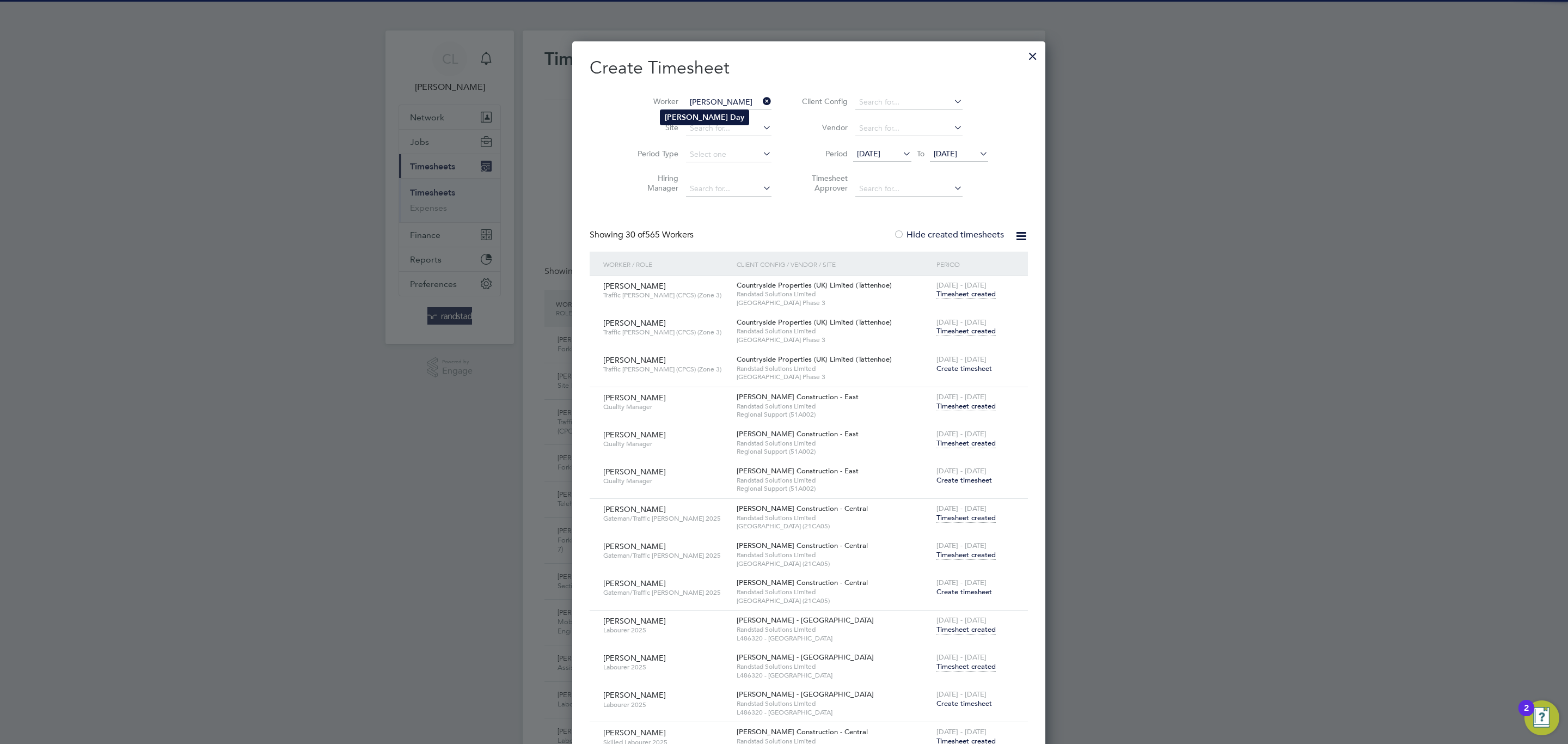
click at [740, 123] on li "Nathan Day" at bounding box center [704, 118] width 88 height 15
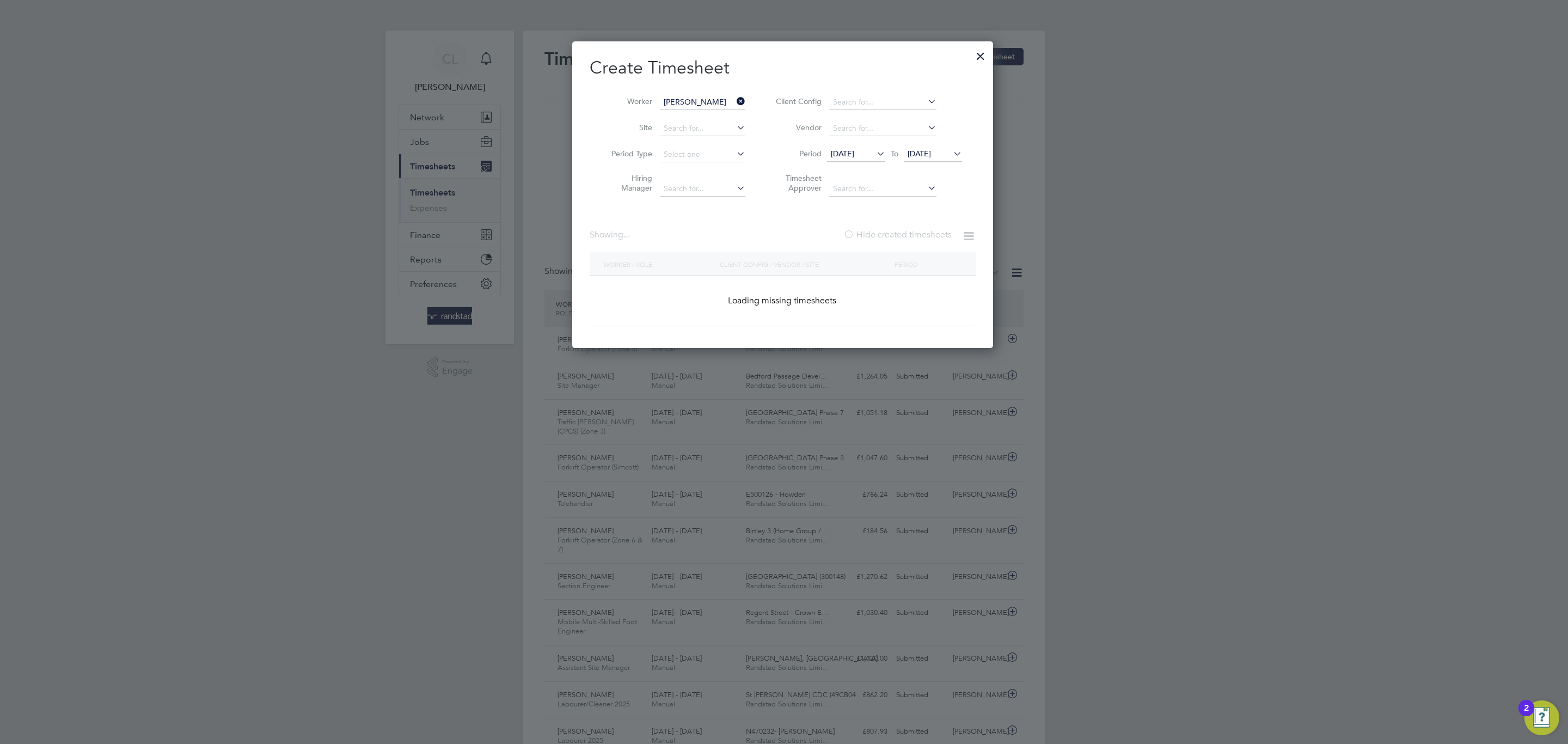
type input "Nathan Day"
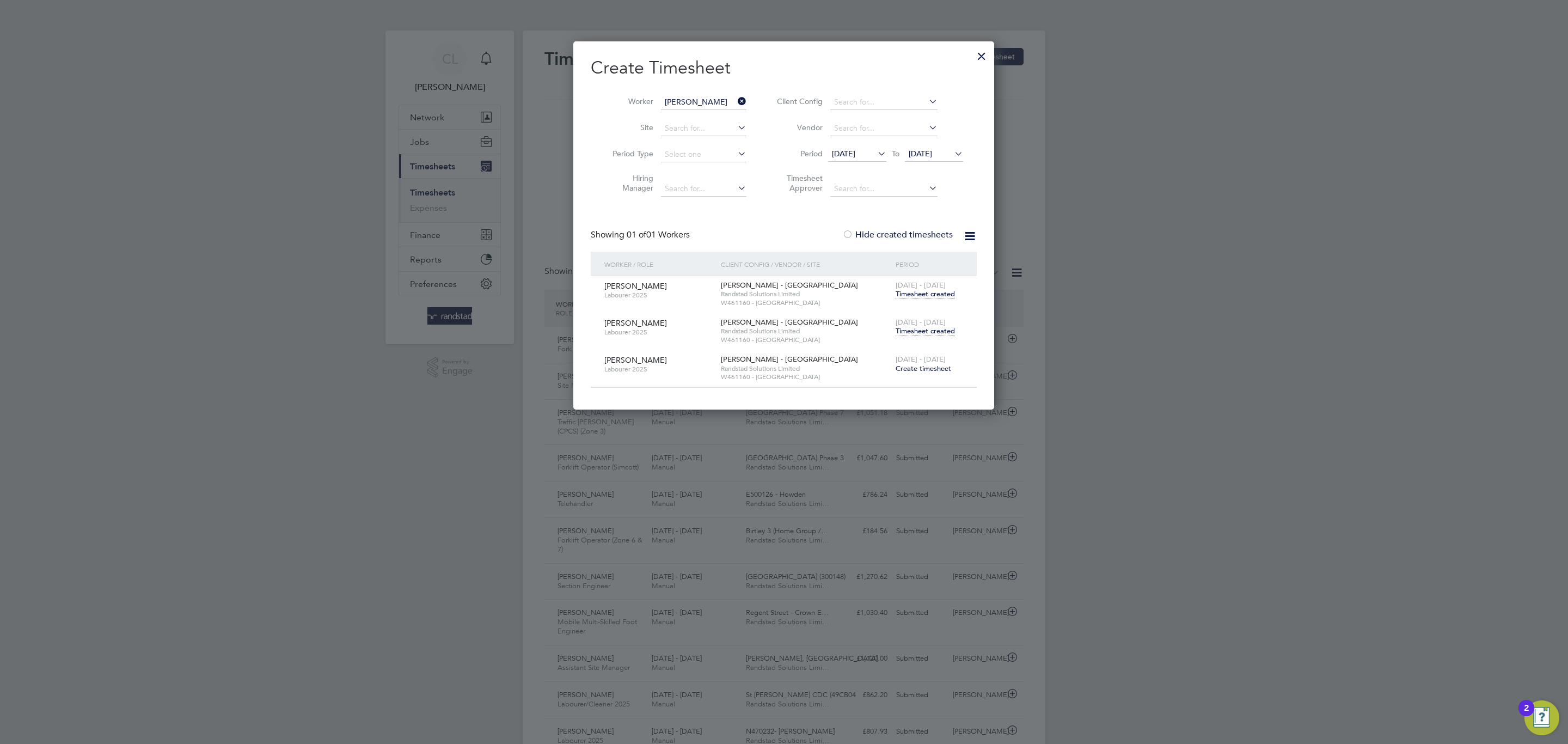
click at [934, 335] on span "Timesheet created" at bounding box center [925, 331] width 59 height 10
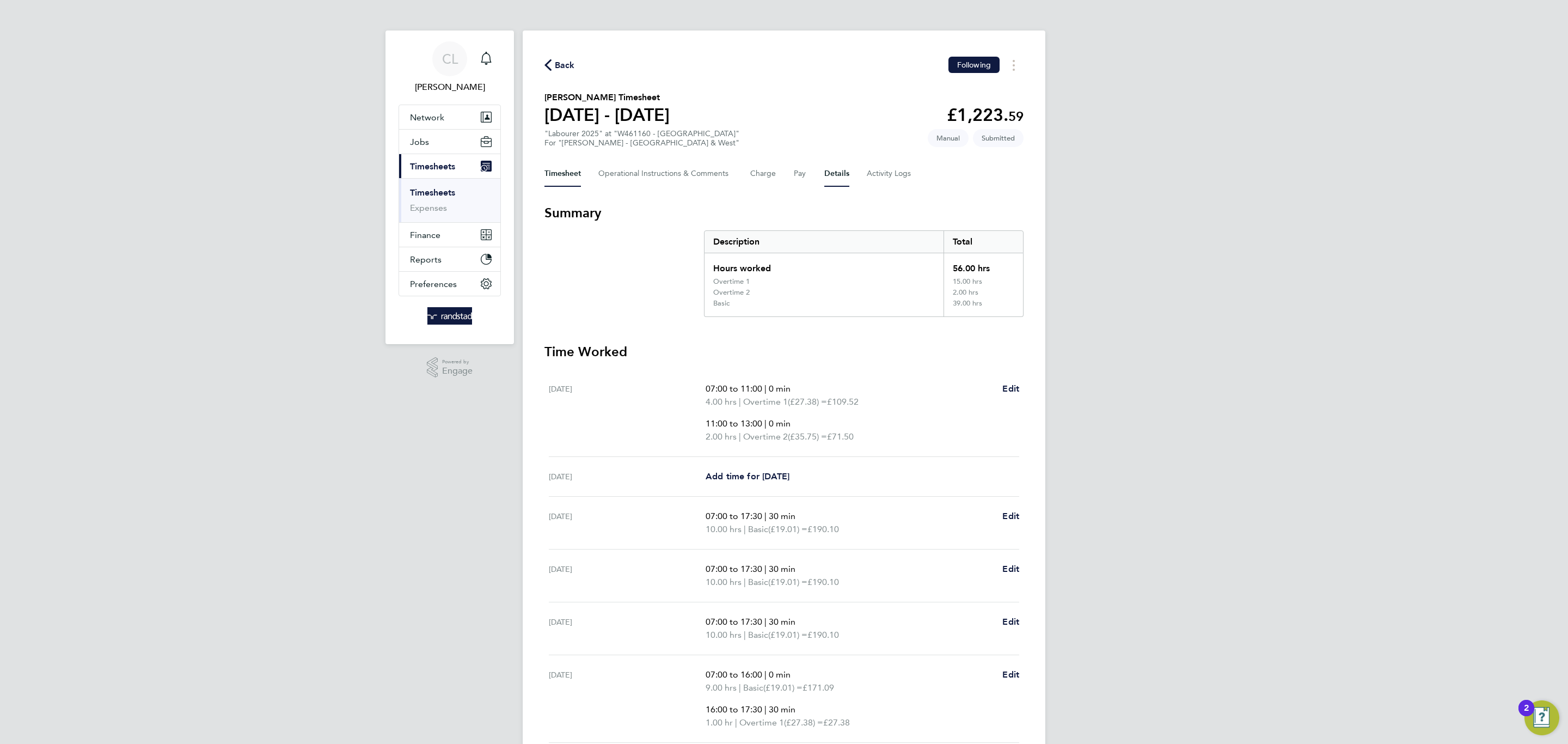
click at [825, 177] on button "Details" at bounding box center [836, 174] width 25 height 26
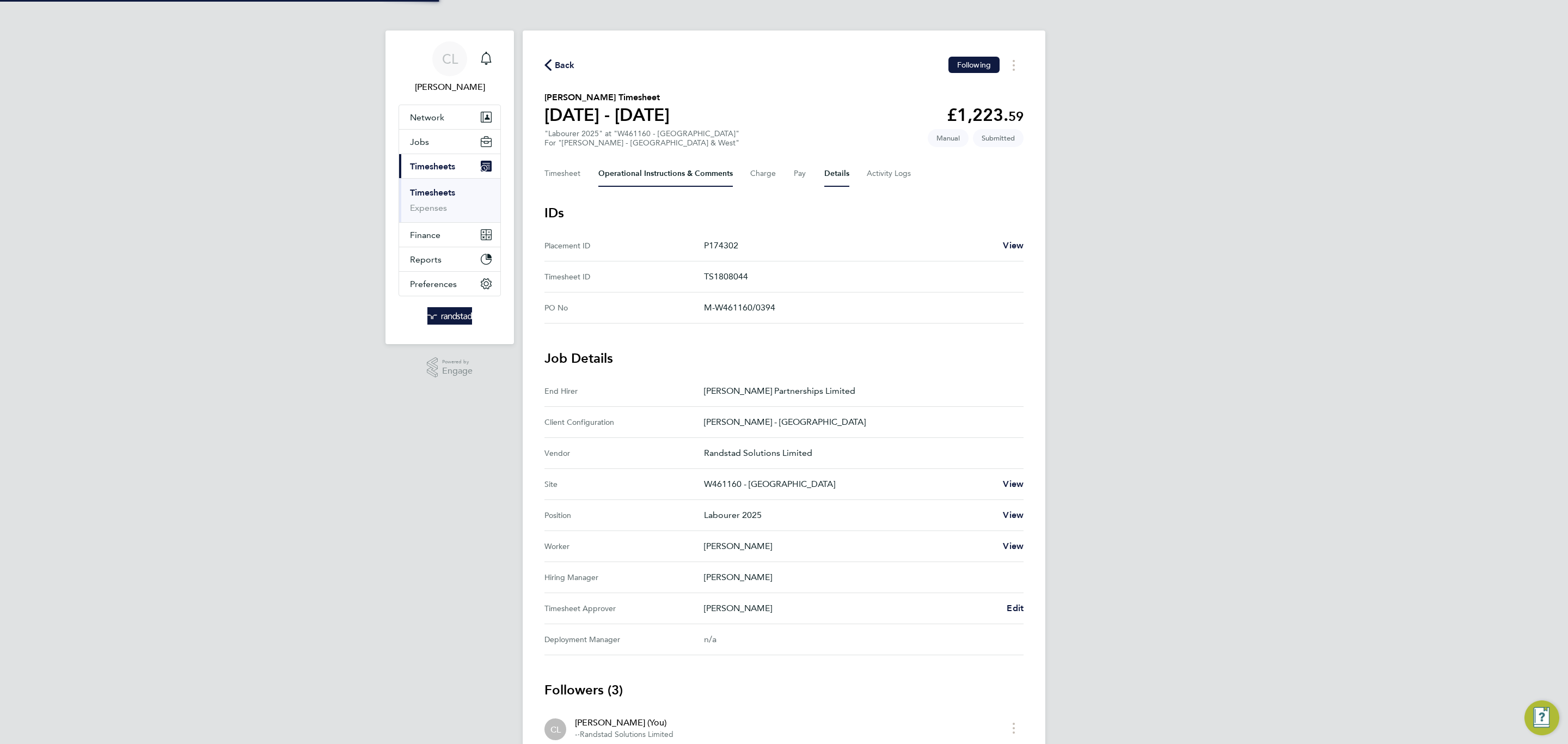
click at [622, 176] on Comments-tab "Operational Instructions & Comments" at bounding box center [665, 174] width 135 height 26
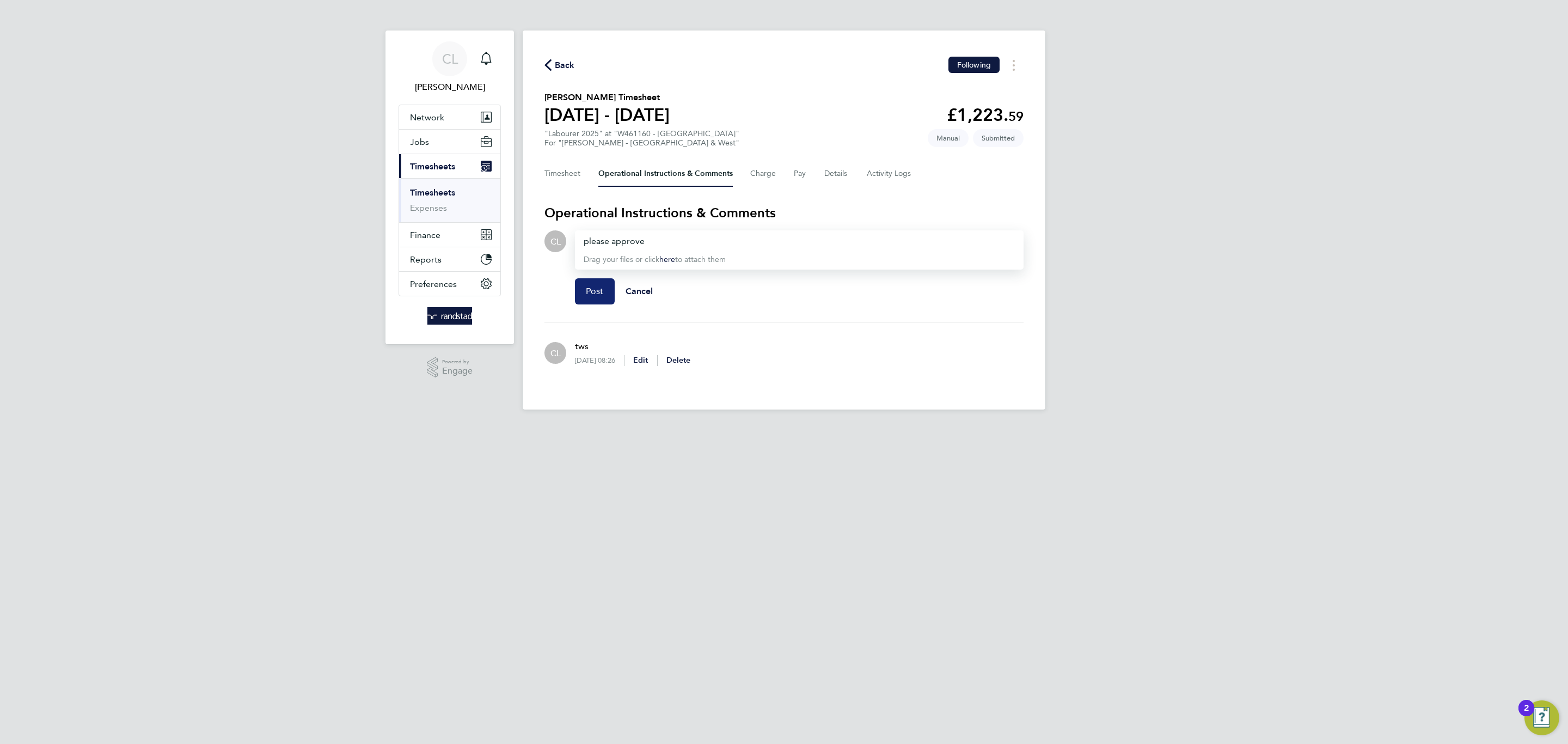
click at [603, 293] on span "Post" at bounding box center [595, 292] width 18 height 11
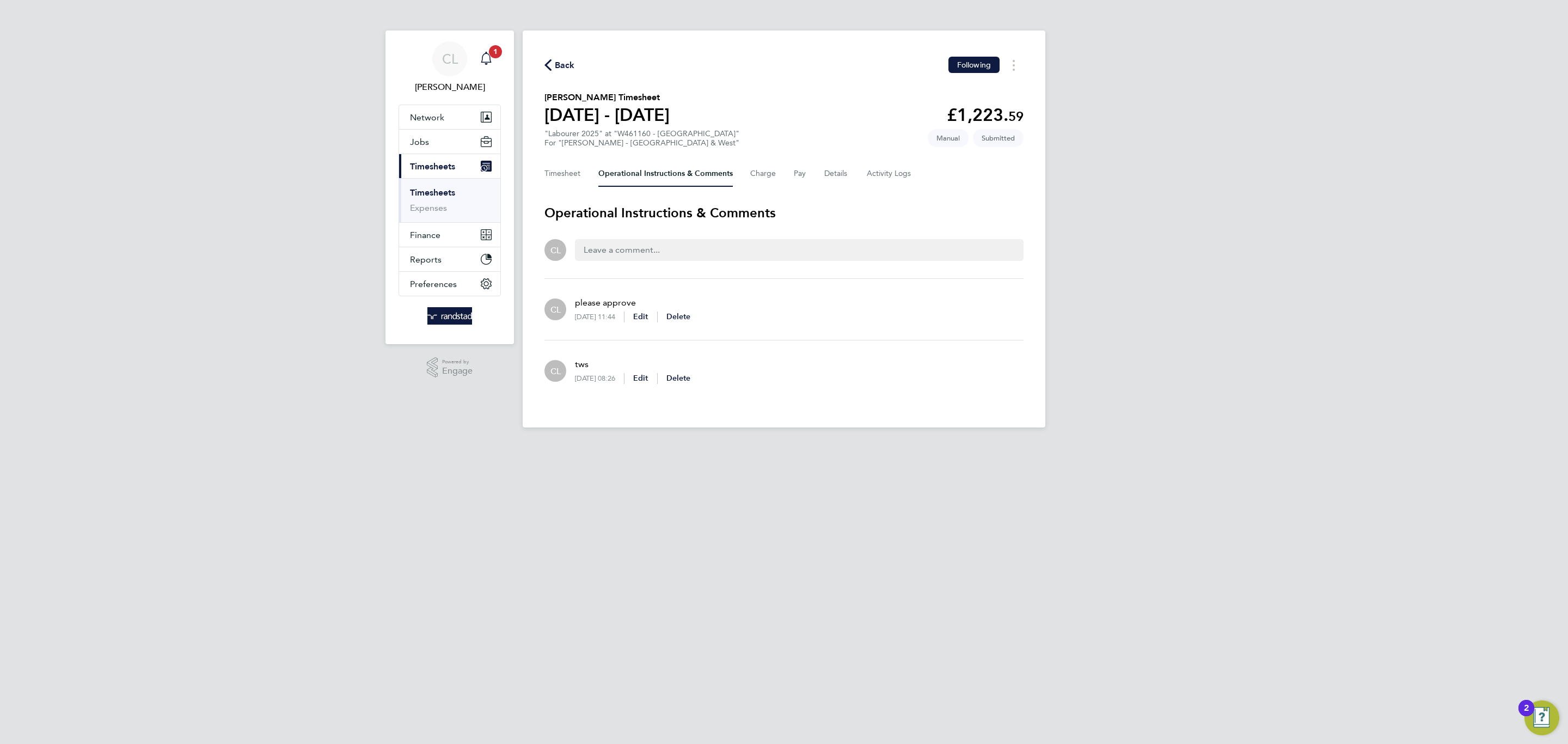
click at [487, 55] on icon "Main navigation" at bounding box center [486, 58] width 13 height 13
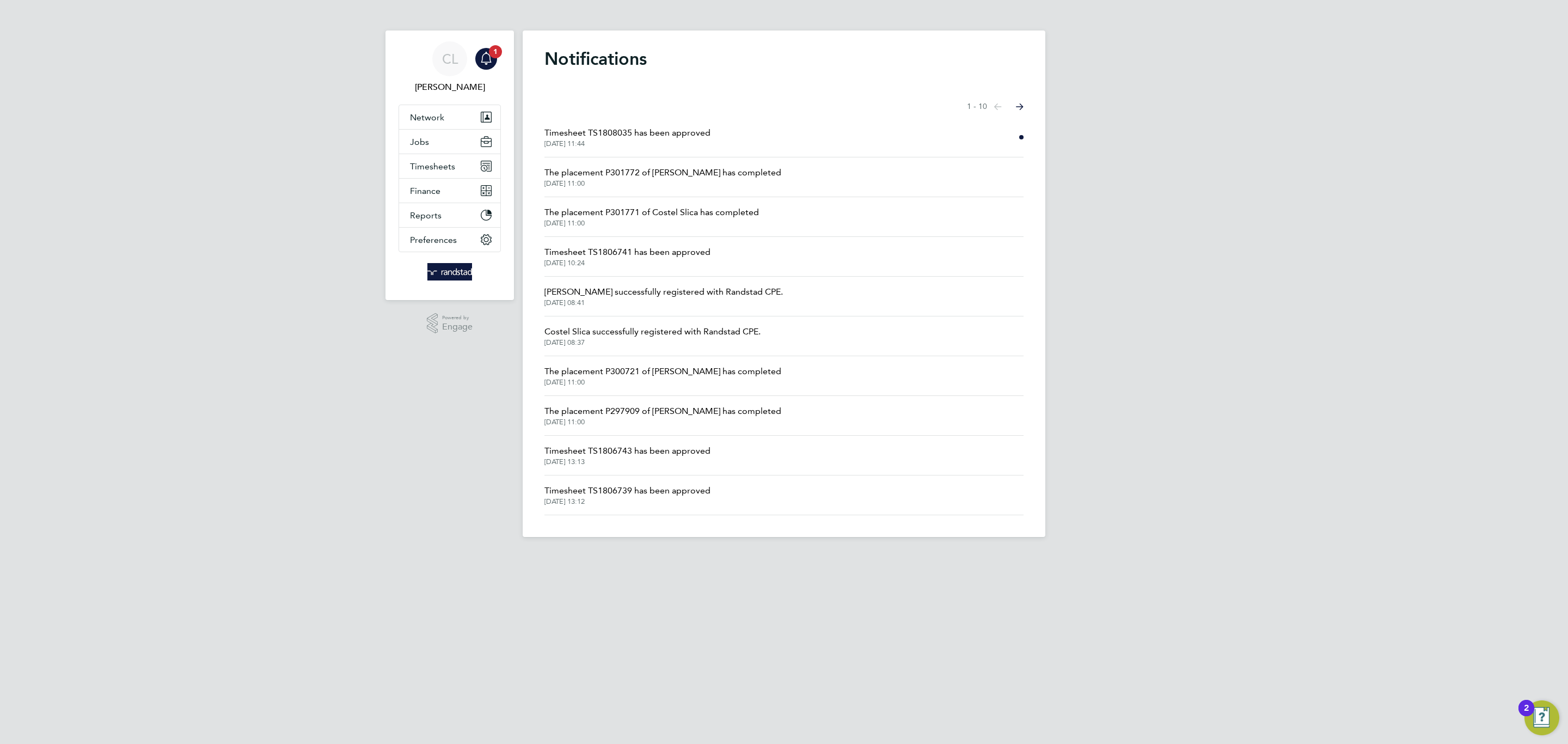
click at [606, 132] on span "Timesheet TS1808035 has been approved" at bounding box center [627, 133] width 166 height 13
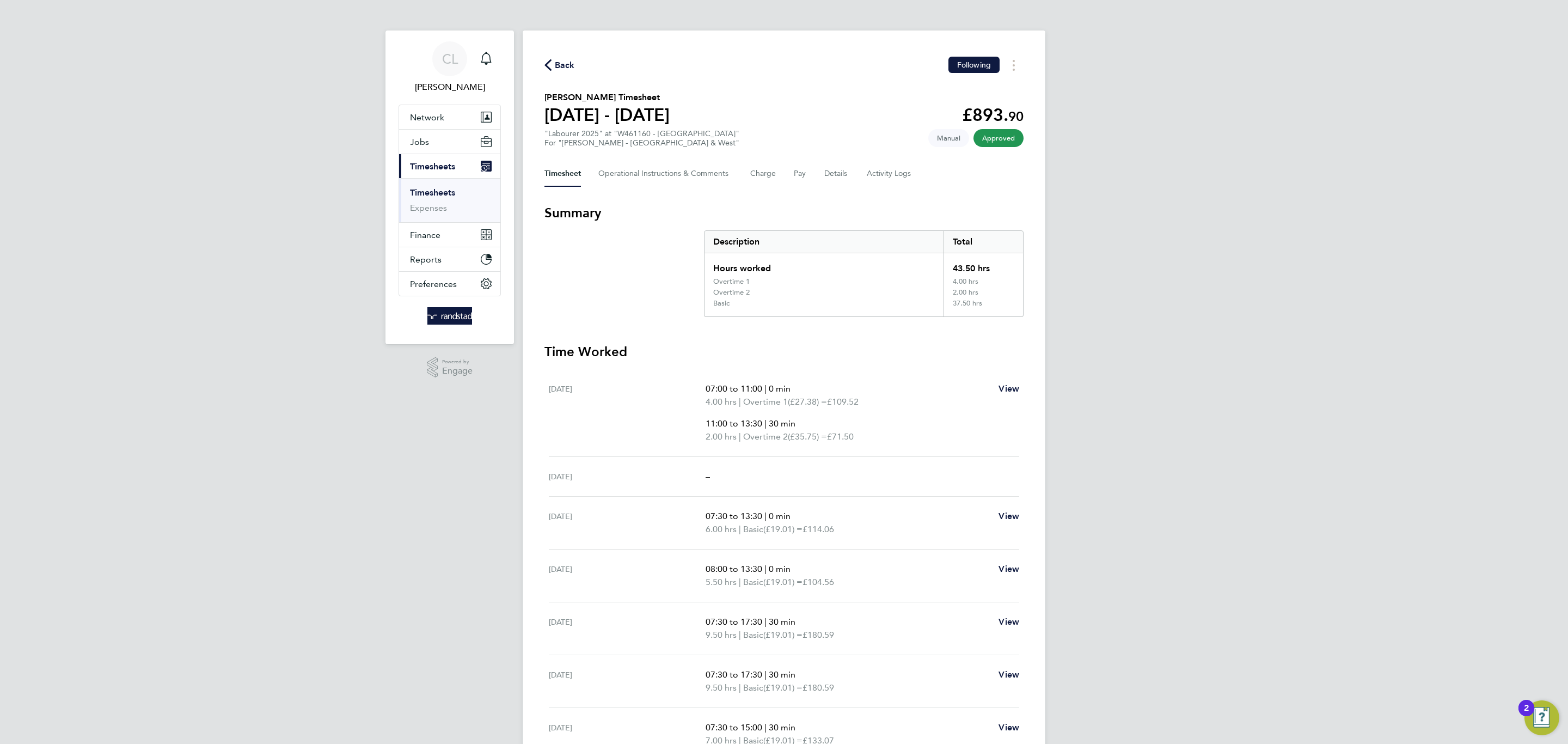
click at [502, 63] on app-nav-sections-wrapper "CL Charlotte Lockeridge Notifications Applications: Network Team Members Busine…" at bounding box center [449, 187] width 128 height 314
click at [480, 54] on icon "Main navigation" at bounding box center [486, 58] width 13 height 13
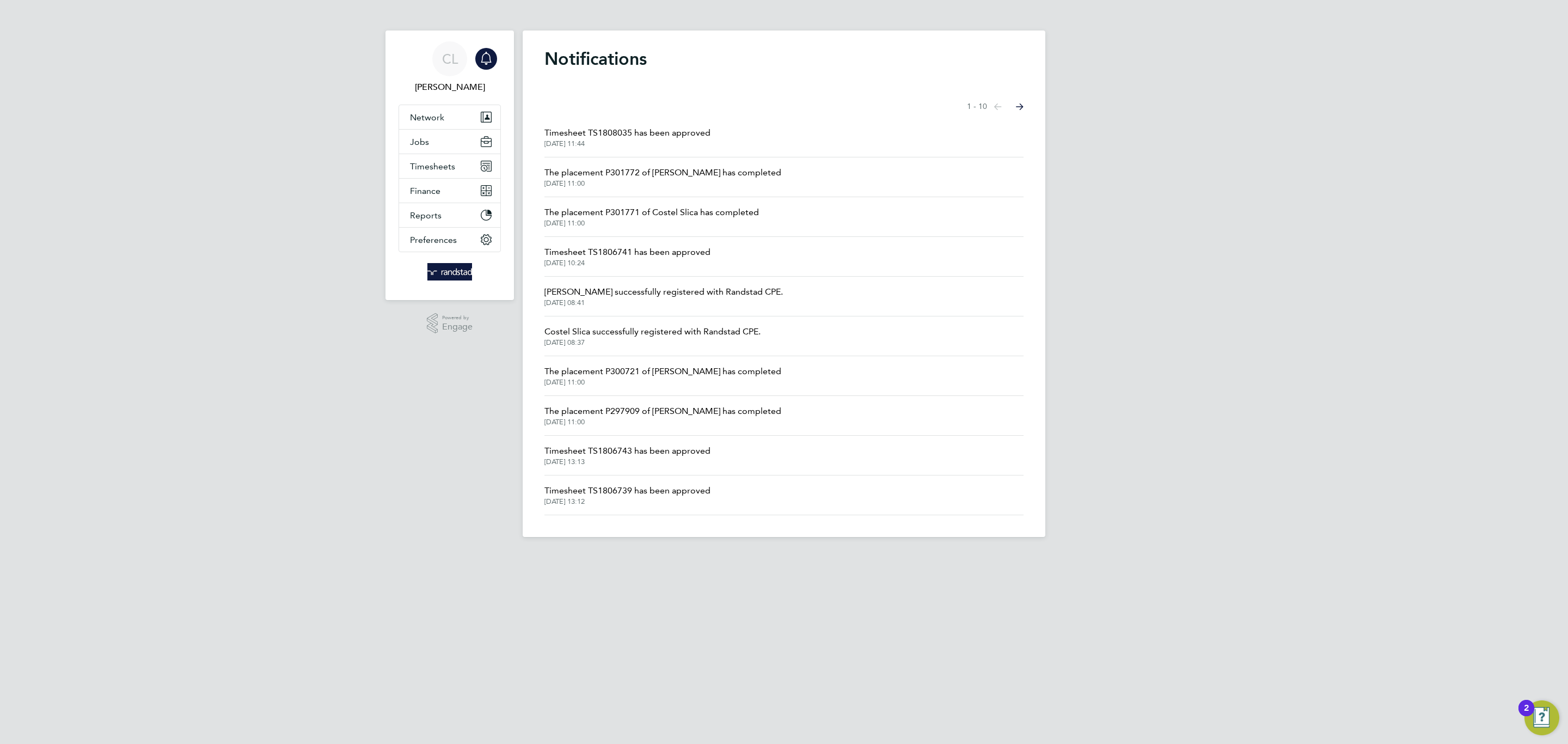
click at [480, 61] on icon "Main navigation" at bounding box center [486, 58] width 13 height 13
click at [441, 145] on button "Jobs" at bounding box center [450, 141] width 101 height 24
click at [422, 224] on span "Timesheets" at bounding box center [433, 225] width 45 height 10
click at [429, 195] on link "Timesheets" at bounding box center [433, 192] width 45 height 10
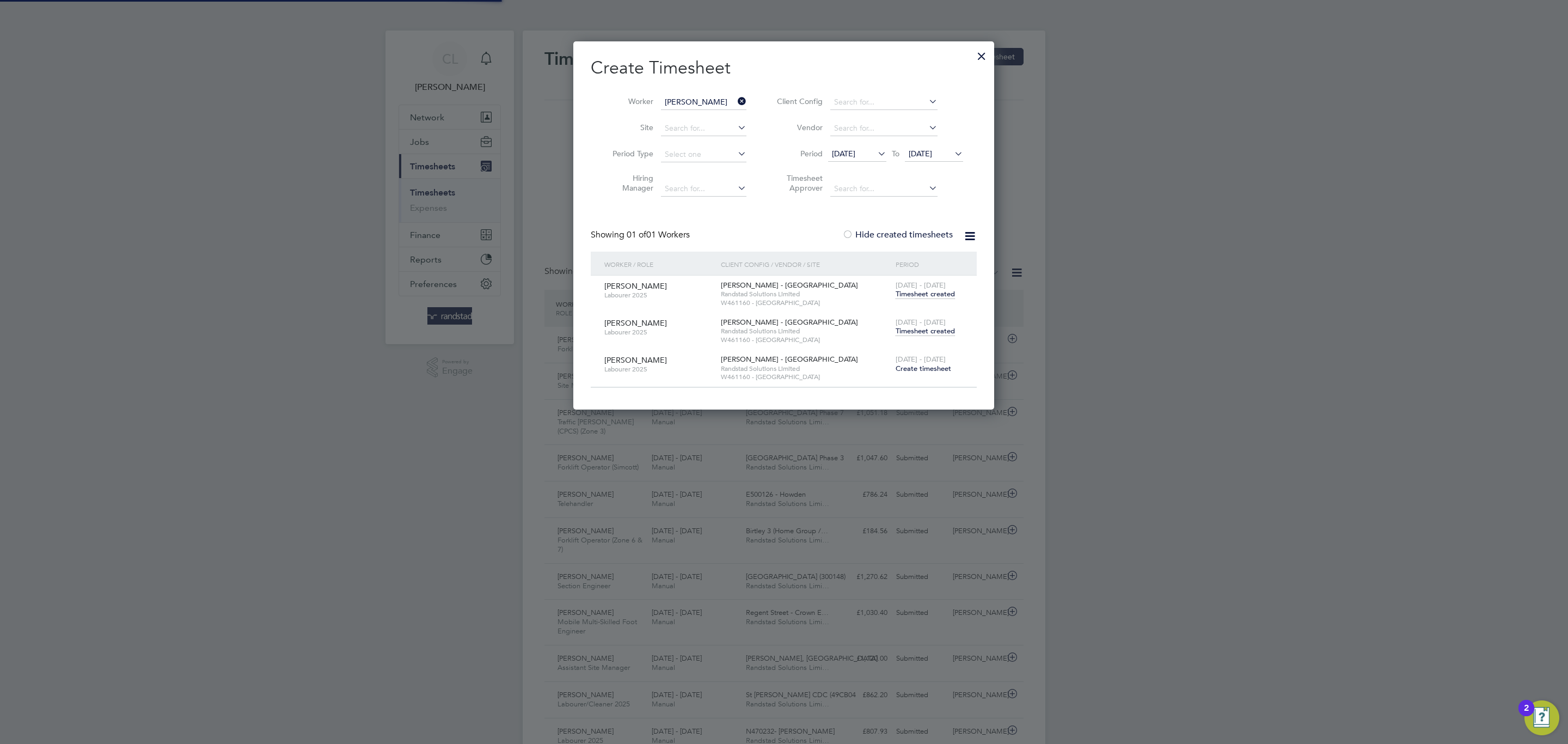
scroll to position [28, 95]
click at [979, 54] on div at bounding box center [982, 54] width 19 height 19
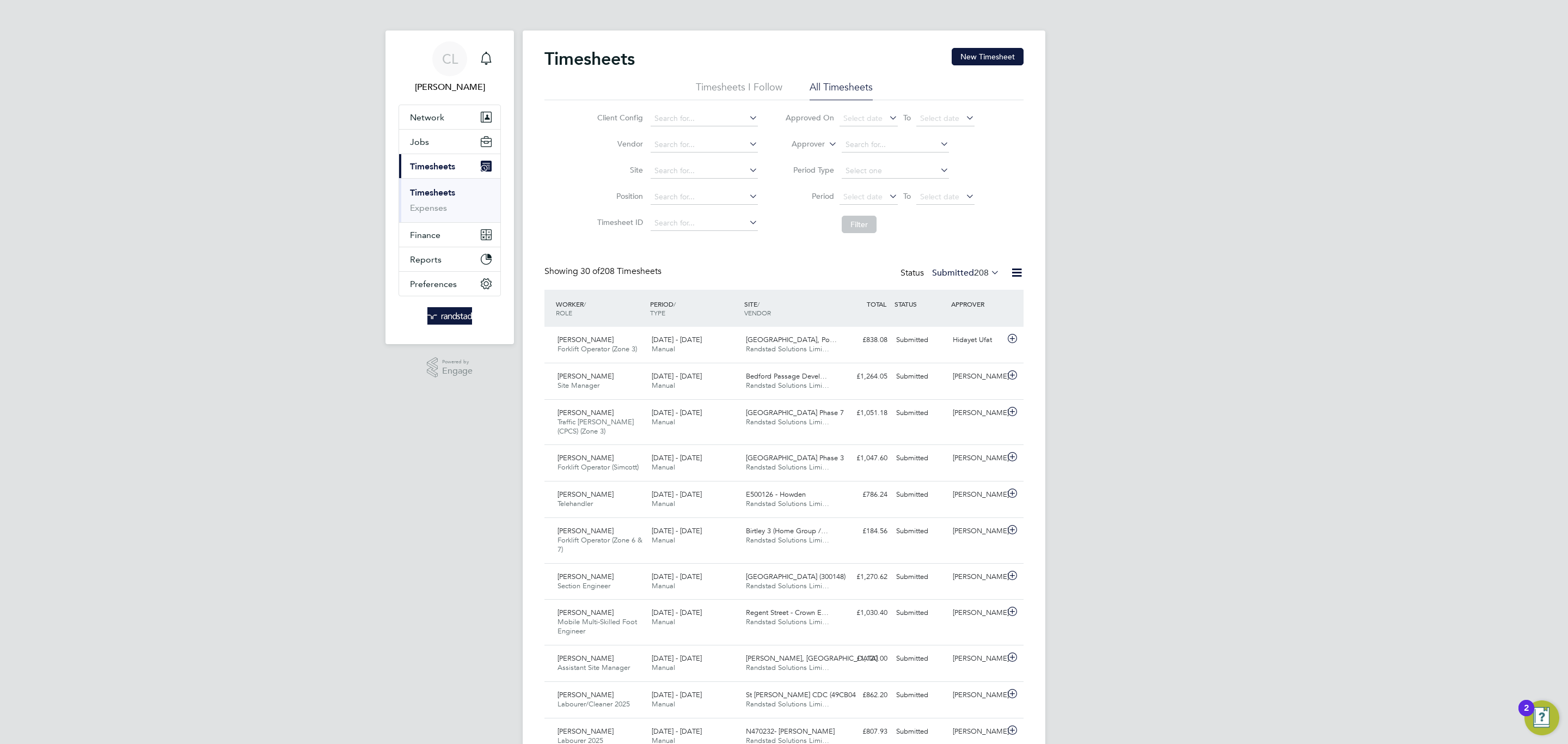
click at [679, 153] on li "Vendor" at bounding box center [676, 144] width 191 height 26
click at [681, 163] on input at bounding box center [704, 170] width 107 height 15
click at [743, 203] on li "W461160 - Oakfie ld Campus" at bounding box center [704, 202] width 108 height 15
type input "W461160 - Oakfield Campus"
click at [858, 230] on button "Filter" at bounding box center [859, 224] width 35 height 18
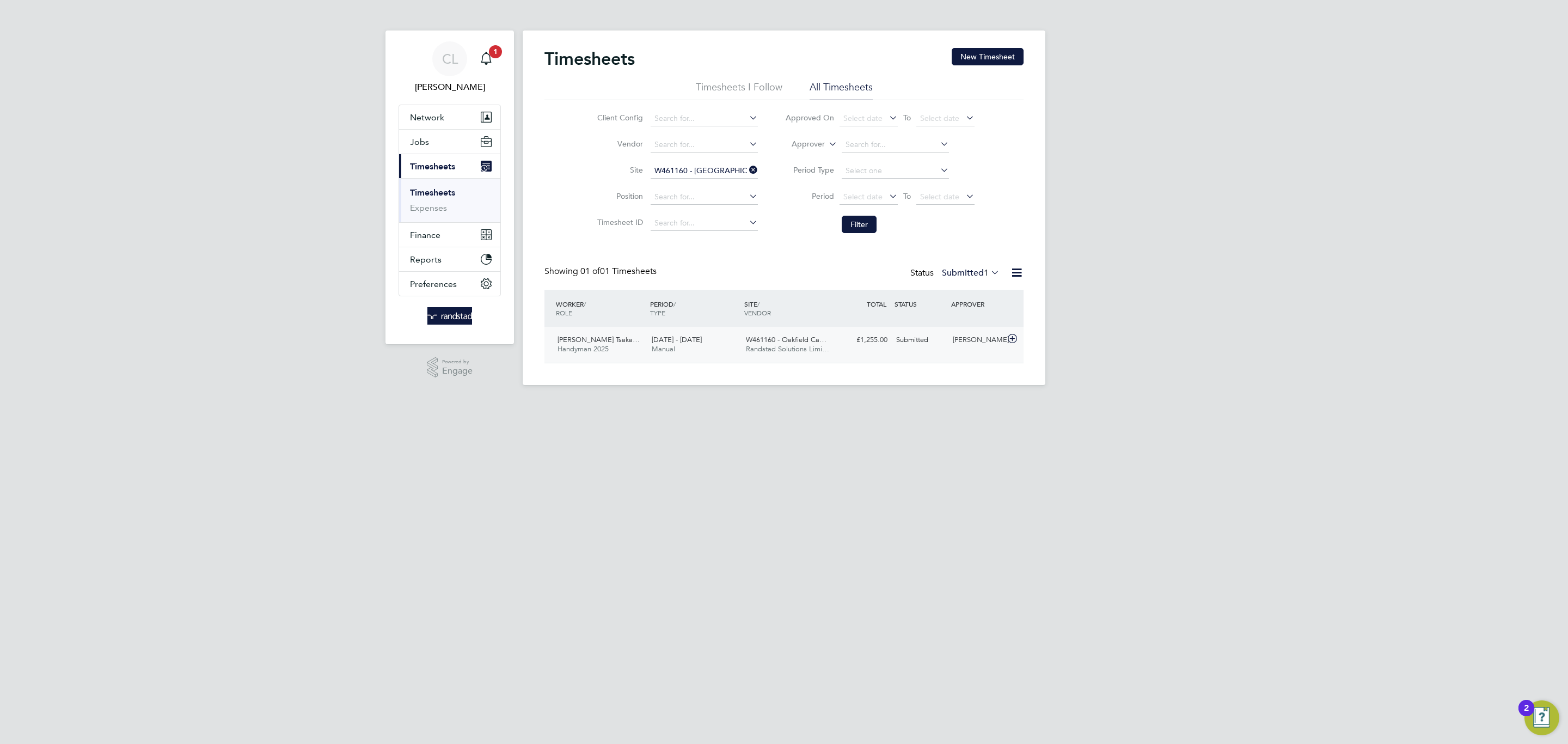
click at [768, 356] on div "W461160 - Oakfield Ca… Randstad Solutions Limi…" at bounding box center [788, 345] width 94 height 27
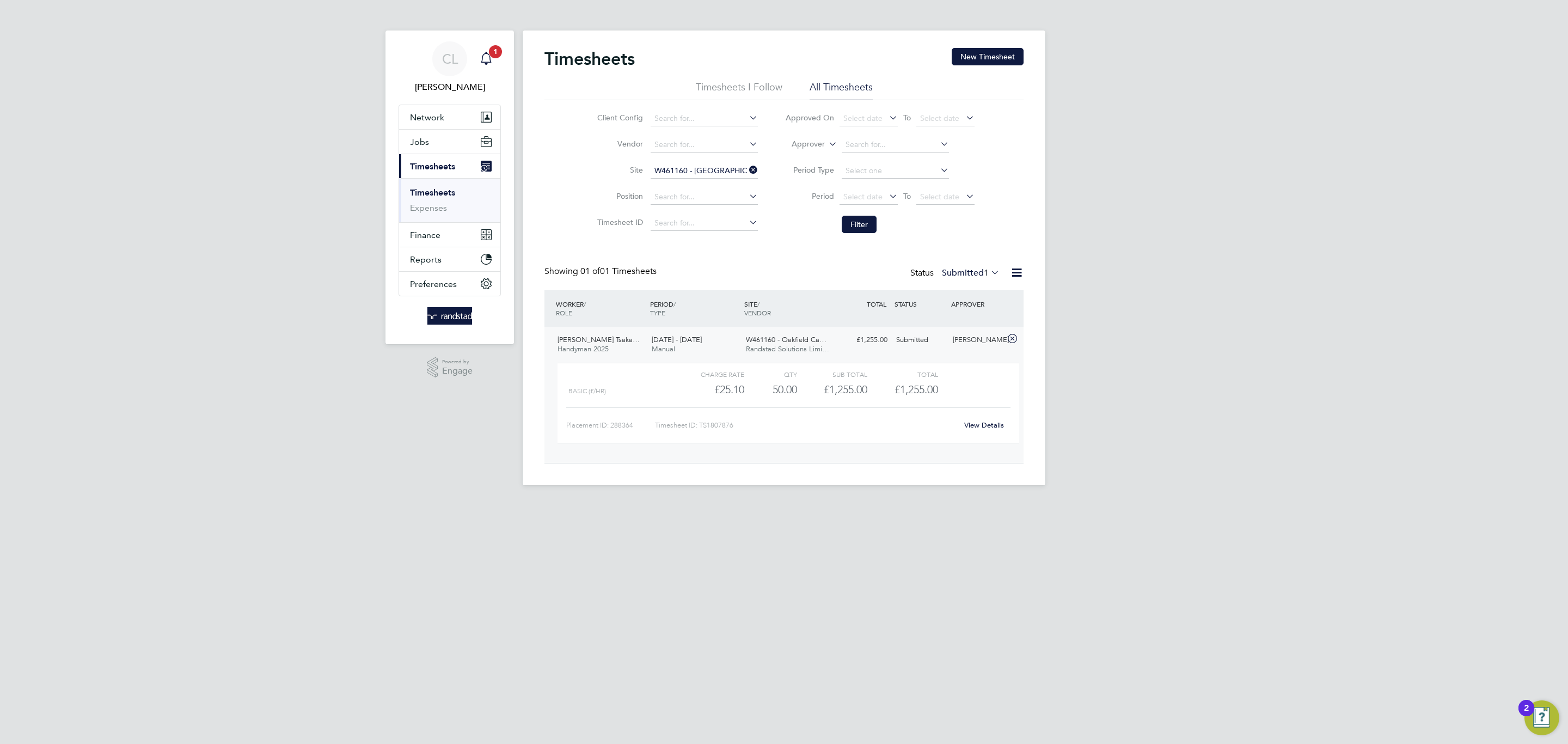
click at [489, 61] on icon "Main navigation" at bounding box center [486, 58] width 13 height 13
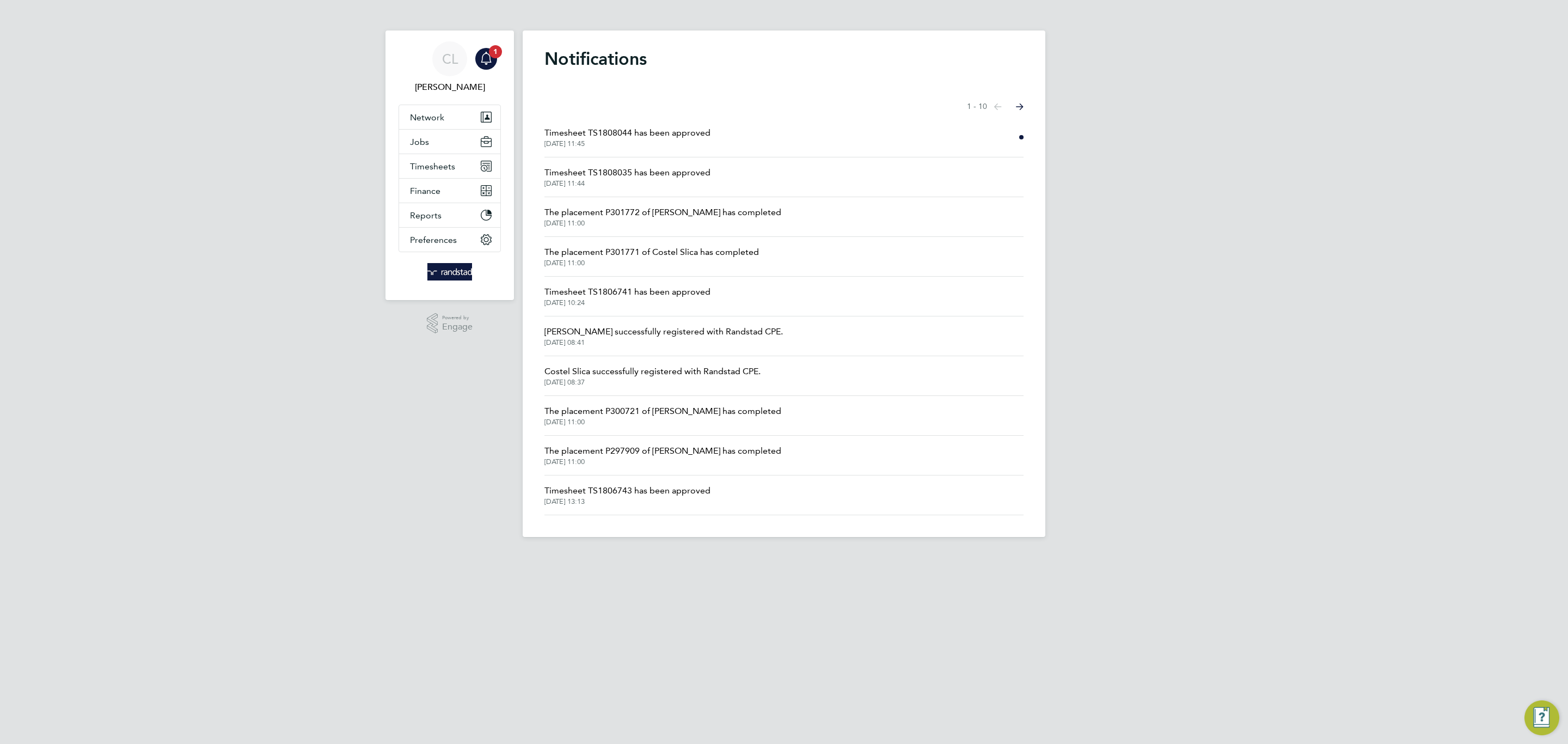
click at [642, 120] on li "Timesheet TS1808044 has been approved 26 Aug 2025, 11:45" at bounding box center [783, 137] width 479 height 40
click at [642, 122] on li "Timesheet TS1808044 has been approved 26 Aug 2025, 11:45" at bounding box center [783, 137] width 479 height 40
click at [639, 132] on span "Timesheet TS1808044 has been approved" at bounding box center [627, 133] width 166 height 13
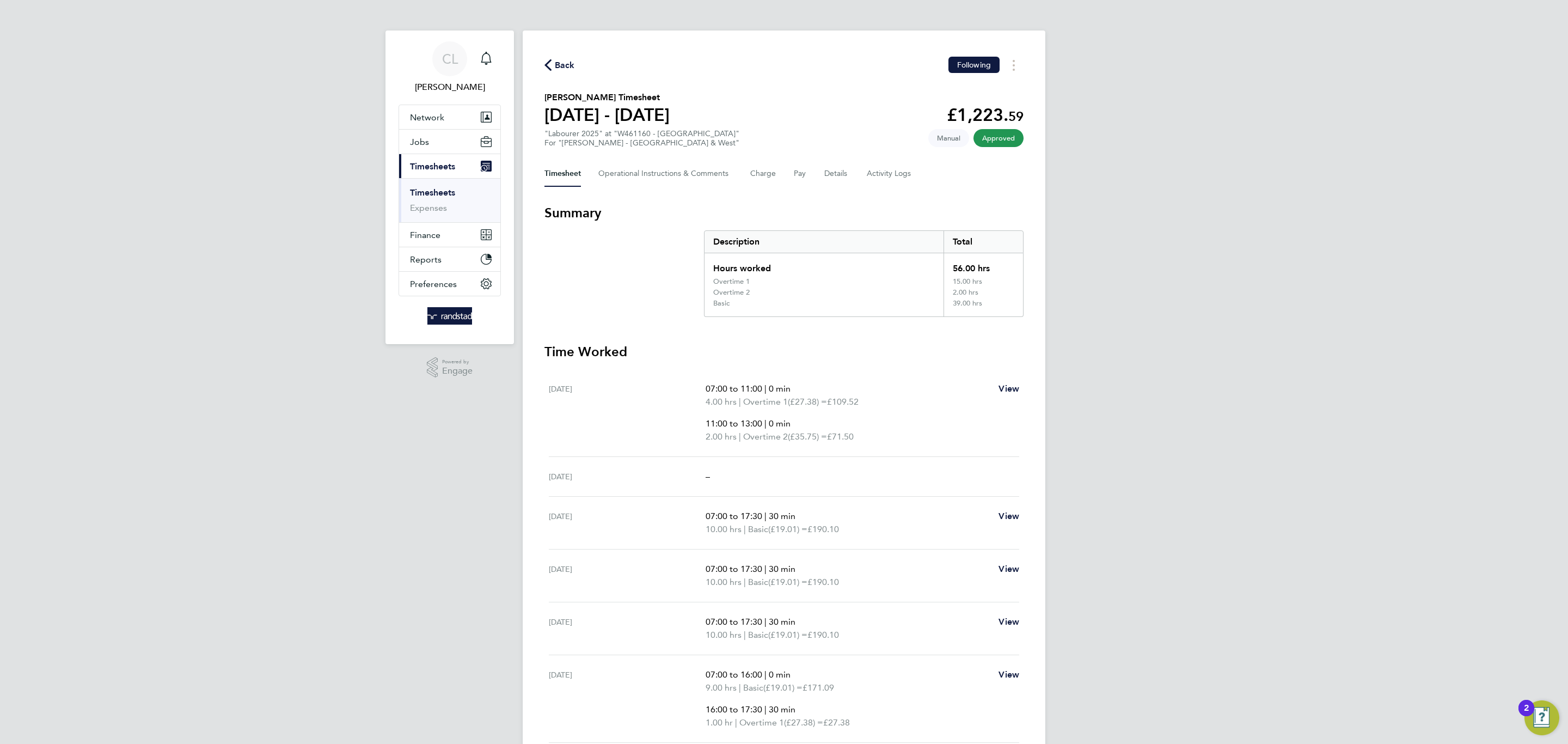
click at [559, 71] on div "Back Following" at bounding box center [783, 65] width 479 height 17
click at [559, 69] on span "Back" at bounding box center [564, 65] width 20 height 13
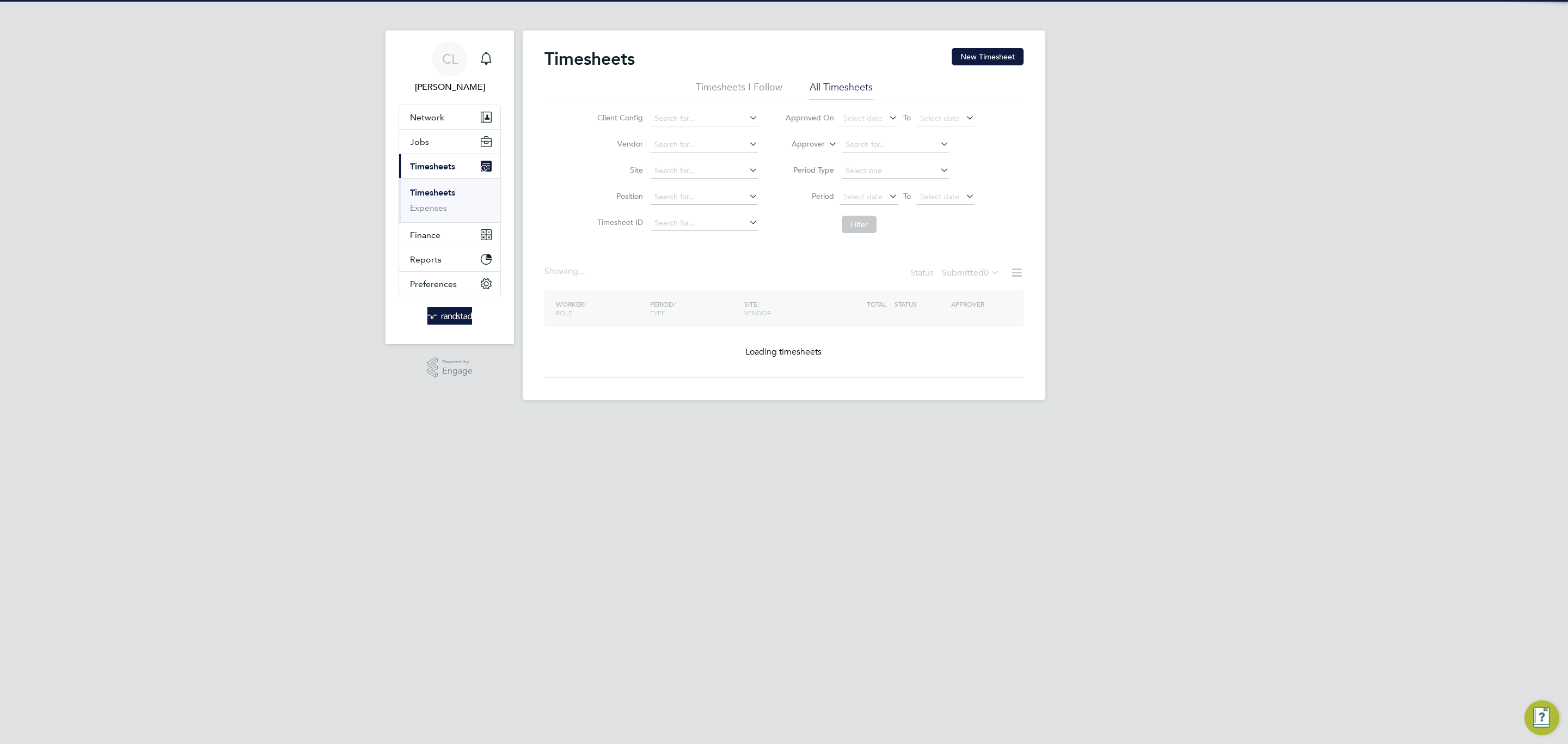
click at [1013, 47] on div "Timesheets New Timesheet Timesheets I Follow All Timesheets Client Config Vendo…" at bounding box center [784, 215] width 523 height 369
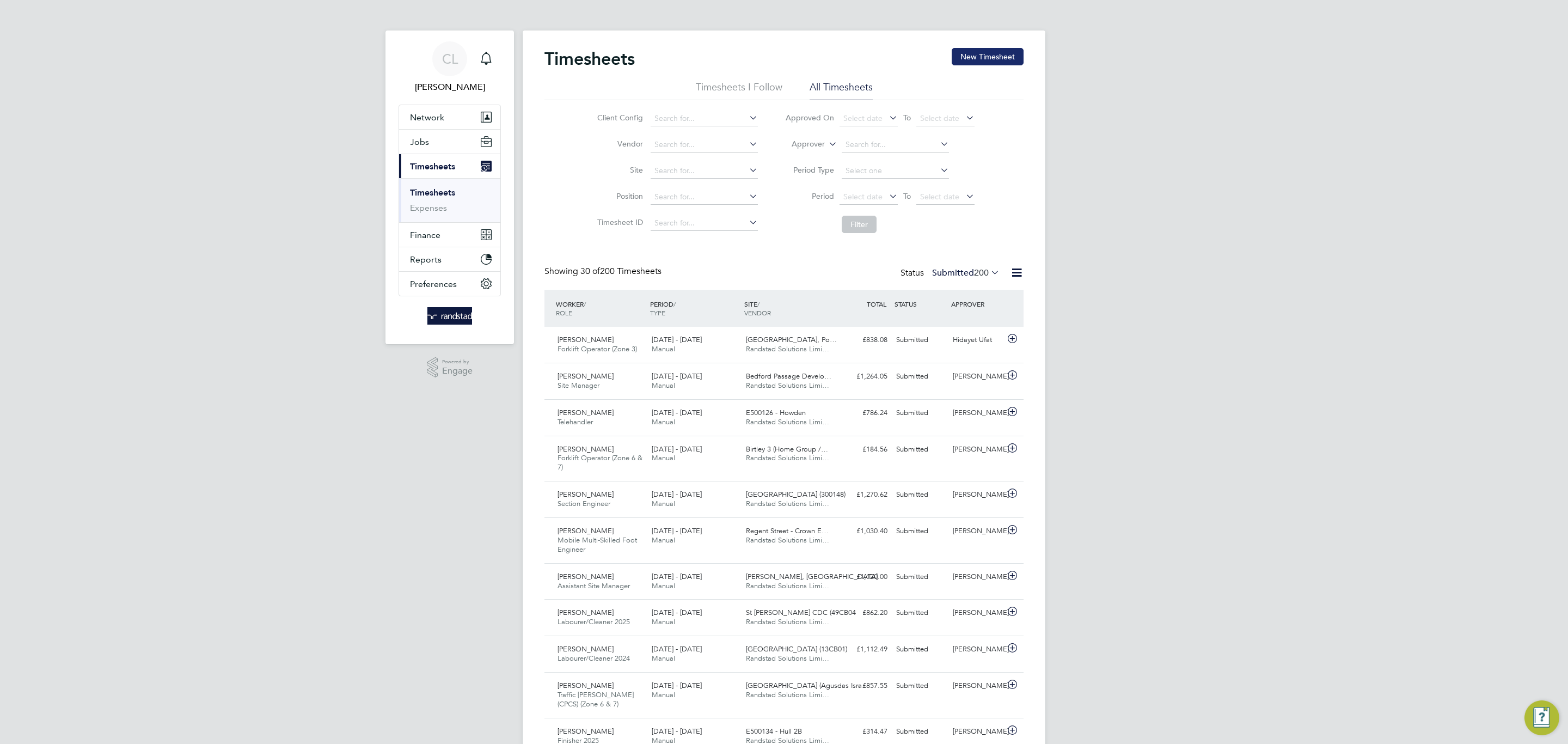
click at [981, 63] on button "New Timesheet" at bounding box center [987, 57] width 72 height 18
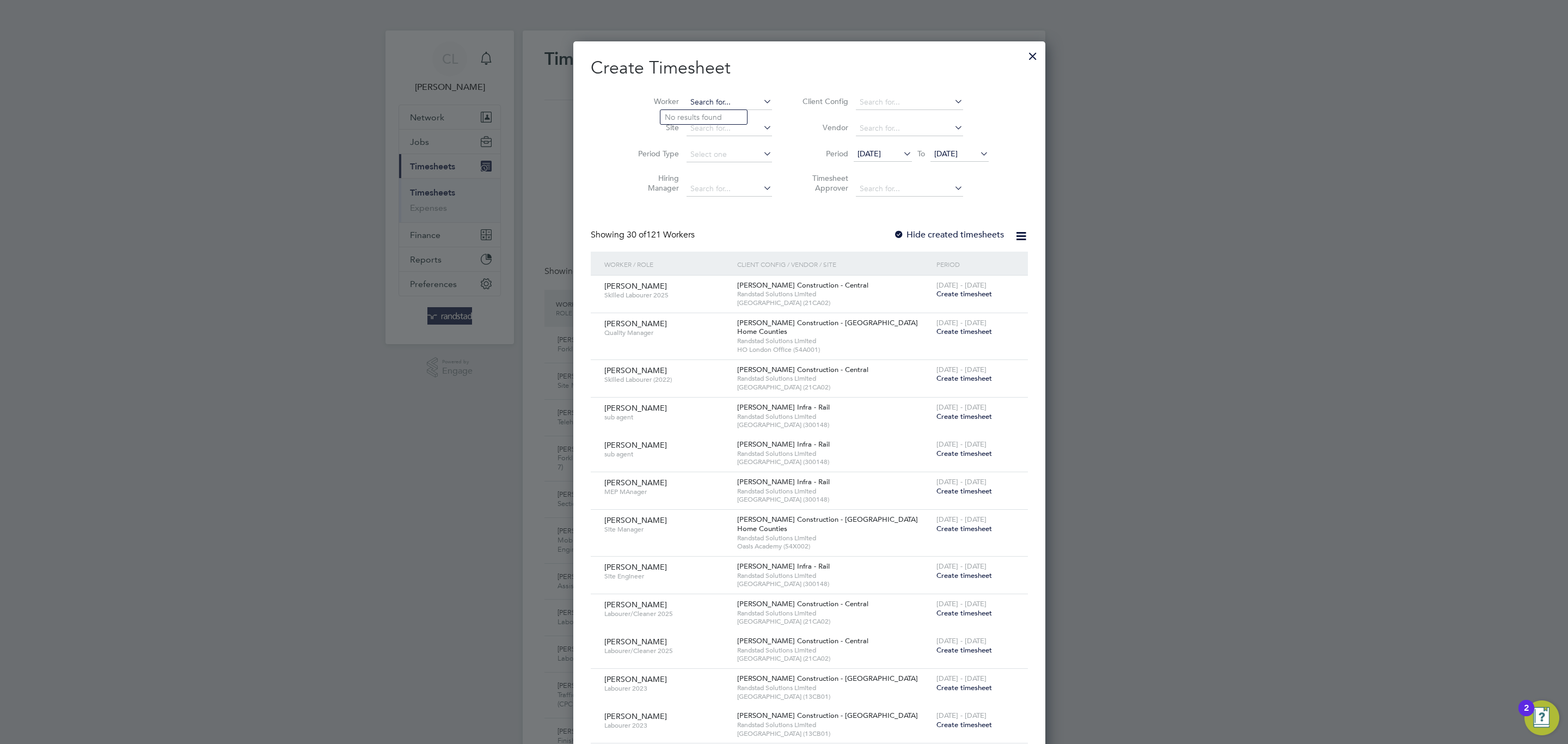
click at [700, 100] on input at bounding box center [729, 102] width 85 height 15
click at [715, 152] on li "Nathan Sabin" at bounding box center [730, 147] width 141 height 15
type input "Nathan Sabin"
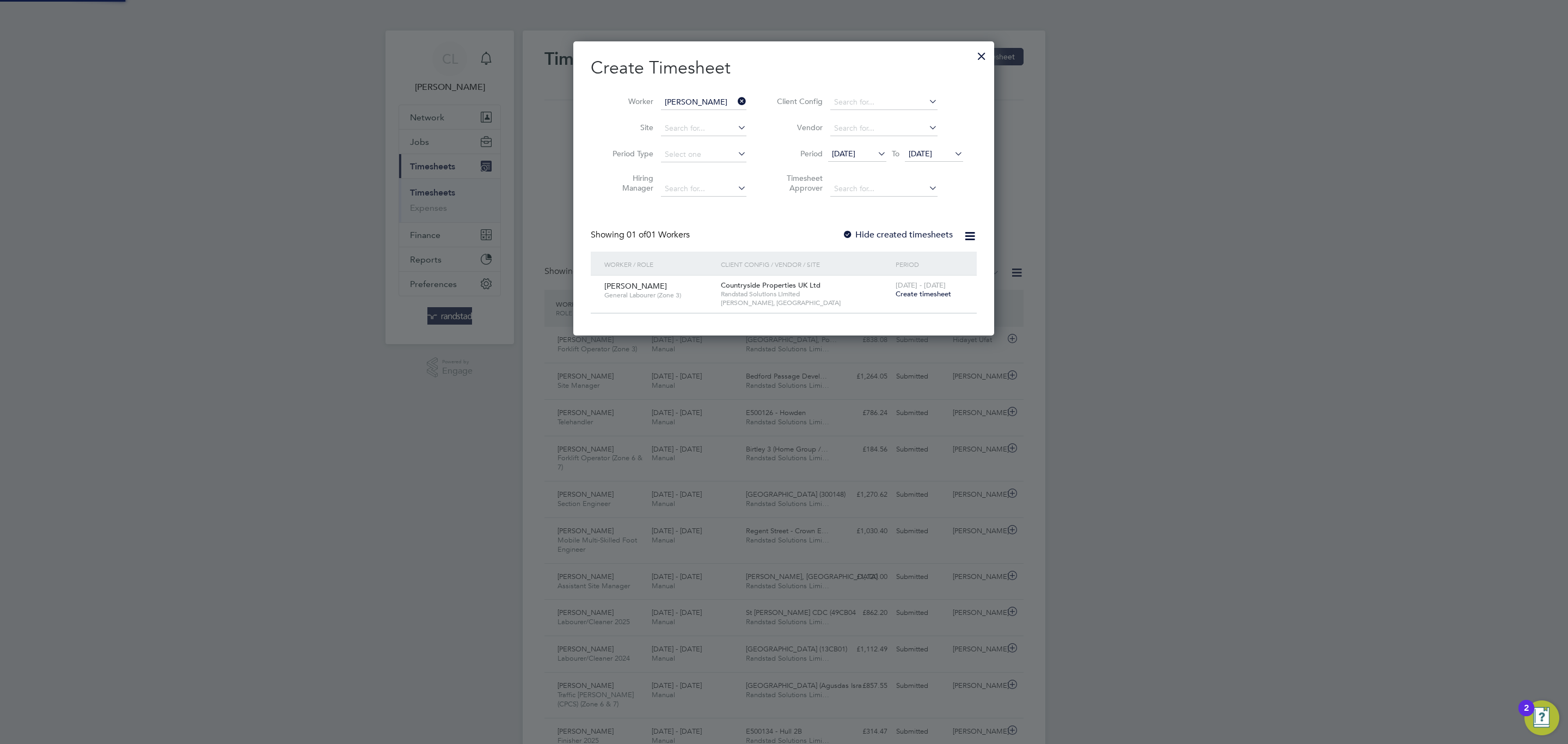
click at [850, 232] on div at bounding box center [848, 235] width 11 height 11
click at [925, 163] on li "Period 12 Aug 2025 To 19 Aug 2025" at bounding box center [869, 155] width 217 height 26
click at [925, 156] on span "19 Aug 2025" at bounding box center [920, 153] width 23 height 10
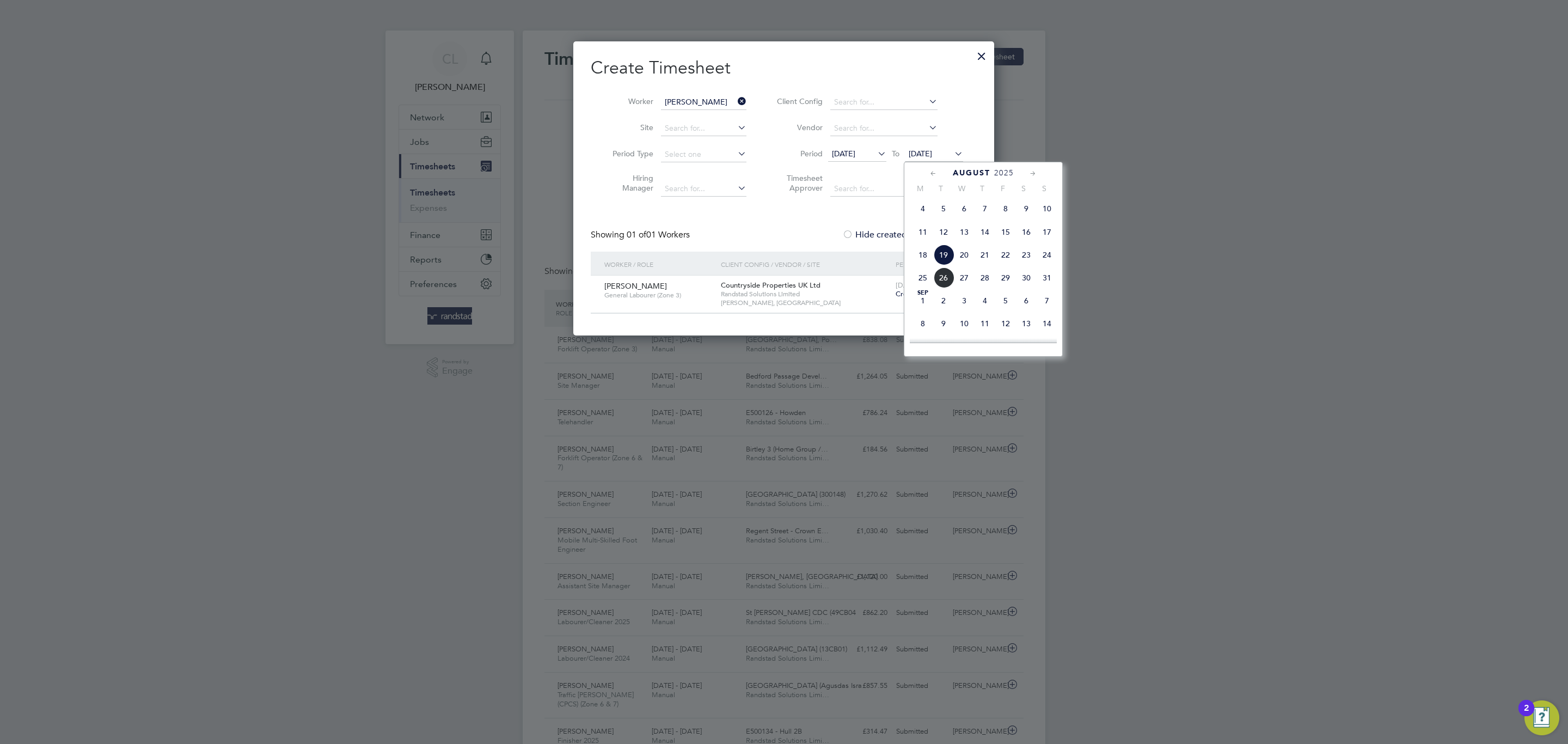
click at [951, 311] on span "2" at bounding box center [943, 301] width 21 height 21
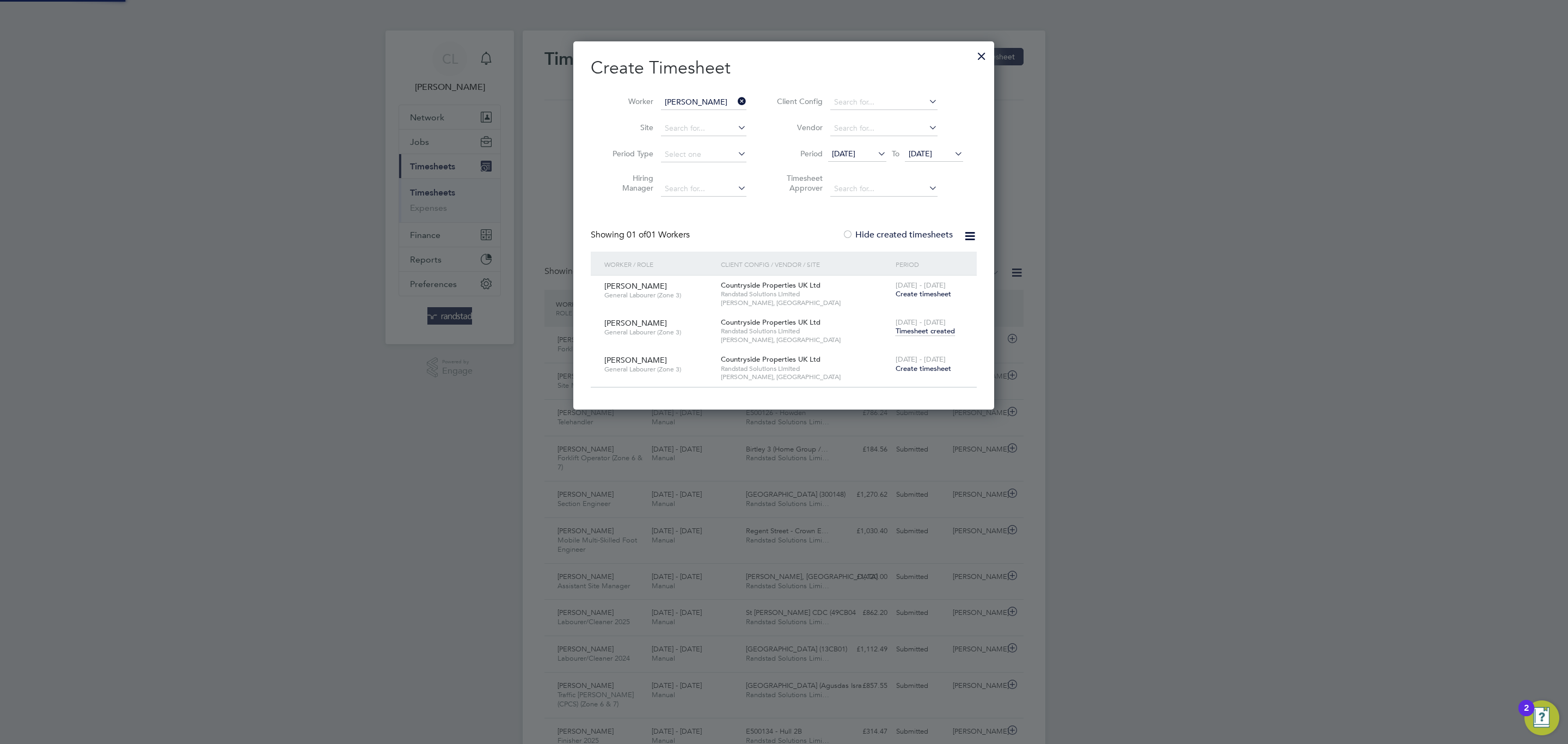
click at [920, 330] on span "Timesheet created" at bounding box center [925, 331] width 59 height 10
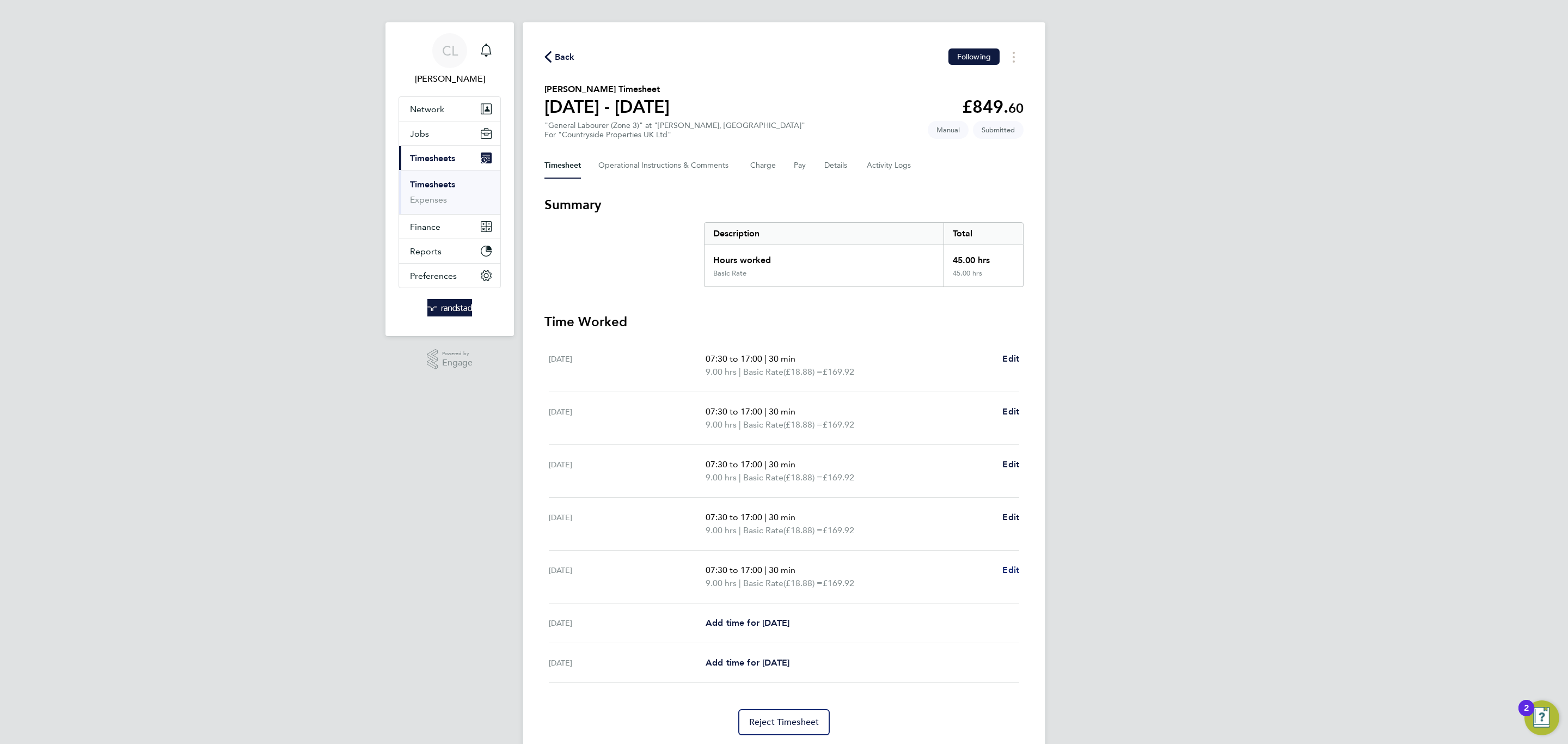
click at [1012, 574] on span "Edit" at bounding box center [1011, 570] width 17 height 10
select select "30"
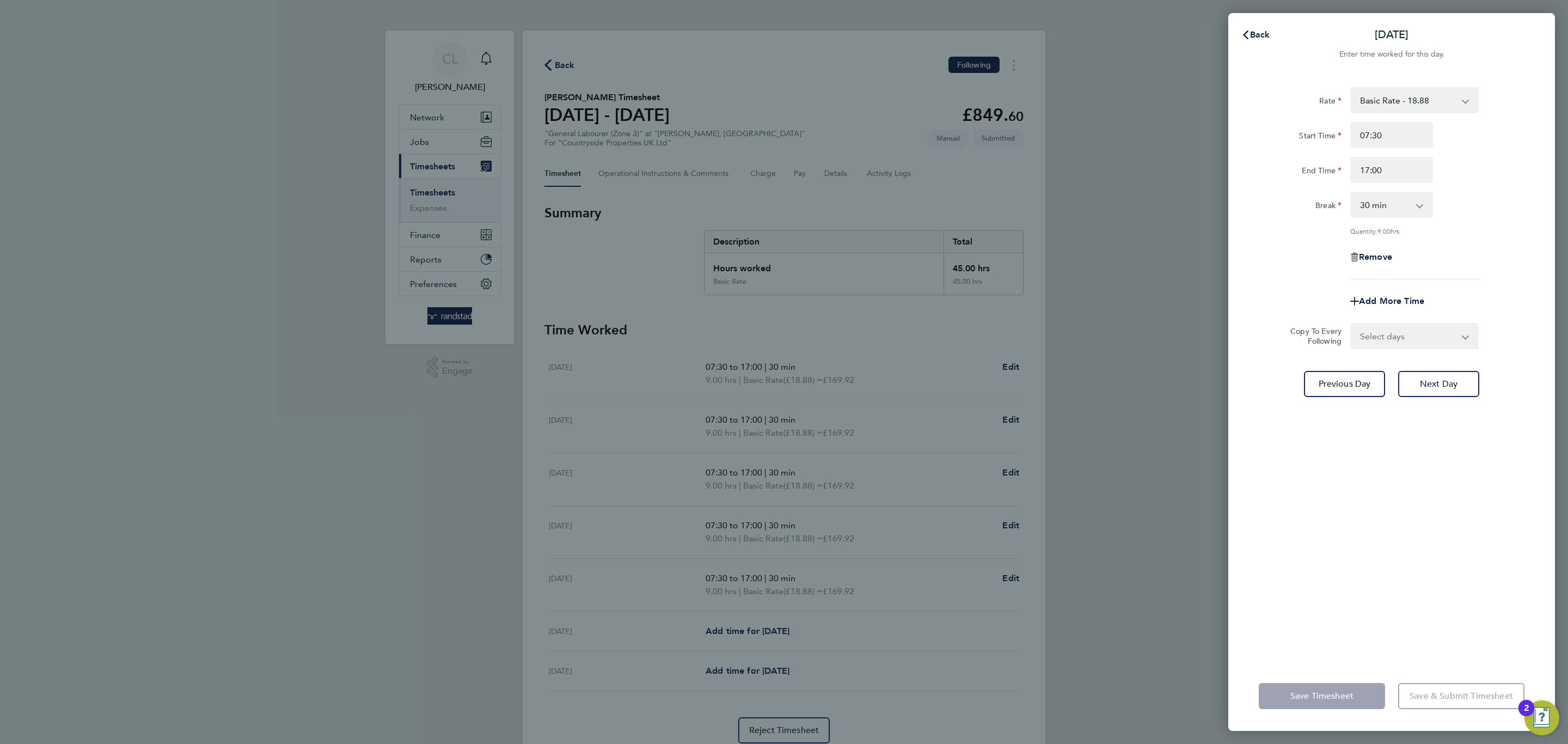
click at [1409, 447] on div "Rate Basic Rate - 18.88 Start Time 07:30 End Time 17:00 Break 0 min 15 min 30 m…" at bounding box center [1391, 368] width 327 height 587
click at [1396, 166] on input "17:00" at bounding box center [1391, 170] width 83 height 26
drag, startPoint x: 1396, startPoint y: 166, endPoint x: 1265, endPoint y: 166, distance: 131.0
click at [1265, 166] on div "End Time 17:00" at bounding box center [1391, 170] width 275 height 26
type input "16:00"
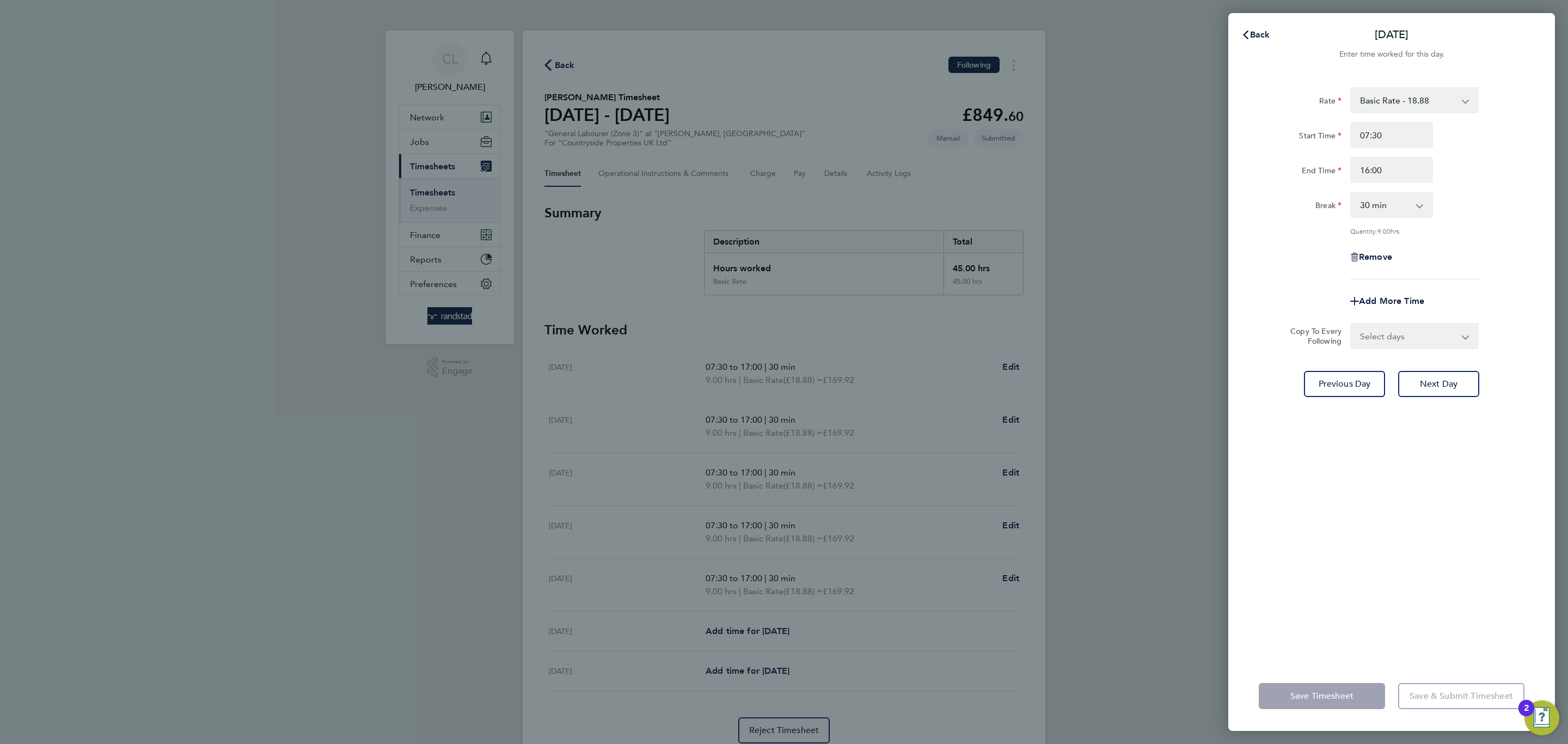
click at [1405, 508] on div "Rate Basic Rate - 18.88 Start Time 07:30 End Time 16:00 Break 0 min 15 min 30 m…" at bounding box center [1391, 368] width 327 height 587
click at [1334, 679] on div "Save Timesheet Save & Submit Timesheet" at bounding box center [1391, 696] width 327 height 69
click at [1331, 691] on span "Save Timesheet" at bounding box center [1322, 696] width 63 height 11
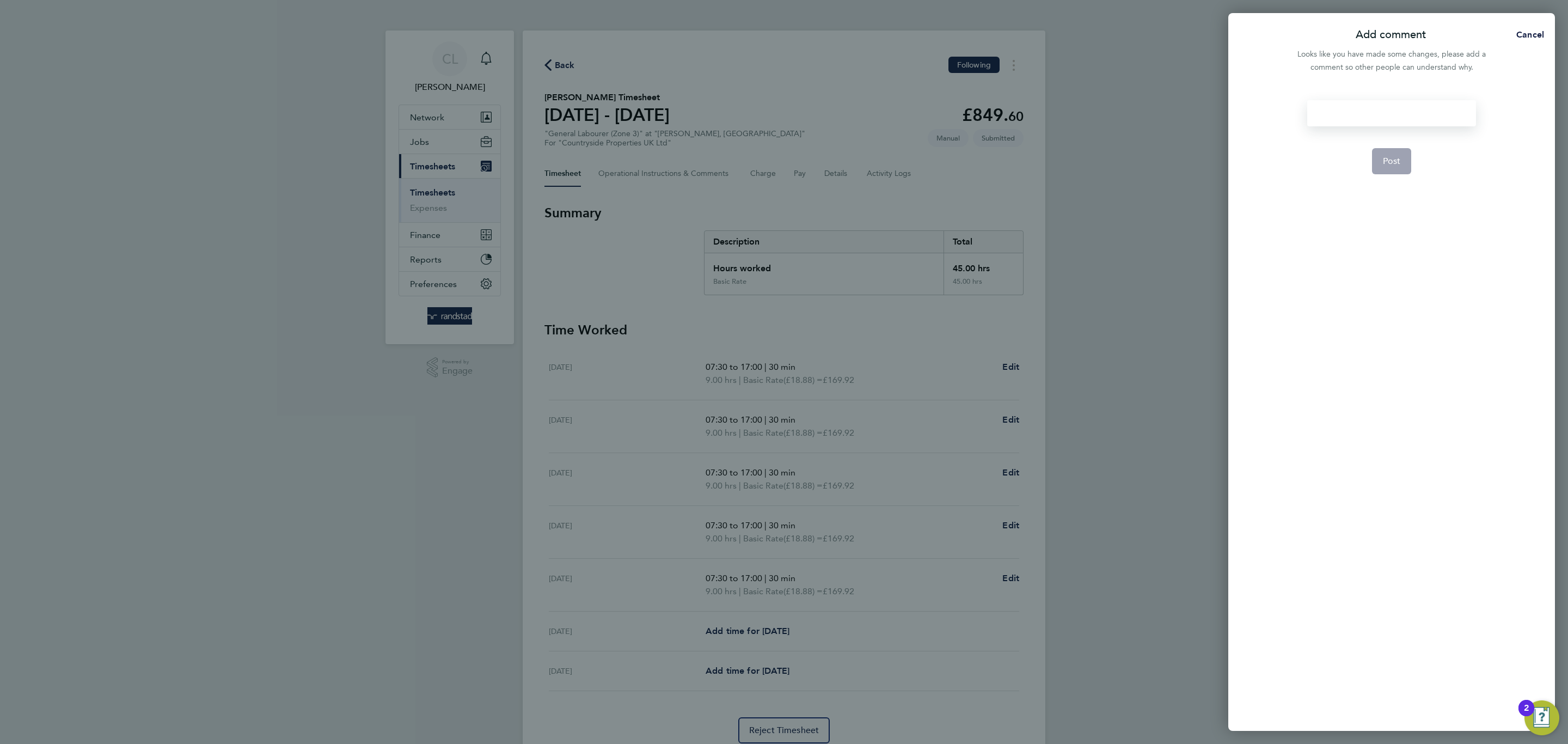
click at [1374, 107] on div at bounding box center [1391, 113] width 168 height 26
click at [1416, 163] on form "hours Post" at bounding box center [1391, 306] width 177 height 412
click at [1402, 162] on button "Post" at bounding box center [1391, 161] width 40 height 26
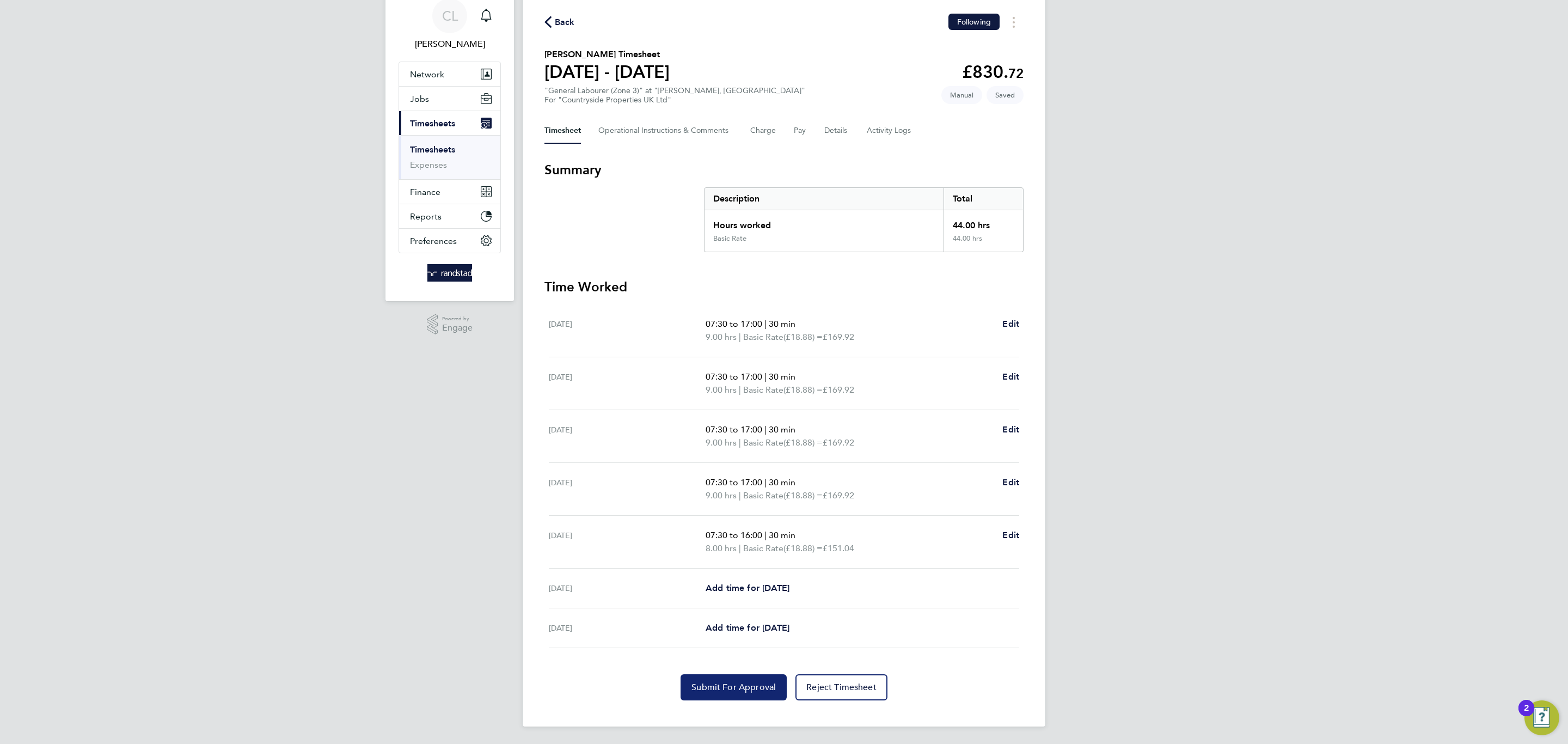
click at [730, 685] on span "Submit For Approval" at bounding box center [733, 687] width 85 height 11
click at [556, 16] on span "Back" at bounding box center [564, 22] width 20 height 13
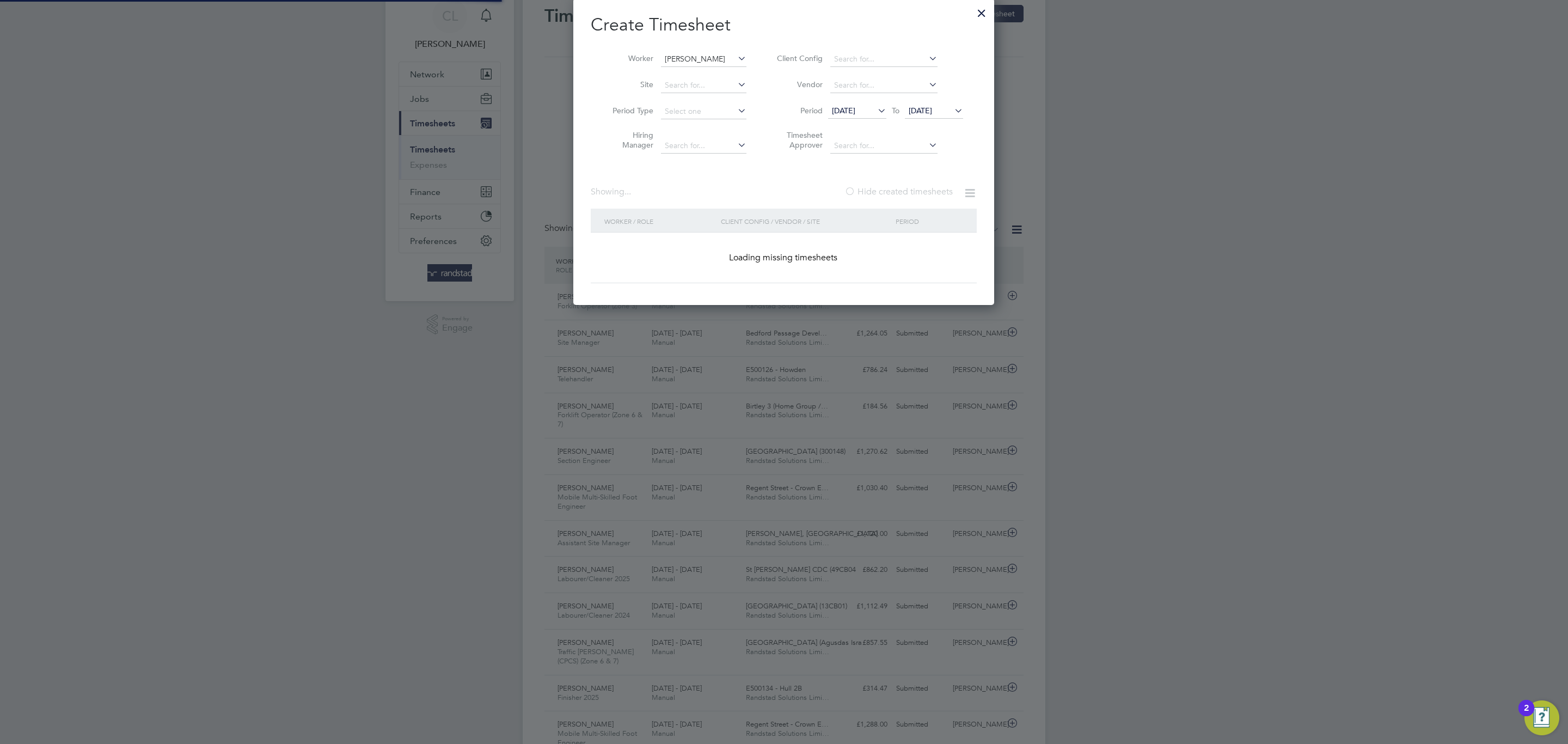
click at [708, 67] on input "Nathan Sabin" at bounding box center [704, 59] width 85 height 15
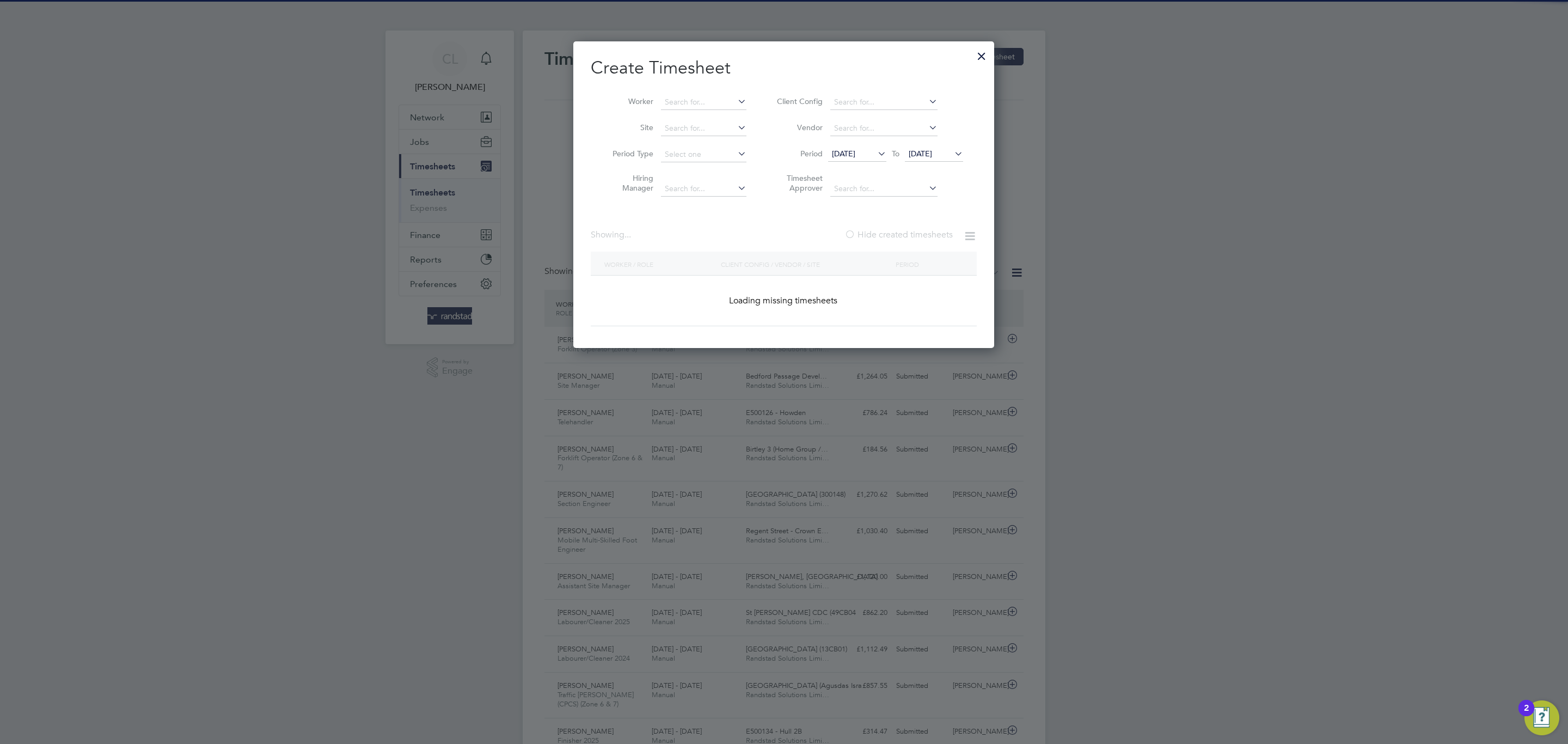
scroll to position [28, 95]
click at [988, 54] on div at bounding box center [982, 54] width 19 height 19
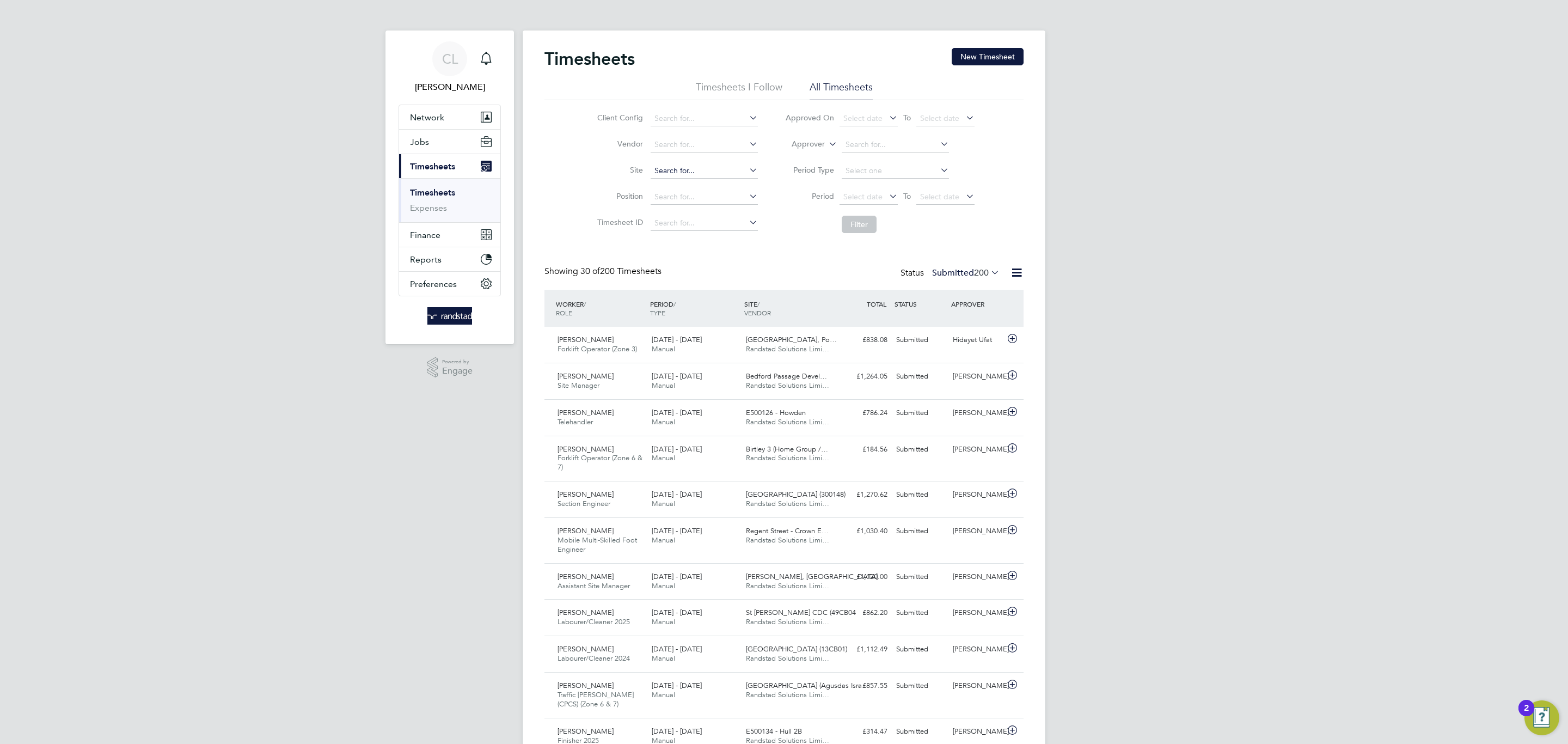
click at [696, 174] on input at bounding box center [704, 170] width 107 height 15
click at [745, 193] on li "Roman Fie lds, Banbury" at bounding box center [719, 186] width 139 height 15
type input "Roman Fields, Banbury"
click at [851, 225] on button "Filter" at bounding box center [859, 224] width 35 height 18
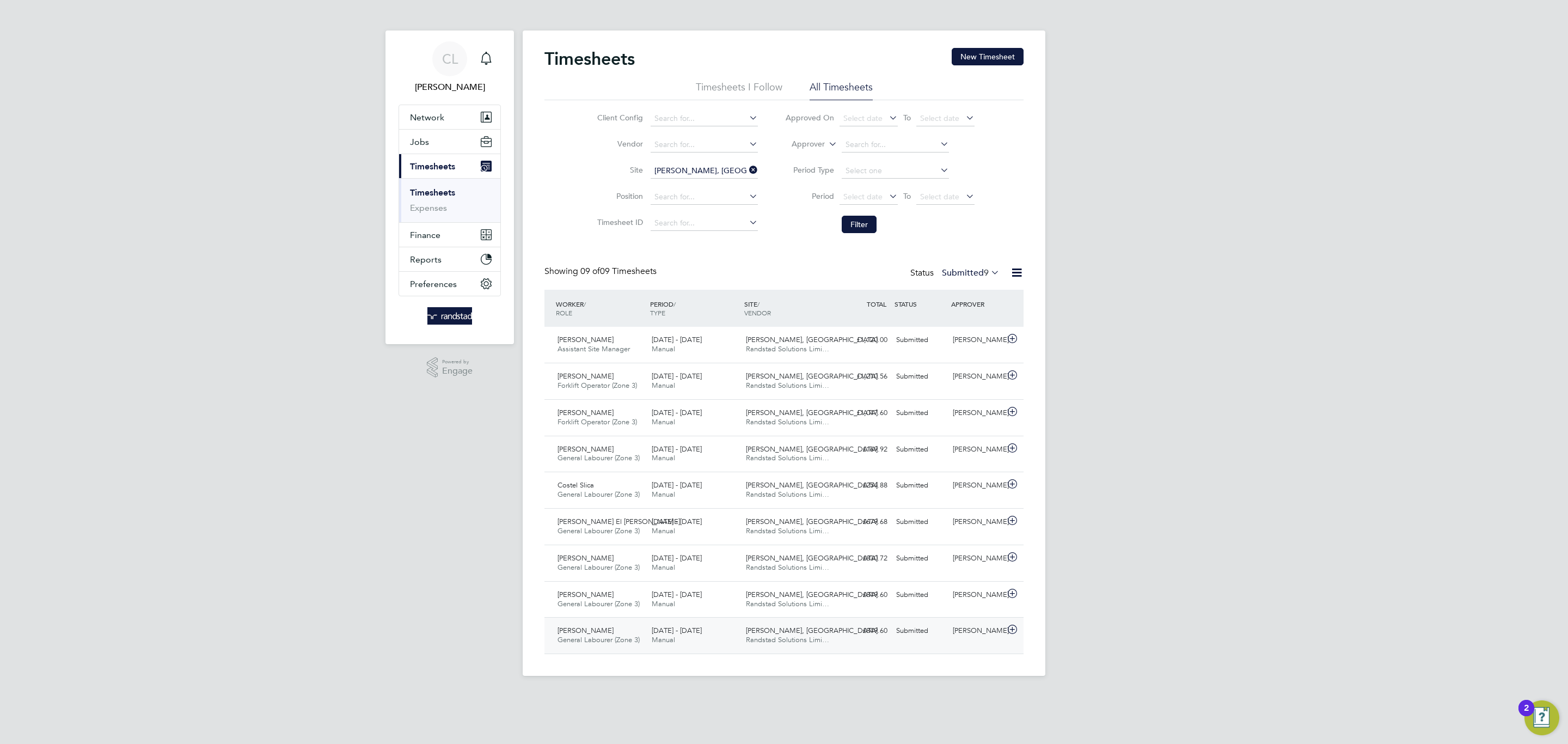
click at [712, 647] on div "18 - 24 Aug 2025 Manual" at bounding box center [694, 635] width 94 height 27
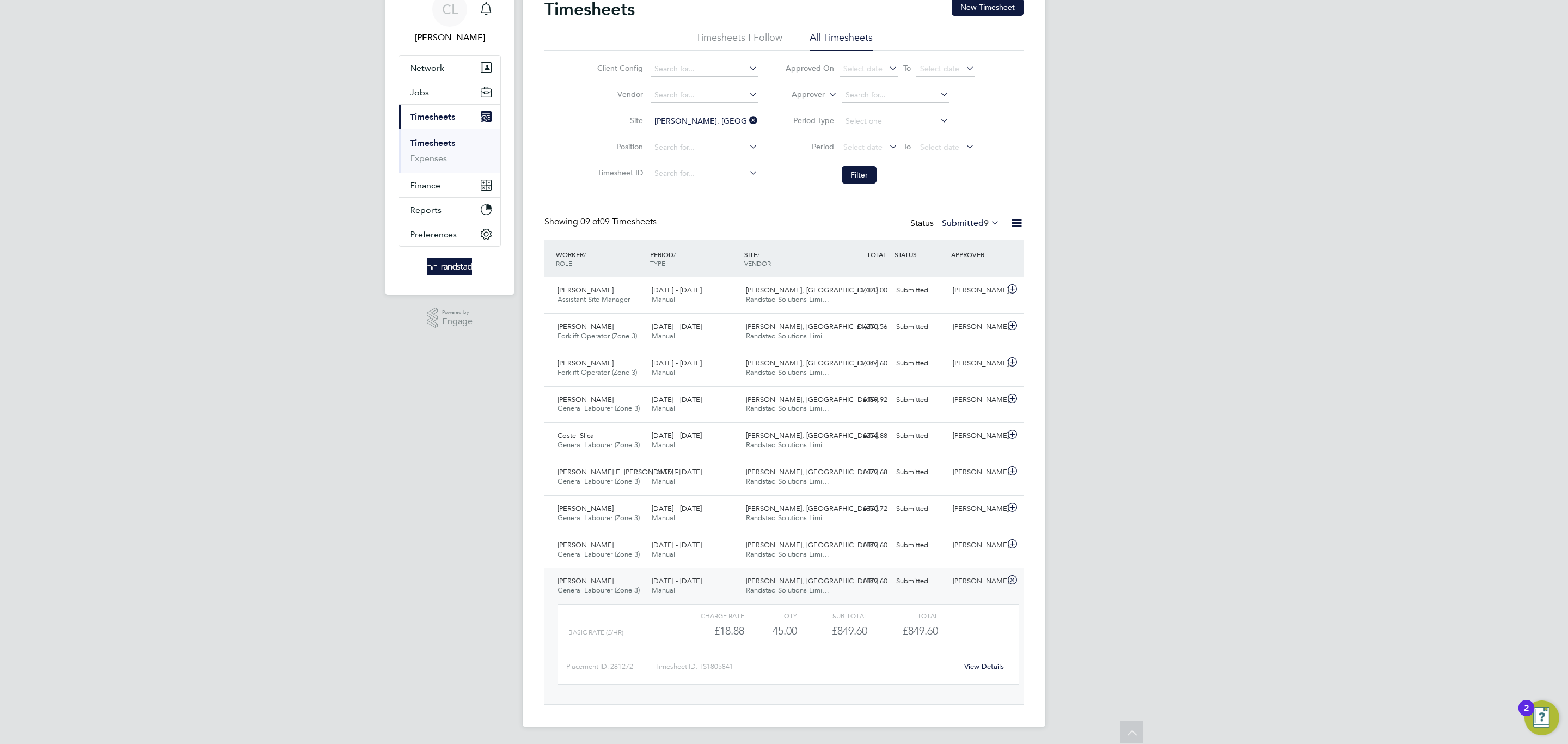
click at [984, 662] on link "View Details" at bounding box center [984, 666] width 40 height 9
click at [712, 547] on div "18 - 24 Aug 2025 Manual" at bounding box center [694, 550] width 94 height 27
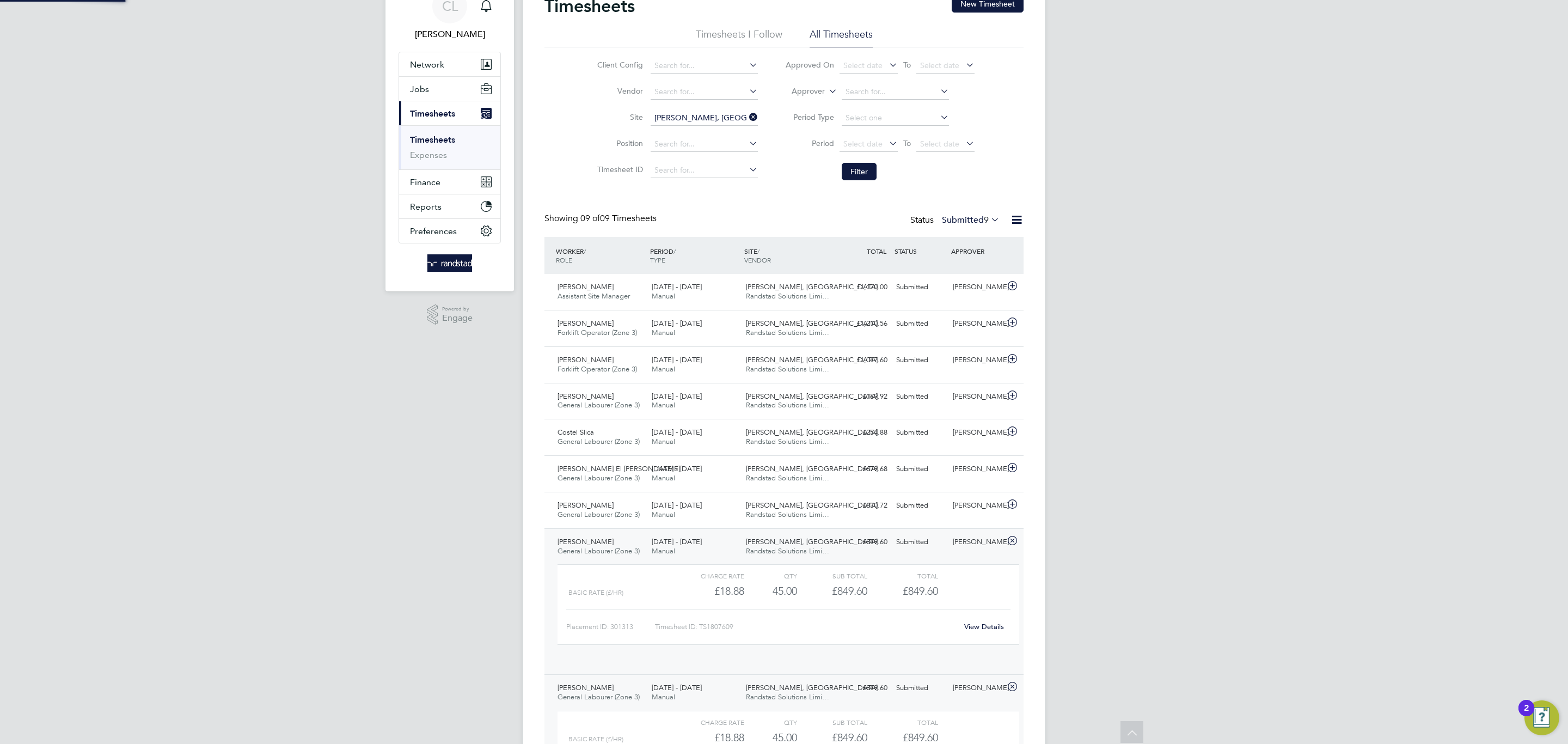
scroll to position [18, 106]
click at [990, 631] on link "View Details" at bounding box center [984, 626] width 40 height 9
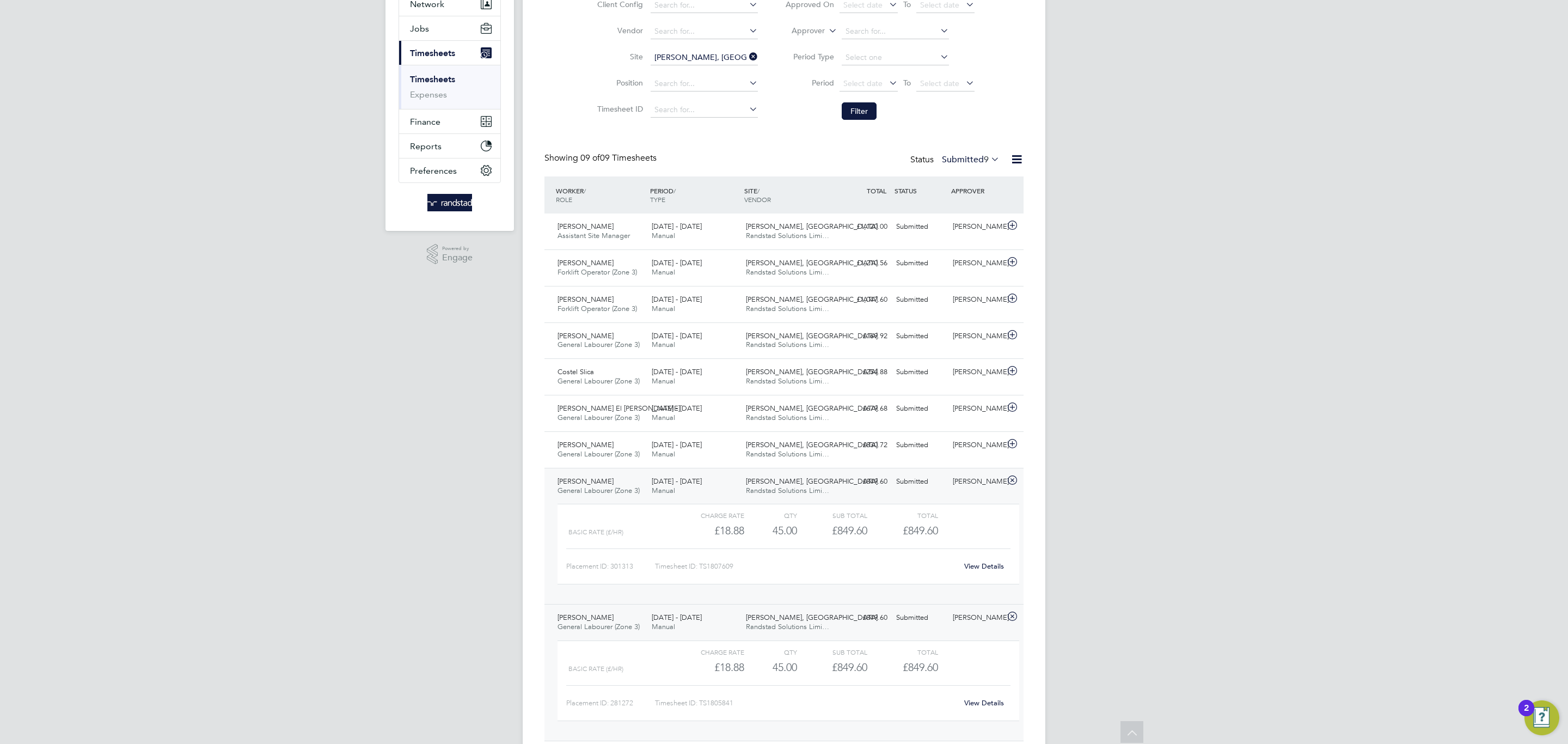
scroll to position [119, 0]
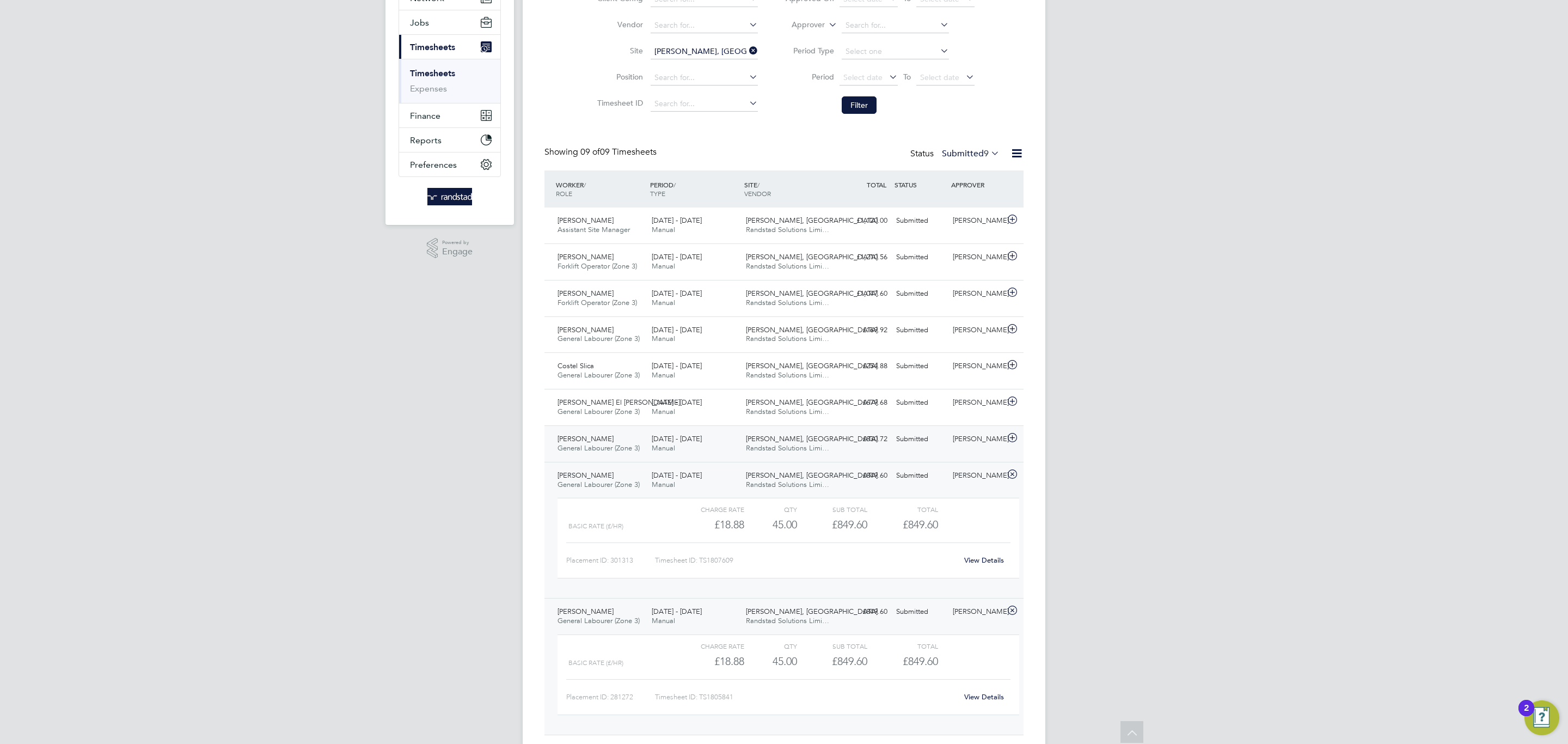
click at [783, 448] on span "Randstad Solutions Limi…" at bounding box center [787, 447] width 83 height 9
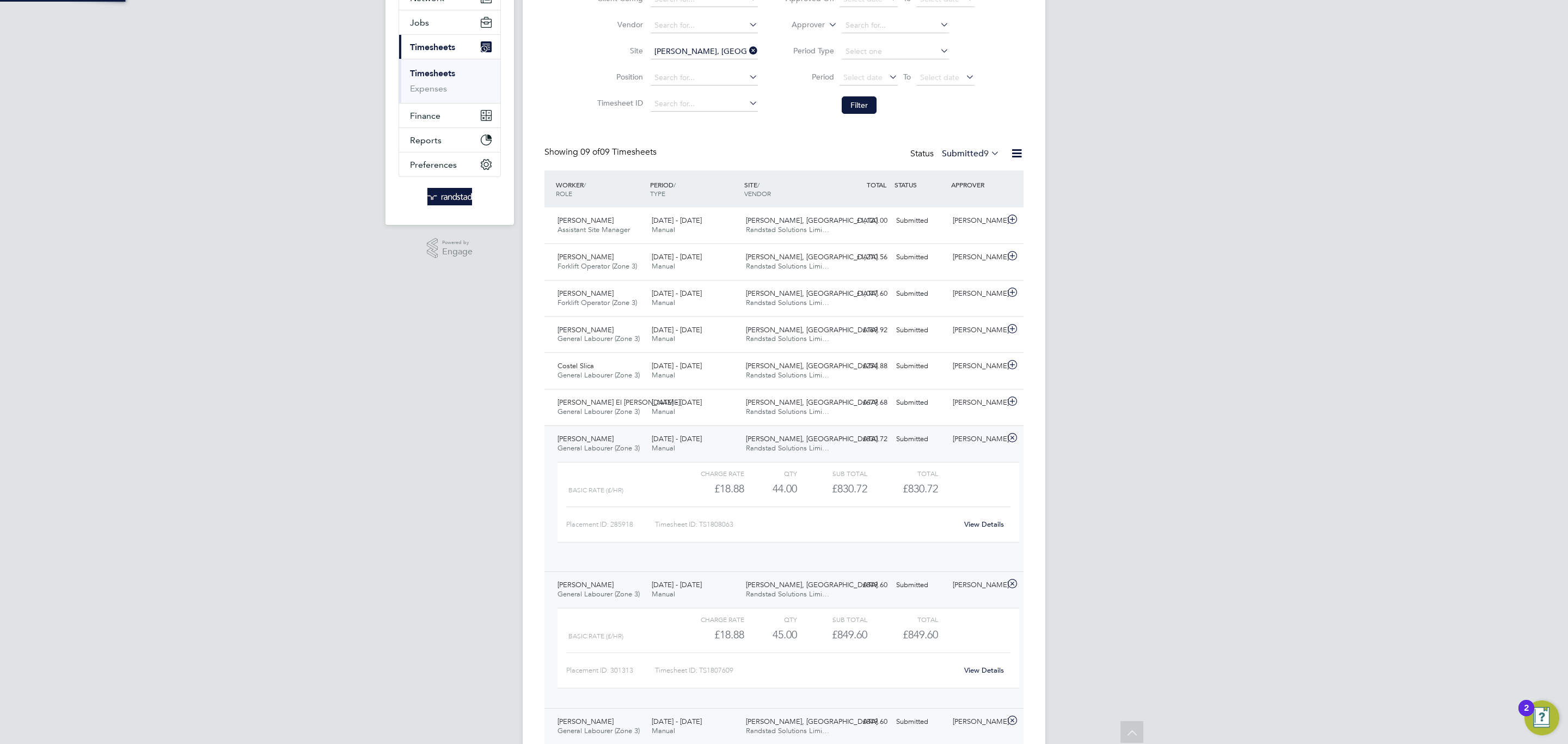
scroll to position [18, 106]
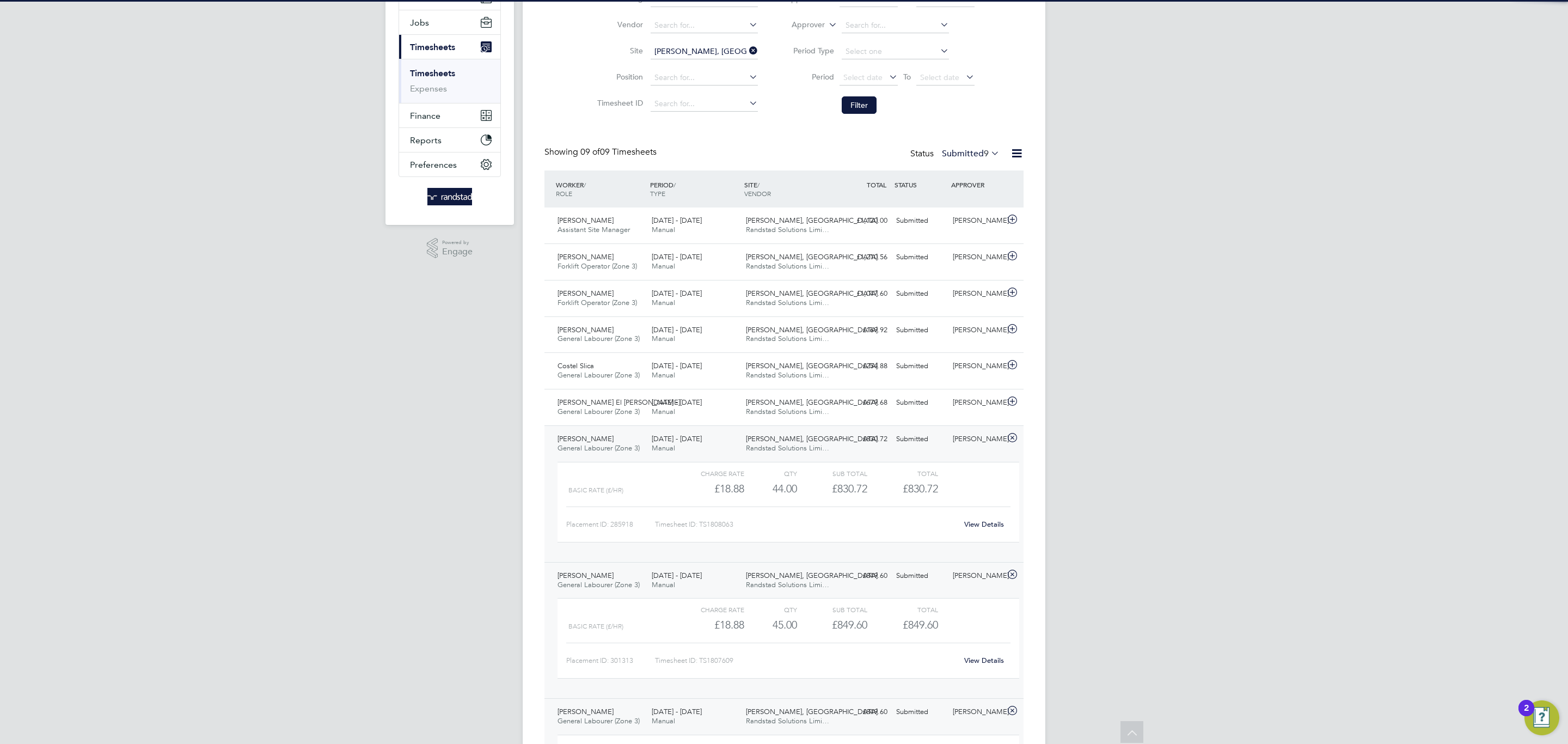
click at [982, 527] on link "View Details" at bounding box center [984, 524] width 40 height 9
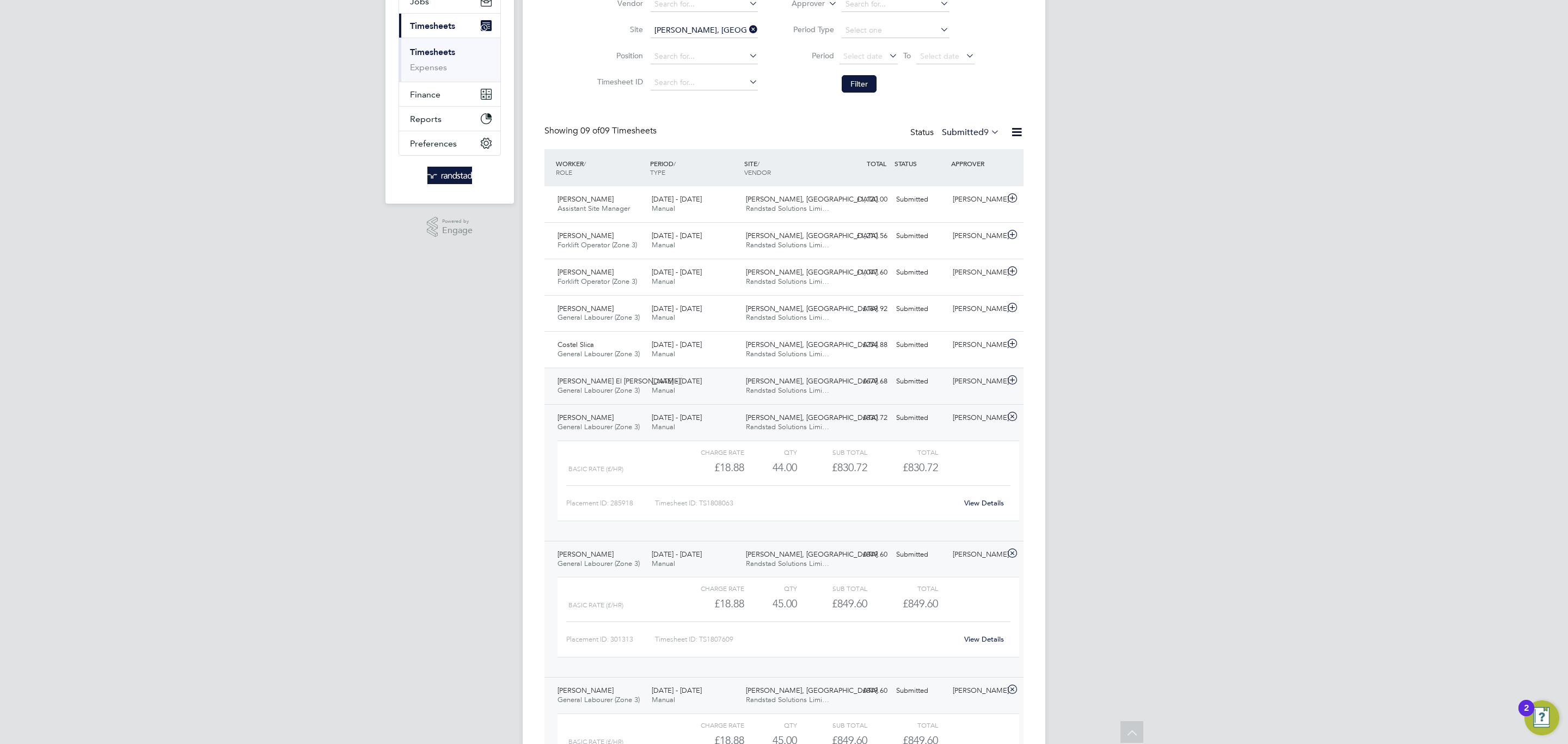
scroll to position [144, 0]
click at [673, 391] on span "Manual" at bounding box center [663, 386] width 23 height 9
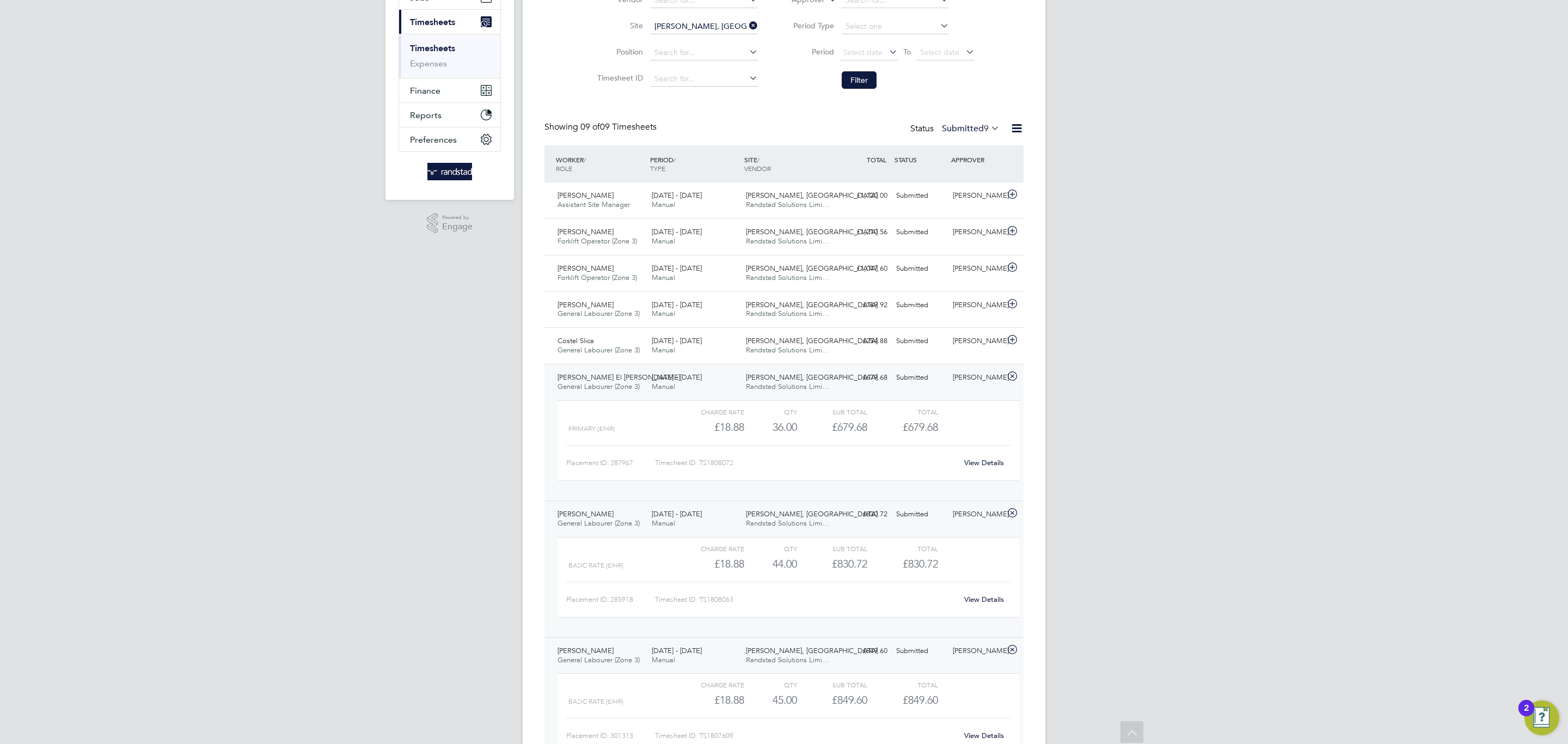
click at [989, 461] on link "View Details" at bounding box center [984, 462] width 40 height 9
click at [628, 362] on div "Costel Slica General Labourer (Zone 3) 18 - 24 Aug 2025 18 - 24 Aug 2025 Manual…" at bounding box center [783, 346] width 479 height 37
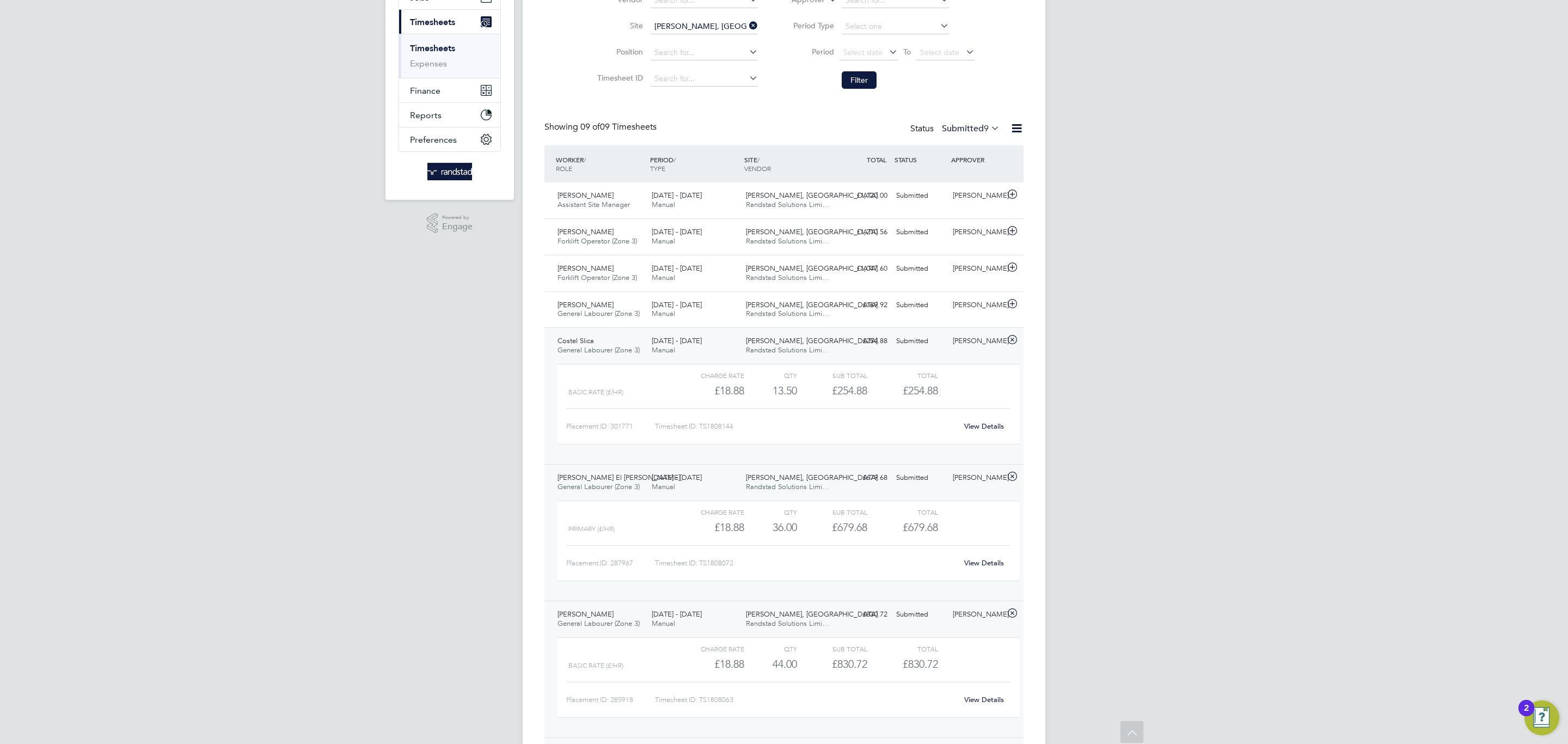
click at [979, 424] on link "View Details" at bounding box center [984, 426] width 40 height 9
click at [710, 313] on div "18 - 24 Aug 2025 Manual" at bounding box center [694, 310] width 94 height 27
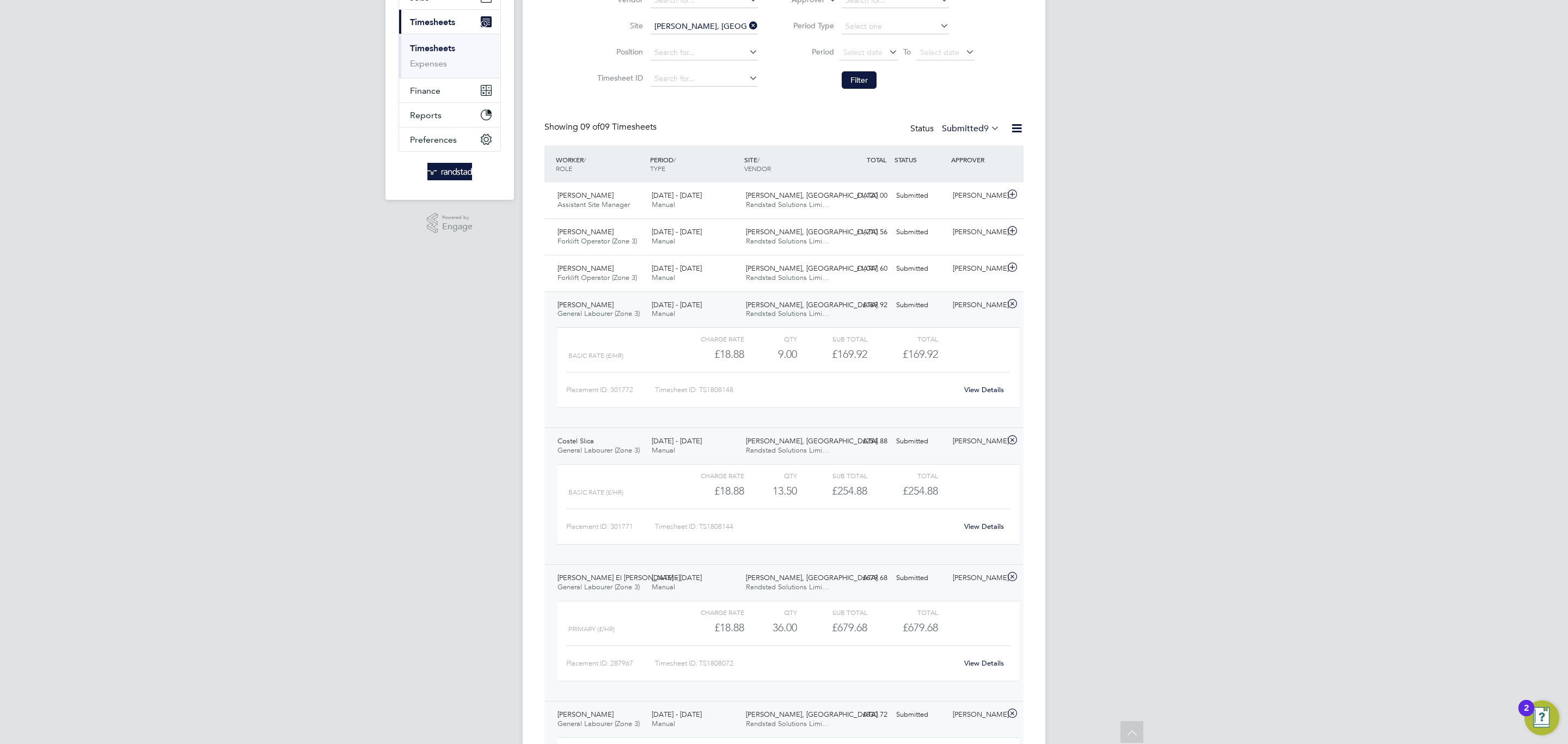
click at [978, 390] on link "View Details" at bounding box center [984, 389] width 40 height 9
click at [768, 276] on span "Randstad Solutions Limi…" at bounding box center [787, 277] width 83 height 9
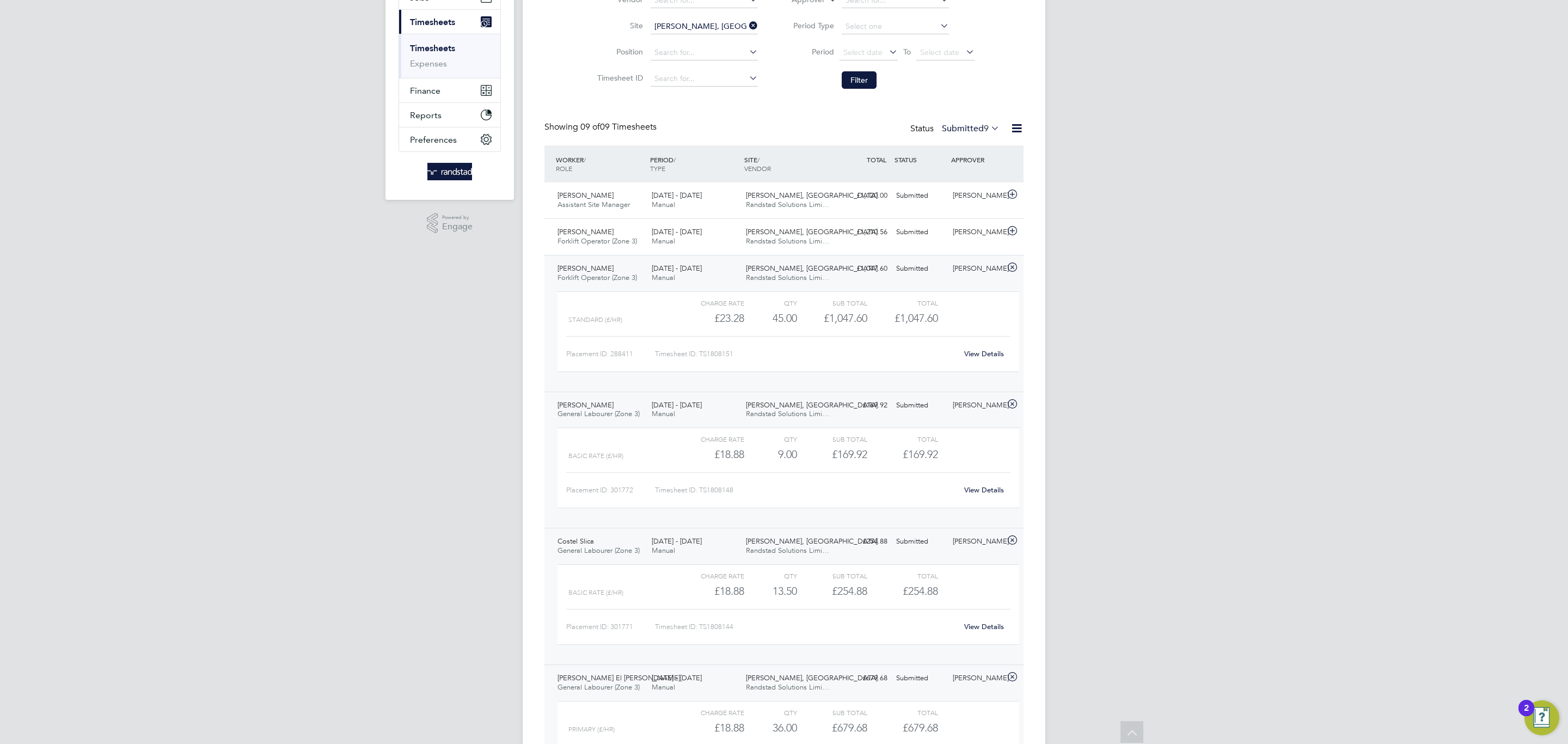
click at [993, 354] on link "View Details" at bounding box center [984, 353] width 40 height 9
click at [698, 227] on div "18 - 24 Aug 2025 Manual" at bounding box center [694, 237] width 94 height 27
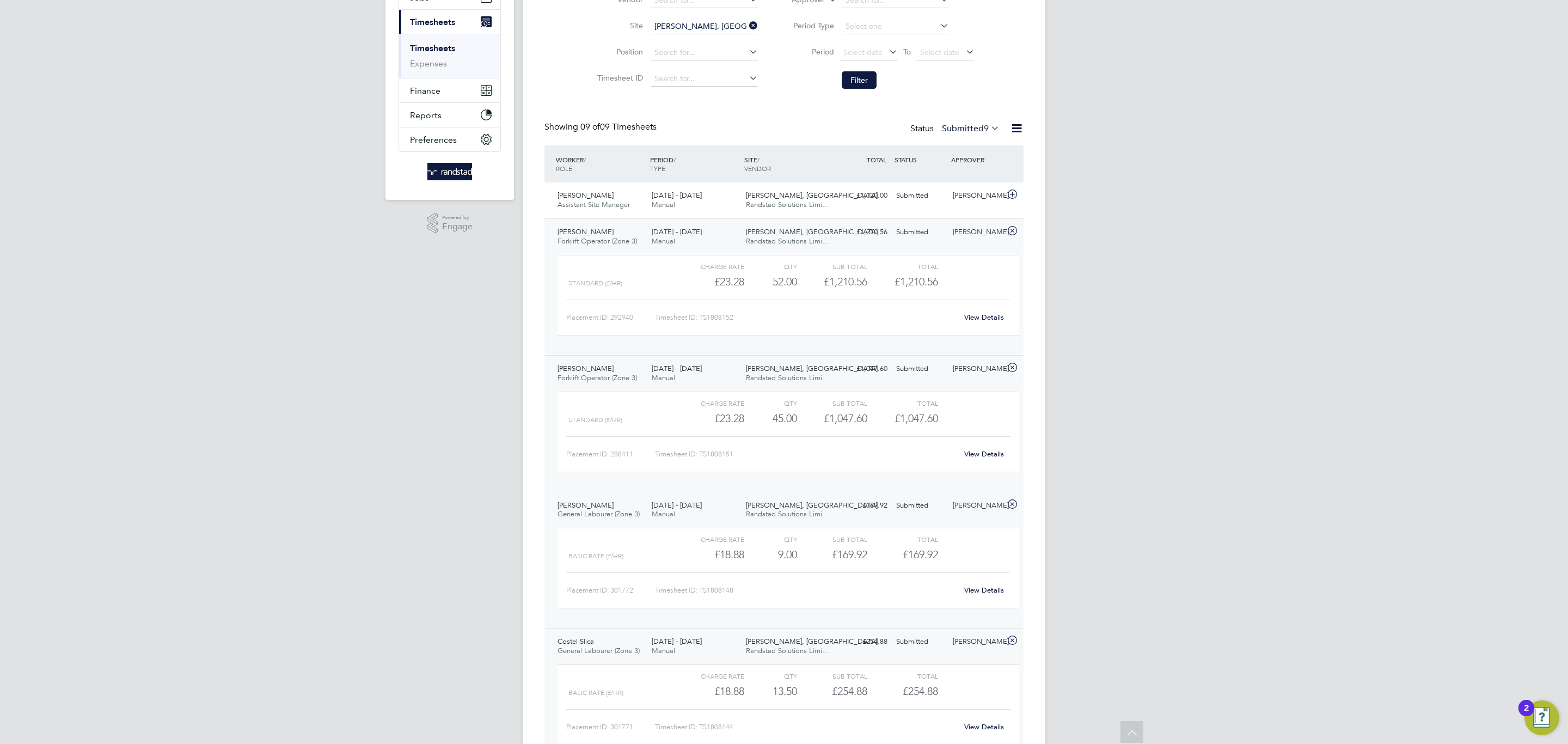
click at [973, 312] on div "View Details" at bounding box center [984, 317] width 54 height 18
click at [978, 318] on link "View Details" at bounding box center [984, 317] width 40 height 9
click at [711, 192] on div "18 - 24 Aug 2025 Manual" at bounding box center [694, 200] width 94 height 27
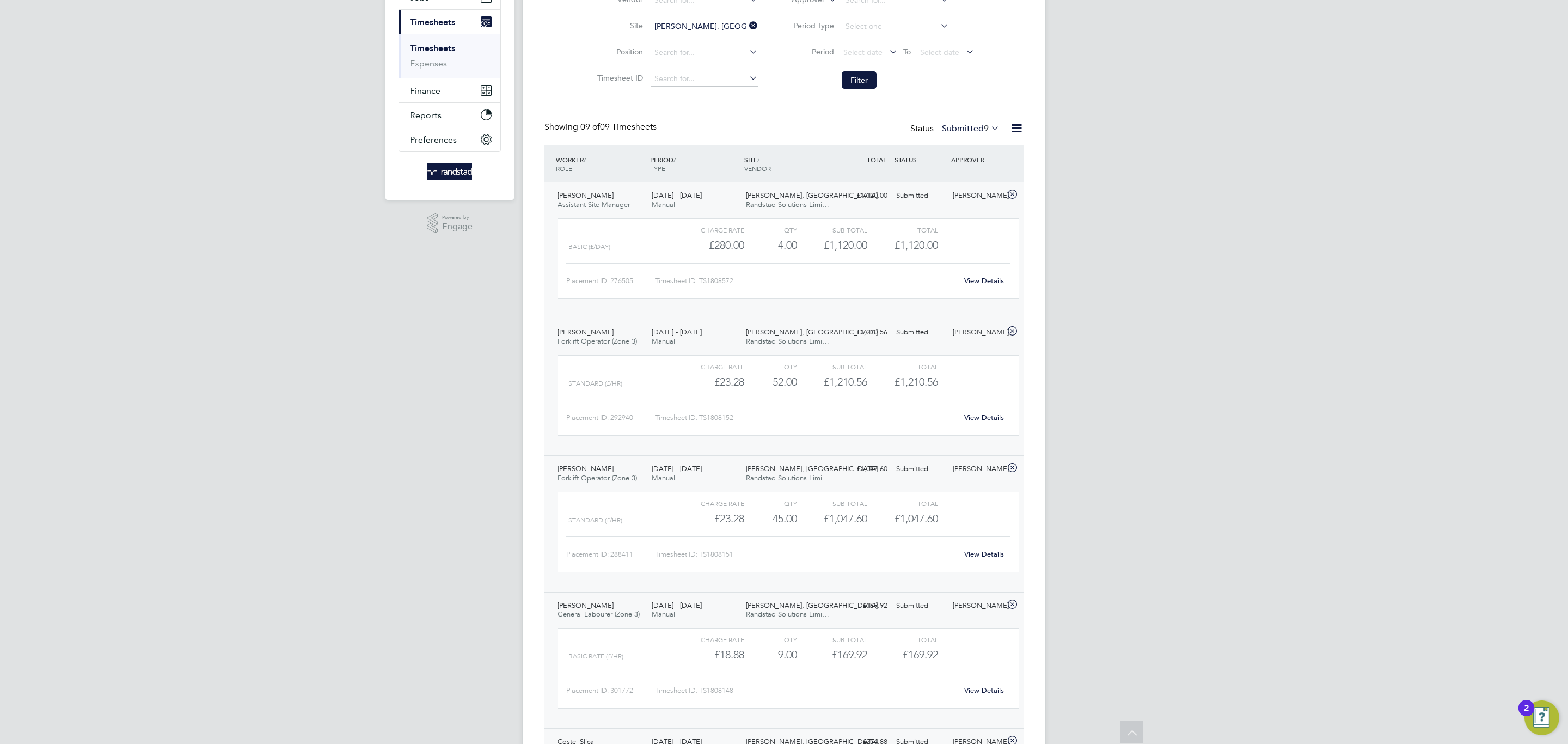
click at [979, 284] on link "View Details" at bounding box center [984, 280] width 40 height 9
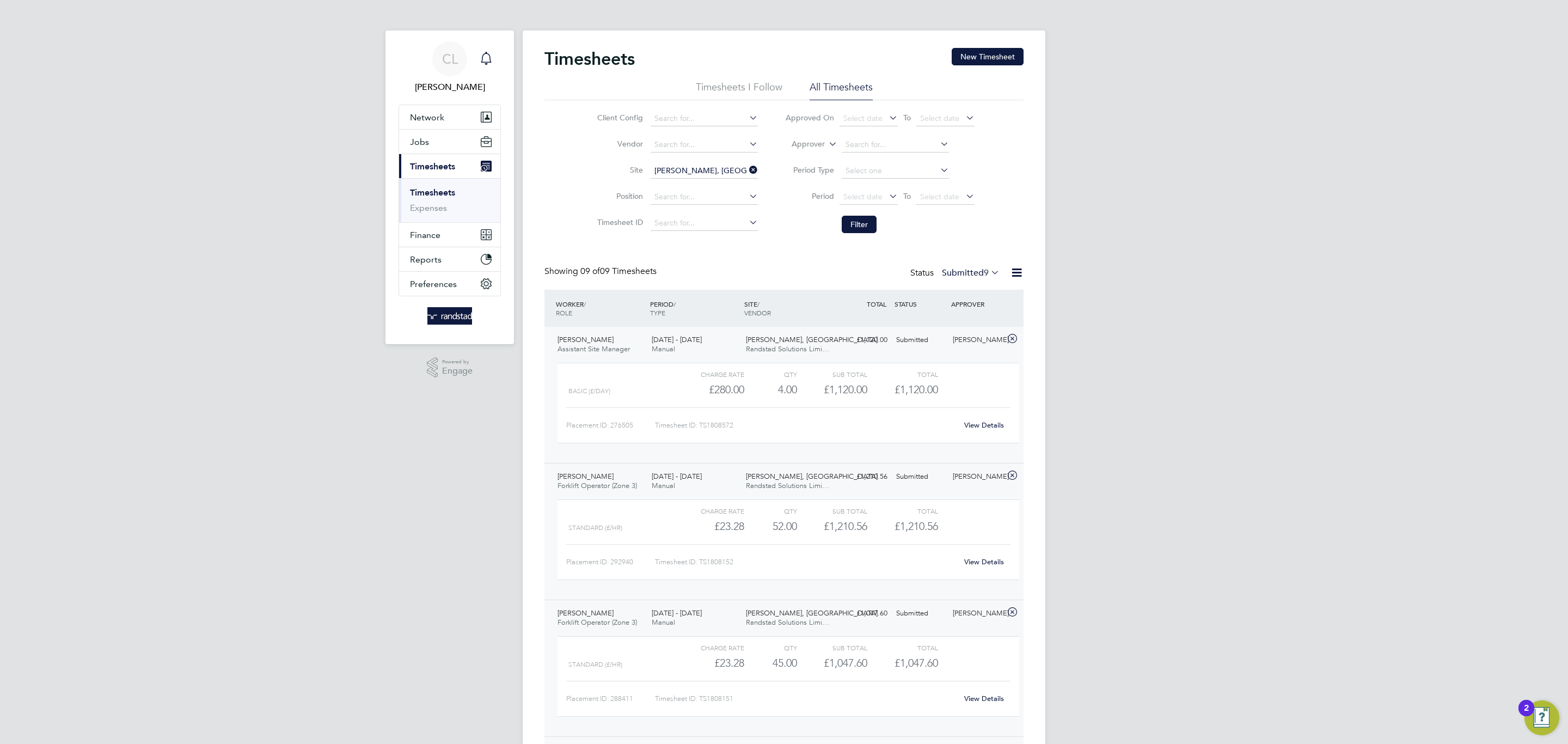
click at [488, 65] on div "Main navigation" at bounding box center [486, 59] width 22 height 22
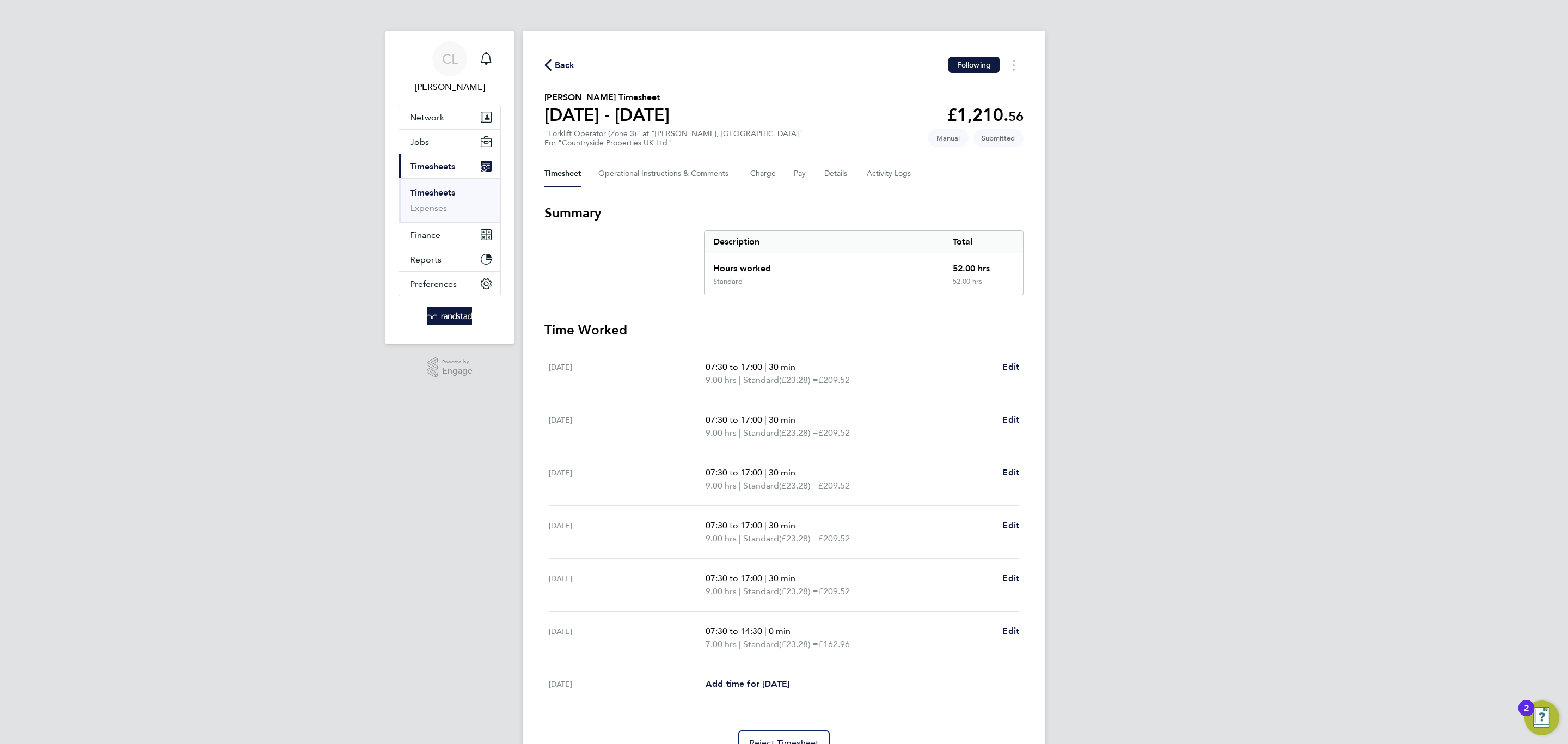
click at [550, 60] on icon "button" at bounding box center [548, 65] width 7 height 12
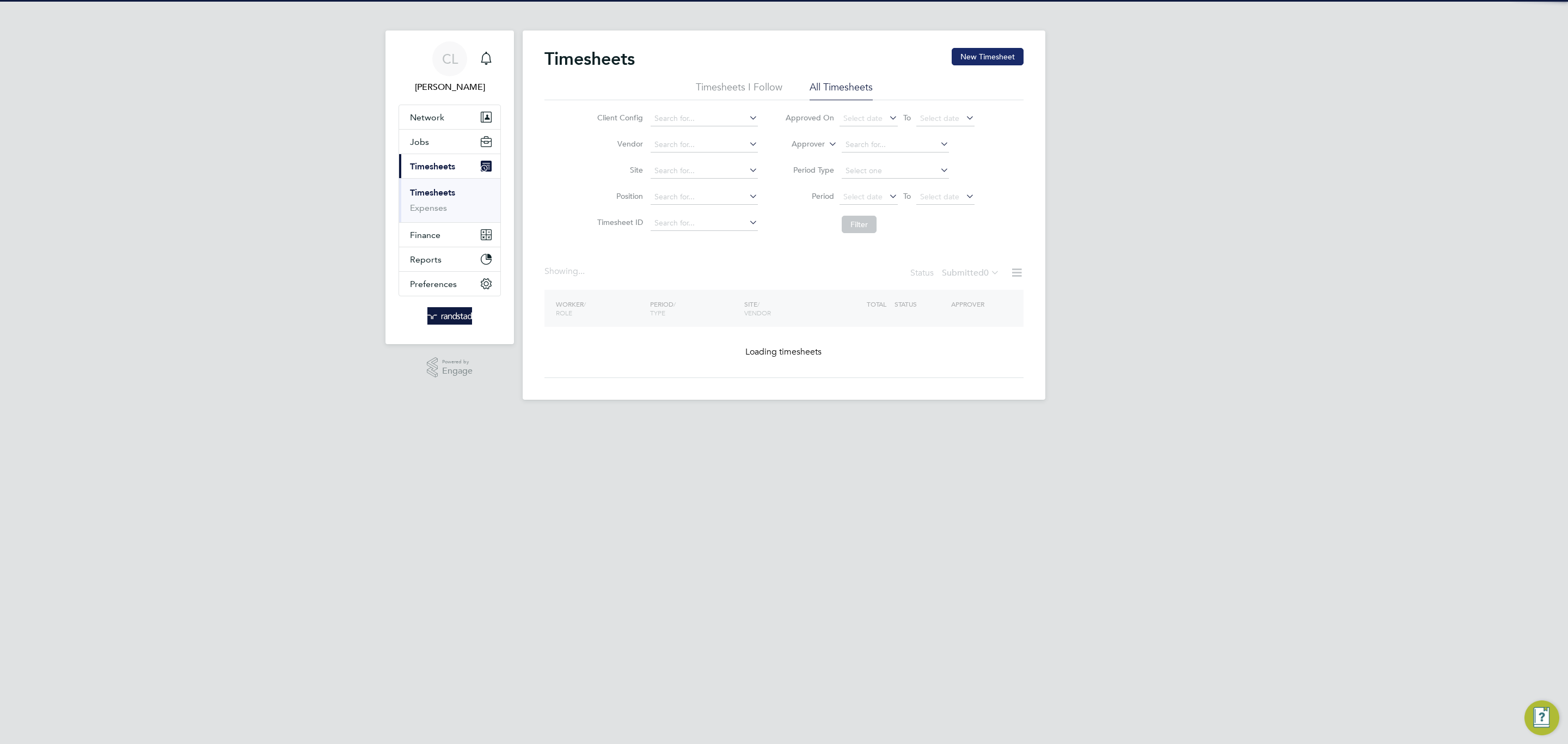
click at [972, 63] on button "New Timesheet" at bounding box center [987, 57] width 72 height 18
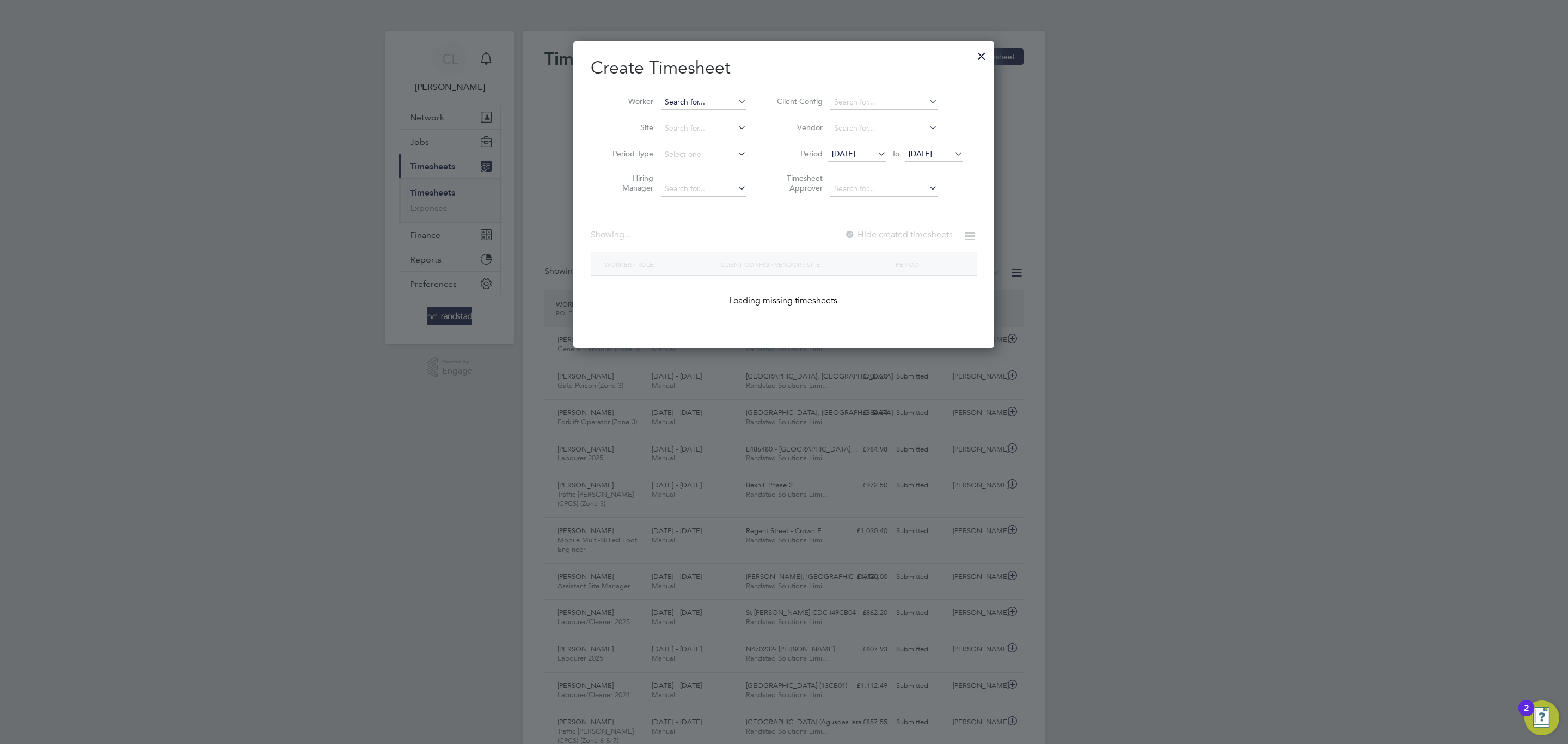
click at [678, 103] on input at bounding box center [704, 102] width 85 height 15
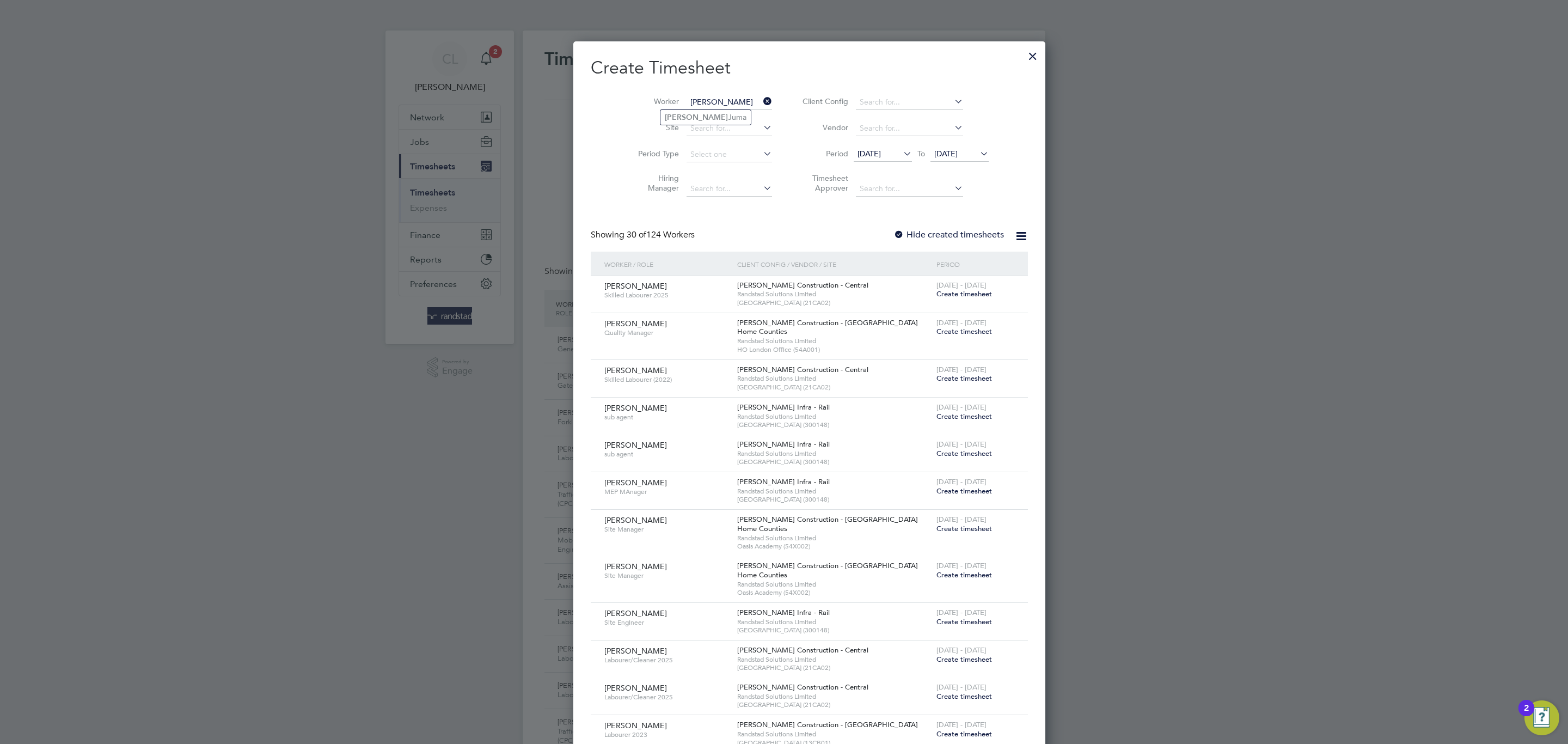
type input "[PERSON_NAME]"
drag, startPoint x: 987, startPoint y: 52, endPoint x: 485, endPoint y: 62, distance: 502.1
click at [1023, 52] on div at bounding box center [1033, 54] width 19 height 19
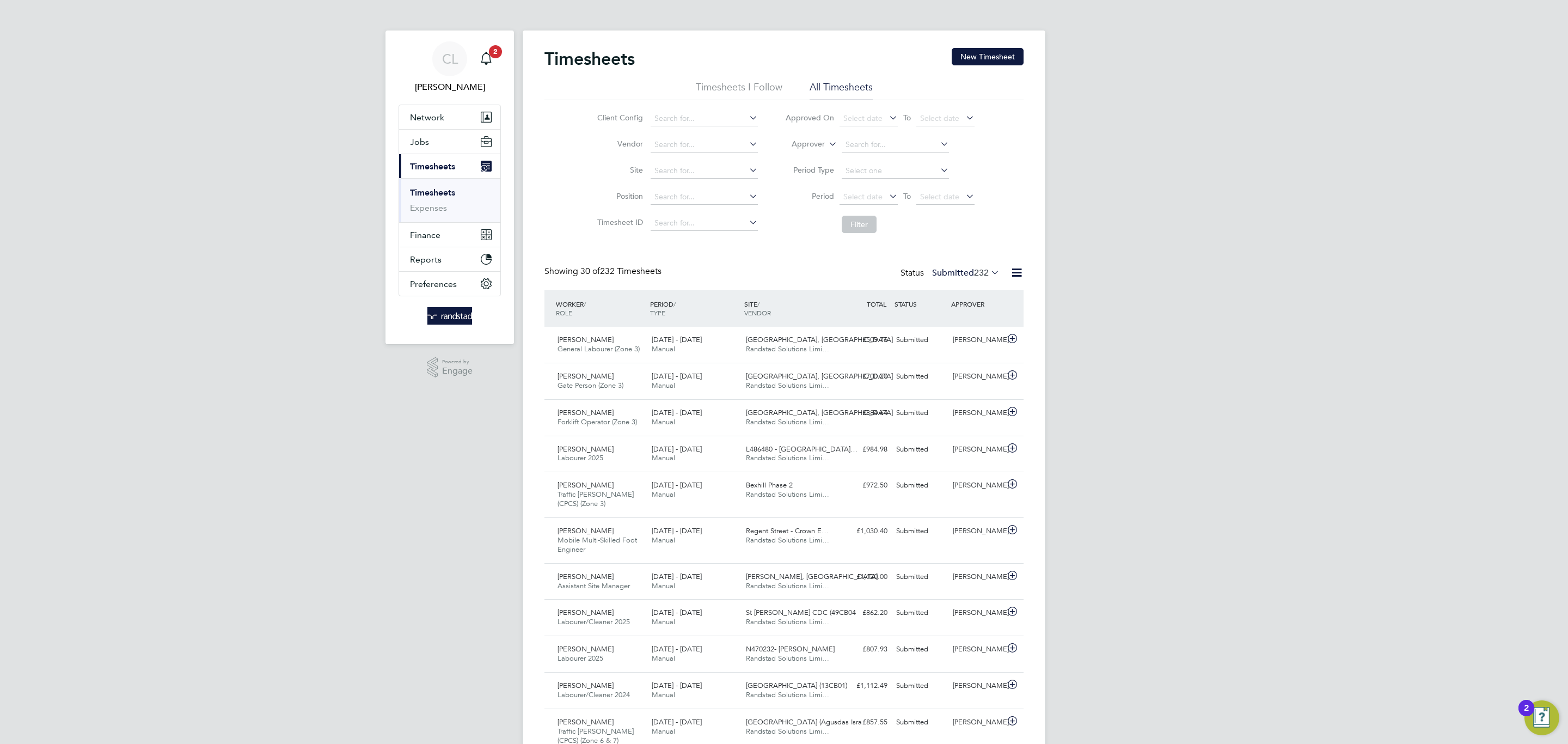
click at [483, 60] on icon "Main navigation" at bounding box center [486, 58] width 13 height 13
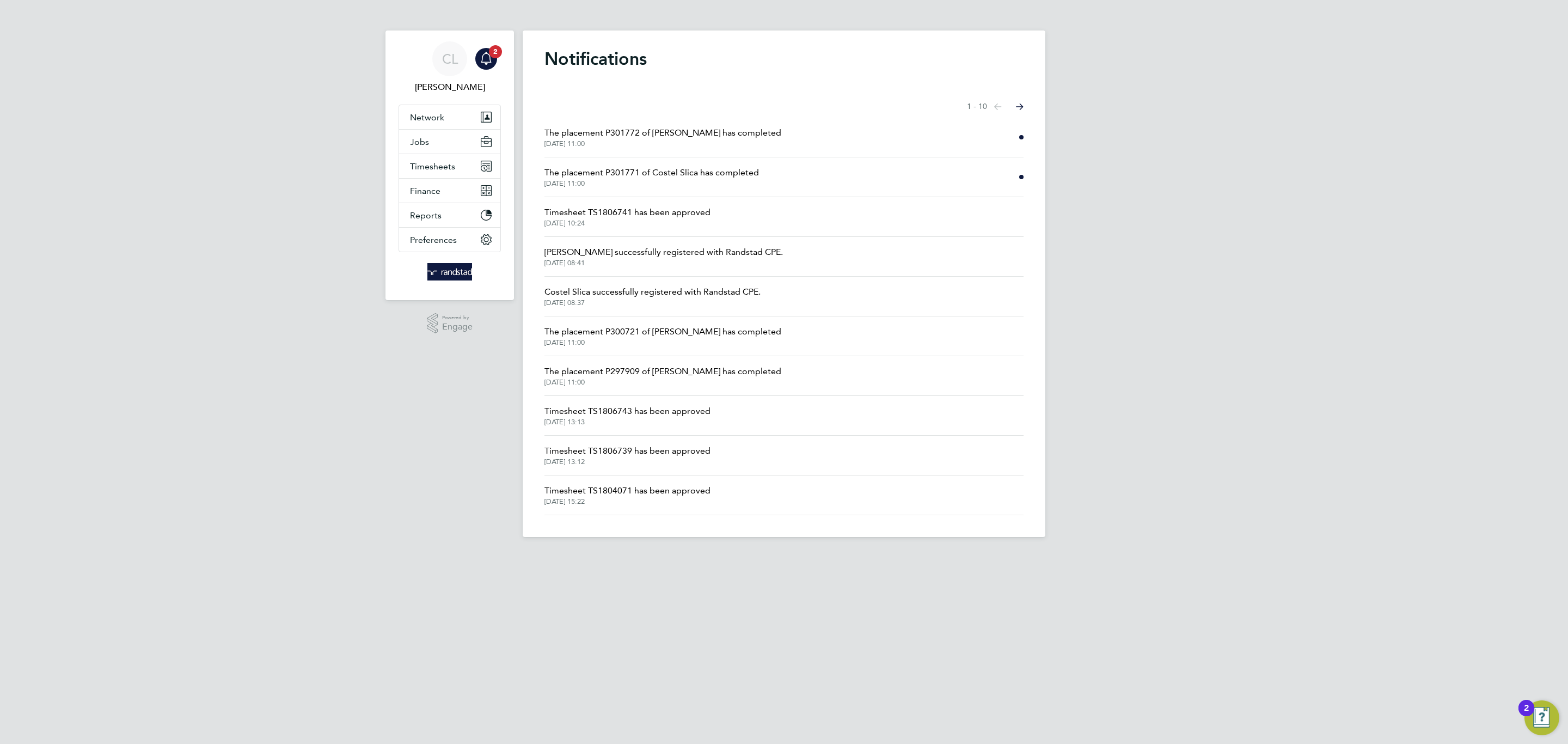
click at [648, 172] on span "The placement P301771 of Costel Slica has completed" at bounding box center [651, 172] width 214 height 13
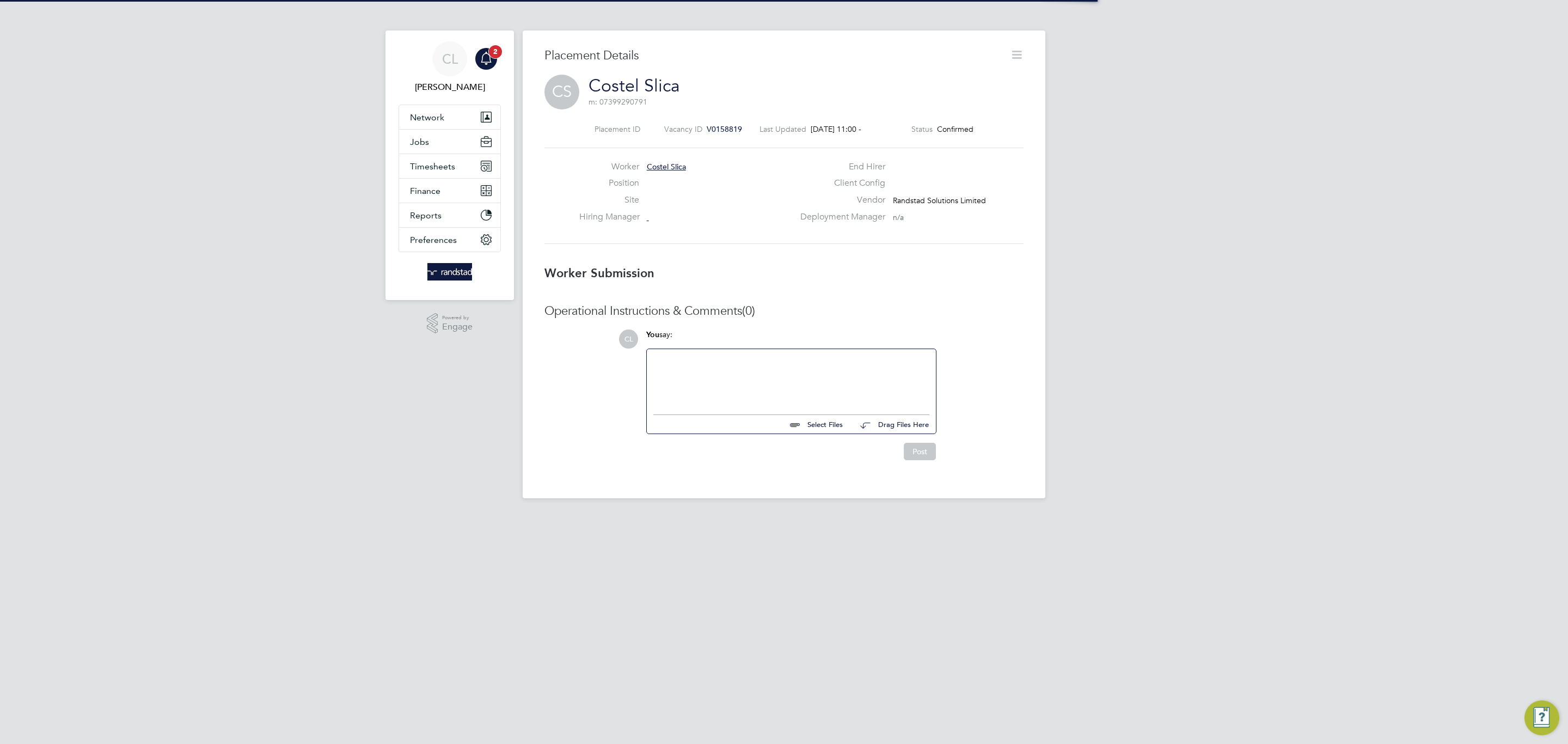
click at [495, 58] on app-alerts-badge "2" at bounding box center [495, 51] width 14 height 15
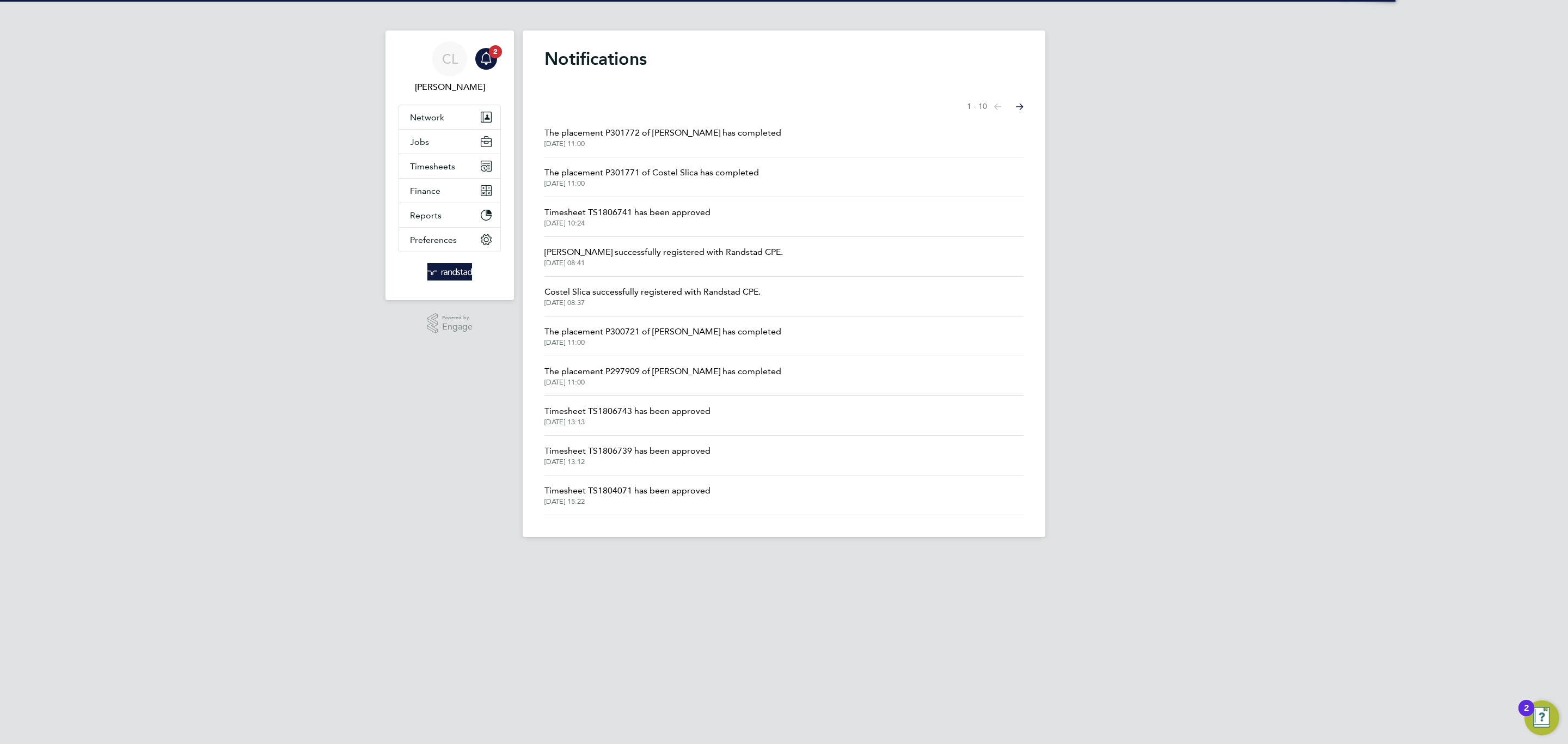
click at [635, 139] on span "The placement P301772 of Ibrahim Abaker has completed" at bounding box center [662, 133] width 237 height 13
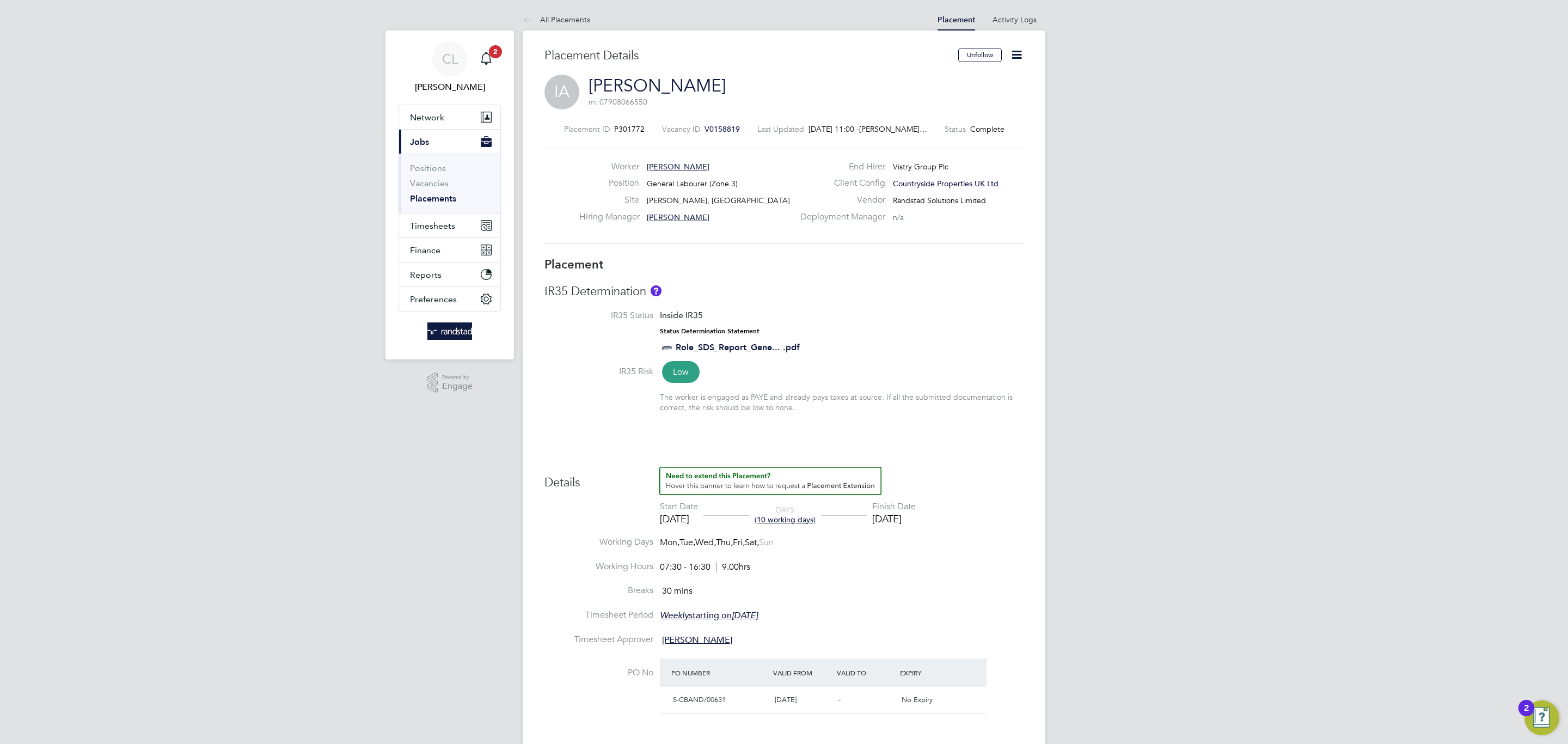
click at [1017, 51] on icon at bounding box center [1017, 55] width 13 height 13
click at [978, 79] on li "Edit Placement e" at bounding box center [981, 80] width 80 height 15
type input "Ian Andrews"
type input "12 Aug 2025"
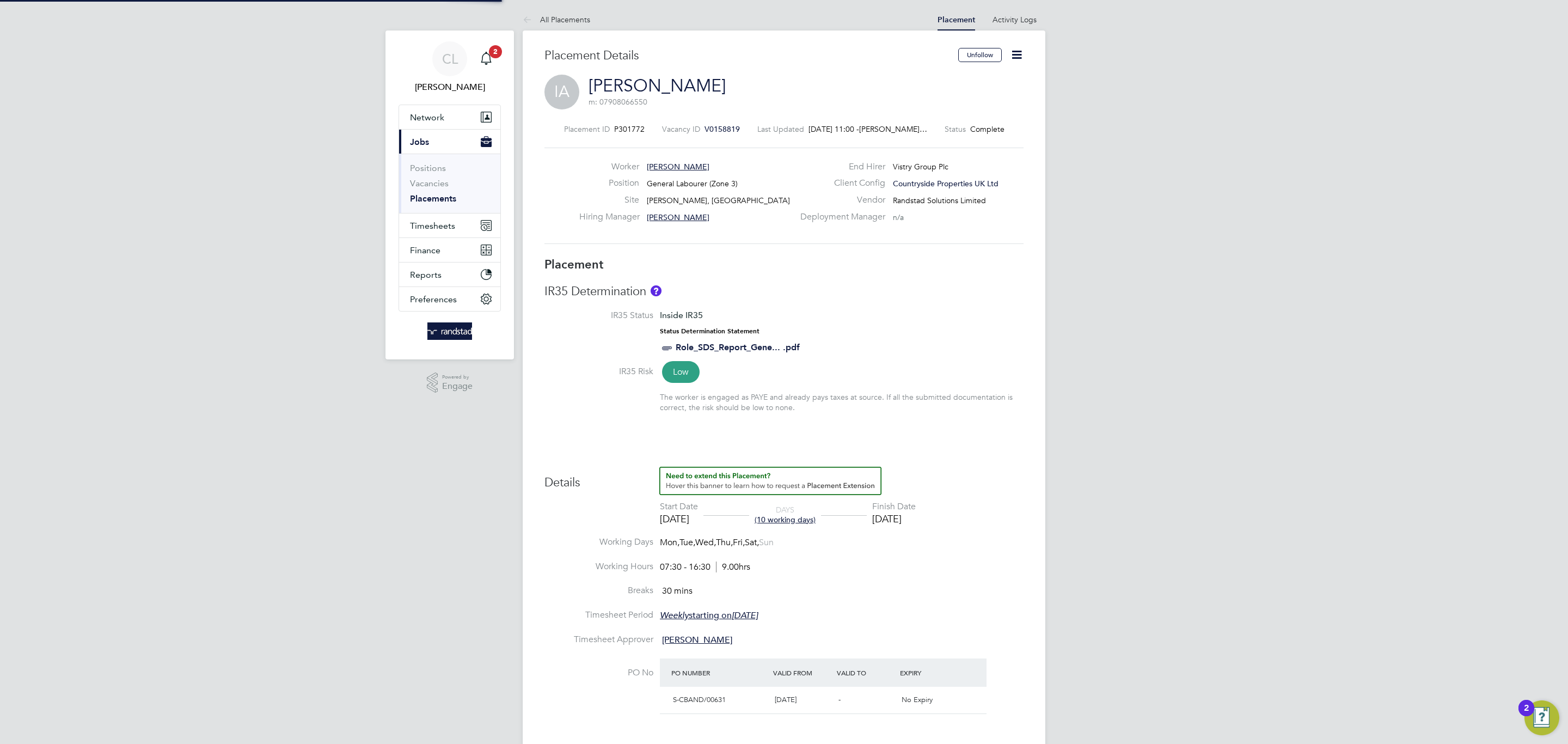
type input "22 Aug 2025"
type input "07:30"
type input "16:30"
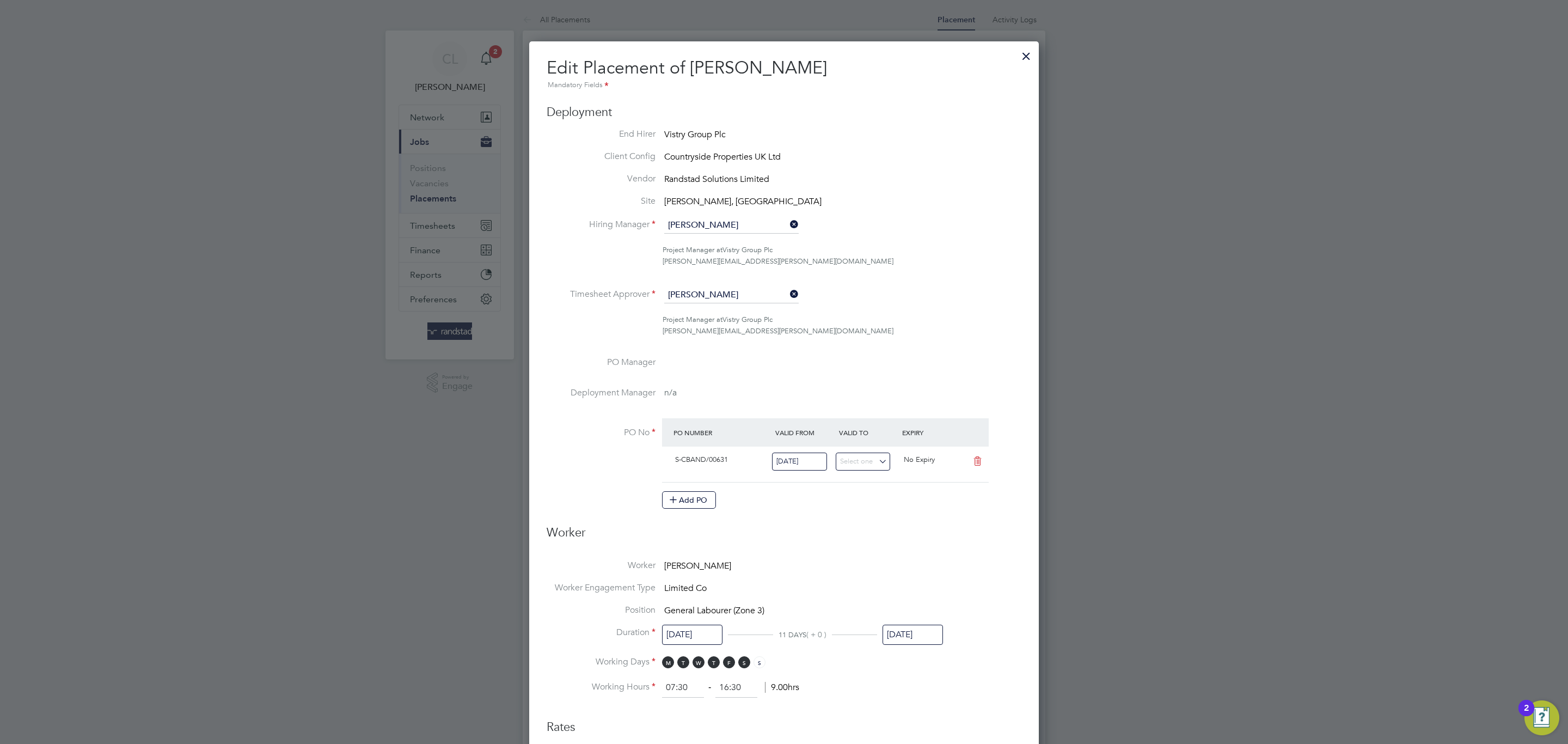
click at [934, 637] on input "22 Aug 2025" at bounding box center [912, 634] width 60 height 20
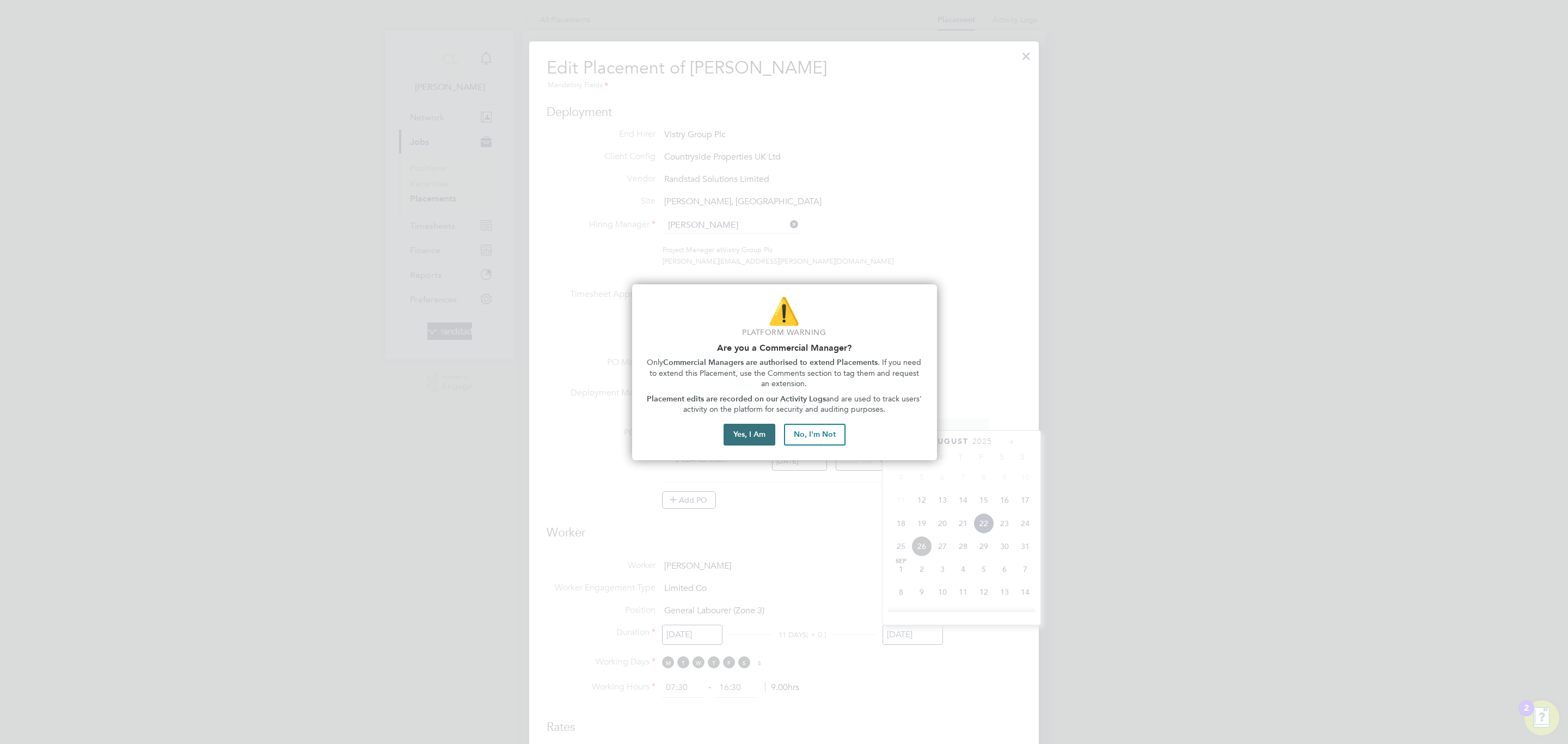
click at [755, 435] on button "Yes, I Am" at bounding box center [749, 435] width 52 height 22
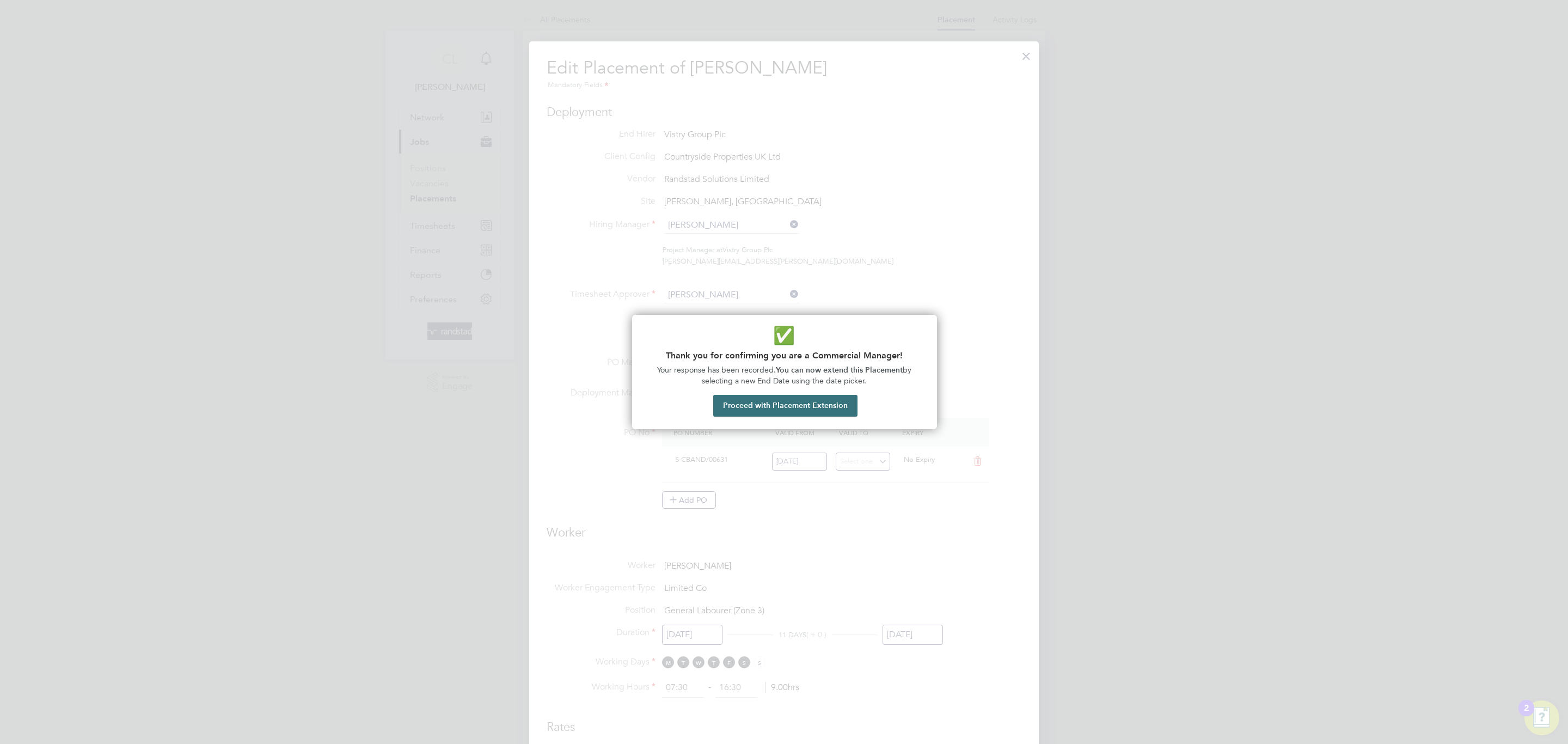
click at [832, 407] on button "Proceed with Placement Extension" at bounding box center [785, 405] width 144 height 22
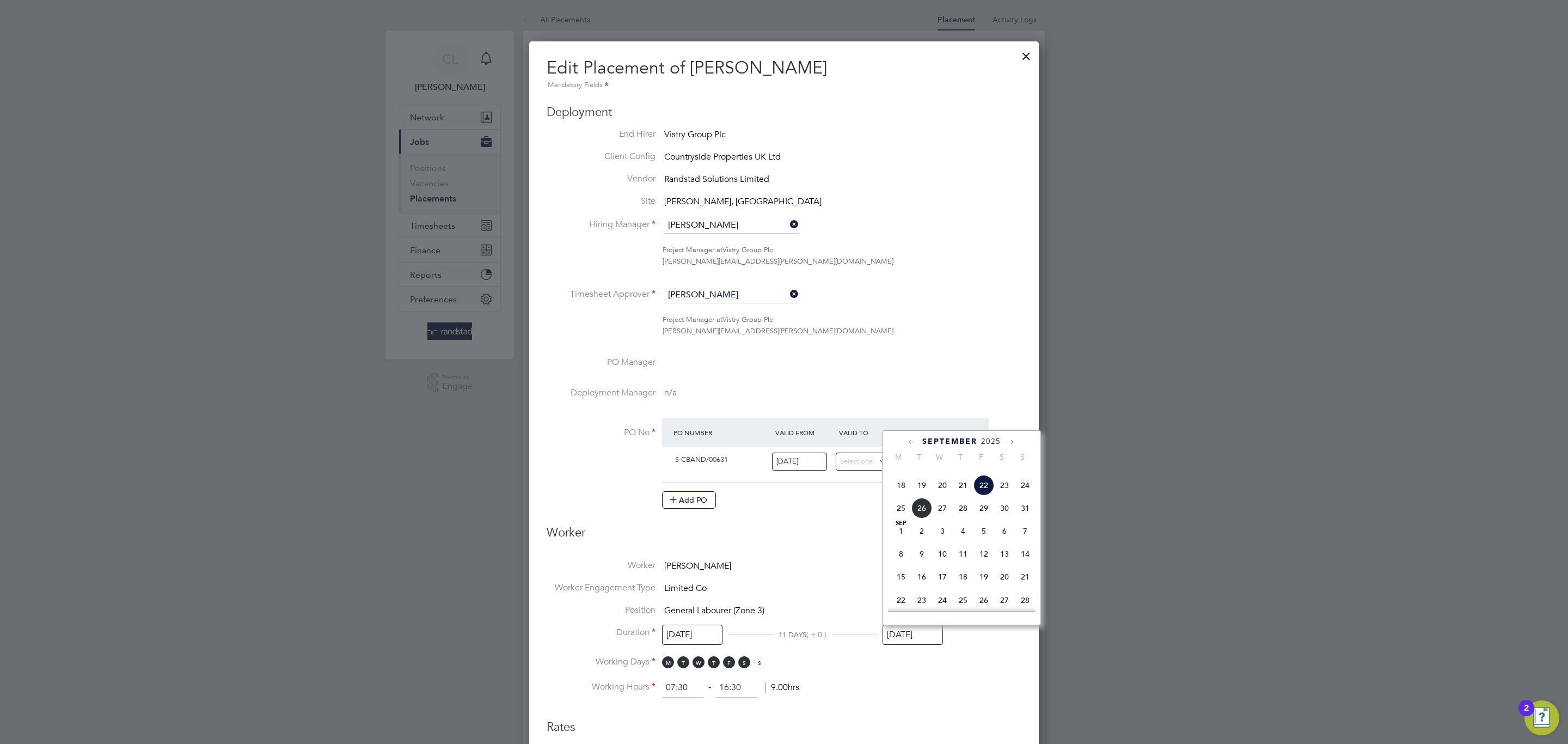
click at [1030, 513] on span "31" at bounding box center [1025, 508] width 21 height 21
type input "31 Aug 2025"
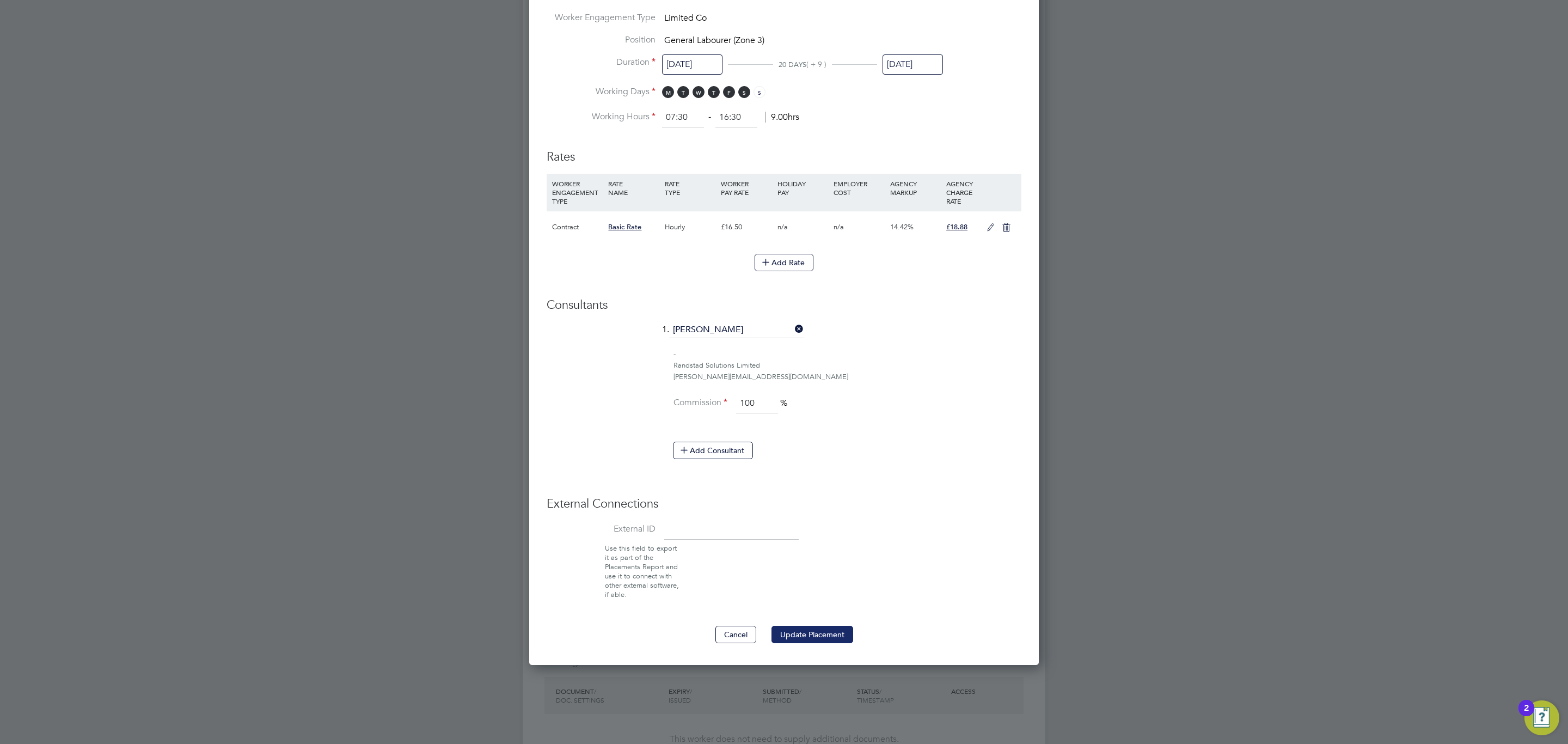
click at [849, 643] on button "Update Placement" at bounding box center [812, 634] width 82 height 18
click at [1472, 476] on div at bounding box center [784, 372] width 1568 height 744
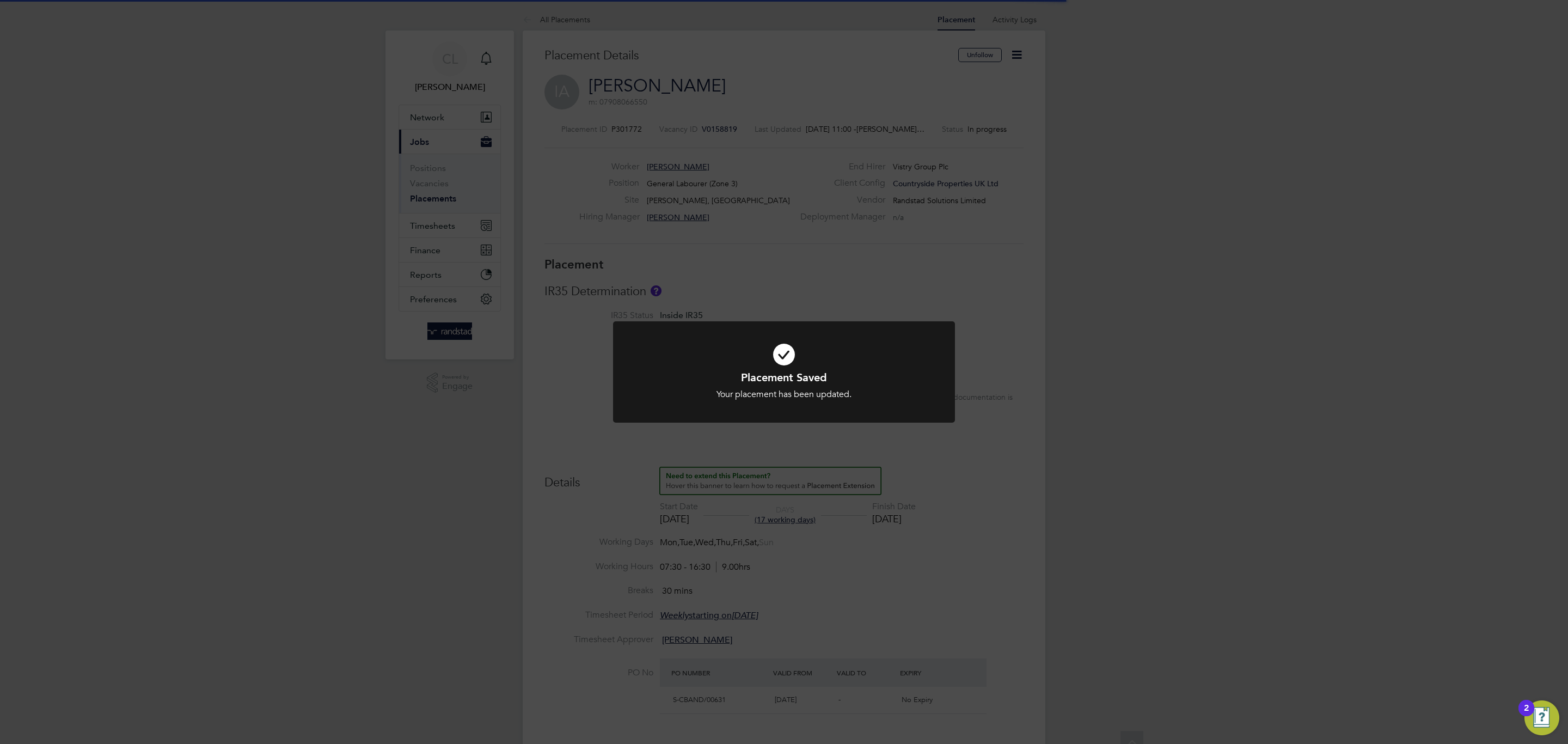
click at [1155, 460] on div "Placement Saved Your placement has been updated. Cancel Okay" at bounding box center [784, 372] width 1568 height 744
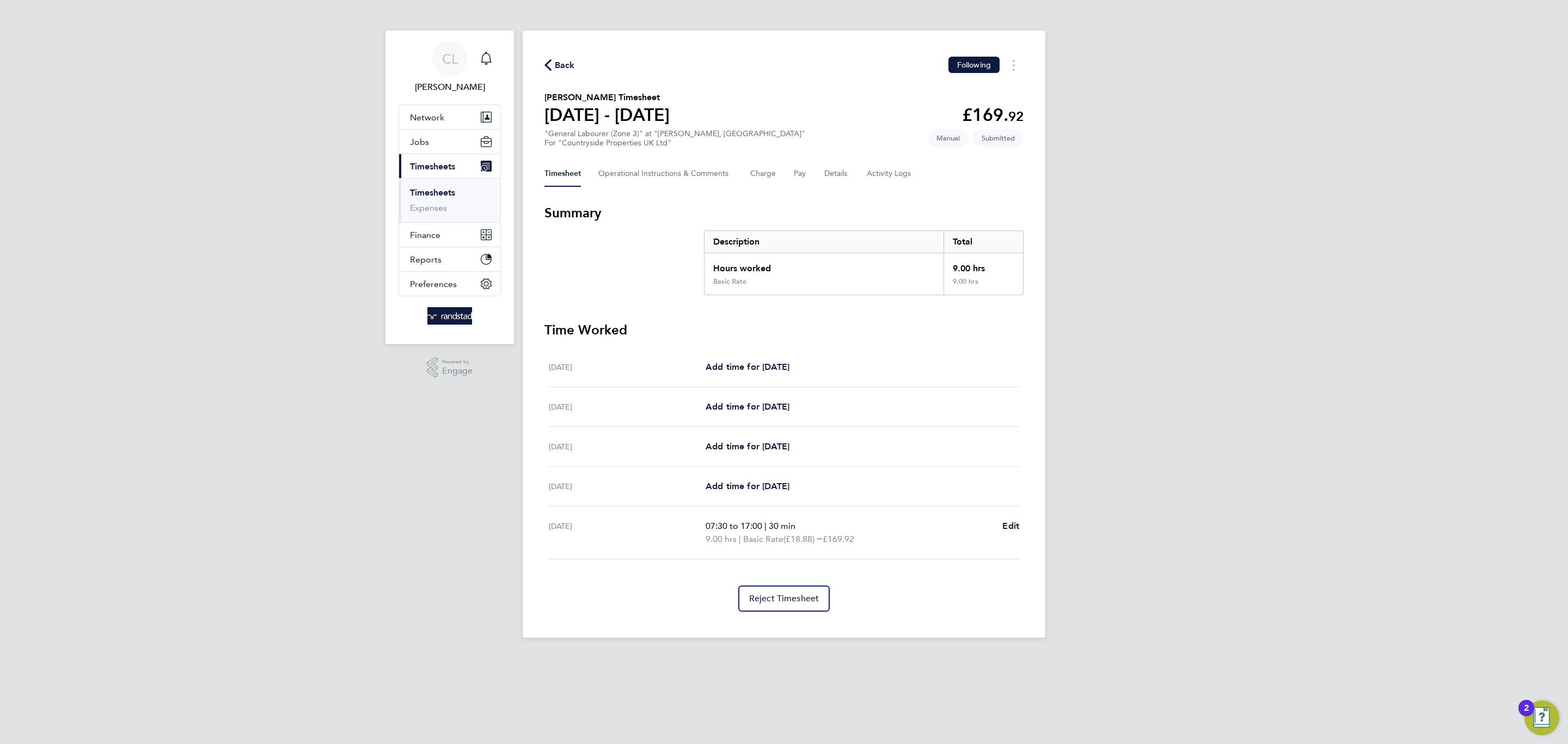
click at [570, 65] on span "Back" at bounding box center [564, 65] width 20 height 13
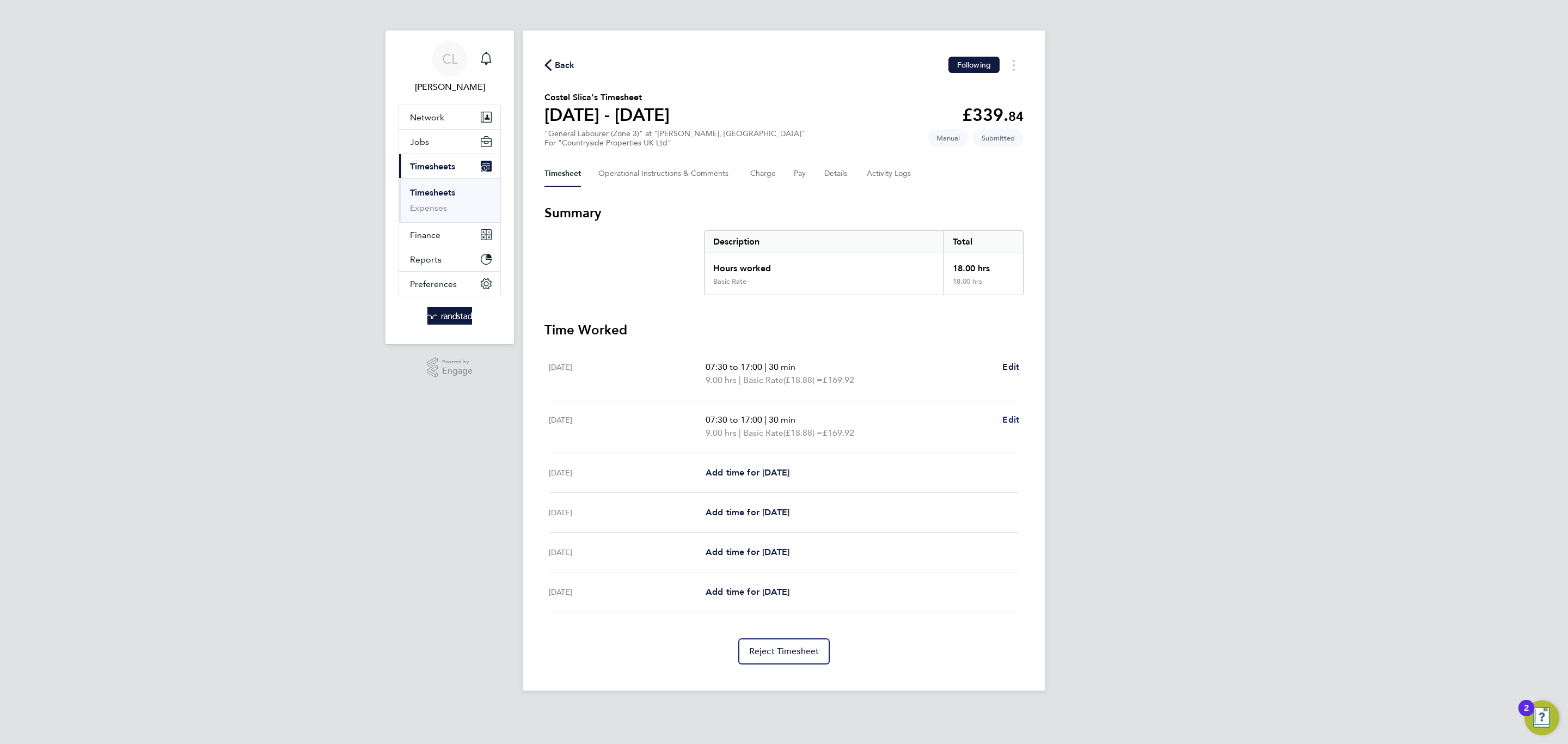
click at [998, 419] on div "07:30 to 17:00 | 30 min 9.00 hrs | Basic Rate (£18.88) = £169.92 Edit" at bounding box center [862, 426] width 313 height 26
click at [1006, 416] on span "Edit" at bounding box center [1011, 419] width 17 height 10
select select "30"
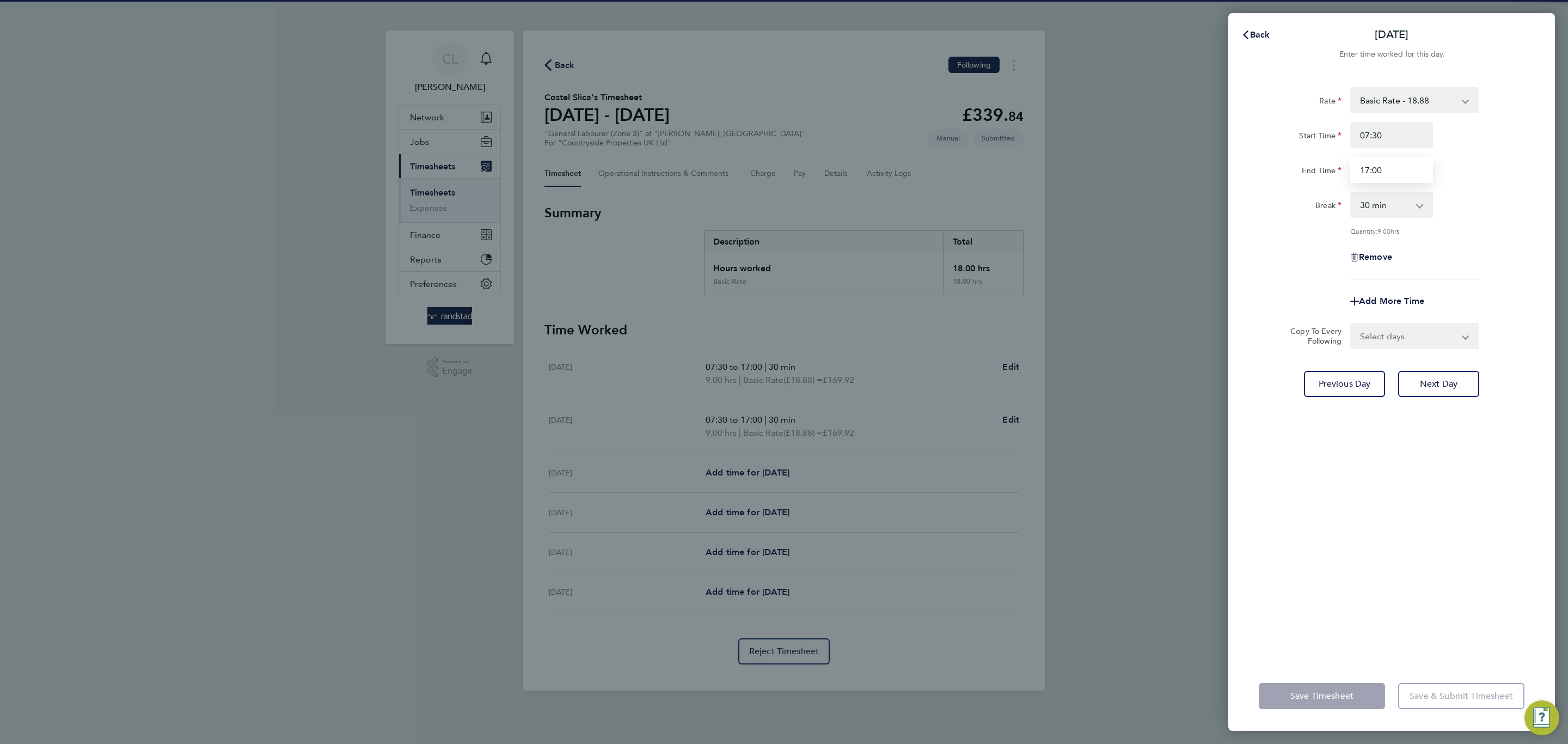
click at [1415, 170] on input "17:00" at bounding box center [1391, 170] width 83 height 26
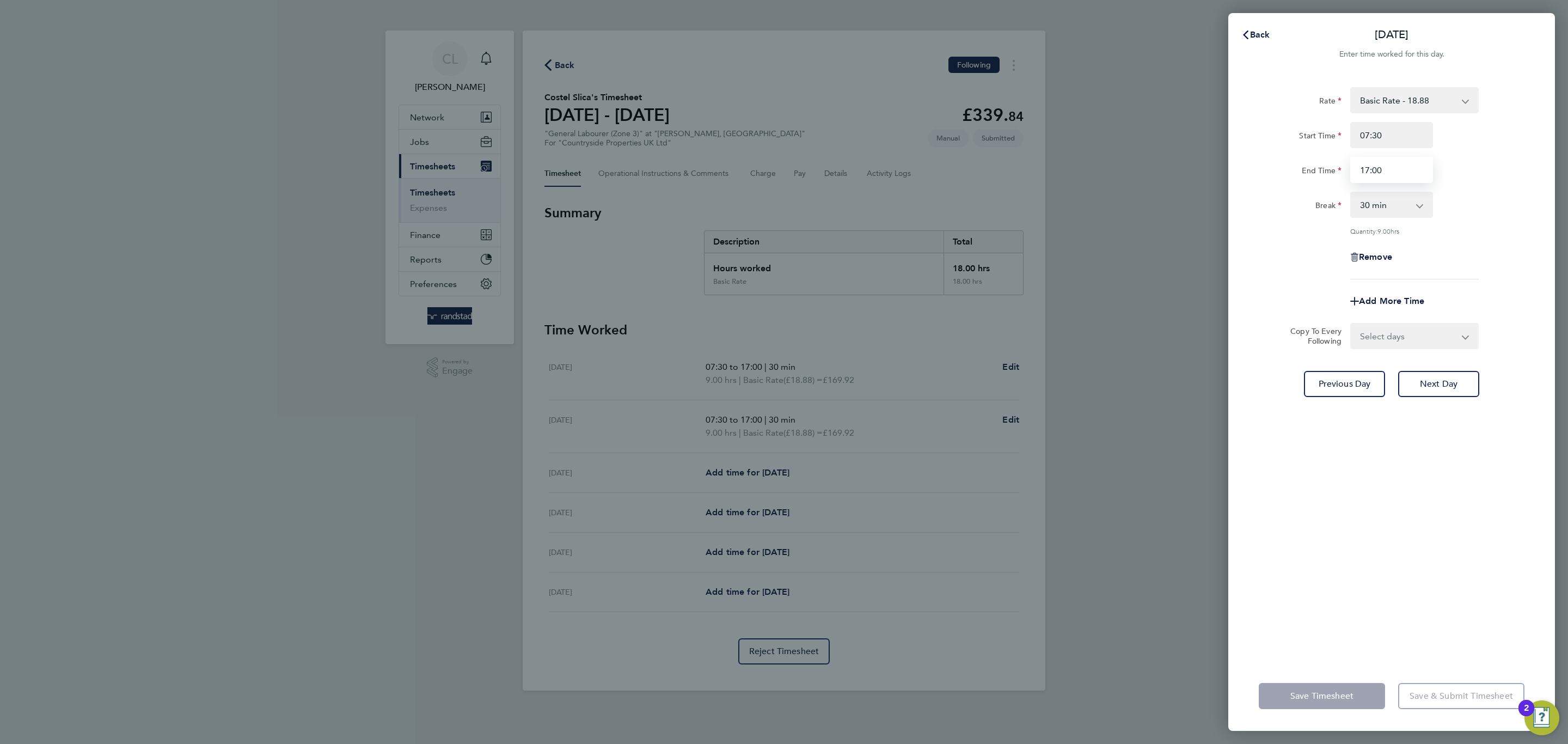
click at [1306, 163] on div "End Time 17:00" at bounding box center [1391, 170] width 275 height 26
click at [1348, 198] on div "0 min 15 min 30 min 45 min 60 min 75 min 90 min" at bounding box center [1391, 205] width 91 height 26
type input "12:00"
click at [1357, 205] on select "0 min 15 min 30 min 45 min 60 min 75 min 90 min" at bounding box center [1385, 205] width 68 height 24
select select "0"
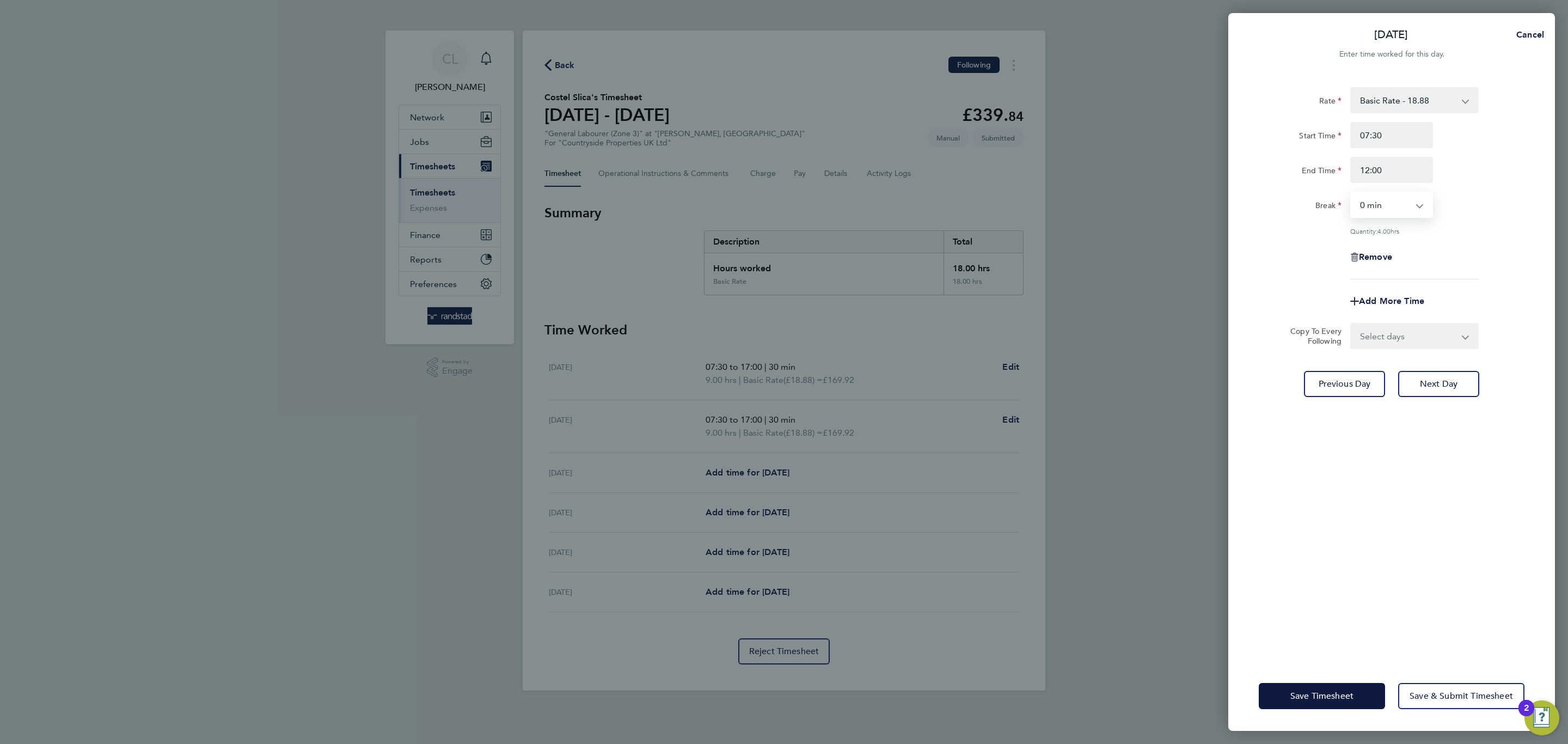
click at [1351, 193] on select "0 min 15 min 30 min 45 min 60 min 75 min 90 min" at bounding box center [1385, 205] width 68 height 24
click at [1342, 693] on span "Save Timesheet" at bounding box center [1322, 696] width 63 height 11
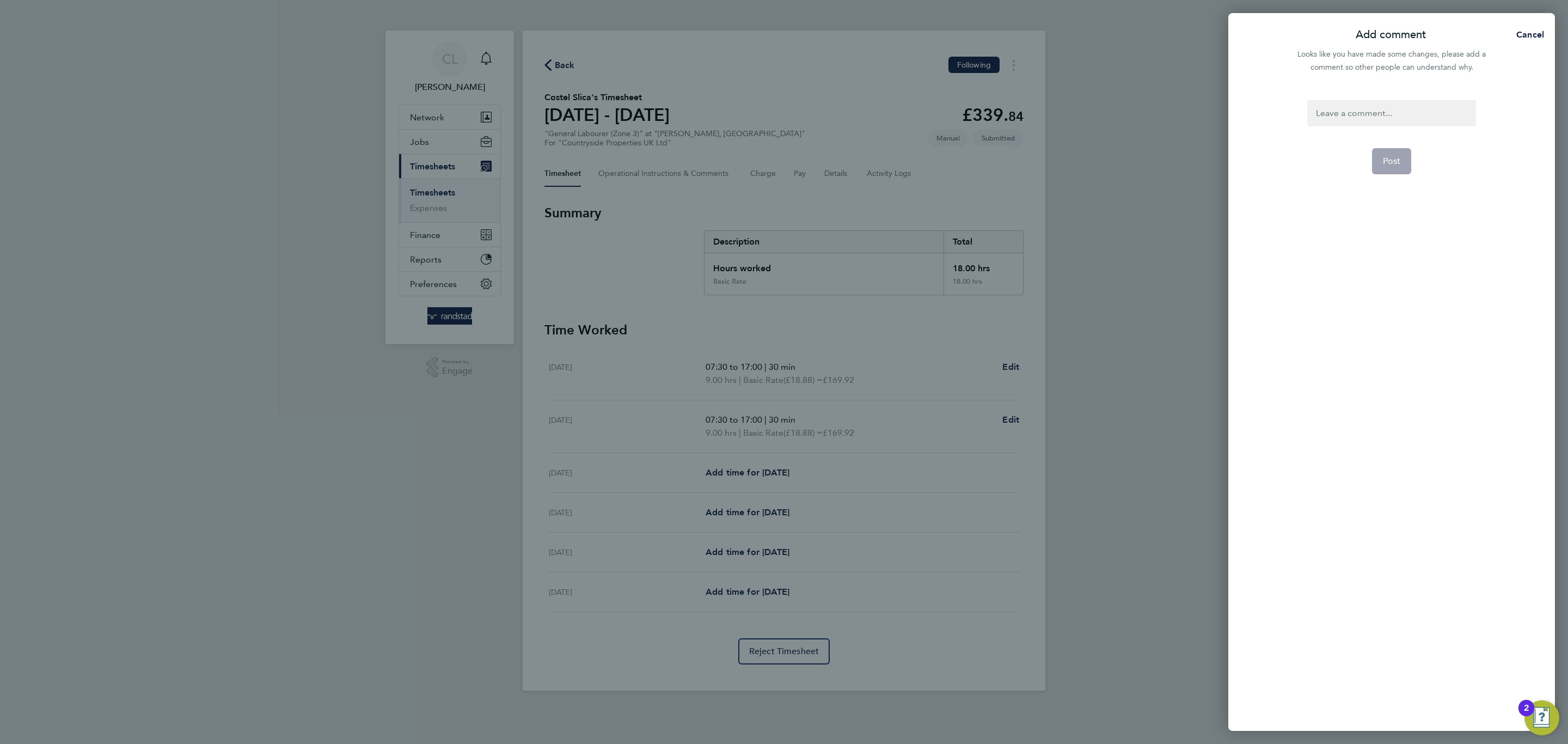
click at [1360, 109] on div at bounding box center [1391, 113] width 168 height 26
click at [1393, 156] on span "Post" at bounding box center [1392, 161] width 18 height 11
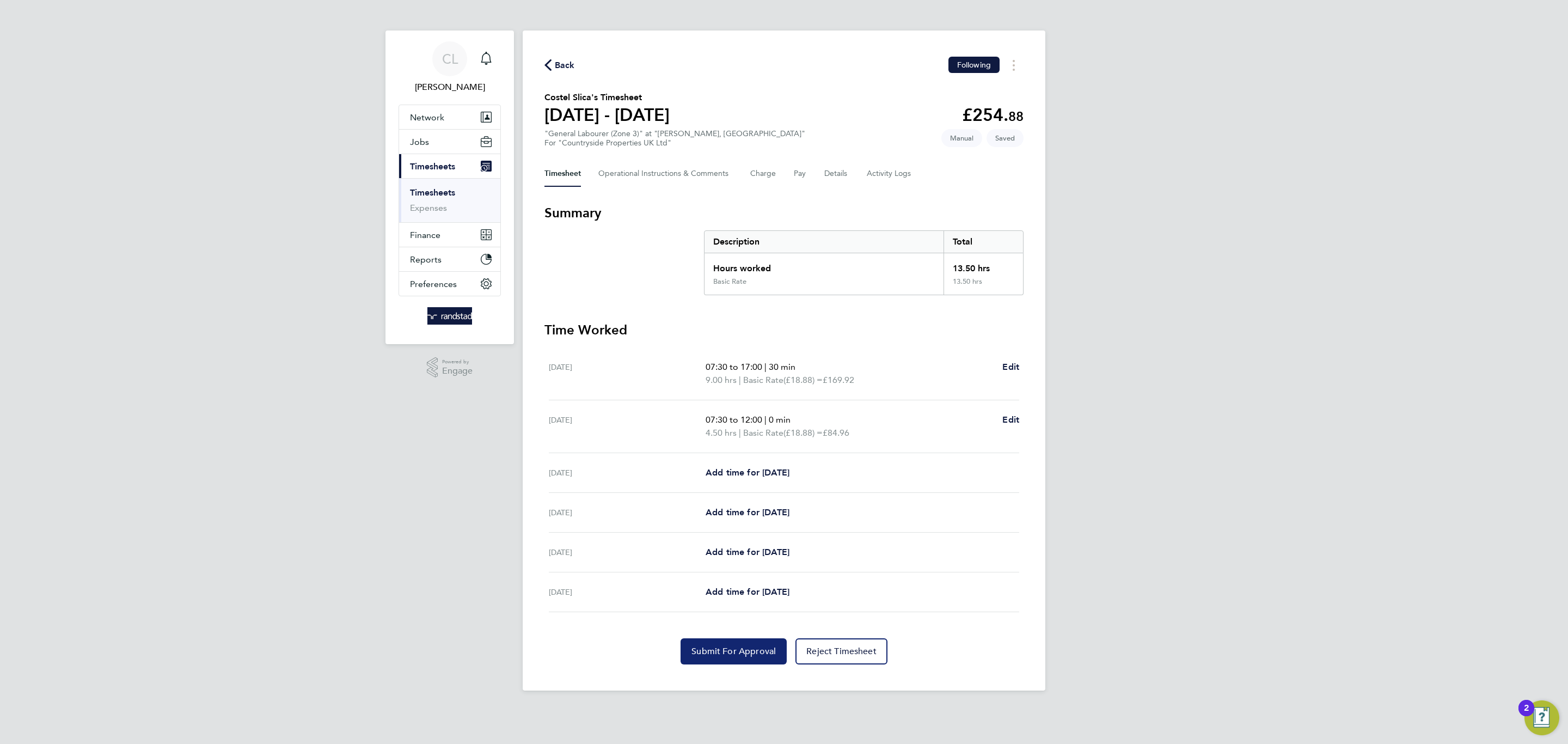
click at [738, 658] on button "Submit For Approval" at bounding box center [733, 651] width 106 height 26
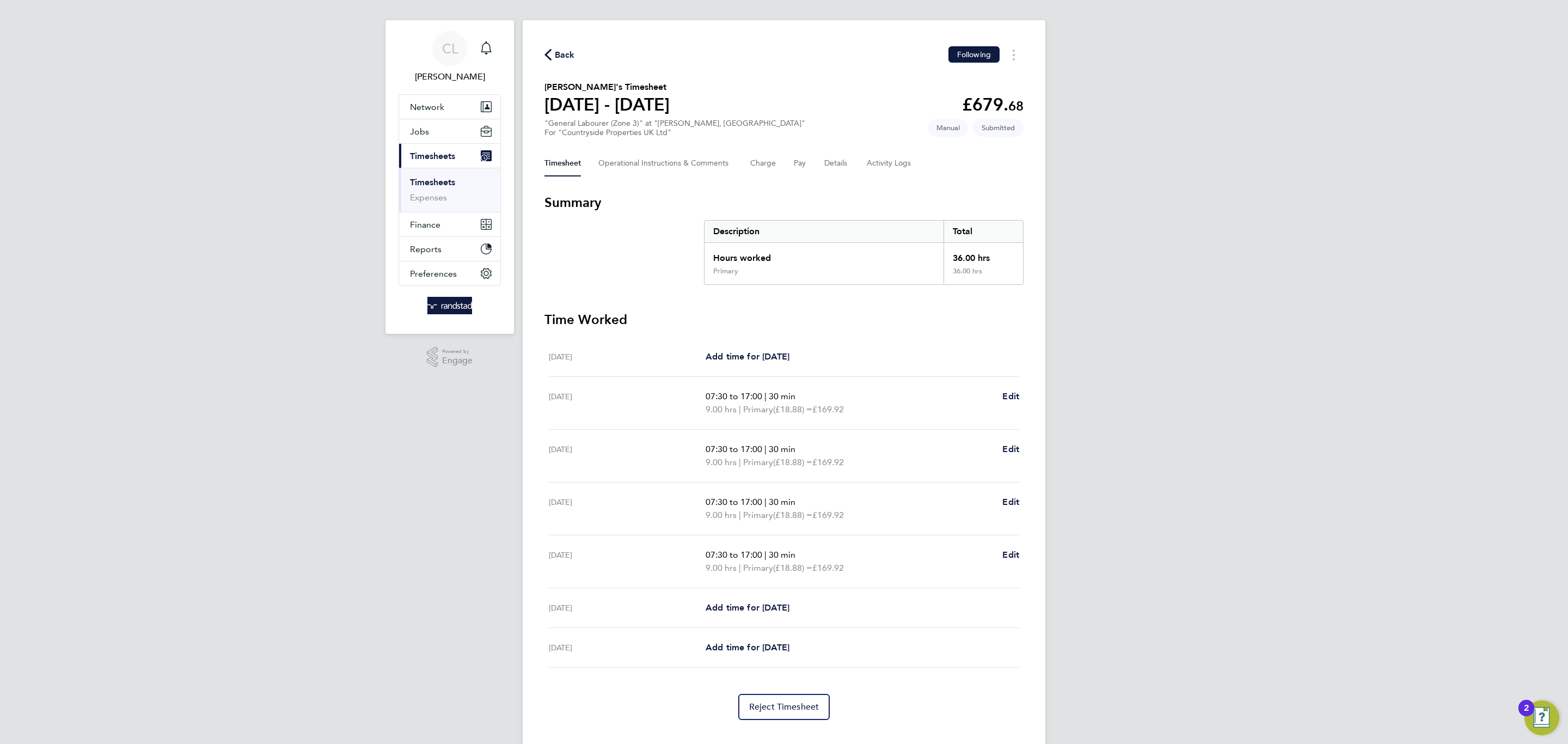
scroll to position [8, 0]
